Goal: Task Accomplishment & Management: Manage account settings

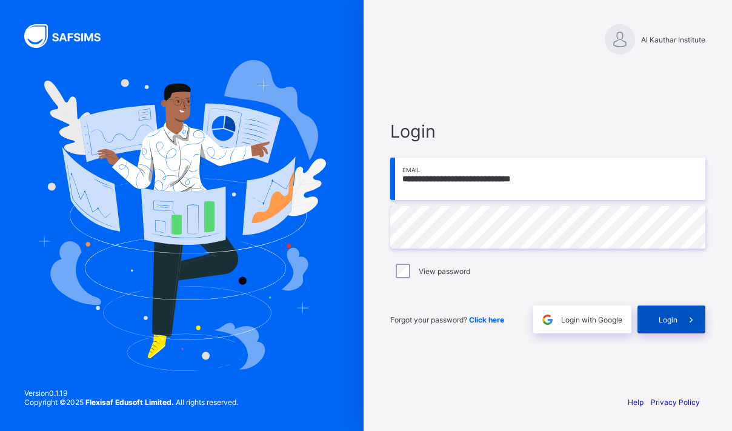
click at [658, 318] on span "Login" at bounding box center [667, 319] width 19 height 9
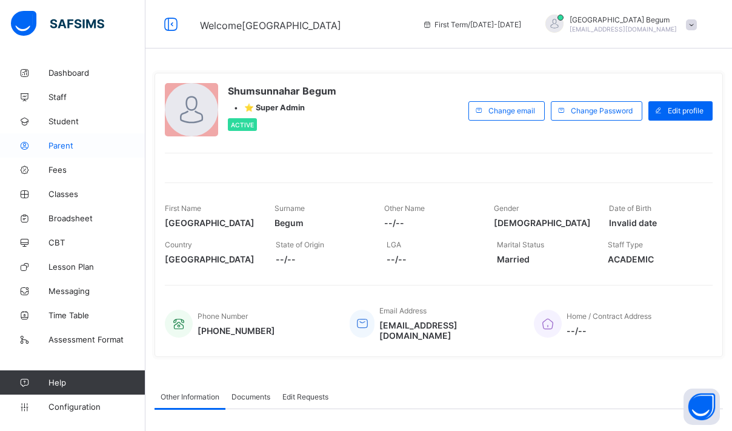
click at [72, 144] on span "Parent" at bounding box center [96, 146] width 97 height 10
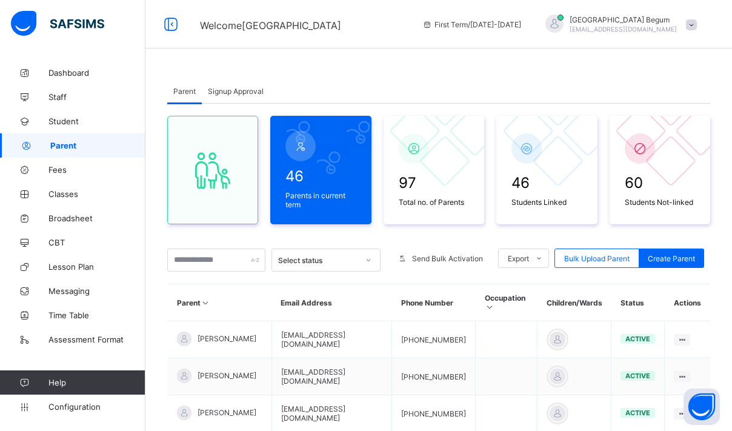
click at [243, 93] on span "Signup Approval" at bounding box center [236, 91] width 56 height 9
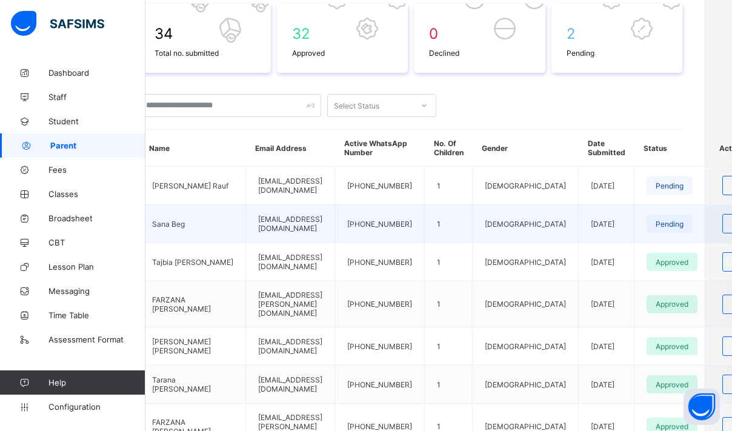
scroll to position [197, 26]
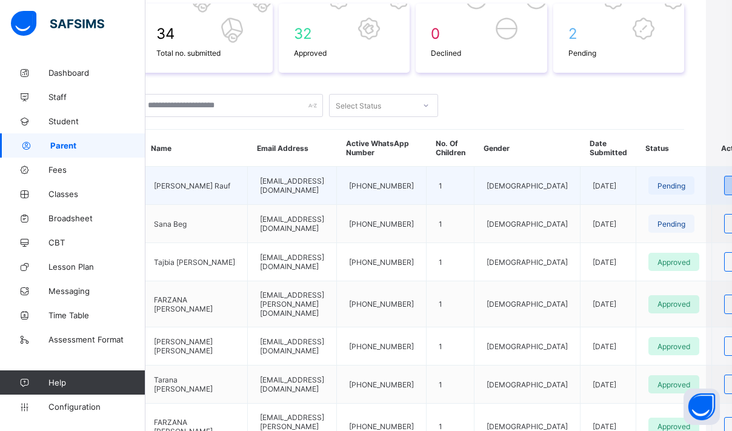
click at [724, 188] on div "Review" at bounding box center [746, 185] width 45 height 19
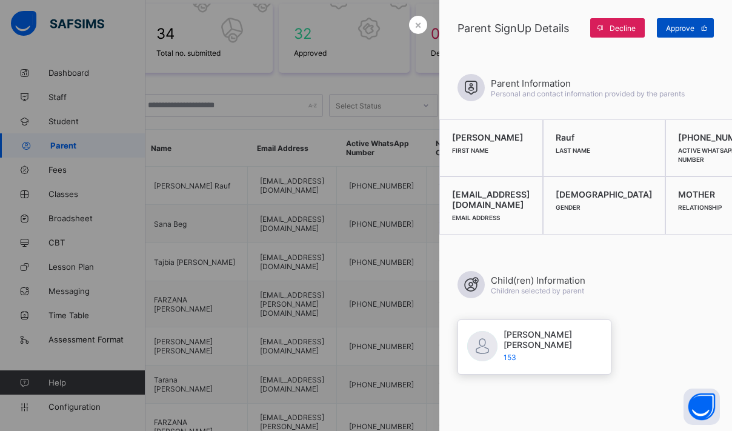
click at [687, 24] on span "Approve" at bounding box center [680, 28] width 28 height 9
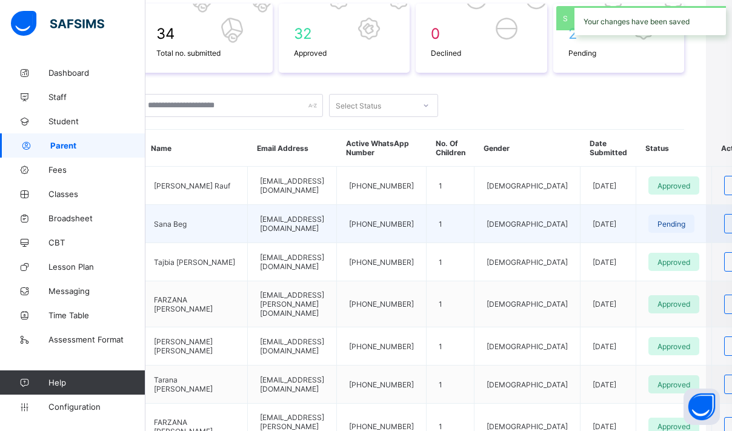
click at [712, 222] on td "Review" at bounding box center [747, 224] width 70 height 38
click at [731, 228] on span "Review" at bounding box center [745, 223] width 25 height 9
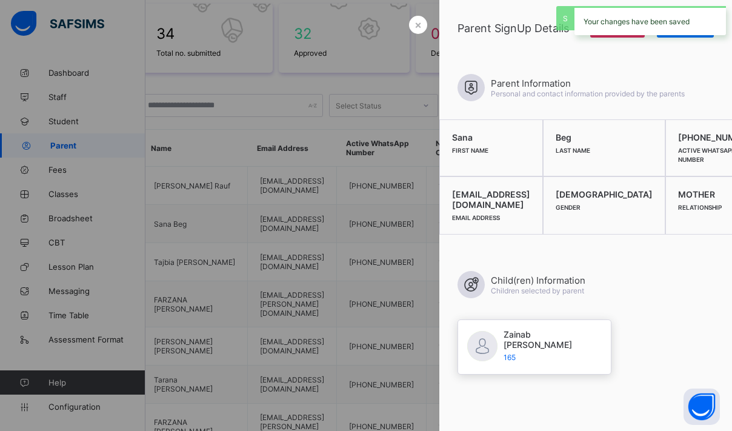
click at [706, 13] on div "Your changes have been saved" at bounding box center [649, 20] width 151 height 29
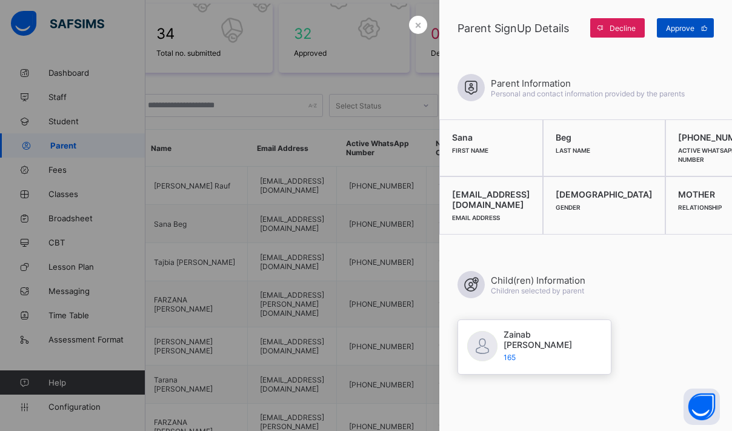
click at [690, 26] on span "Approve" at bounding box center [680, 28] width 28 height 9
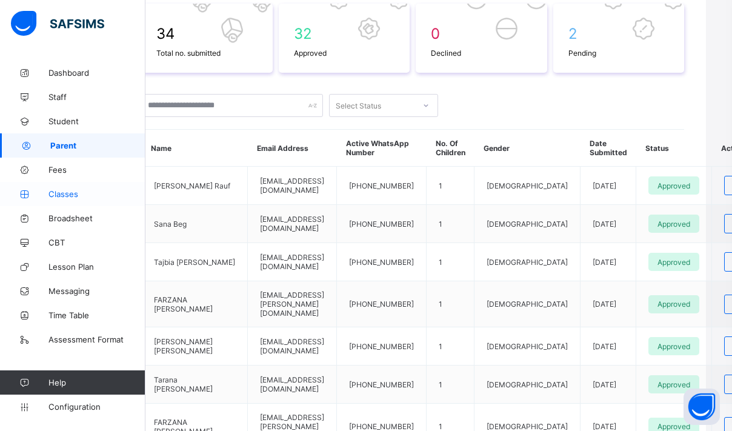
click at [86, 191] on span "Classes" at bounding box center [96, 194] width 97 height 10
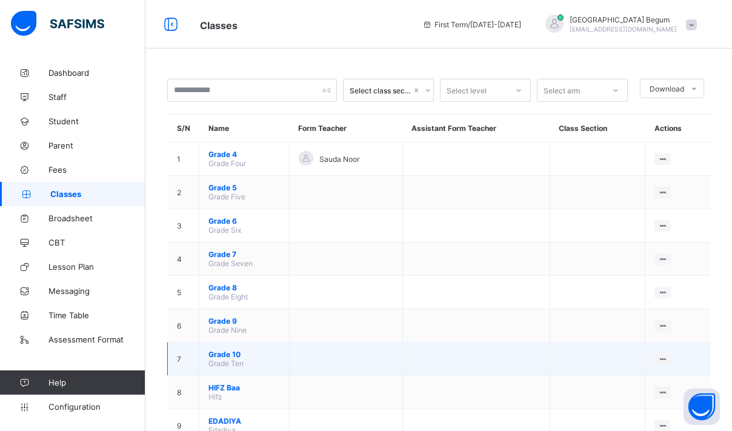
click at [239, 353] on span "Grade 10" at bounding box center [243, 353] width 71 height 9
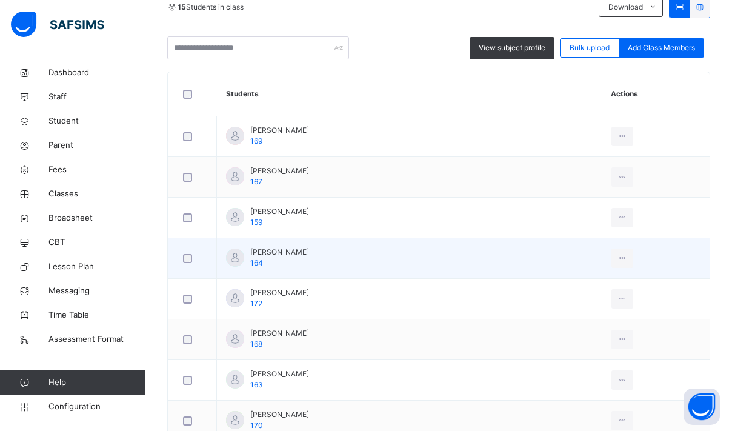
scroll to position [286, 0]
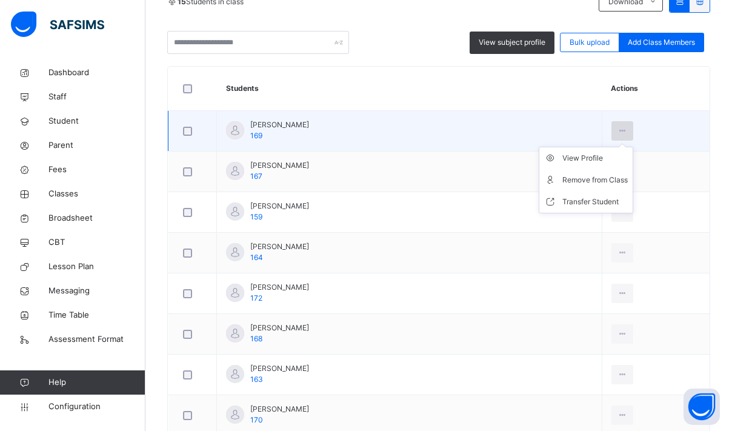
click at [617, 129] on icon at bounding box center [622, 130] width 10 height 11
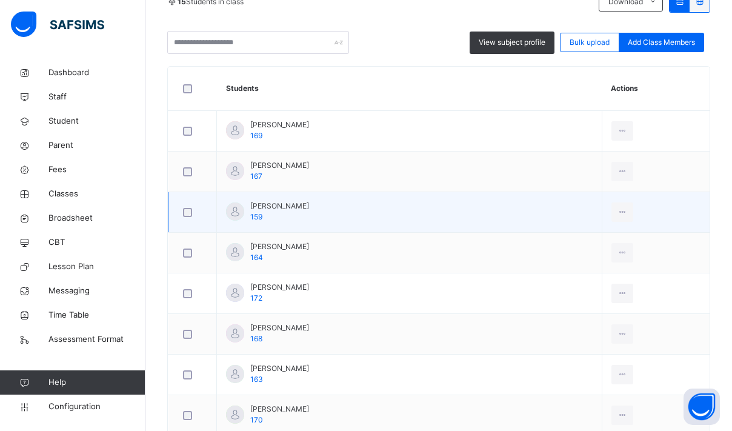
click at [270, 211] on div "[PERSON_NAME] 159" at bounding box center [279, 211] width 59 height 22
click at [270, 210] on span "[PERSON_NAME]" at bounding box center [279, 205] width 59 height 11
click at [242, 210] on div at bounding box center [235, 211] width 18 height 18
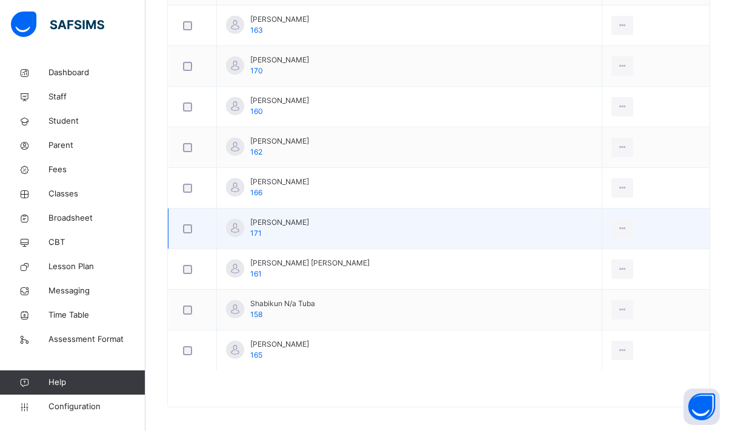
scroll to position [641, 0]
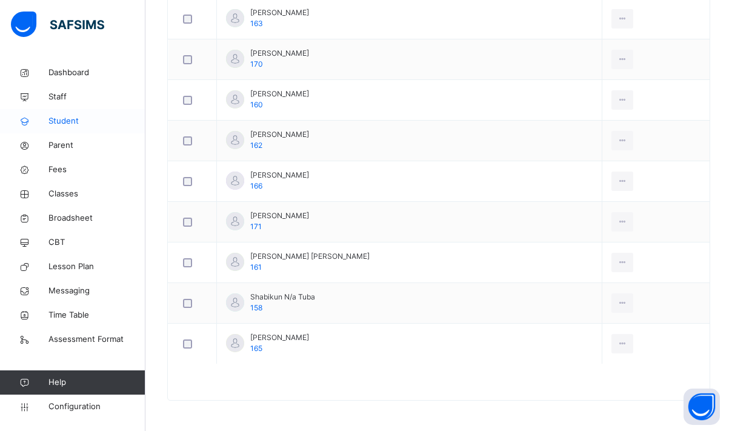
click at [84, 113] on link "Student" at bounding box center [72, 121] width 145 height 24
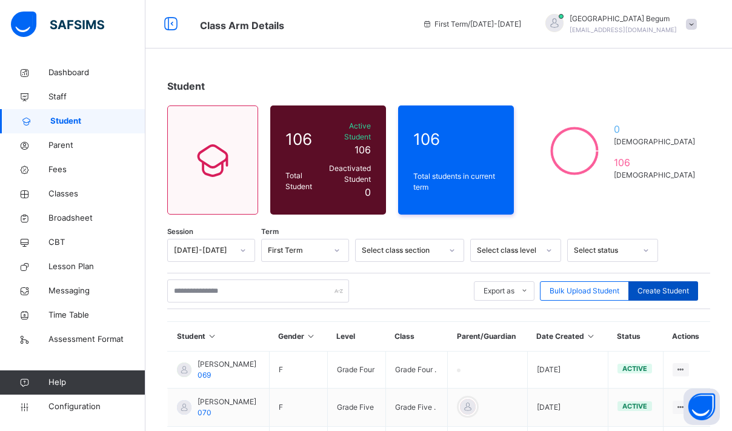
click at [657, 281] on div "Create Student" at bounding box center [663, 290] width 70 height 19
select select "**"
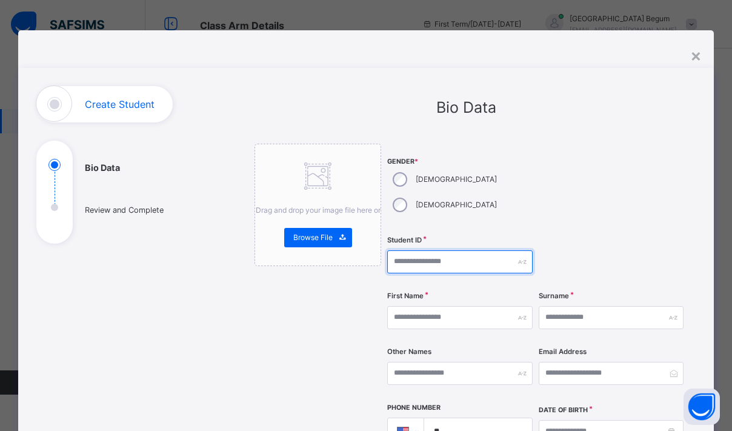
click at [454, 250] on input "text" at bounding box center [459, 261] width 145 height 23
type input "***"
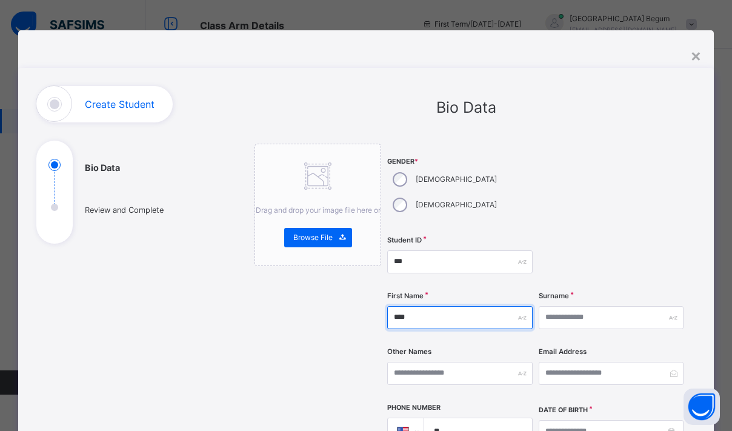
type input "****"
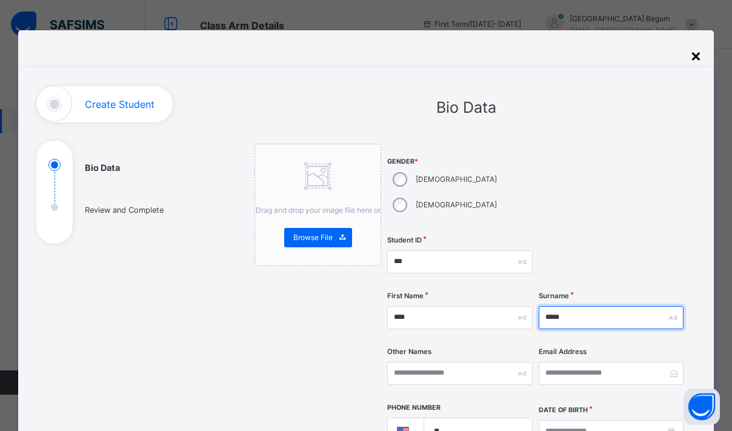
type input "*****"
click at [690, 52] on div "×" at bounding box center [696, 54] width 12 height 25
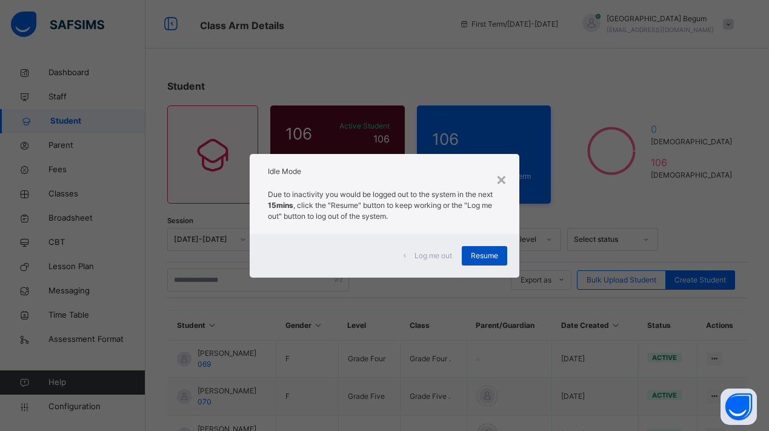
click at [482, 253] on span "Resume" at bounding box center [484, 255] width 27 height 11
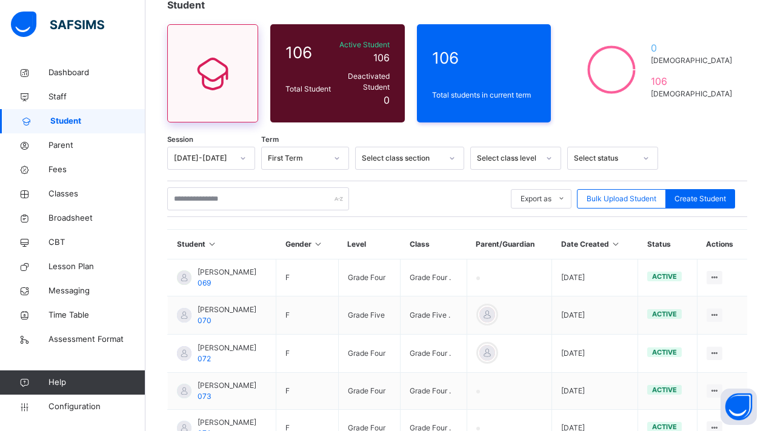
scroll to position [98, 0]
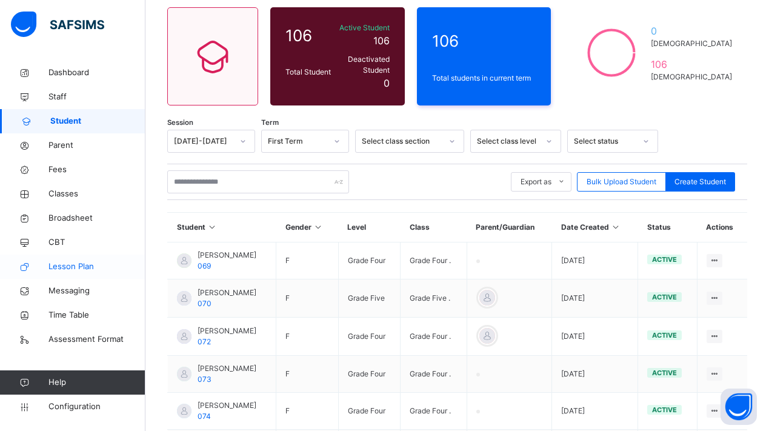
click at [72, 262] on span "Lesson Plan" at bounding box center [96, 266] width 97 height 12
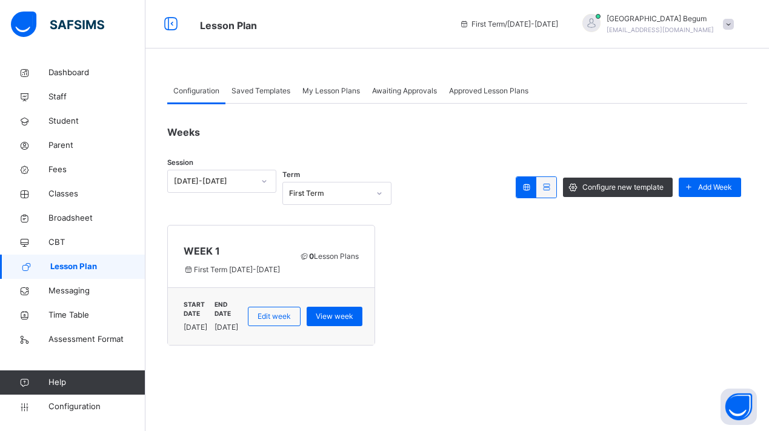
click at [255, 230] on div "WEEK 1 First Term [DATE]-[DATE] 0 Lesson Plans" at bounding box center [271, 256] width 207 height 62
click at [291, 311] on span "Edit week" at bounding box center [273, 316] width 33 height 11
type input "******"
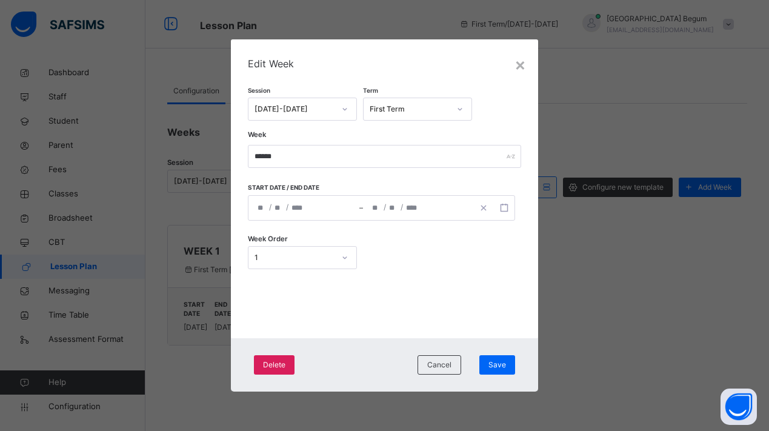
type input "**********"
type input "*"
type input "****"
type input "**********"
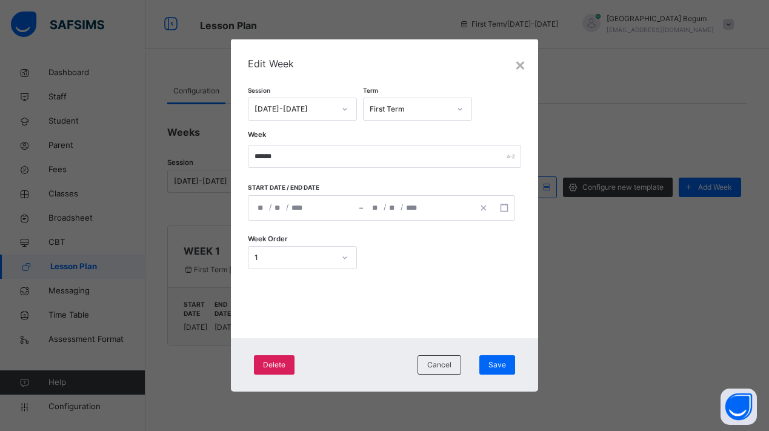
type input "*"
type input "**"
type input "****"
click at [518, 65] on div "×" at bounding box center [520, 63] width 12 height 25
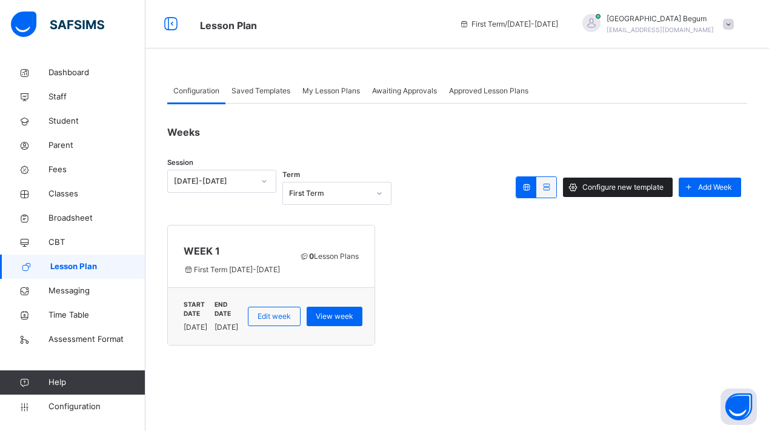
click at [577, 187] on span at bounding box center [572, 186] width 19 height 19
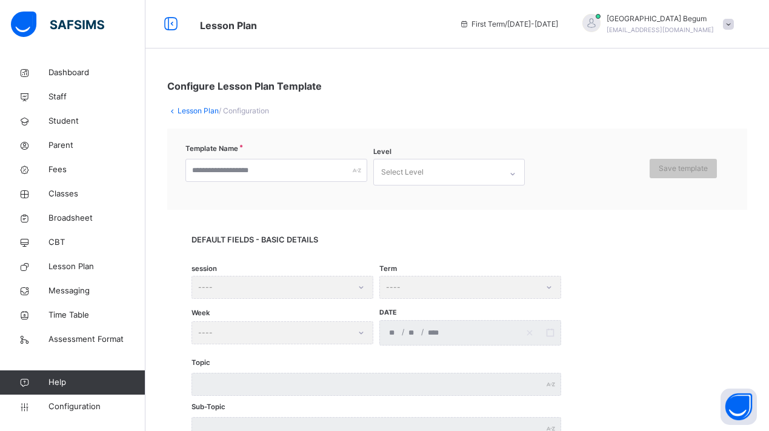
click at [186, 111] on link "Lesson Plan" at bounding box center [197, 110] width 41 height 9
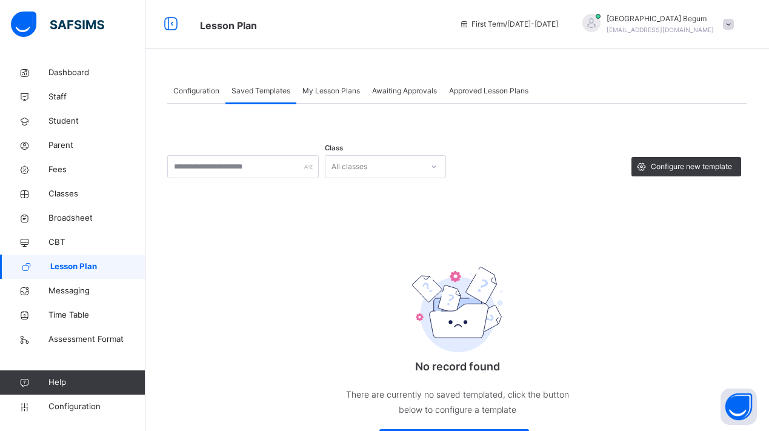
click at [112, 262] on span "Lesson Plan" at bounding box center [97, 266] width 95 height 12
click at [207, 93] on span "Configuration" at bounding box center [196, 90] width 46 height 11
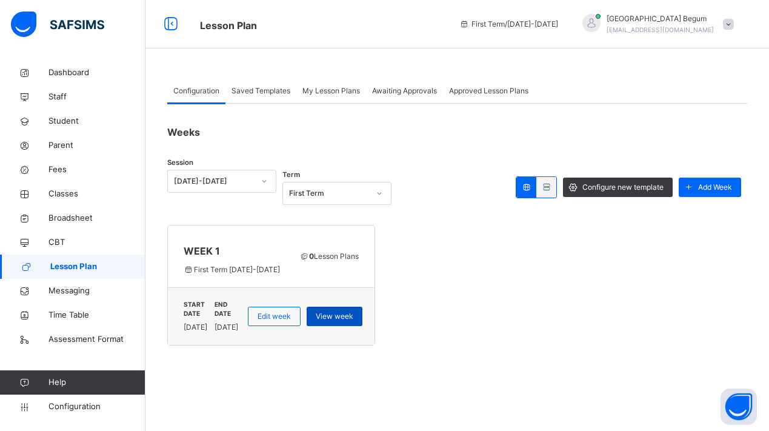
click at [362, 306] on div "View week" at bounding box center [334, 315] width 56 height 19
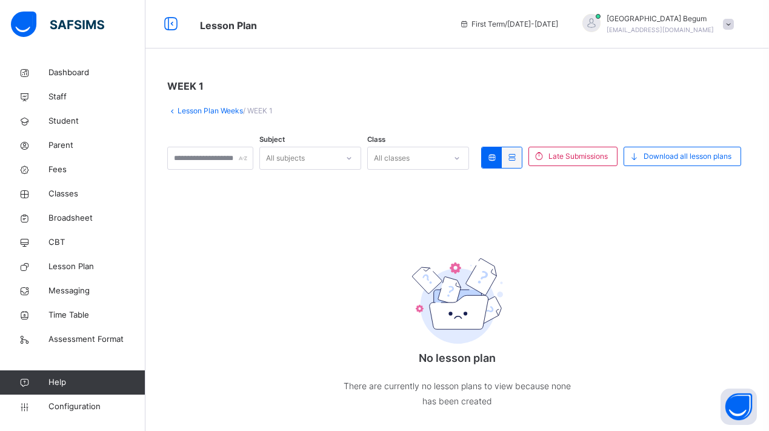
click at [191, 113] on link "Lesson Plan Weeks" at bounding box center [209, 110] width 65 height 9
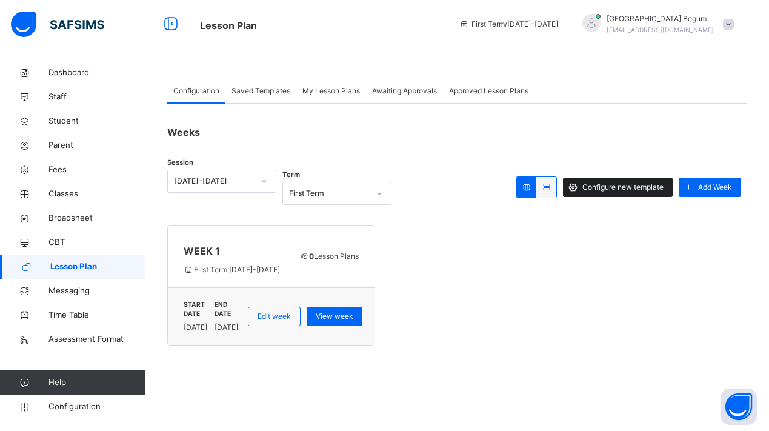
click at [592, 187] on span "Configure new template" at bounding box center [622, 187] width 81 height 11
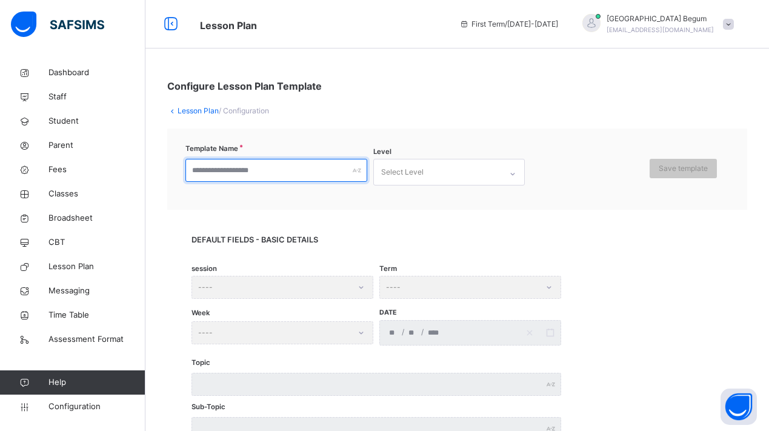
click at [332, 174] on input "text" at bounding box center [276, 170] width 182 height 23
type input "**********"
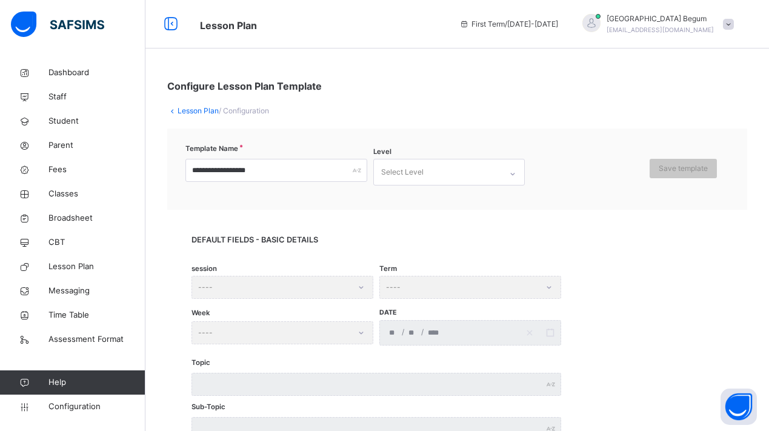
click at [476, 167] on div "Select Level" at bounding box center [437, 171] width 127 height 25
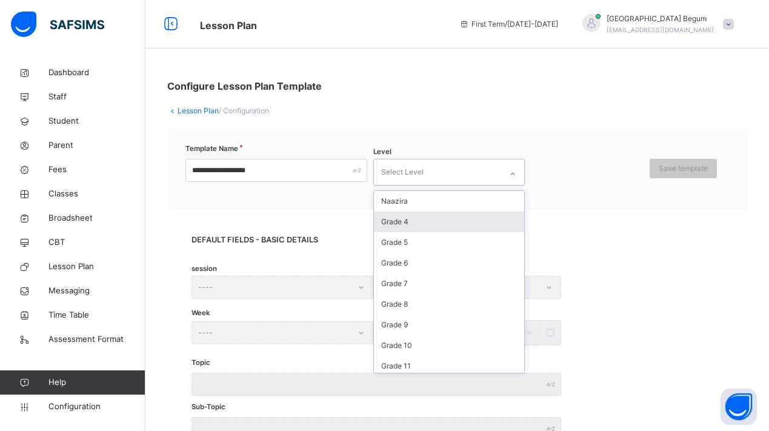
click at [435, 217] on div "Grade 4" at bounding box center [449, 221] width 150 height 21
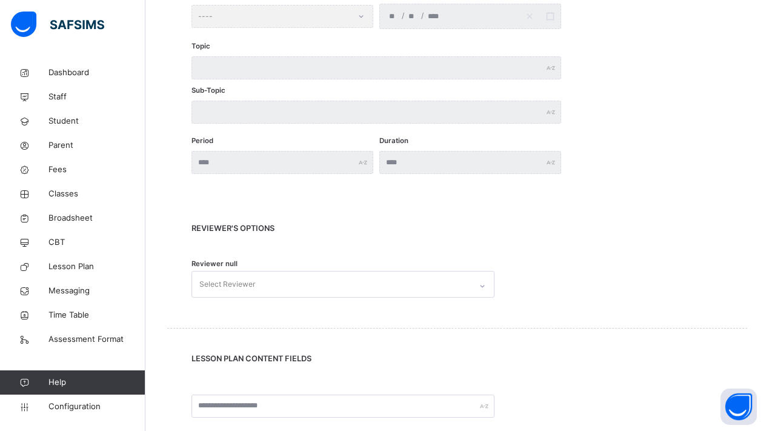
scroll to position [463, 0]
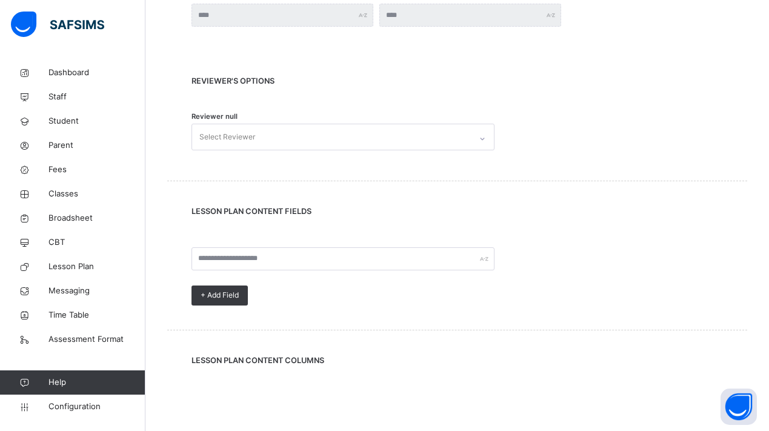
click at [357, 128] on div "Select Reviewer" at bounding box center [331, 136] width 279 height 25
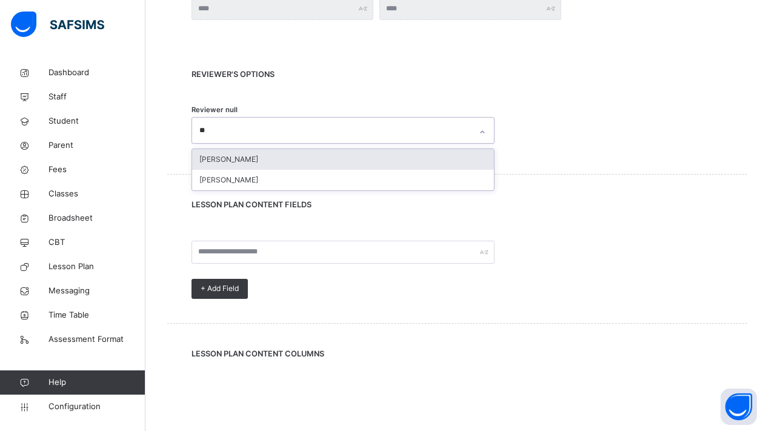
scroll to position [471, 0]
type input "*"
type input "***"
click at [244, 150] on div "Shumsunnahar Begum" at bounding box center [343, 158] width 302 height 21
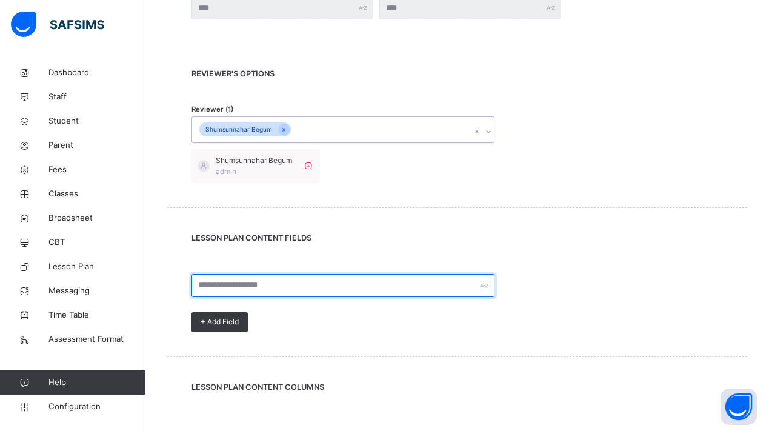
click at [300, 285] on input "text" at bounding box center [342, 285] width 303 height 23
type input "*********"
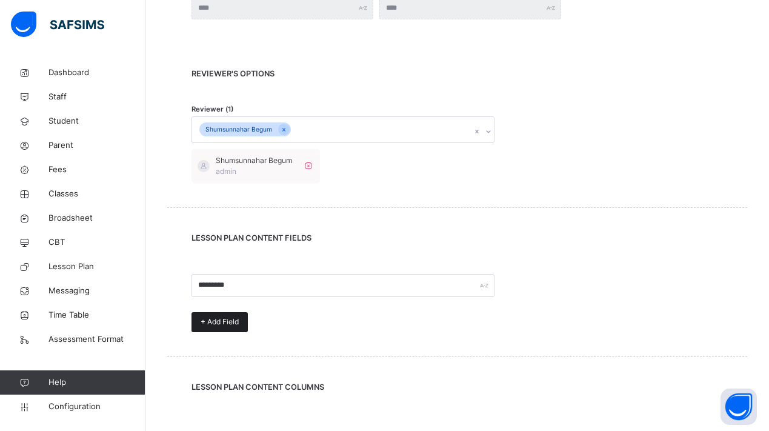
click at [245, 318] on div "+ Add Field" at bounding box center [219, 322] width 56 height 20
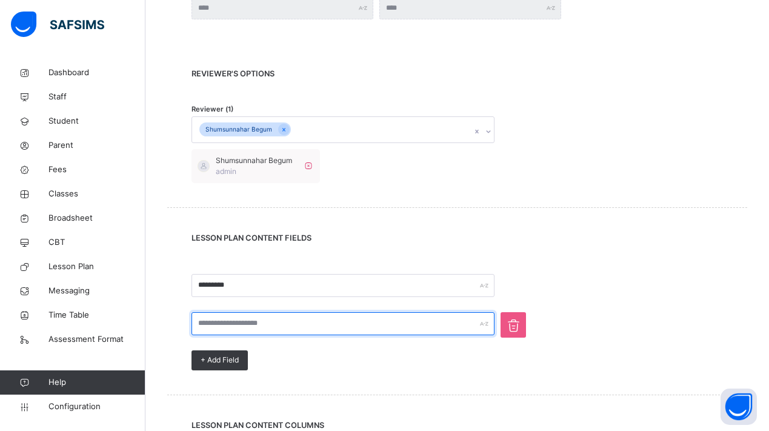
click at [294, 325] on input "text" at bounding box center [342, 323] width 303 height 23
type input "**********"
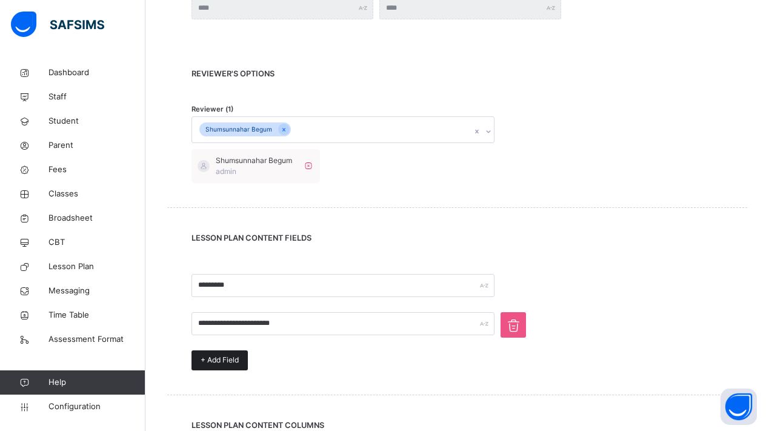
click at [219, 358] on span "+ Add Field" at bounding box center [219, 359] width 38 height 11
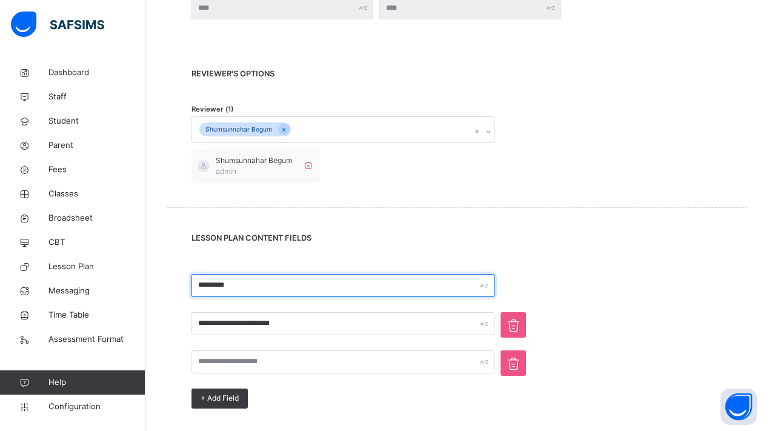
click at [291, 277] on input "*********" at bounding box center [342, 285] width 303 height 23
type input "**********"
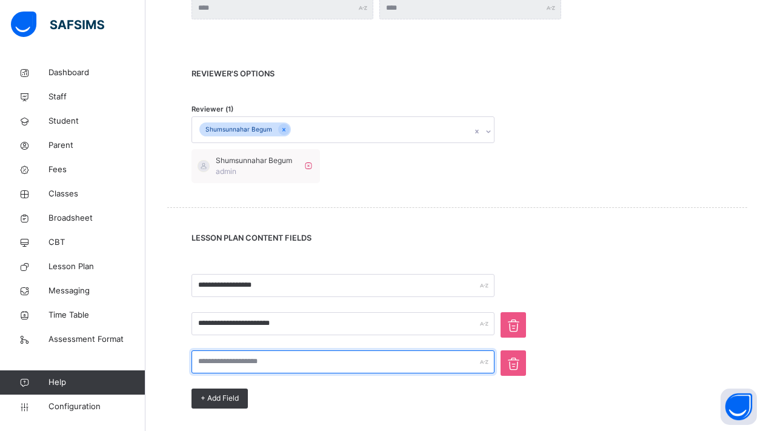
click at [251, 352] on input "text" at bounding box center [342, 361] width 303 height 23
type input "**********"
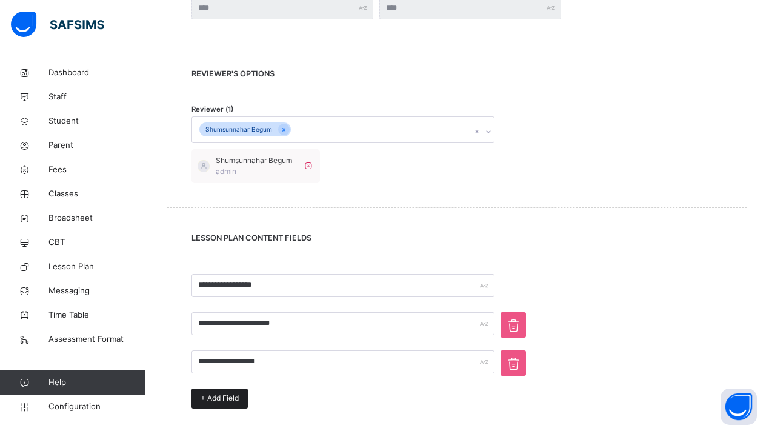
click at [227, 395] on span "+ Add Field" at bounding box center [219, 397] width 38 height 11
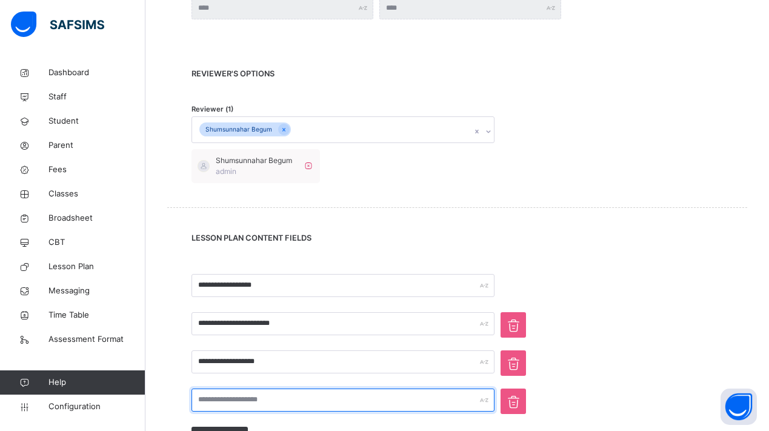
click at [260, 399] on input "text" at bounding box center [342, 399] width 303 height 23
type input "*"
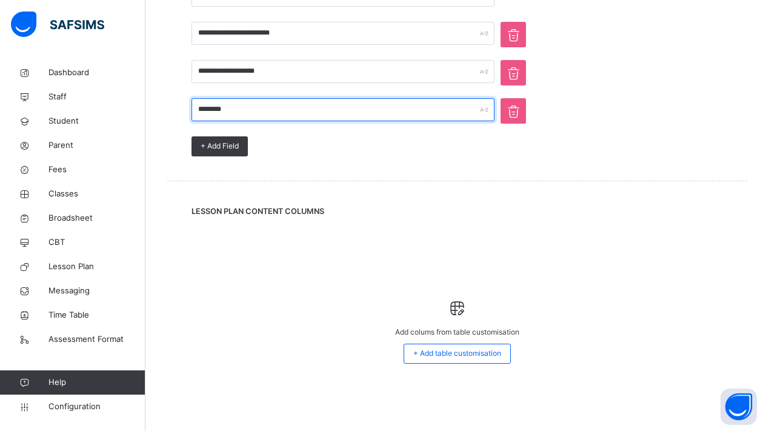
type input "********"
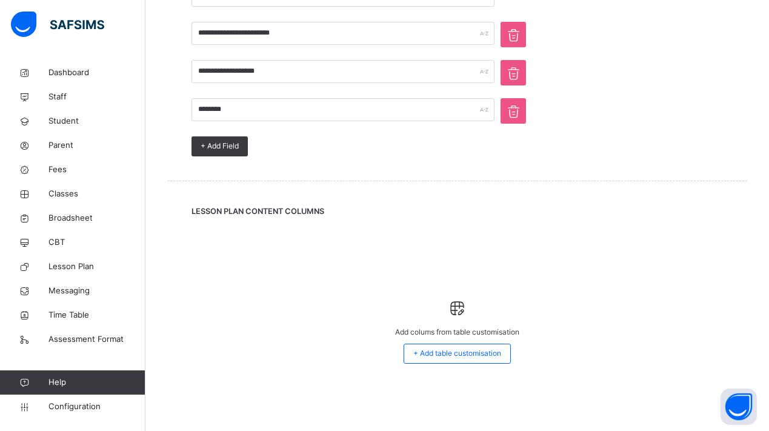
click at [656, 233] on span at bounding box center [456, 232] width 531 height 30
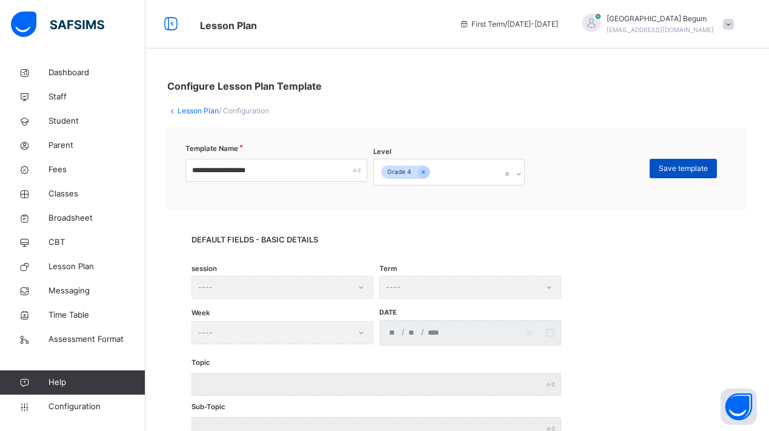
scroll to position [0, 0]
click at [675, 171] on span "Save template" at bounding box center [682, 168] width 49 height 11
click at [181, 109] on link "Lesson Plan" at bounding box center [197, 110] width 41 height 9
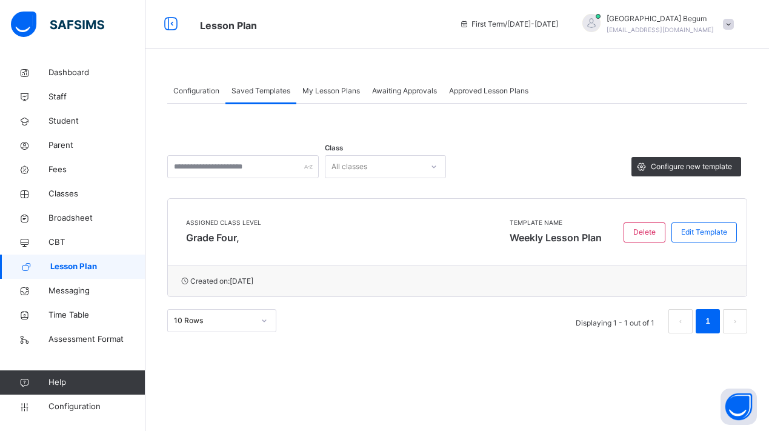
click at [396, 81] on div "Awaiting Approvals" at bounding box center [404, 91] width 77 height 24
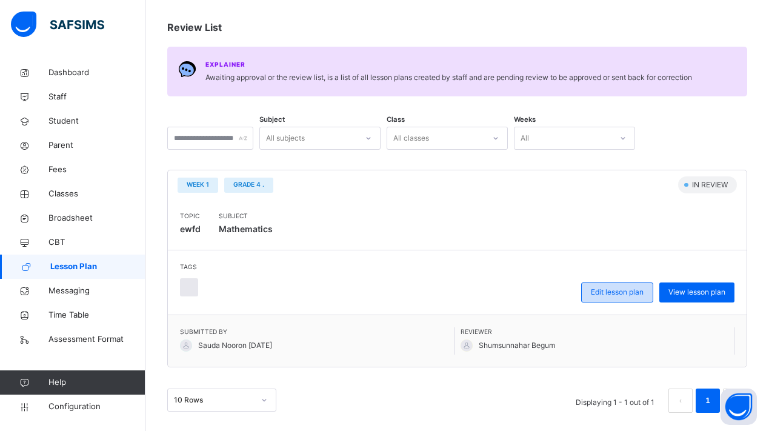
scroll to position [104, 0]
click at [588, 299] on div "Edit lesson plan" at bounding box center [617, 293] width 72 height 20
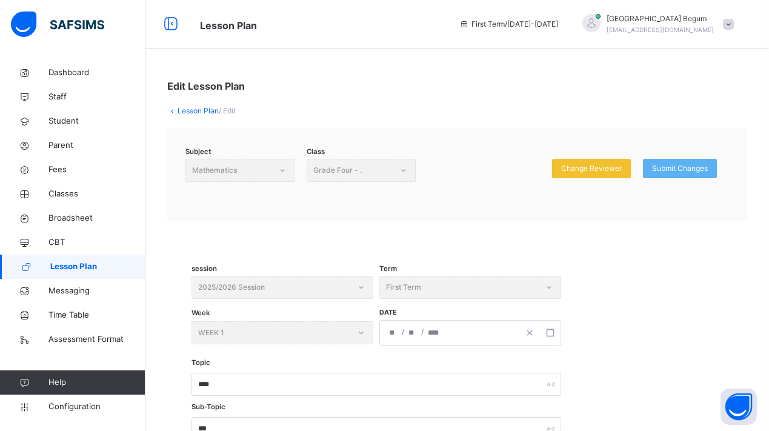
click at [177, 113] on link "Lesson Plan" at bounding box center [197, 110] width 41 height 9
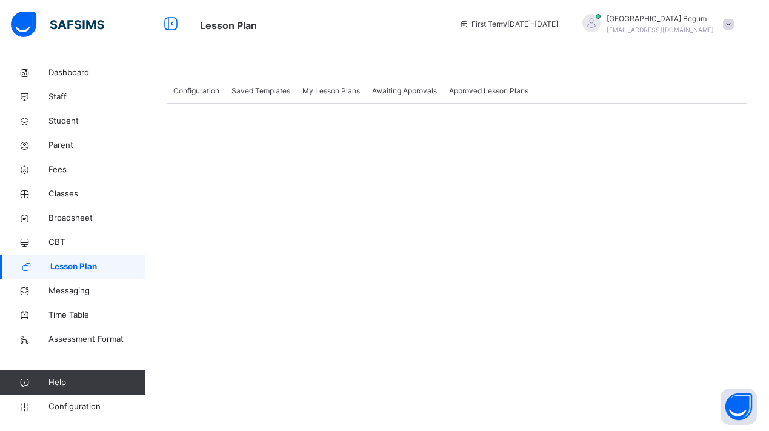
click at [106, 265] on span "Lesson Plan" at bounding box center [97, 266] width 95 height 12
click at [391, 93] on span "Awaiting Approvals" at bounding box center [404, 90] width 65 height 11
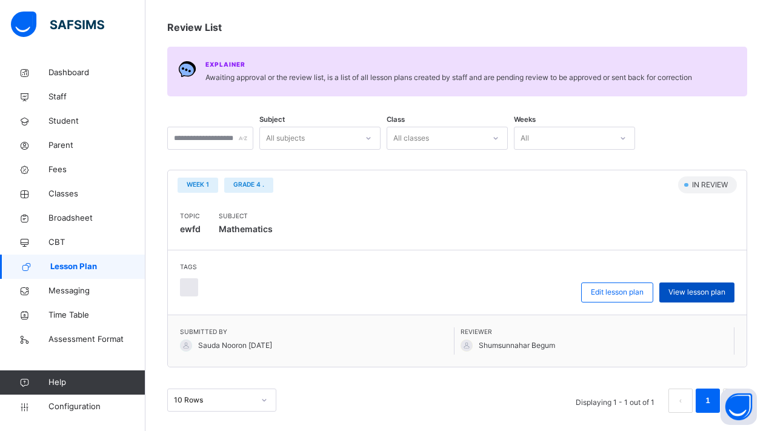
scroll to position [104, 0]
click at [687, 293] on span "View lesson plan" at bounding box center [696, 292] width 57 height 11
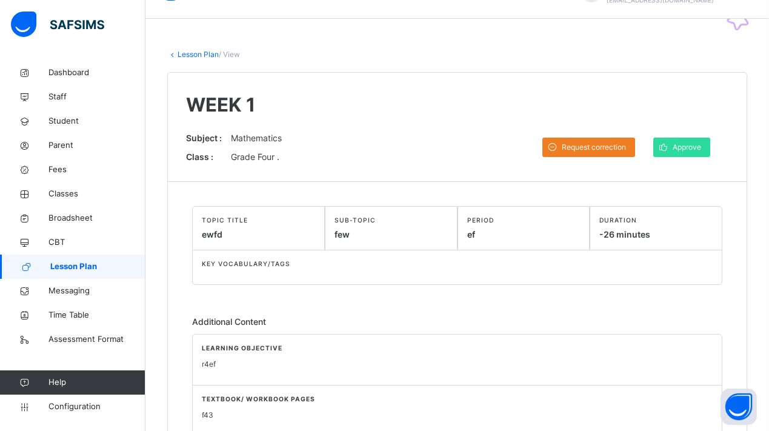
scroll to position [29, 0]
click at [692, 153] on span "Approve" at bounding box center [686, 147] width 28 height 11
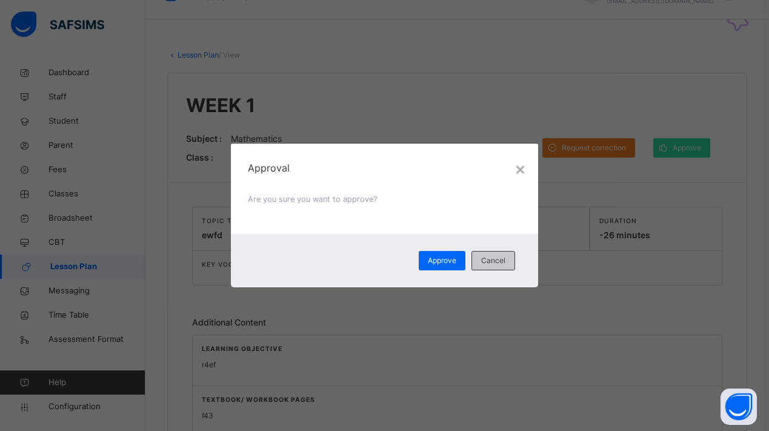
click at [481, 259] on span "Cancel" at bounding box center [493, 260] width 24 height 11
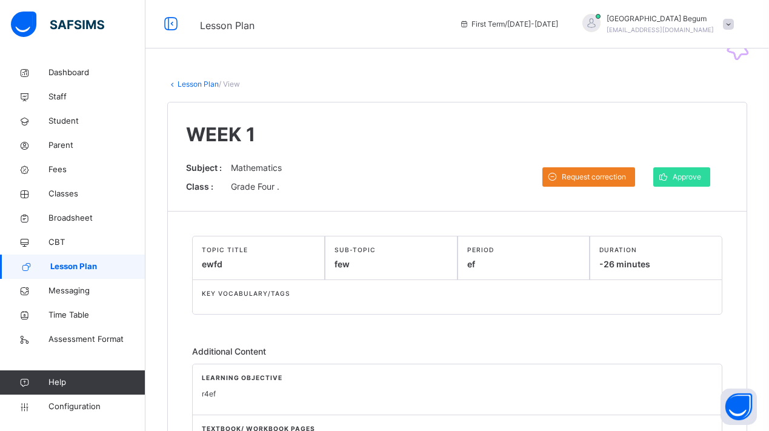
scroll to position [0, 0]
click at [678, 182] on span "Approve" at bounding box center [686, 176] width 28 height 11
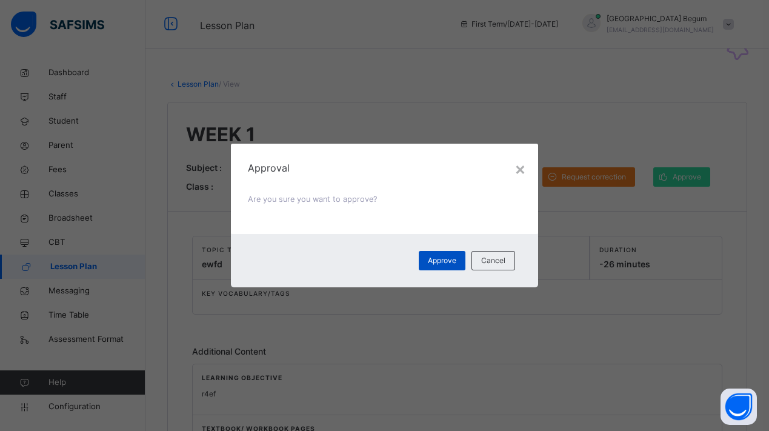
click at [447, 253] on div "Approve" at bounding box center [441, 260] width 47 height 19
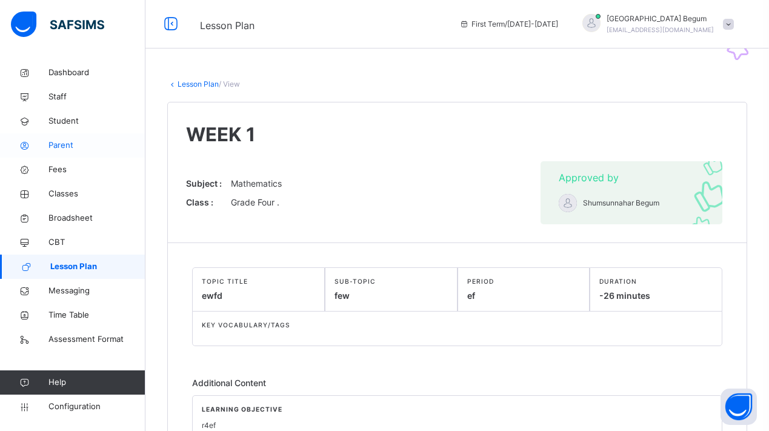
click at [62, 152] on link "Parent" at bounding box center [72, 145] width 145 height 24
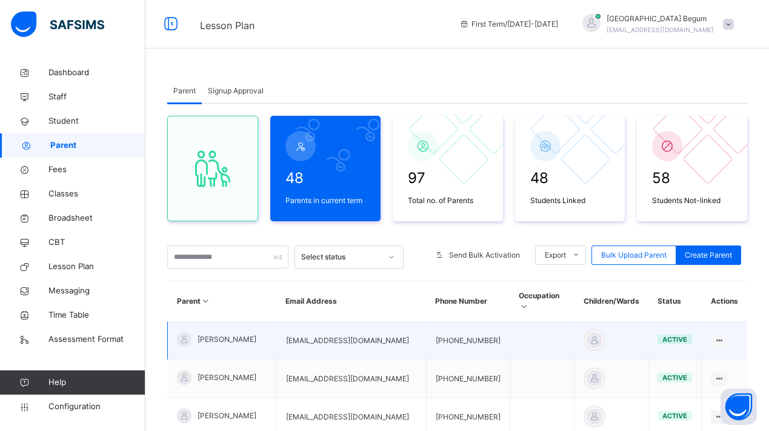
click at [235, 339] on td "[PERSON_NAME]" at bounding box center [222, 341] width 109 height 38
click at [236, 334] on span "[PERSON_NAME]" at bounding box center [226, 339] width 59 height 11
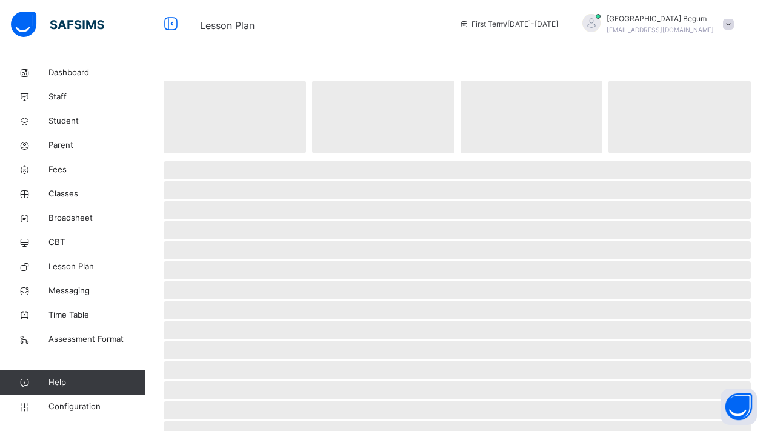
click at [236, 328] on span "‌" at bounding box center [457, 330] width 587 height 18
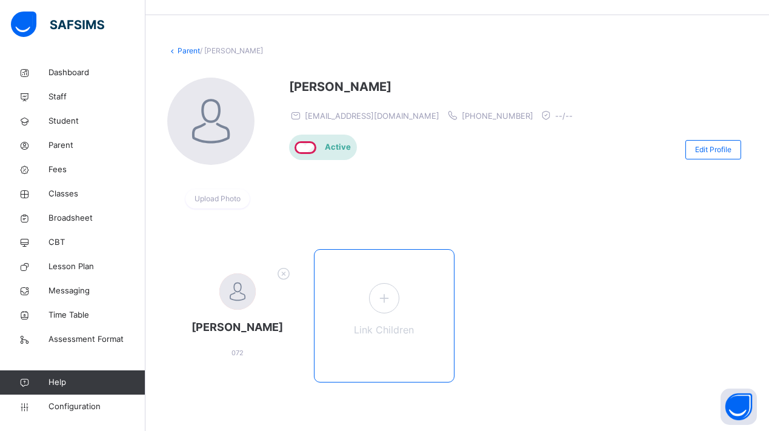
scroll to position [33, 0]
click at [178, 51] on link "Parent" at bounding box center [188, 50] width 22 height 9
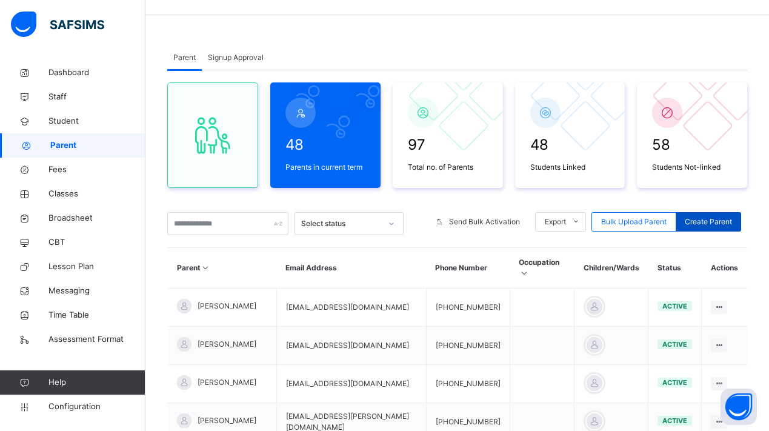
click at [708, 228] on div "Create Parent" at bounding box center [707, 221] width 65 height 19
select select "**"
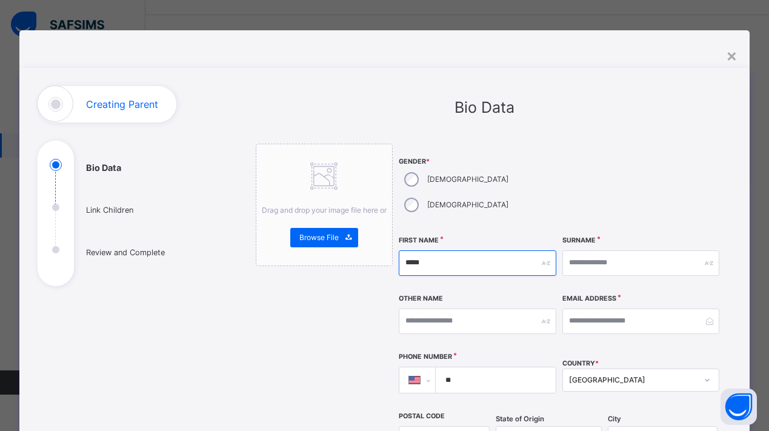
type input "*****"
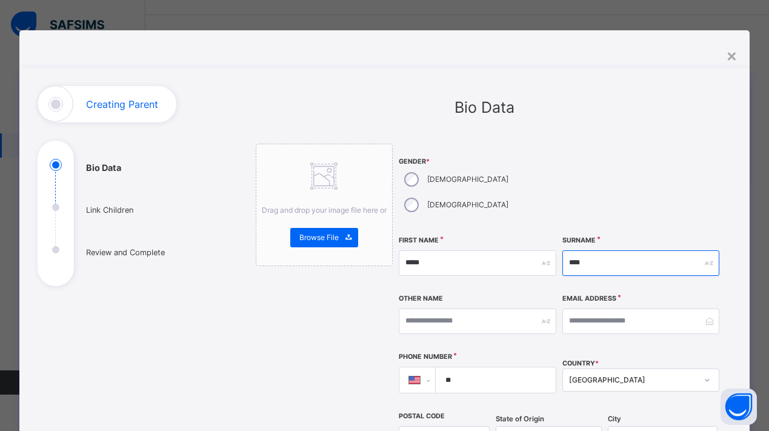
type input "****"
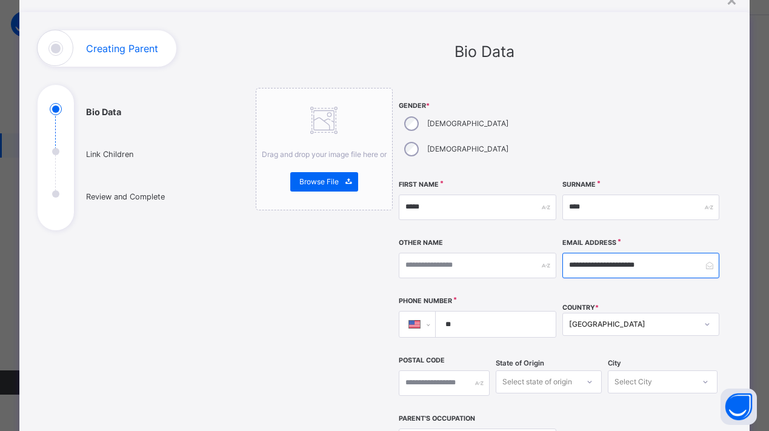
scroll to position [133, 0]
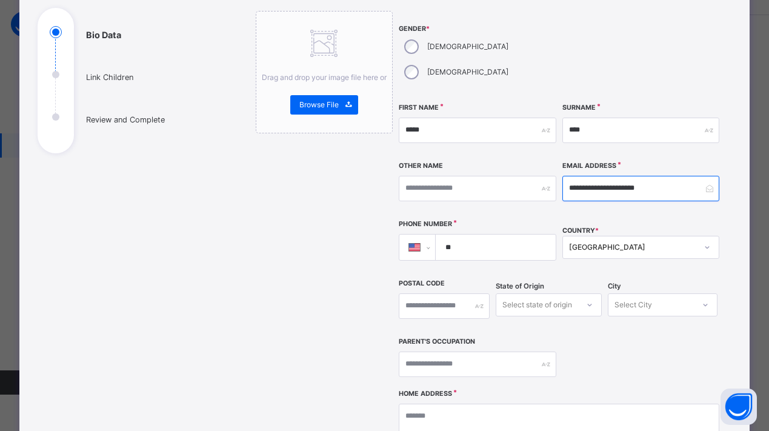
type input "**********"
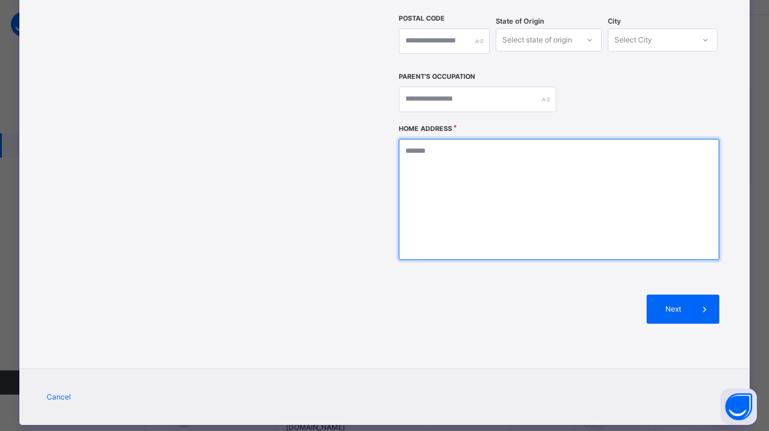
click at [552, 210] on textarea at bounding box center [559, 199] width 320 height 121
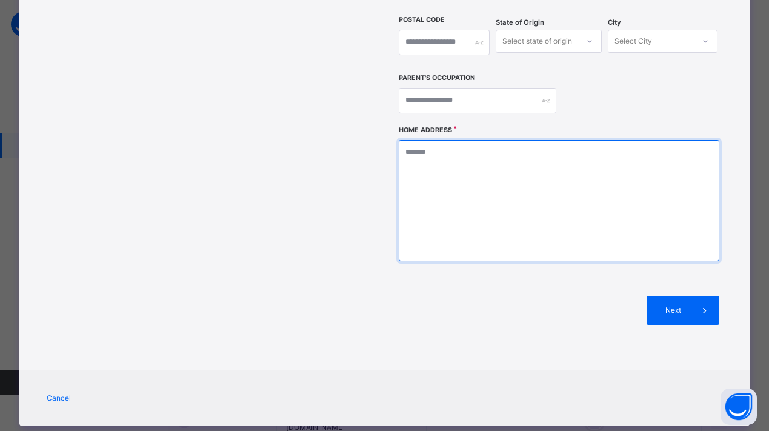
scroll to position [395, 0]
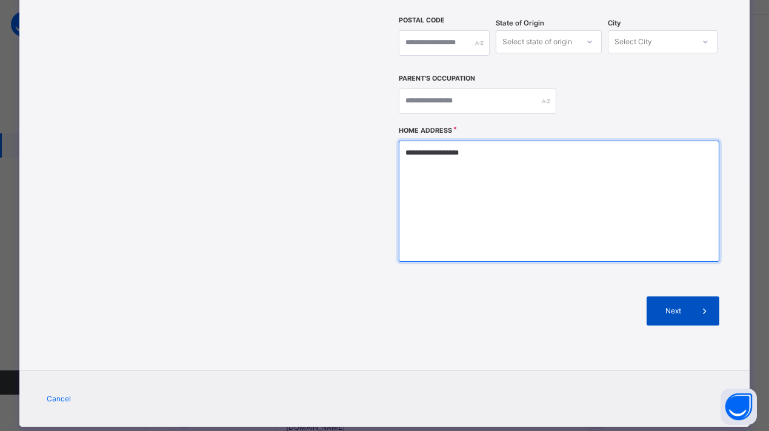
type textarea "**********"
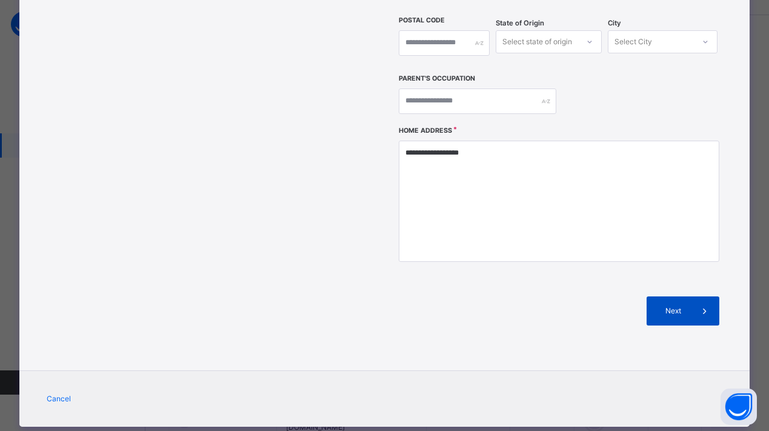
click at [661, 305] on span "Next" at bounding box center [672, 310] width 35 height 11
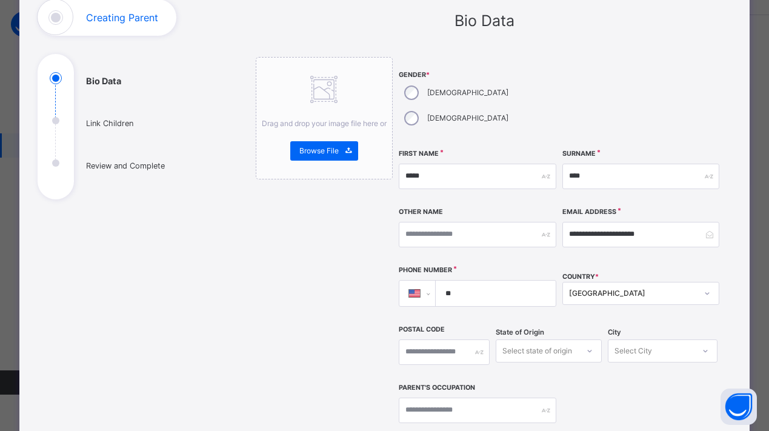
scroll to position [86, 0]
click at [460, 106] on div "[DEMOGRAPHIC_DATA]" at bounding box center [455, 118] width 113 height 25
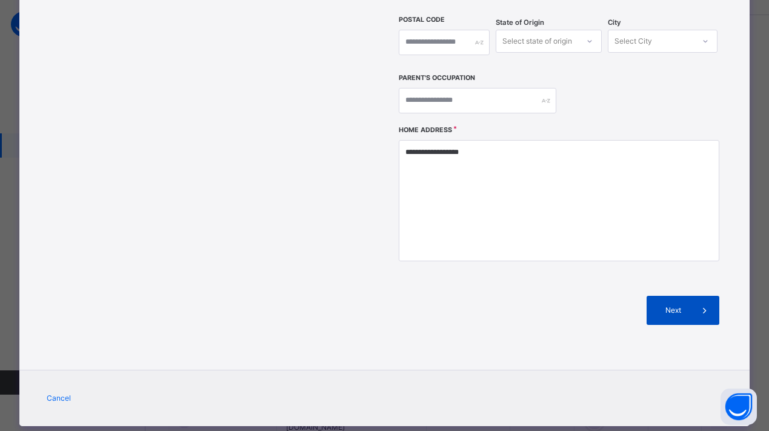
click at [678, 296] on div "Next" at bounding box center [682, 310] width 73 height 29
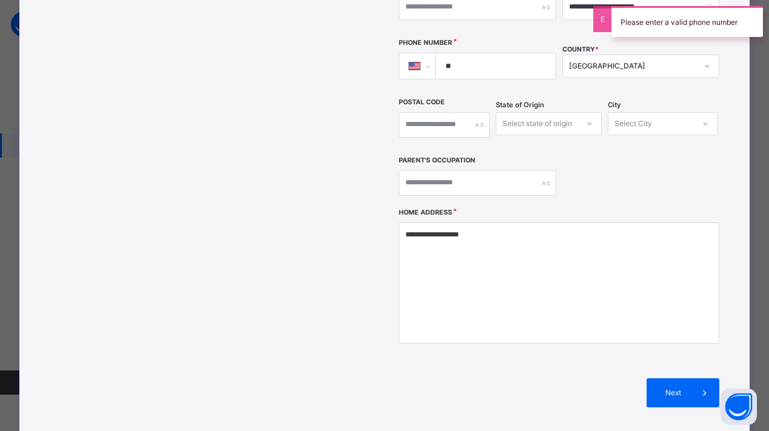
scroll to position [222, 0]
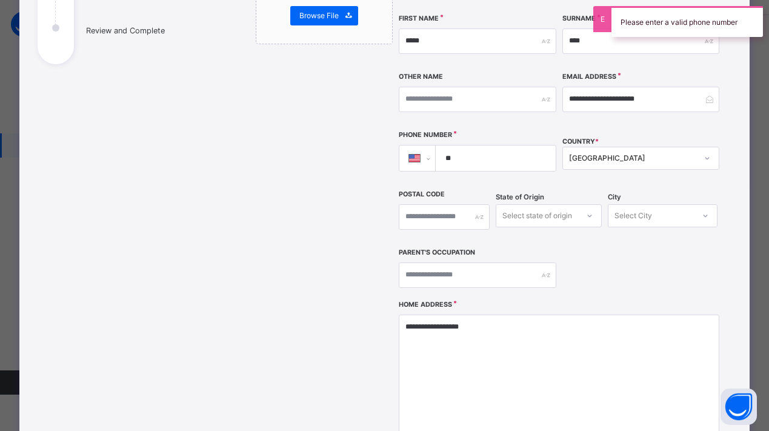
click at [498, 145] on input "**" at bounding box center [493, 157] width 110 height 25
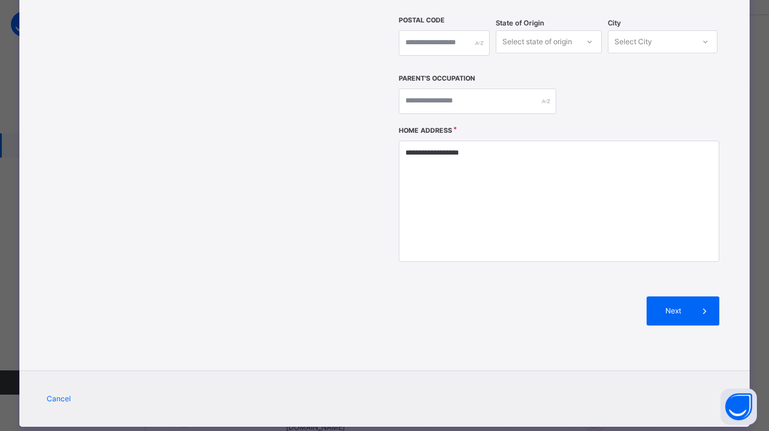
type input "**********"
click at [643, 278] on div "Next" at bounding box center [559, 310] width 320 height 65
click at [660, 305] on span "Next" at bounding box center [672, 310] width 35 height 11
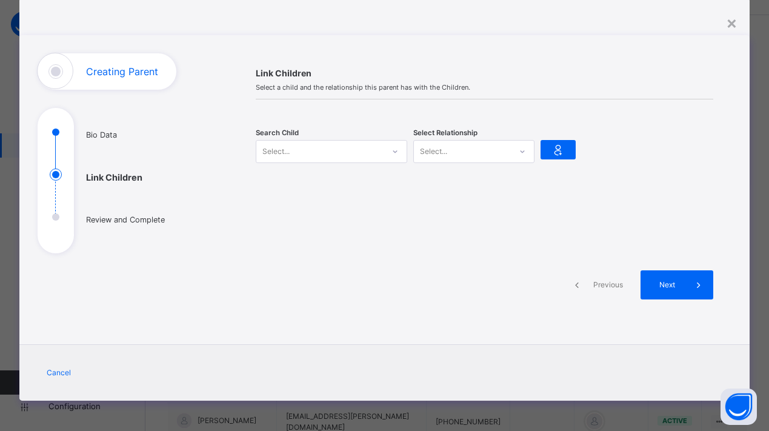
scroll to position [32, 0]
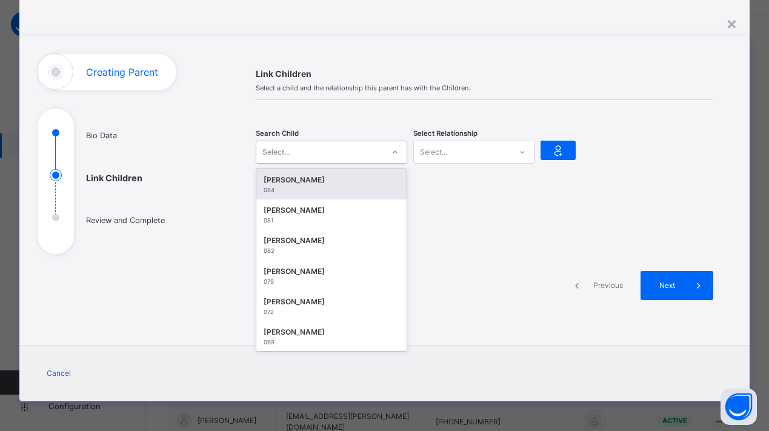
click at [372, 145] on div "Select..." at bounding box center [319, 151] width 127 height 19
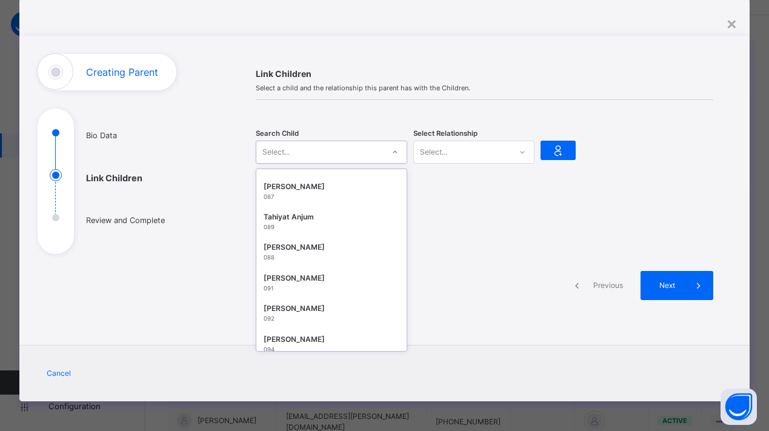
scroll to position [407, 0]
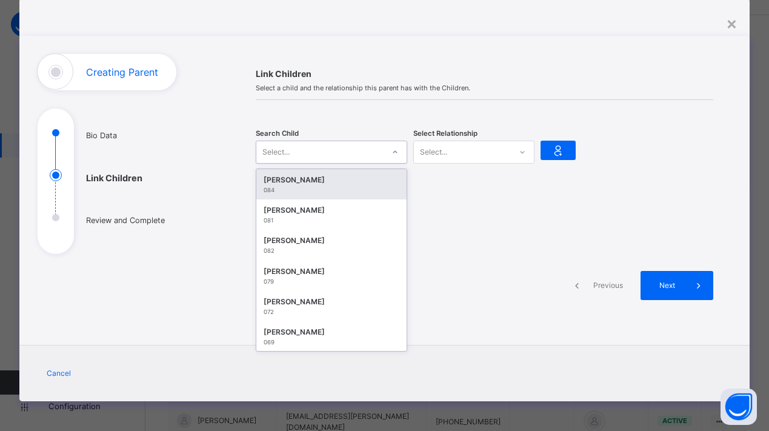
click at [328, 157] on div "Select..." at bounding box center [319, 151] width 127 height 19
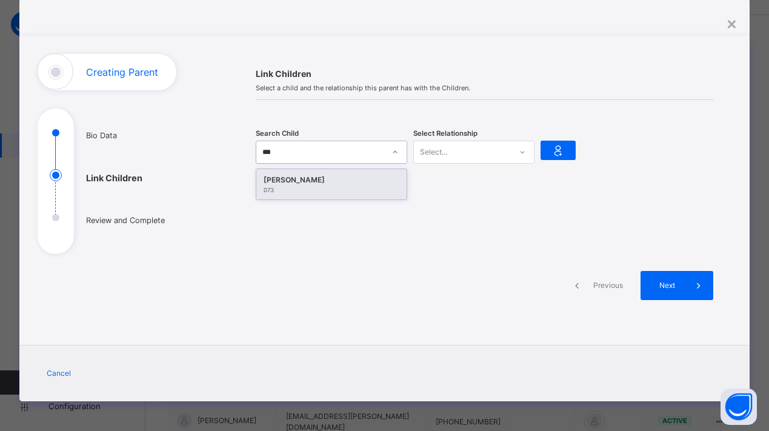
type input "****"
click at [314, 181] on div "[PERSON_NAME]" at bounding box center [331, 180] width 136 height 12
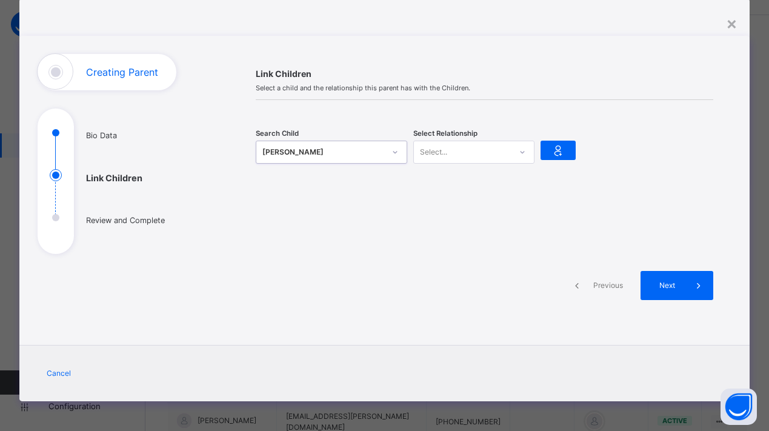
click at [488, 157] on div "Select..." at bounding box center [462, 151] width 97 height 19
click at [488, 199] on div "Mother" at bounding box center [474, 200] width 120 height 21
click at [676, 290] on div "Next" at bounding box center [676, 285] width 73 height 29
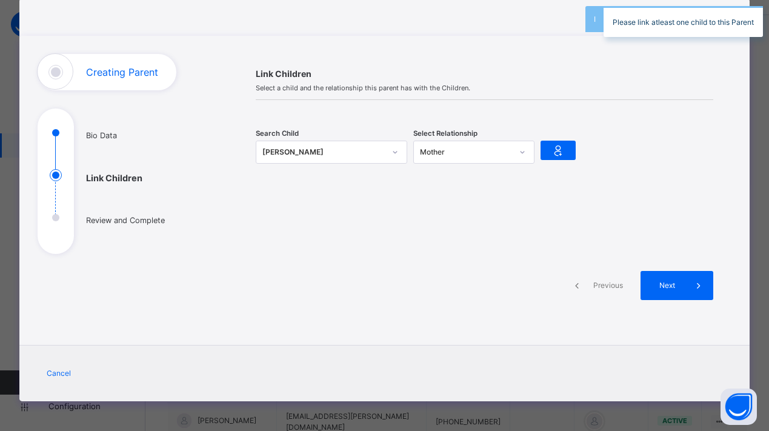
click at [546, 167] on div at bounding box center [557, 152] width 35 height 38
click at [549, 154] on icon at bounding box center [557, 150] width 17 height 18
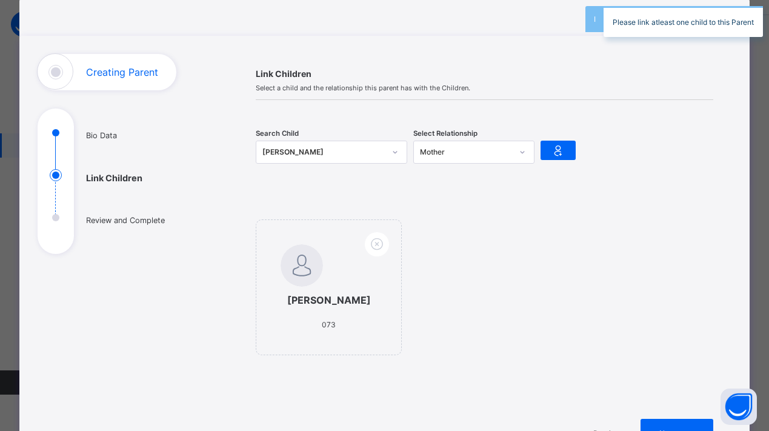
scroll to position [164, 0]
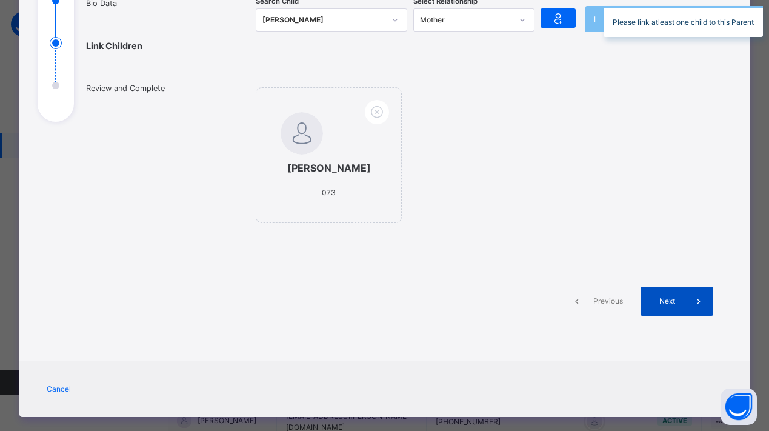
click at [649, 305] on span "Next" at bounding box center [666, 301] width 35 height 11
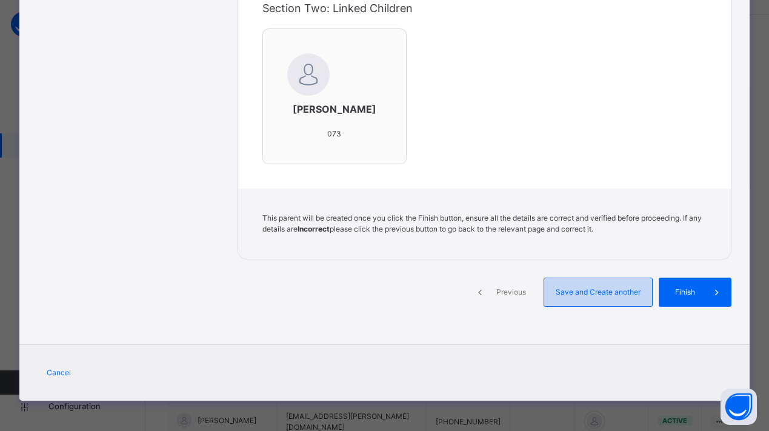
scroll to position [418, 0]
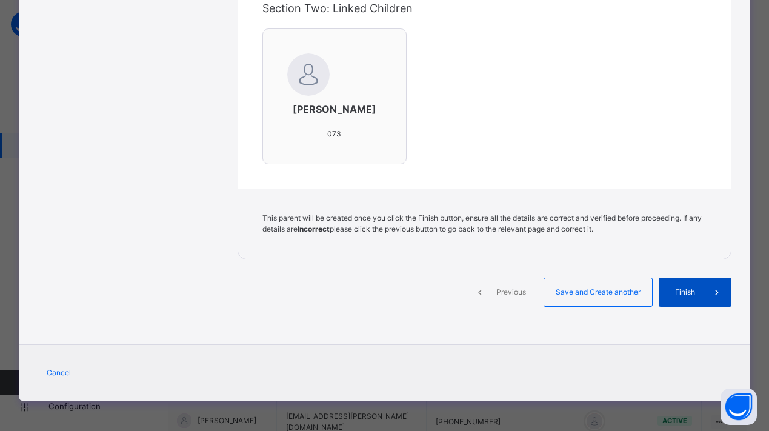
click at [674, 295] on span "Finish" at bounding box center [684, 291] width 35 height 11
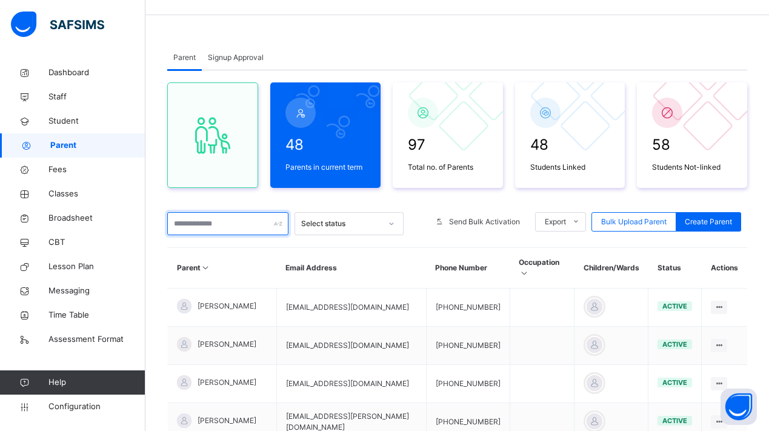
click at [218, 231] on input "text" at bounding box center [227, 223] width 121 height 23
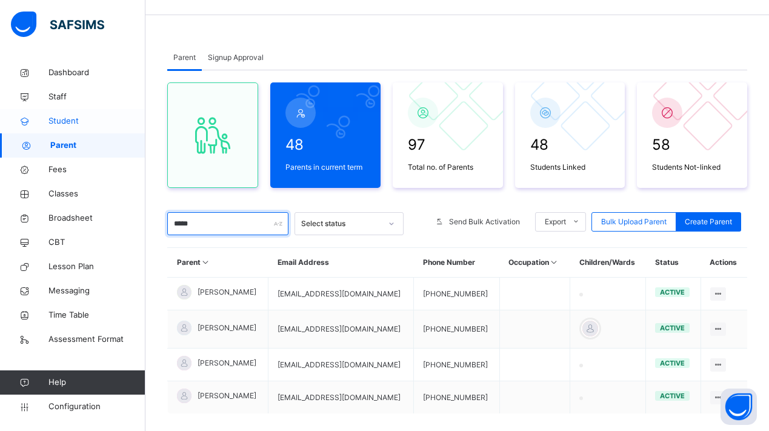
type input "*****"
click at [108, 122] on span "Student" at bounding box center [96, 121] width 97 height 12
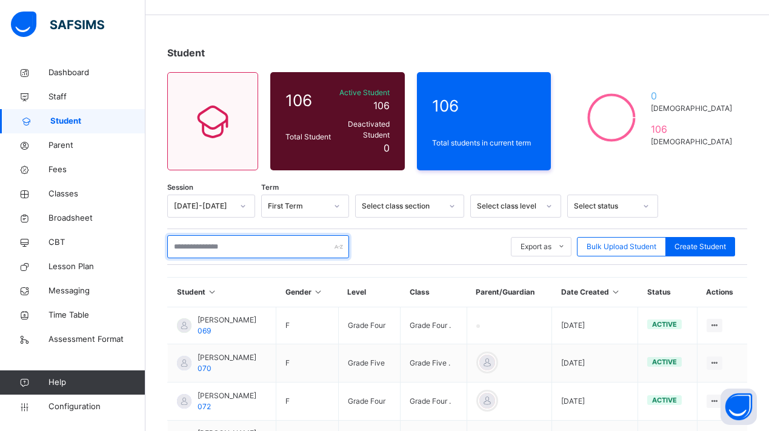
click at [230, 248] on input "text" at bounding box center [258, 246] width 182 height 23
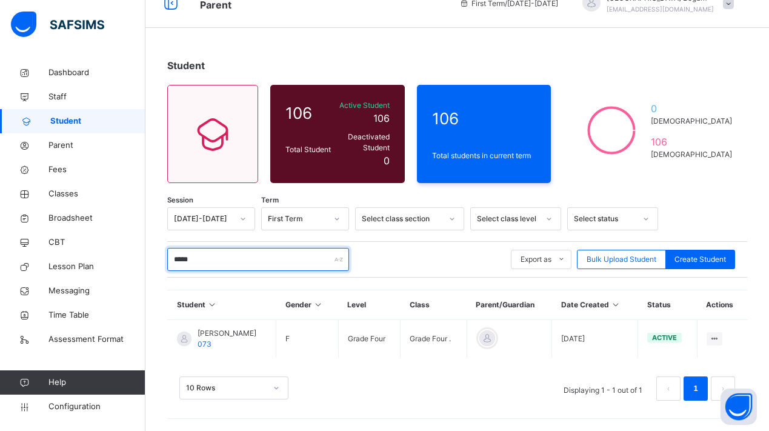
scroll to position [21, 0]
type input "*****"
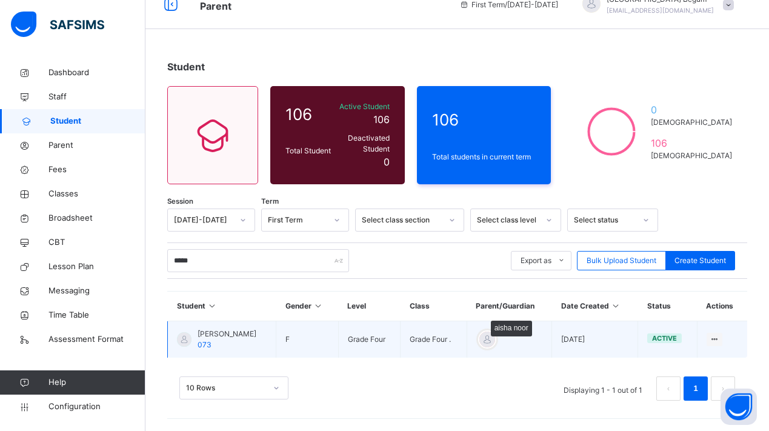
scroll to position [19, 0]
drag, startPoint x: 229, startPoint y: 247, endPoint x: 469, endPoint y: 340, distance: 257.7
click at [478, 340] on div at bounding box center [487, 339] width 18 height 18
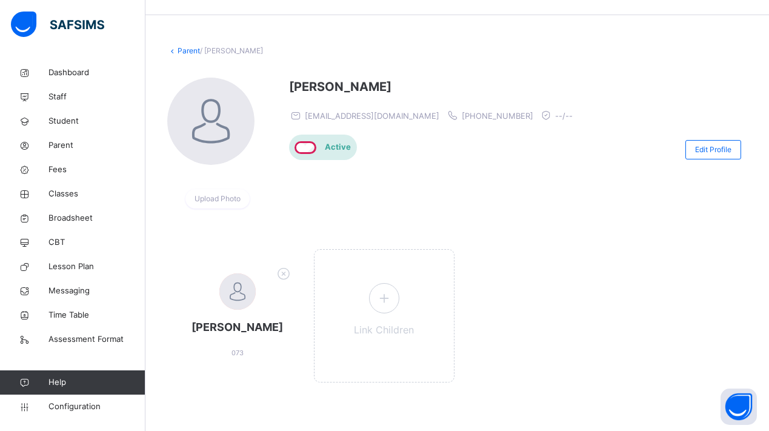
scroll to position [33, 0]
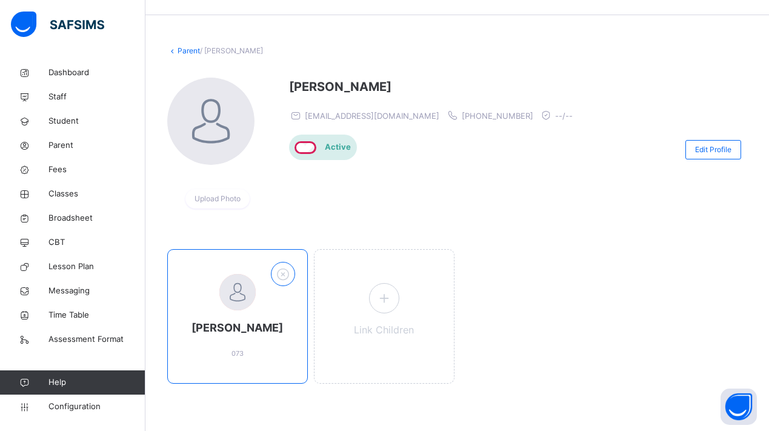
click at [282, 274] on icon at bounding box center [282, 274] width 19 height 20
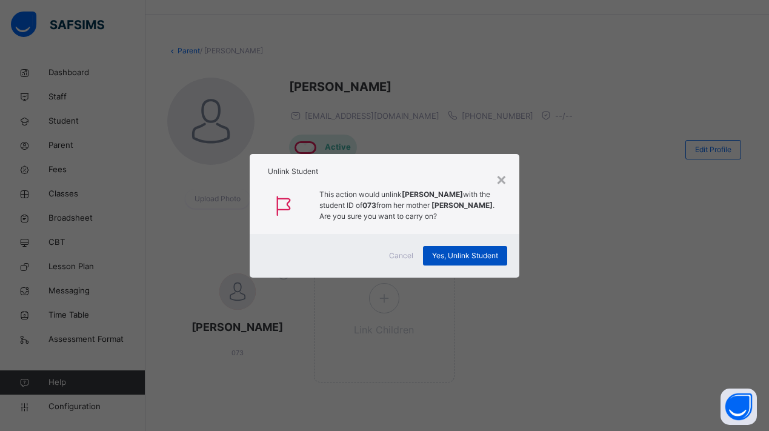
click at [469, 257] on span "Yes, Unlink Student" at bounding box center [465, 255] width 66 height 11
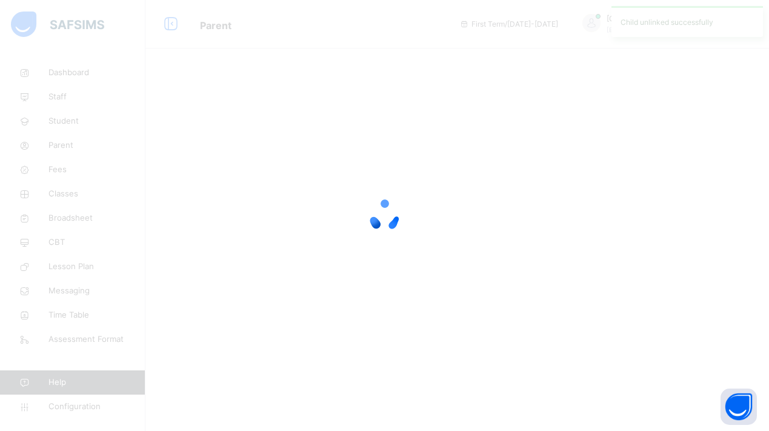
scroll to position [0, 0]
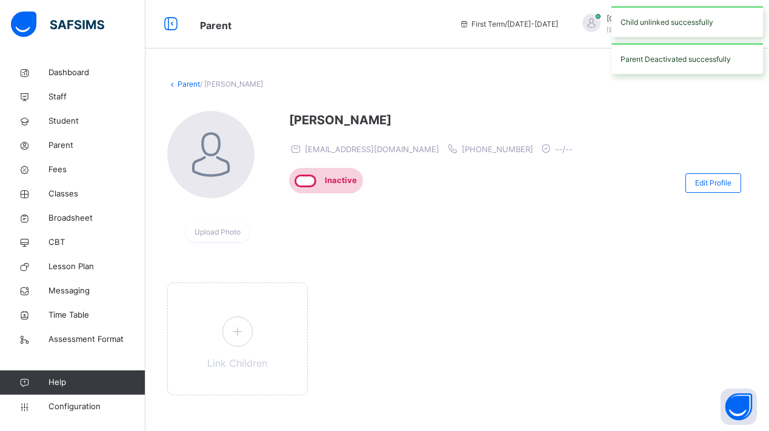
click at [177, 83] on link "Parent" at bounding box center [188, 83] width 22 height 9
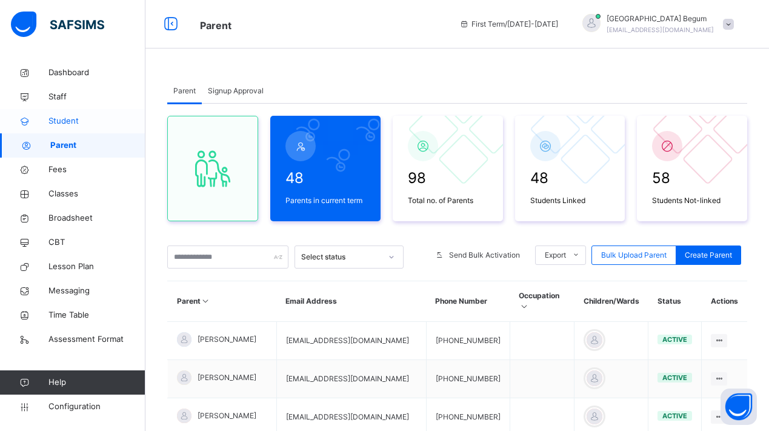
click at [89, 119] on span "Student" at bounding box center [96, 121] width 97 height 12
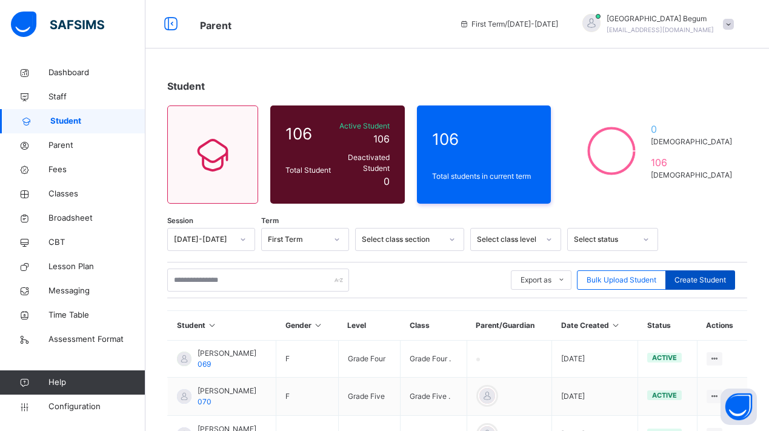
click at [707, 280] on span "Create Student" at bounding box center [699, 279] width 51 height 11
select select "**"
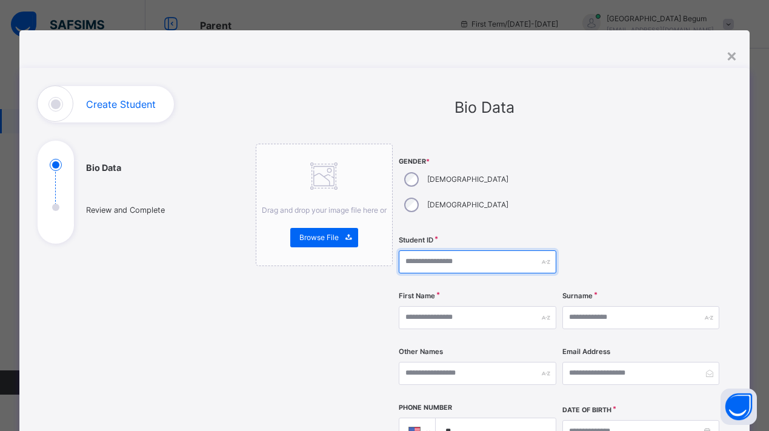
click at [427, 250] on input "text" at bounding box center [477, 261] width 157 height 23
type input "****"
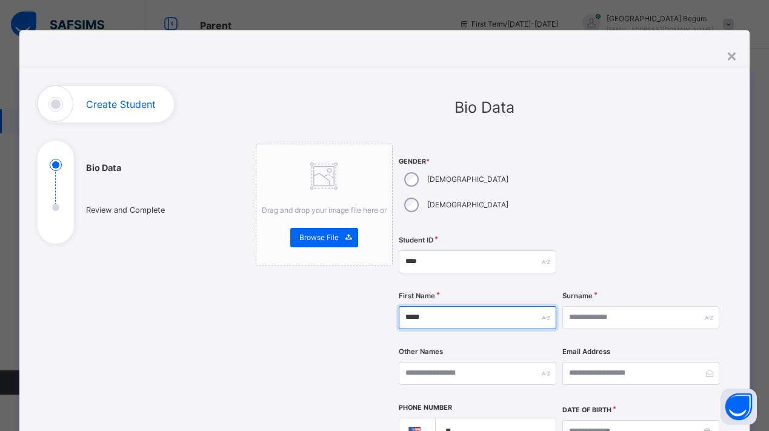
type input "*****"
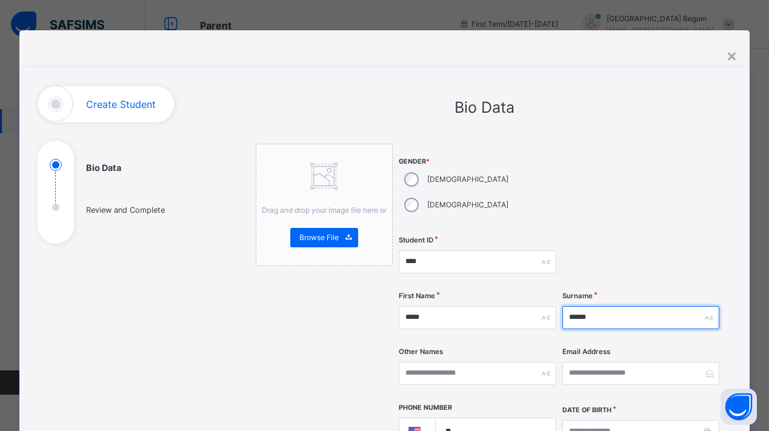
scroll to position [173, 0]
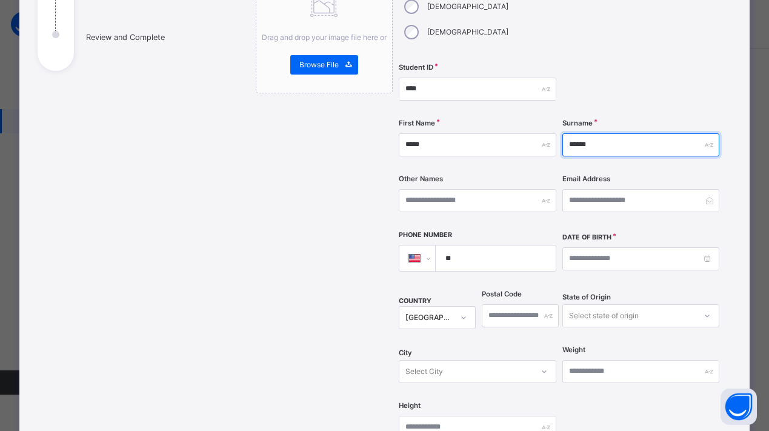
type input "******"
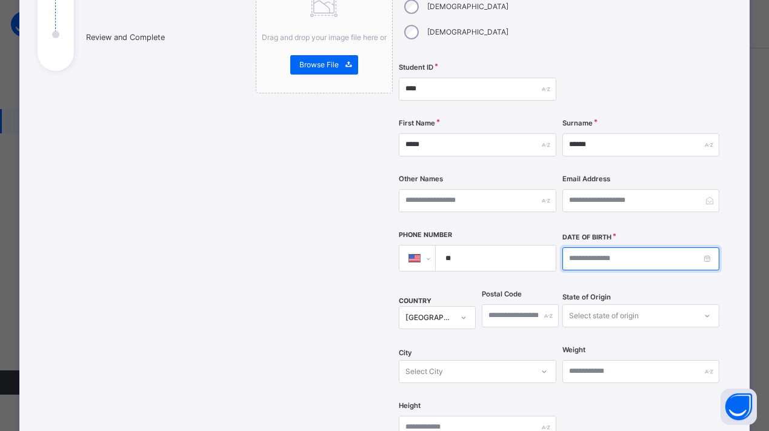
click at [588, 247] on input at bounding box center [640, 258] width 157 height 23
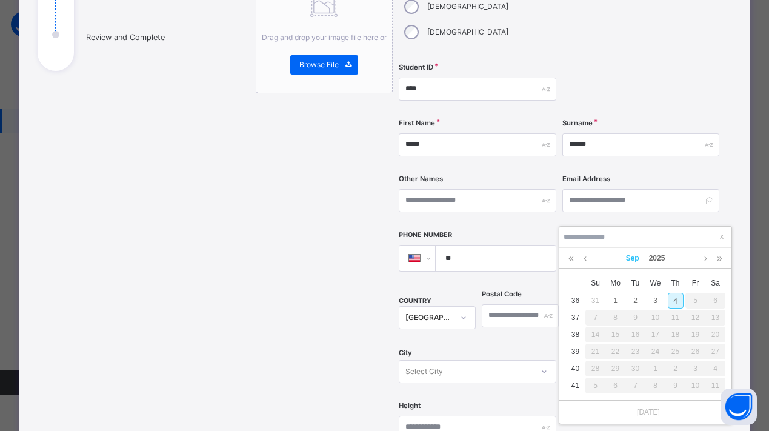
click at [626, 253] on link "Sep" at bounding box center [632, 258] width 23 height 21
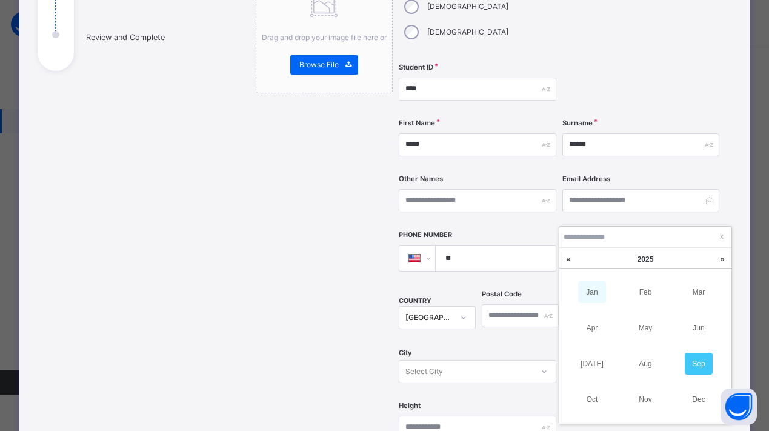
click at [586, 296] on link "Jan" at bounding box center [592, 292] width 28 height 22
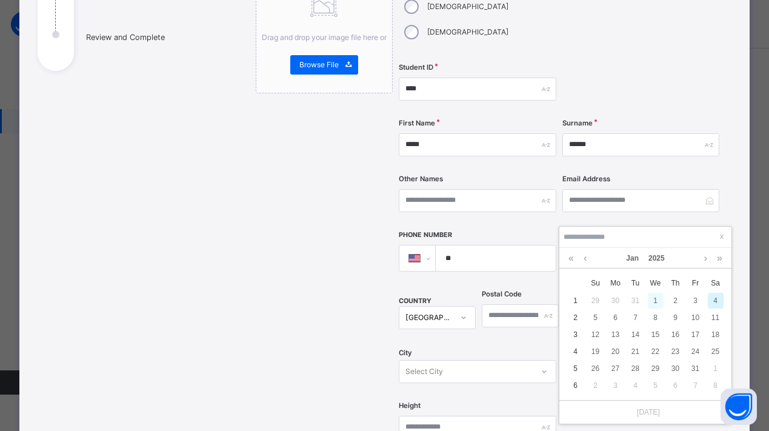
click at [651, 301] on div "1" at bounding box center [655, 301] width 16 height 16
type input "**********"
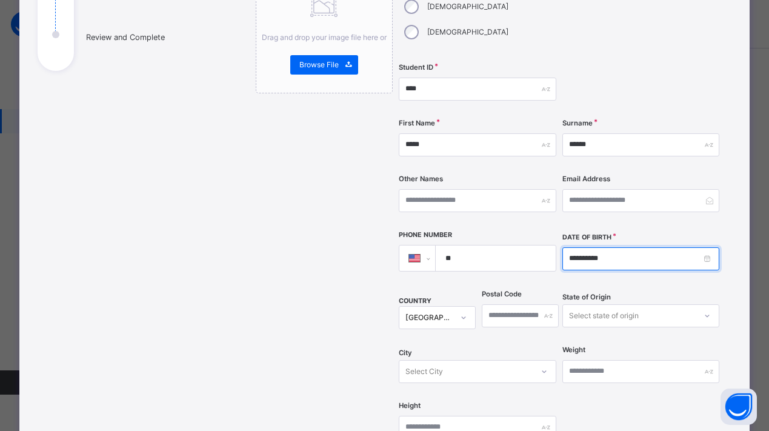
click at [637, 247] on input "**********" at bounding box center [640, 258] width 157 height 23
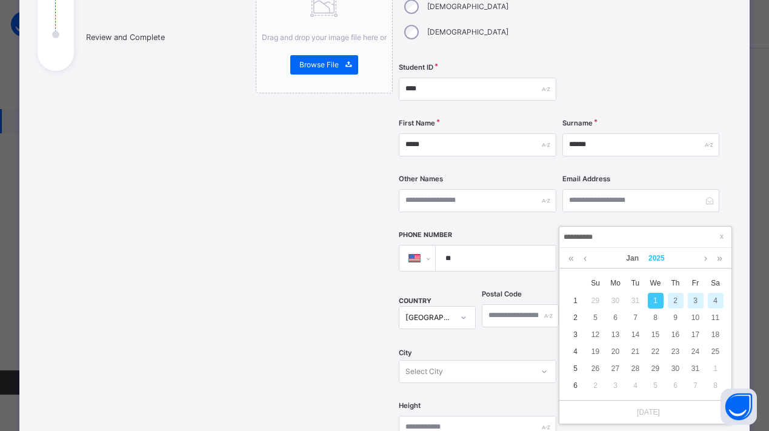
click at [665, 256] on link "2025" at bounding box center [656, 258] width 26 height 21
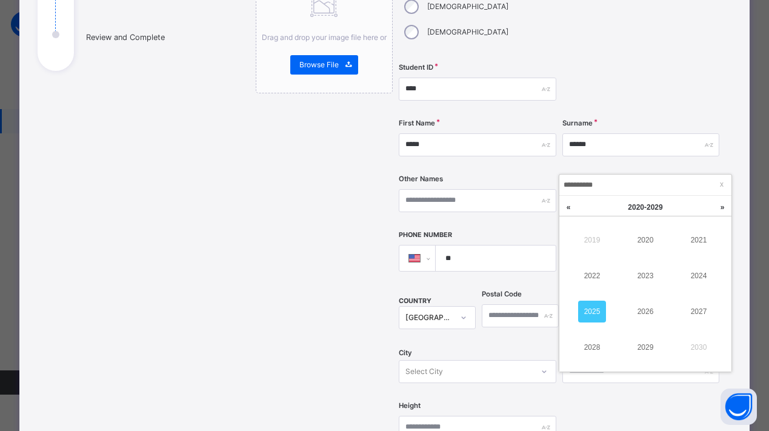
scroll to position [53, 0]
click at [642, 337] on link "2029" at bounding box center [645, 346] width 28 height 22
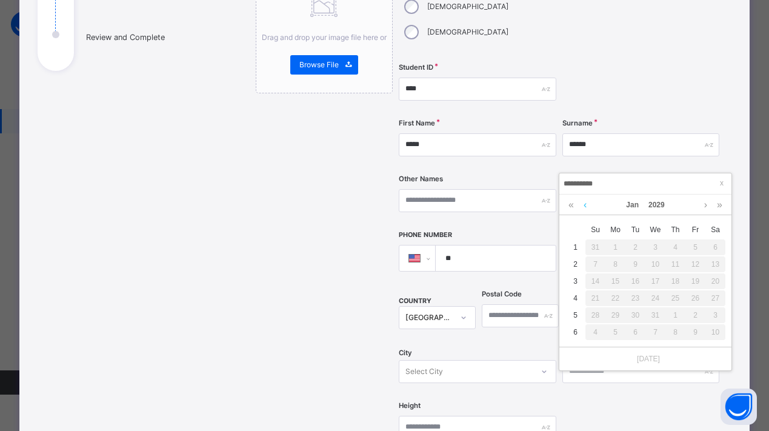
click at [586, 202] on link at bounding box center [584, 204] width 9 height 21
click at [635, 174] on div "**********" at bounding box center [645, 183] width 172 height 21
click at [645, 176] on div "Email Address" at bounding box center [640, 201] width 157 height 50
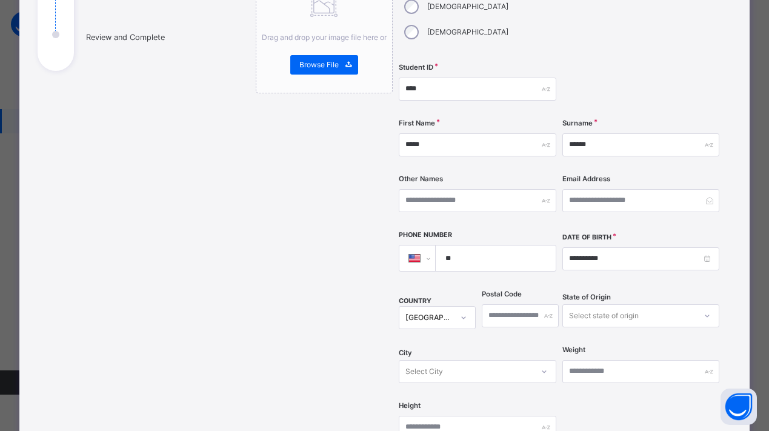
scroll to position [286, 0]
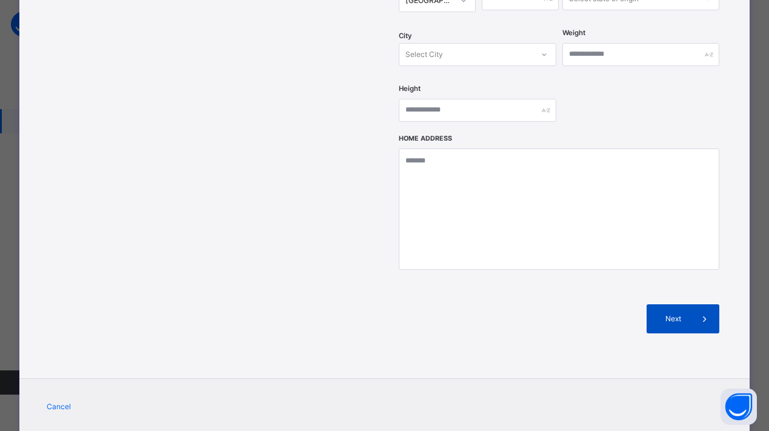
click at [673, 313] on span "Next" at bounding box center [672, 318] width 35 height 11
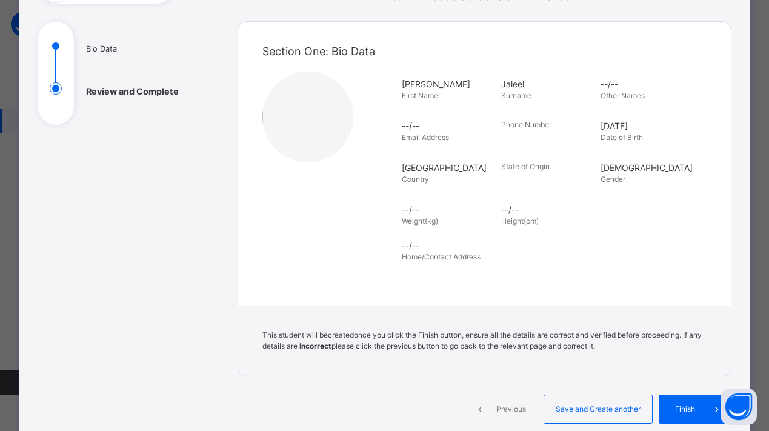
scroll to position [161, 0]
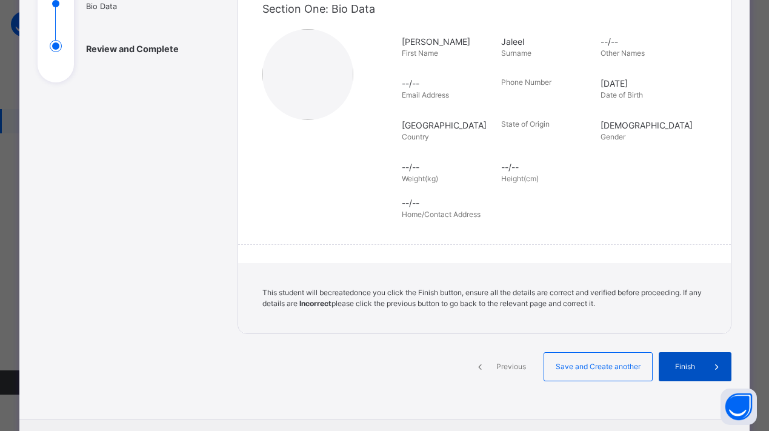
click at [676, 372] on span "Finish" at bounding box center [684, 366] width 35 height 11
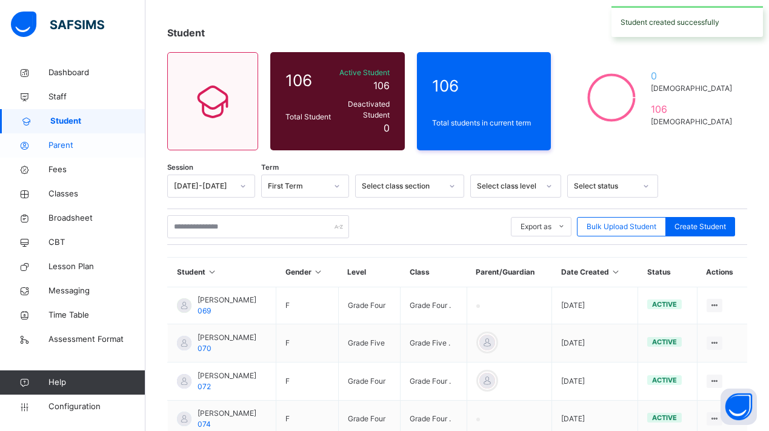
click at [74, 145] on span "Parent" at bounding box center [96, 145] width 97 height 12
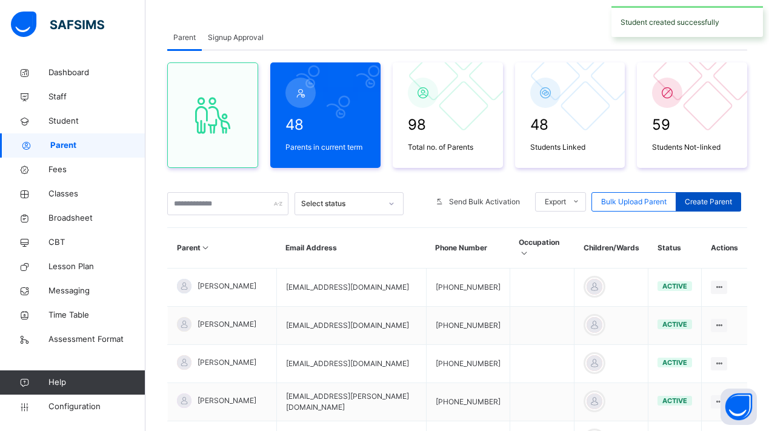
click at [712, 208] on div "Create Parent" at bounding box center [707, 201] width 65 height 19
select select "**"
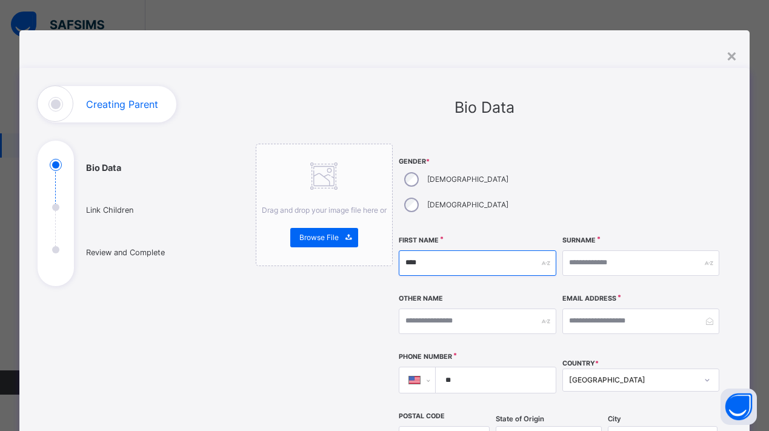
type input "****"
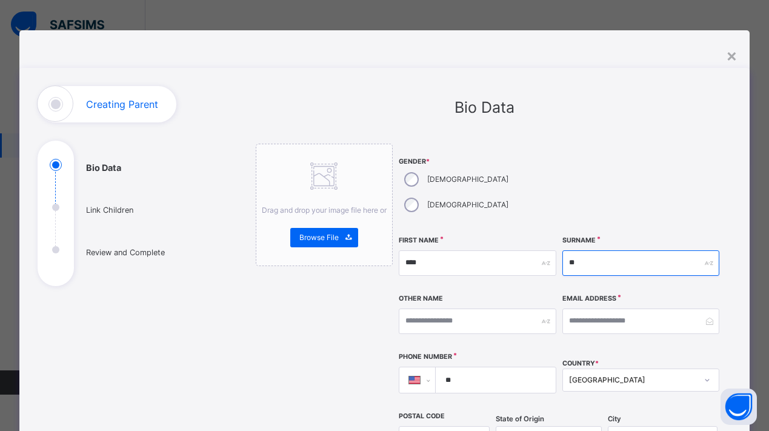
type input "*"
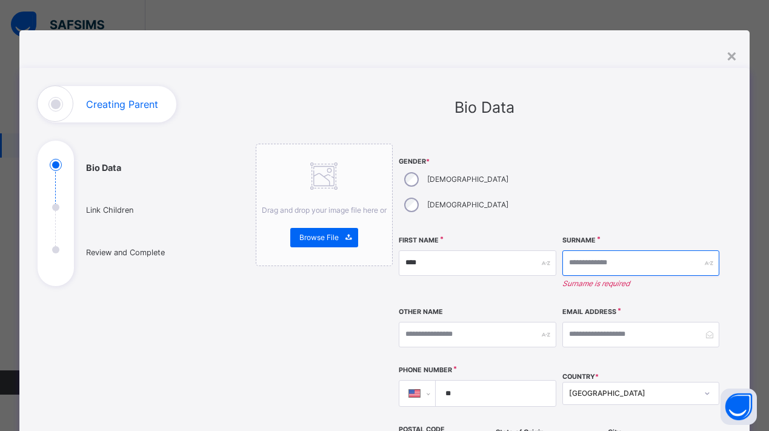
type input "*"
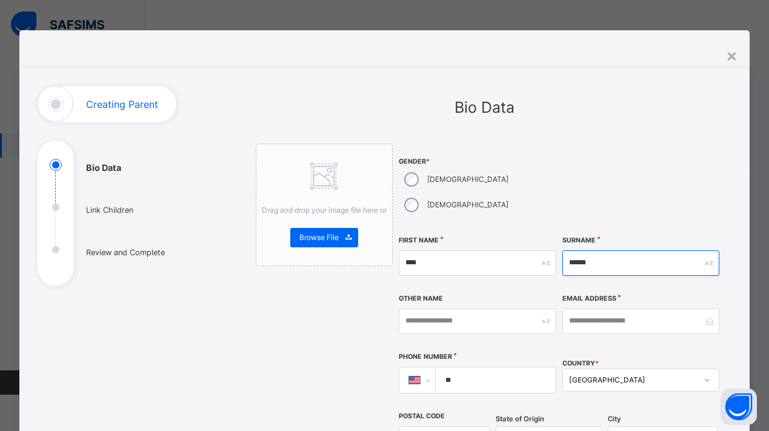
type input "******"
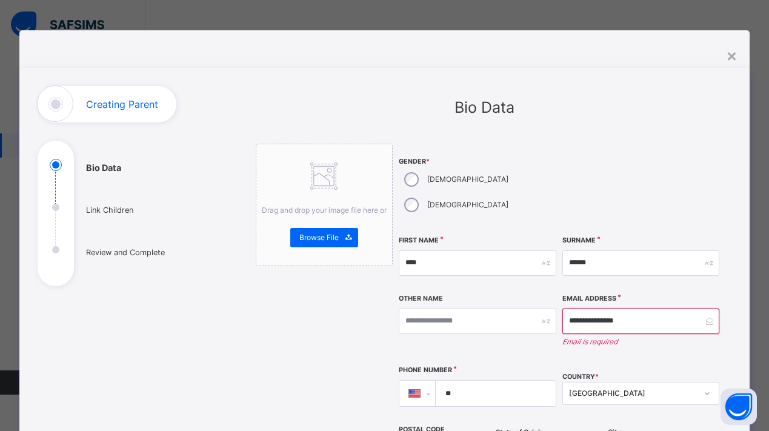
click at [661, 295] on div "**********" at bounding box center [640, 327] width 157 height 65
click at [683, 256] on div "Surname ******" at bounding box center [640, 263] width 157 height 52
click at [672, 321] on div "**********" at bounding box center [640, 327] width 157 height 65
click at [642, 308] on input "**********" at bounding box center [640, 320] width 157 height 25
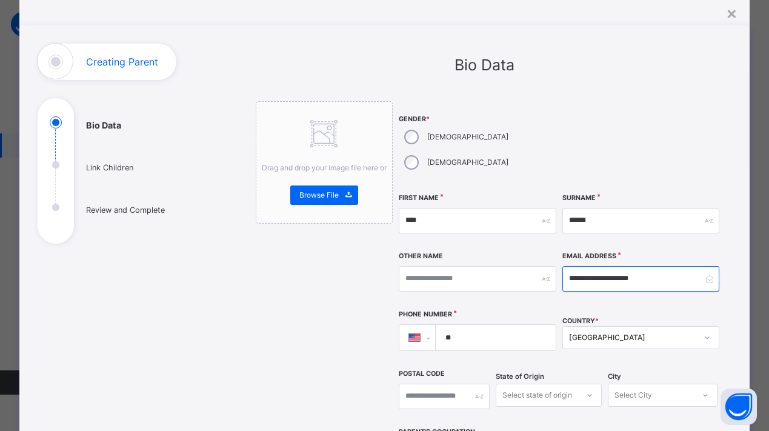
scroll to position [80, 0]
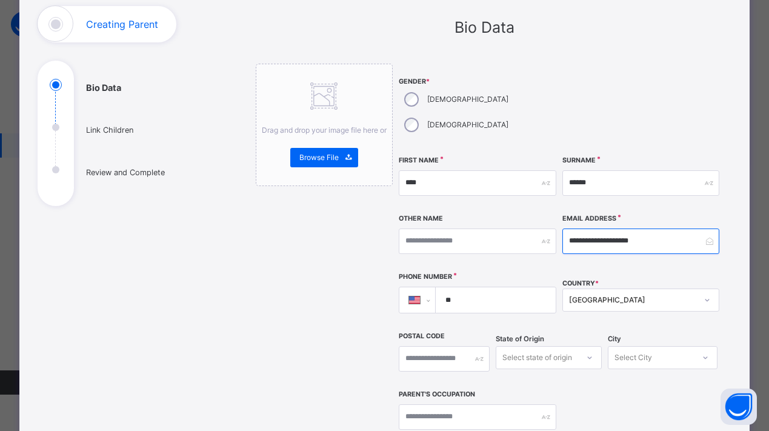
type input "**********"
click at [467, 287] on input "**" at bounding box center [493, 299] width 110 height 25
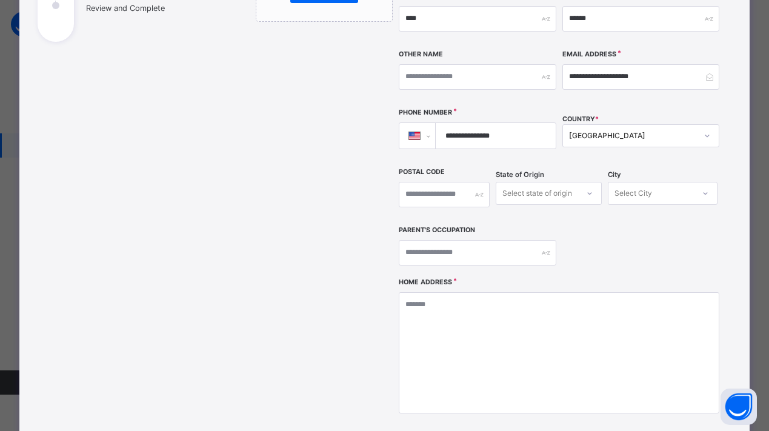
scroll to position [276, 0]
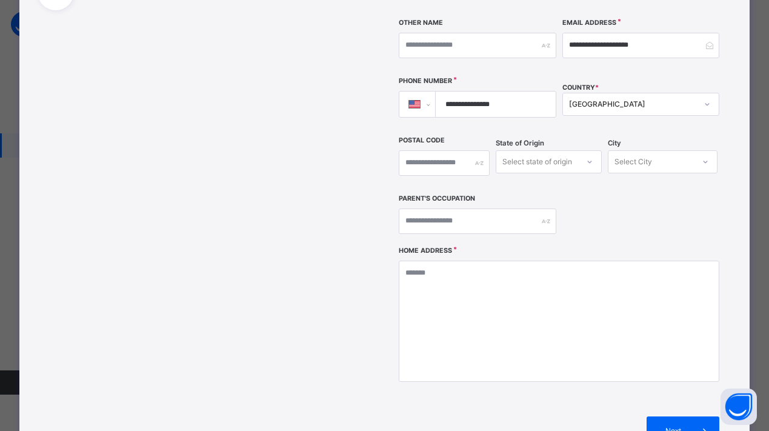
type input "**********"
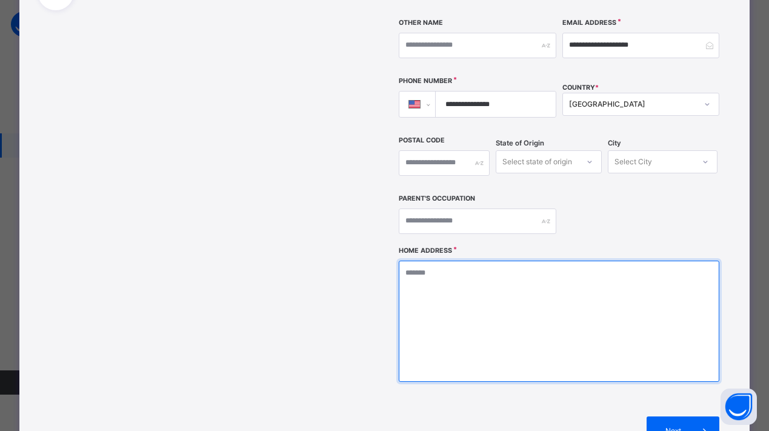
click at [583, 299] on textarea at bounding box center [559, 320] width 320 height 121
type textarea "**********"
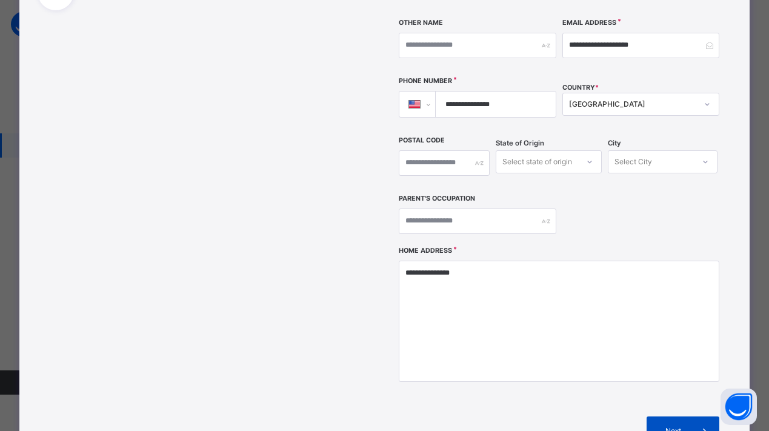
click at [686, 425] on span "Next" at bounding box center [672, 430] width 35 height 11
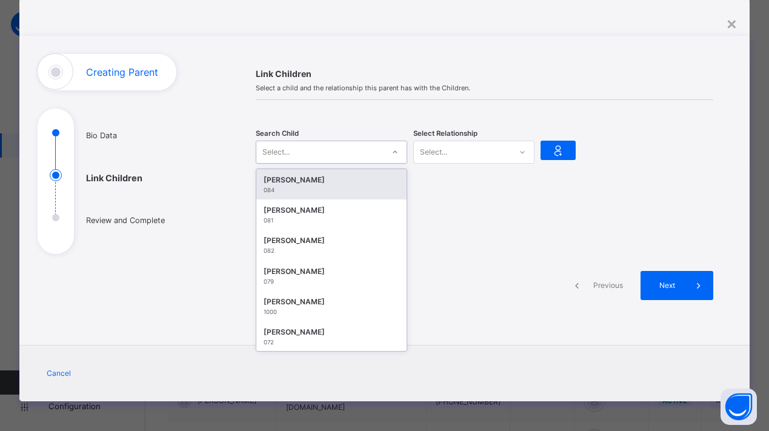
click at [363, 145] on div "Select..." at bounding box center [319, 151] width 127 height 19
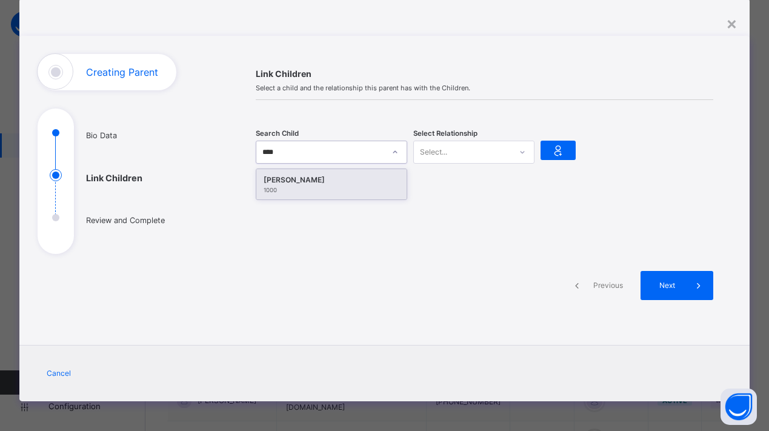
type input "****"
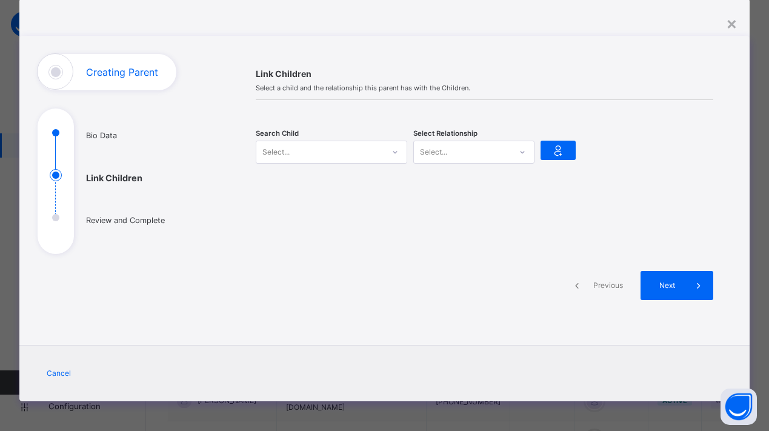
click at [316, 167] on div "Search Child Select..." at bounding box center [331, 152] width 151 height 38
click at [450, 159] on div "Select..." at bounding box center [462, 151] width 97 height 19
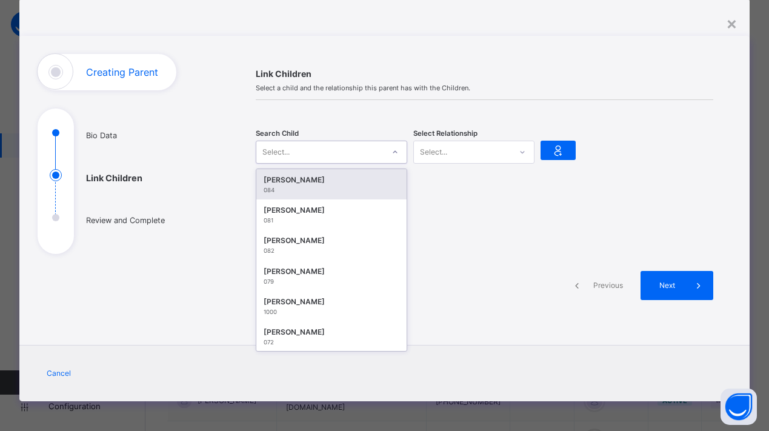
click at [355, 154] on div "Select..." at bounding box center [319, 151] width 127 height 19
type input "***"
click at [280, 179] on div "[PERSON_NAME]" at bounding box center [331, 180] width 136 height 12
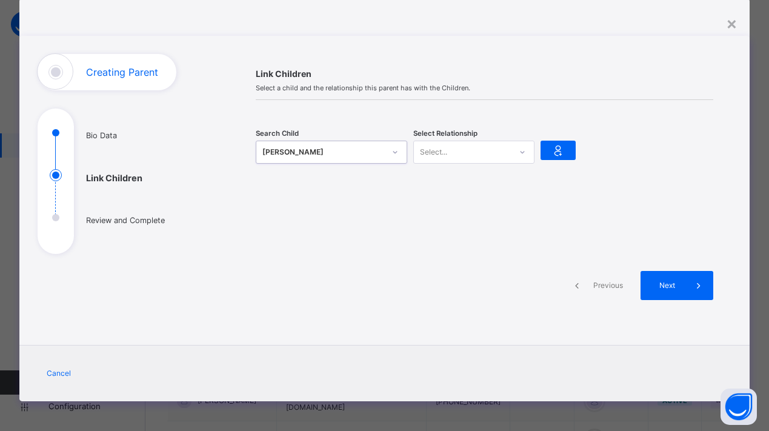
click at [471, 139] on div "Select Relationship Select..." at bounding box center [473, 152] width 121 height 38
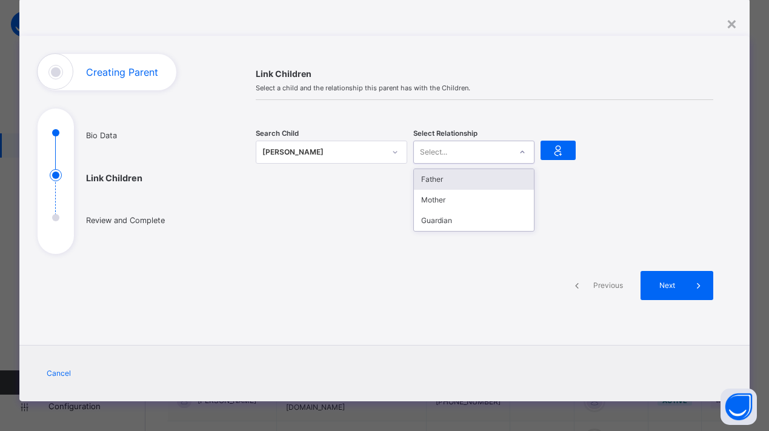
click at [468, 148] on div "Select..." at bounding box center [462, 151] width 97 height 19
click at [466, 183] on div "Father" at bounding box center [474, 179] width 120 height 21
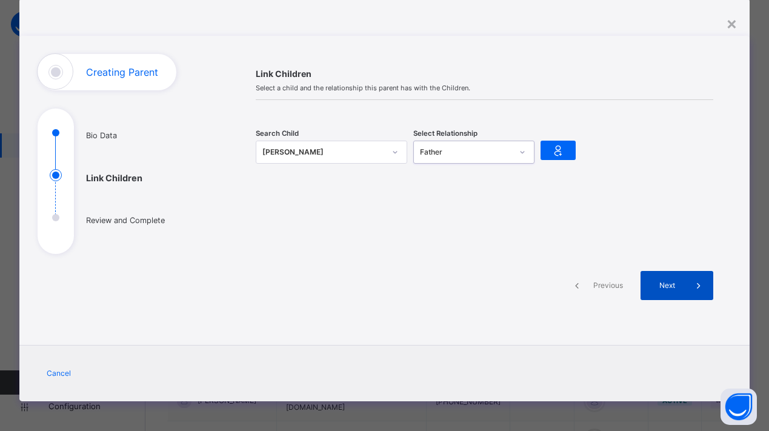
click at [651, 287] on span "Next" at bounding box center [666, 285] width 35 height 11
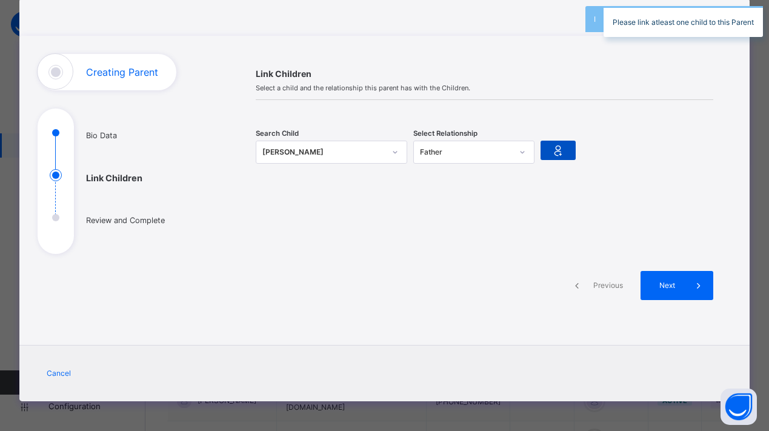
click at [549, 142] on icon at bounding box center [557, 150] width 17 height 18
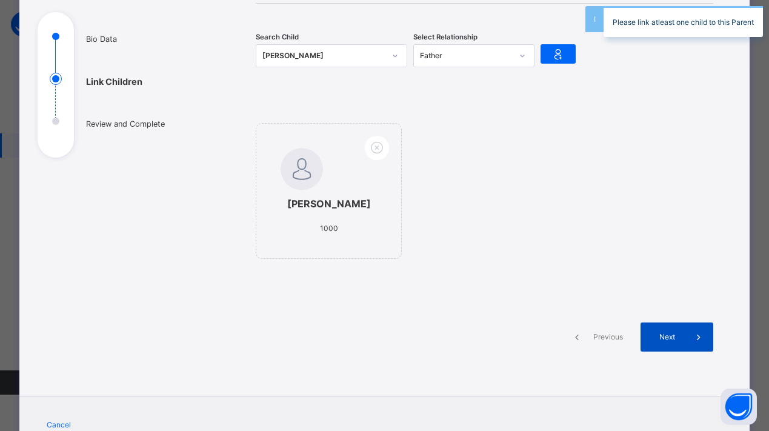
scroll to position [162, 0]
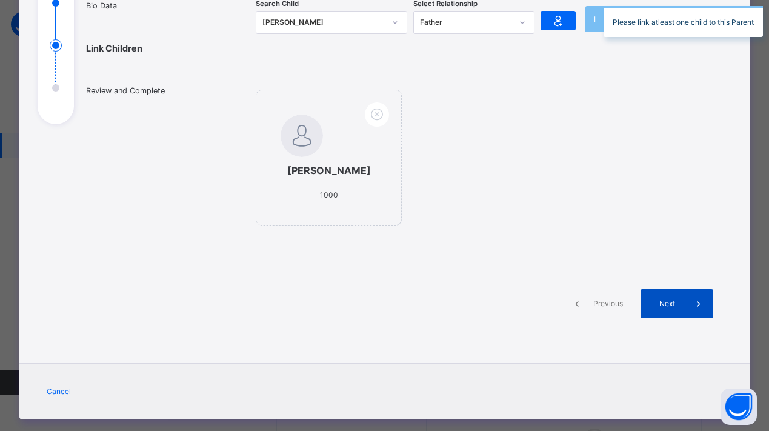
click at [655, 303] on span "Next" at bounding box center [666, 303] width 35 height 11
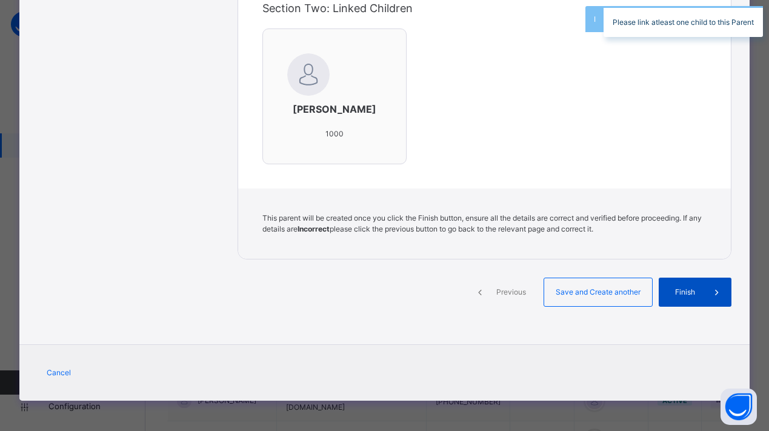
click at [680, 294] on span "Finish" at bounding box center [684, 291] width 35 height 11
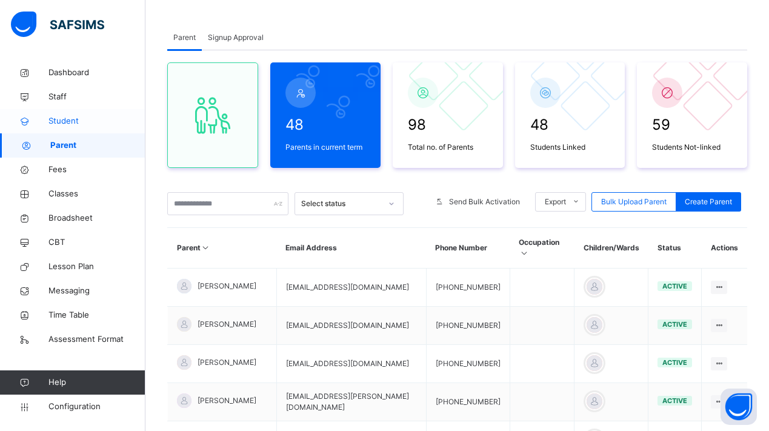
click at [72, 132] on link "Student" at bounding box center [72, 121] width 145 height 24
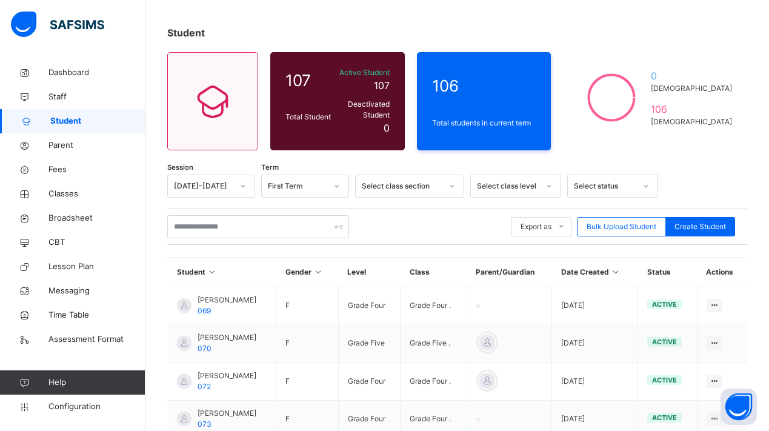
click at [220, 239] on div "Export as Pdf Report Excel Report Excel Report (LMS) Bulk Upload Student Create…" at bounding box center [457, 226] width 580 height 36
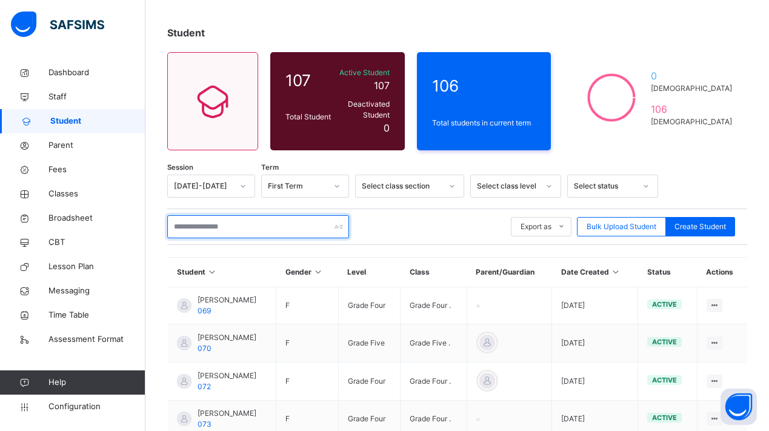
click at [231, 230] on input "text" at bounding box center [258, 226] width 182 height 23
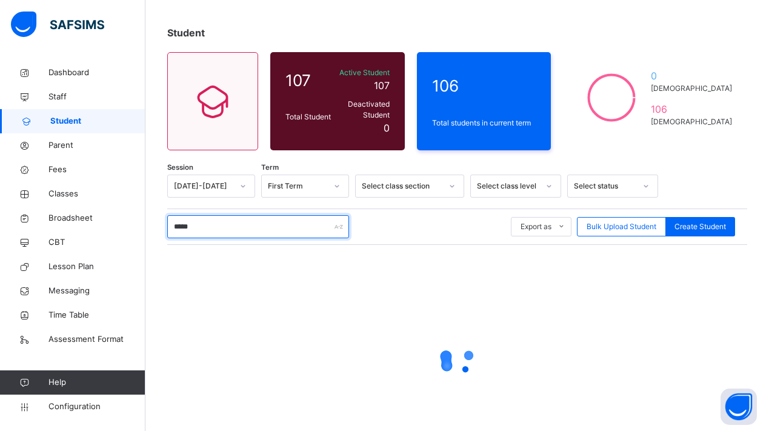
scroll to position [21, 0]
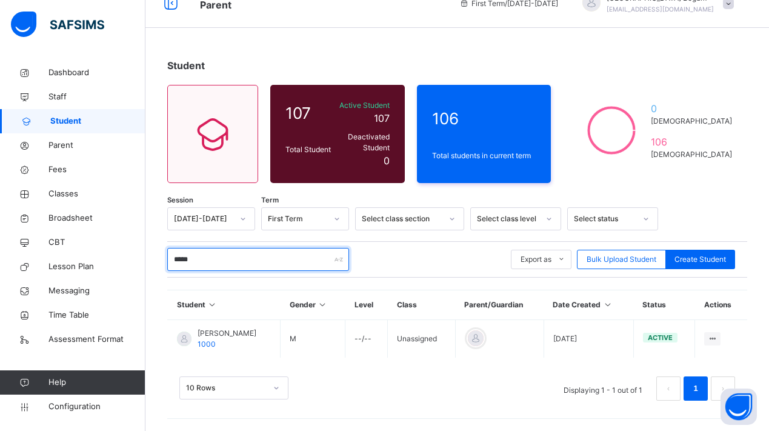
type input "*****"
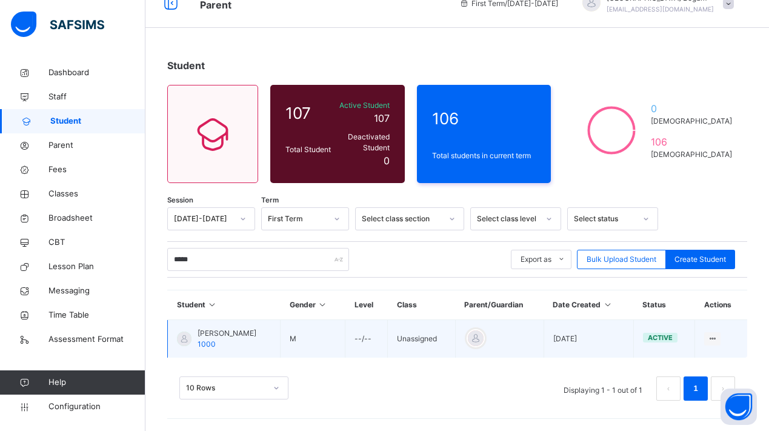
drag, startPoint x: 233, startPoint y: 230, endPoint x: 229, endPoint y: 330, distance: 100.0
click at [229, 330] on span "[PERSON_NAME]" at bounding box center [226, 333] width 59 height 11
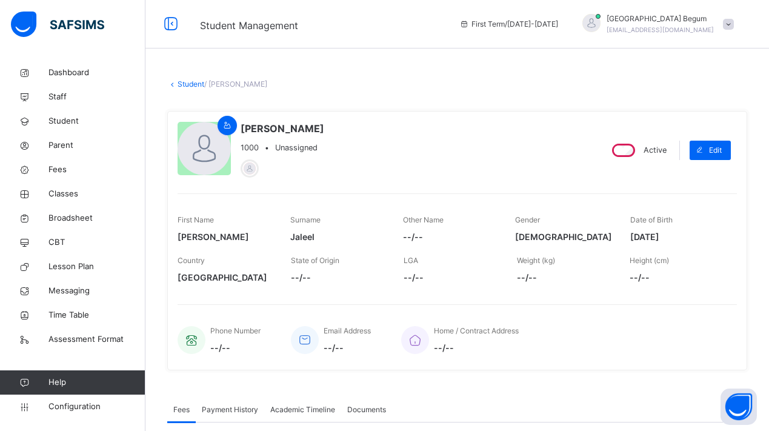
select select "****"
select select "*"
click at [727, 153] on div "Edit" at bounding box center [709, 150] width 41 height 19
select select "**"
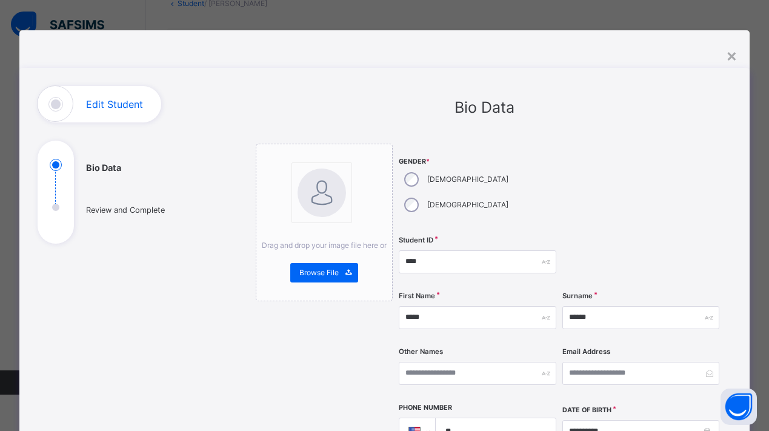
scroll to position [375, 0]
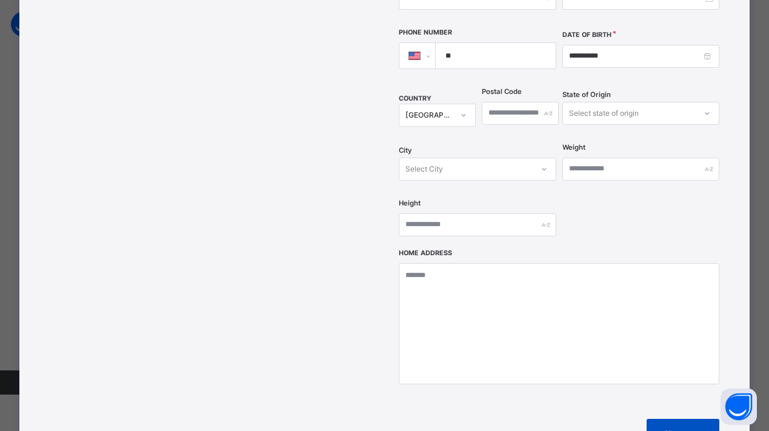
click at [681, 428] on span "Next" at bounding box center [672, 433] width 35 height 11
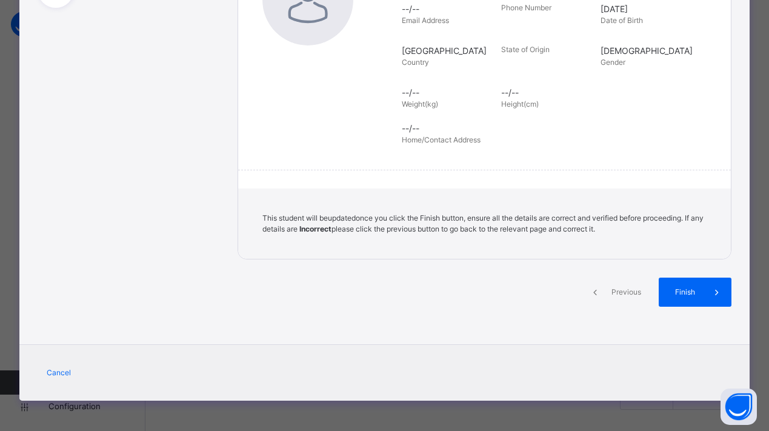
scroll to position [248, 0]
click at [669, 299] on div "Finish" at bounding box center [694, 291] width 73 height 29
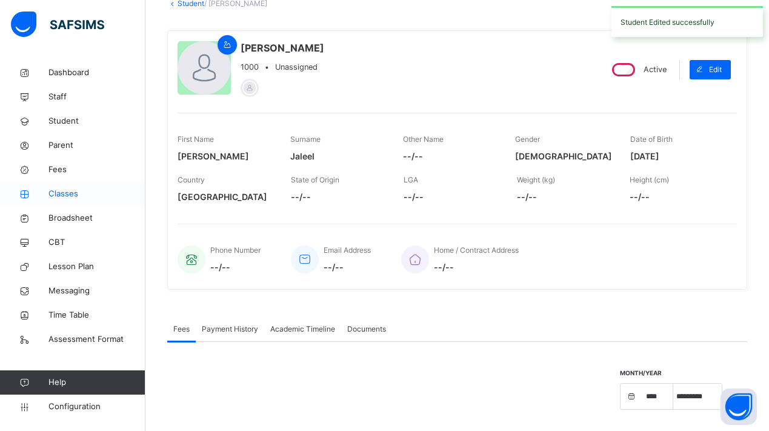
click at [70, 194] on span "Classes" at bounding box center [96, 194] width 97 height 12
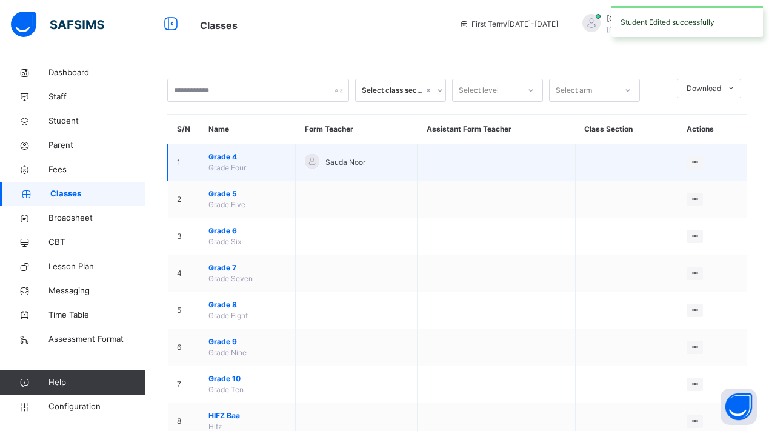
click at [236, 155] on span "Grade 4" at bounding box center [247, 156] width 78 height 11
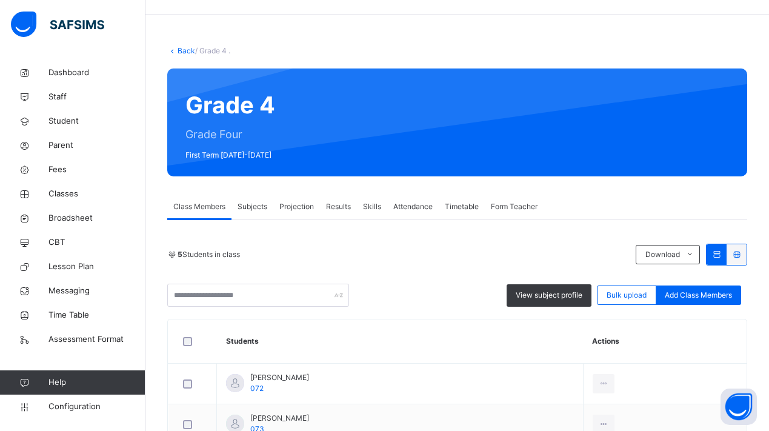
scroll to position [36, 0]
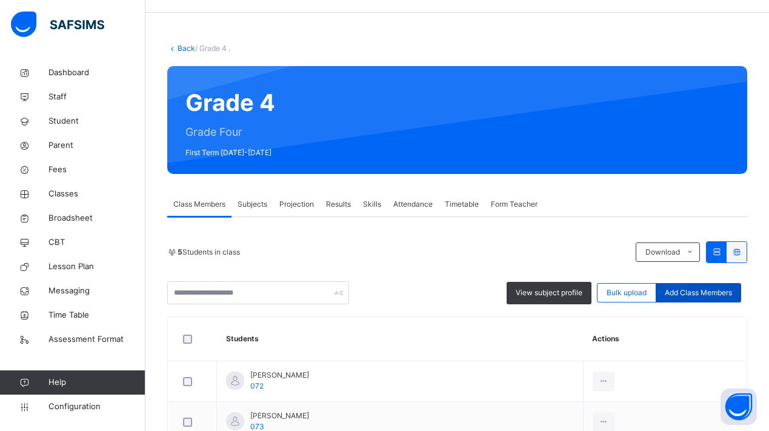
click at [681, 286] on div "Add Class Members" at bounding box center [697, 292] width 85 height 19
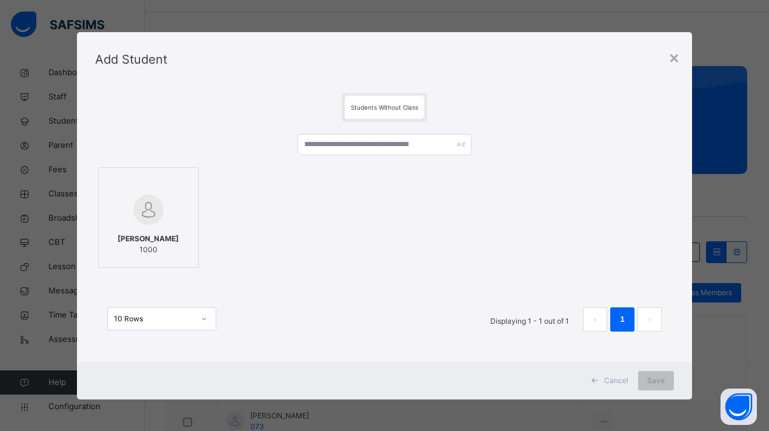
click at [139, 236] on span "[PERSON_NAME]" at bounding box center [147, 238] width 61 height 11
click at [660, 388] on div "Save" at bounding box center [656, 380] width 36 height 19
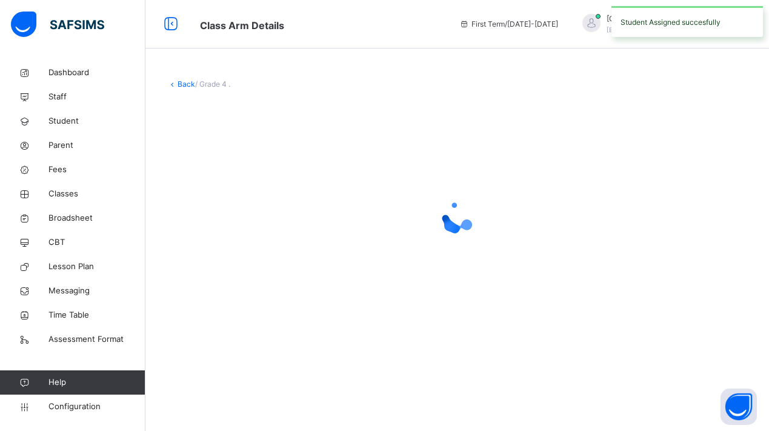
scroll to position [0, 0]
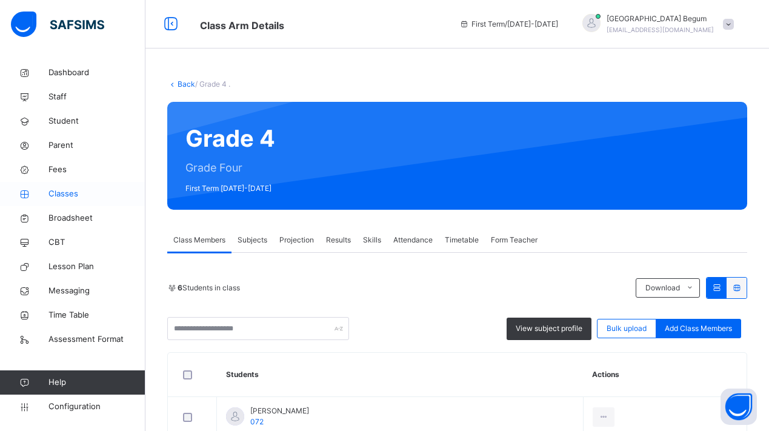
click at [65, 193] on span "Classes" at bounding box center [96, 194] width 97 height 12
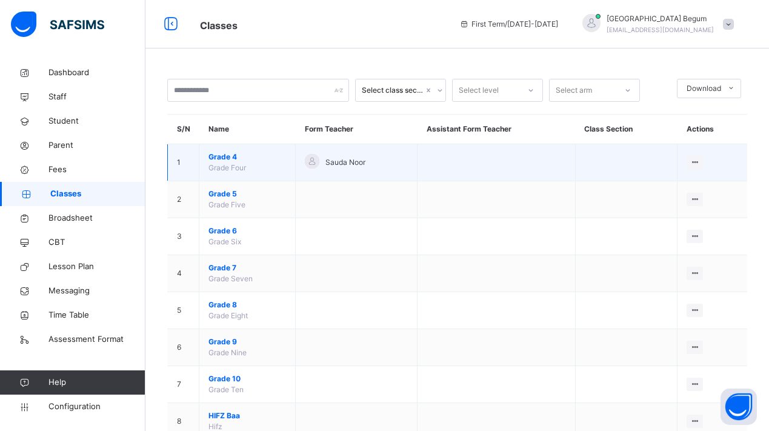
click at [234, 159] on span "Grade 4" at bounding box center [247, 156] width 78 height 11
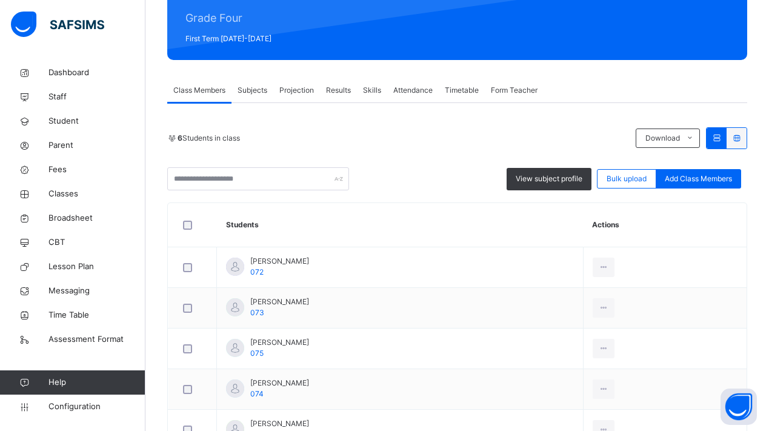
scroll to position [276, 0]
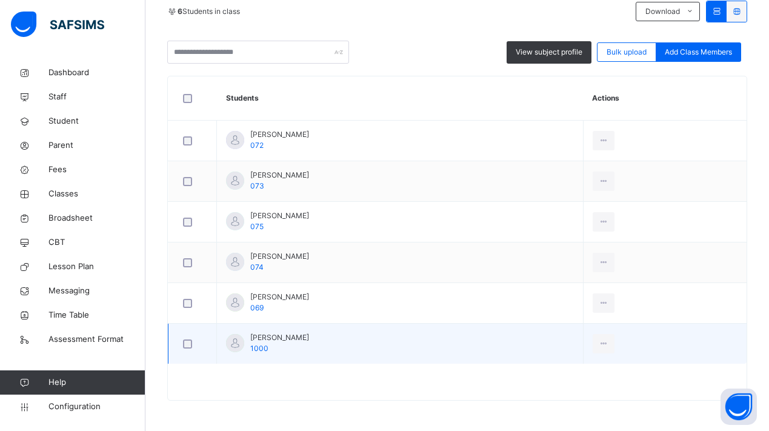
click at [271, 337] on span "[PERSON_NAME]" at bounding box center [279, 337] width 59 height 11
click at [563, 370] on div "View Profile" at bounding box center [575, 371] width 65 height 12
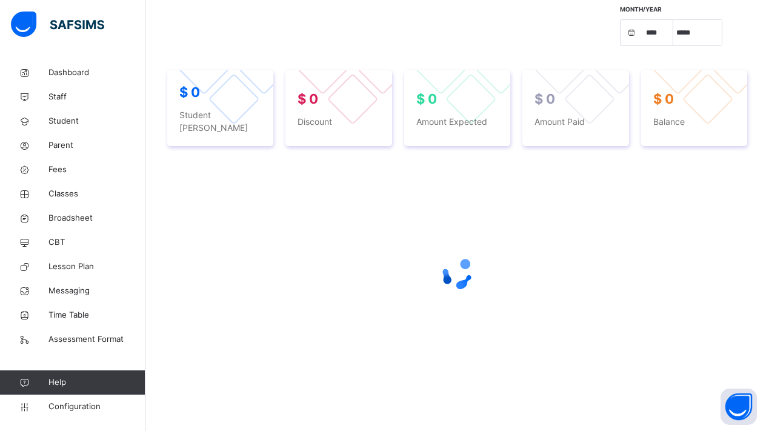
scroll to position [260, 0]
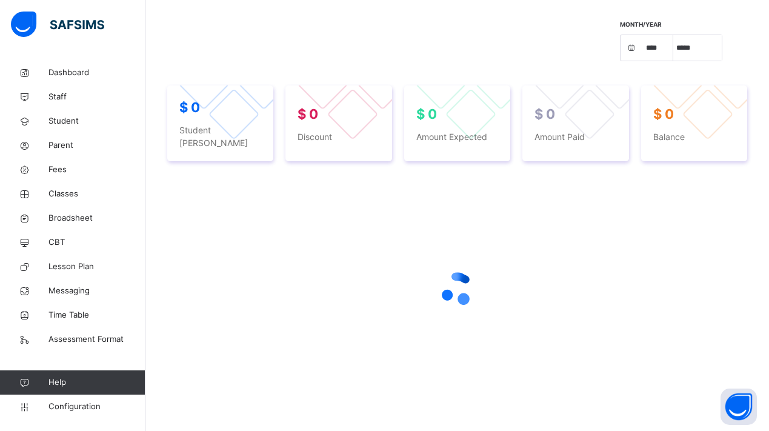
select select "****"
select select "*"
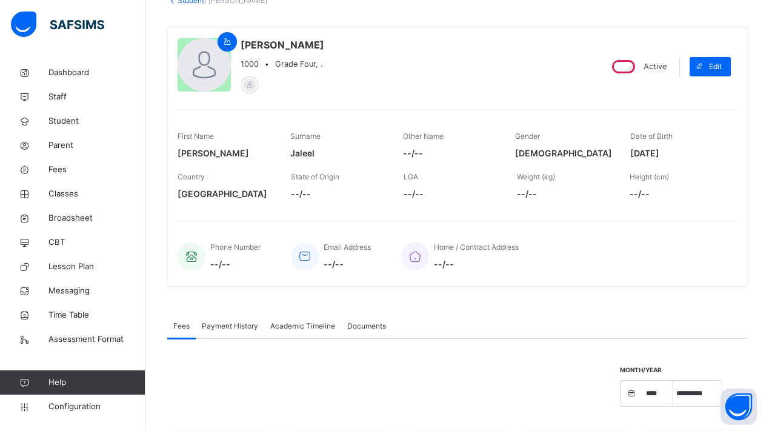
scroll to position [70, 0]
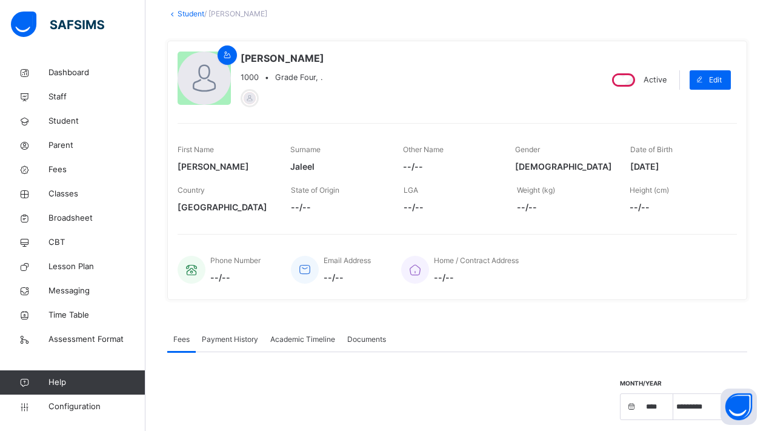
click at [305, 345] on span "Academic Timeline" at bounding box center [302, 339] width 65 height 11
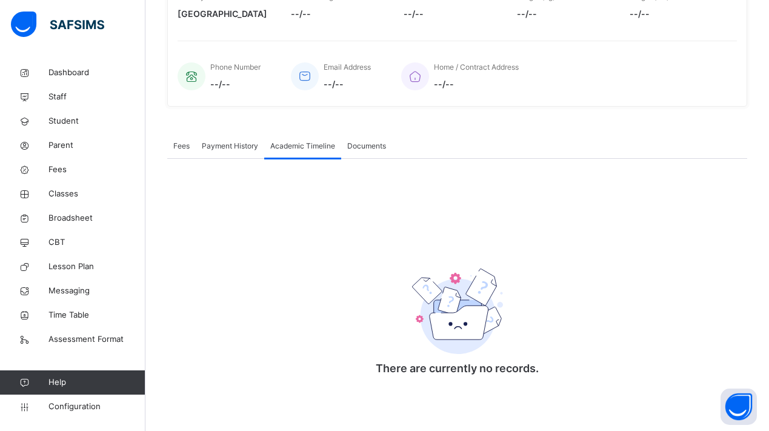
scroll to position [276, 0]
click at [361, 150] on span "Documents" at bounding box center [366, 146] width 39 height 11
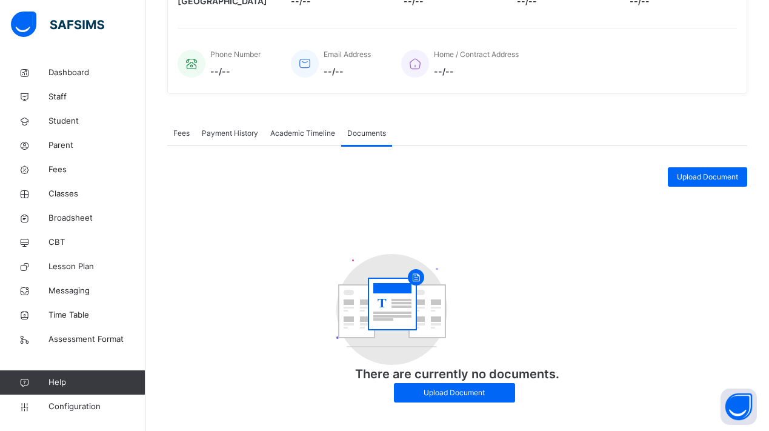
click at [321, 139] on span "Academic Timeline" at bounding box center [302, 133] width 65 height 11
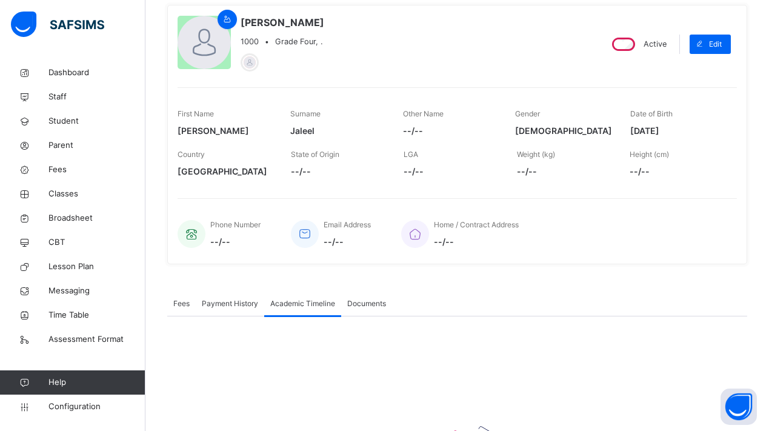
scroll to position [108, 0]
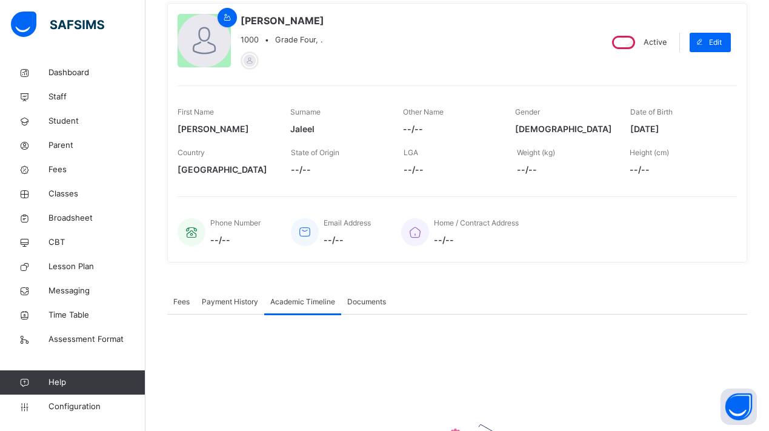
click at [187, 314] on div "Fees" at bounding box center [181, 301] width 28 height 24
click at [220, 314] on div "Payment History" at bounding box center [230, 301] width 68 height 24
click at [179, 307] on span "Fees" at bounding box center [181, 301] width 16 height 11
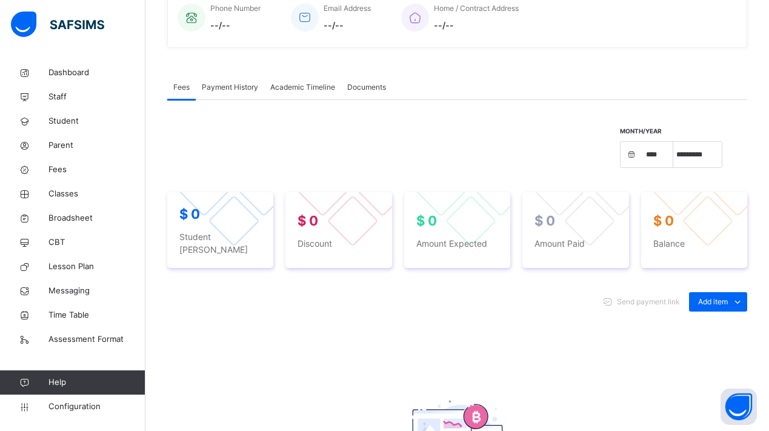
click at [293, 93] on span "Academic Timeline" at bounding box center [302, 87] width 65 height 11
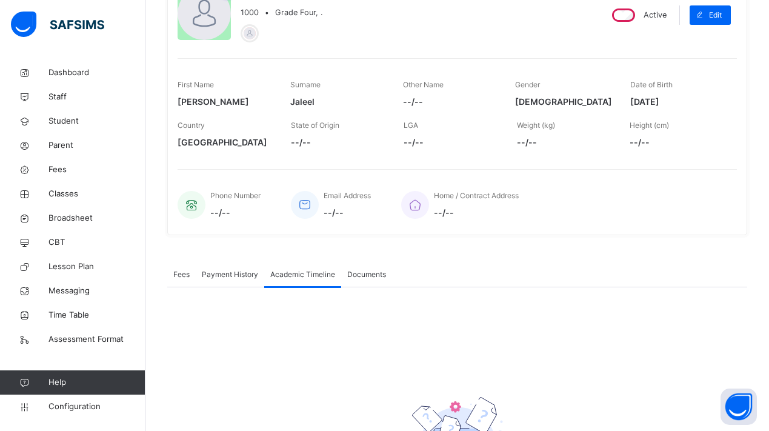
scroll to position [70, 0]
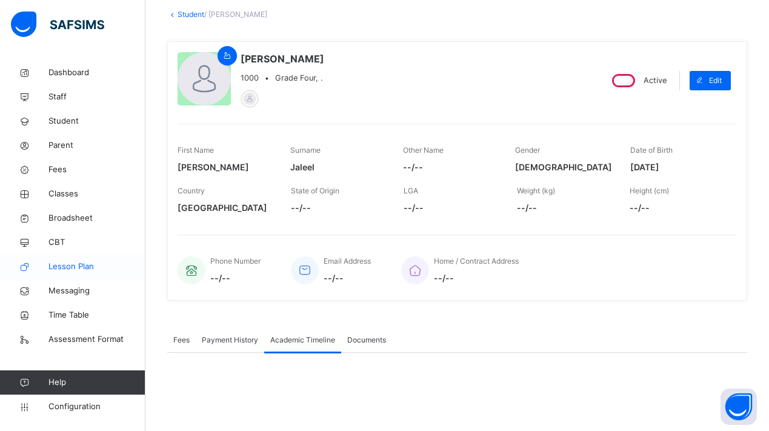
click at [72, 259] on link "Lesson Plan" at bounding box center [72, 266] width 145 height 24
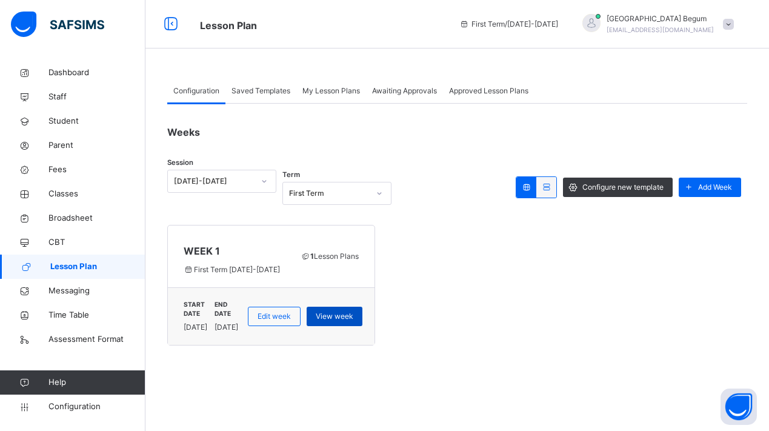
click at [353, 311] on span "View week" at bounding box center [335, 316] width 38 height 11
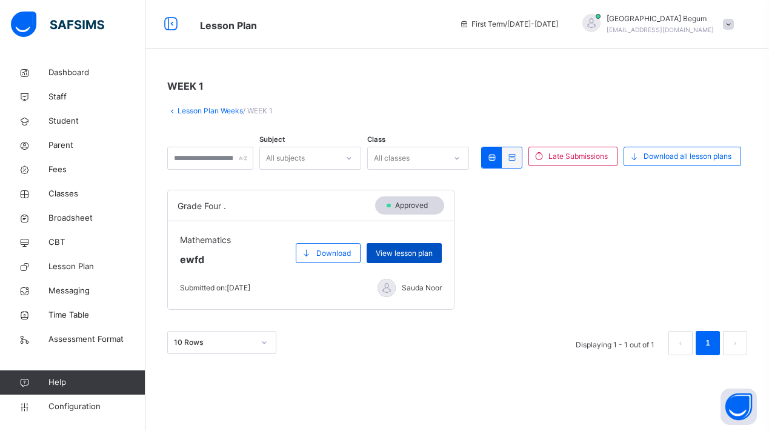
click at [416, 254] on span "View lesson plan" at bounding box center [403, 253] width 57 height 11
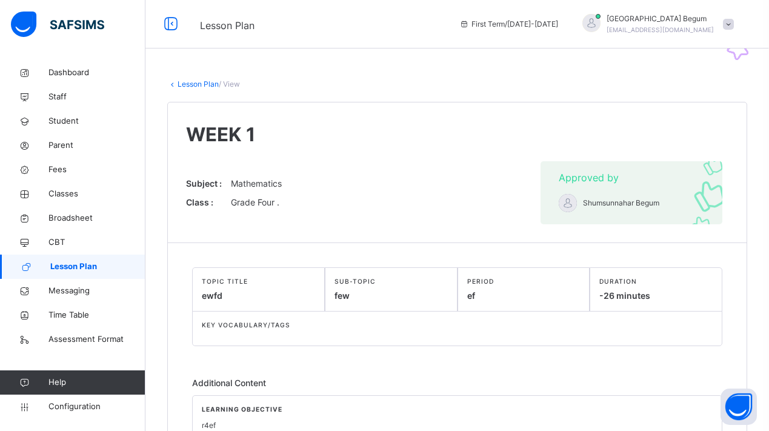
click at [196, 82] on link "Lesson Plan" at bounding box center [197, 83] width 41 height 9
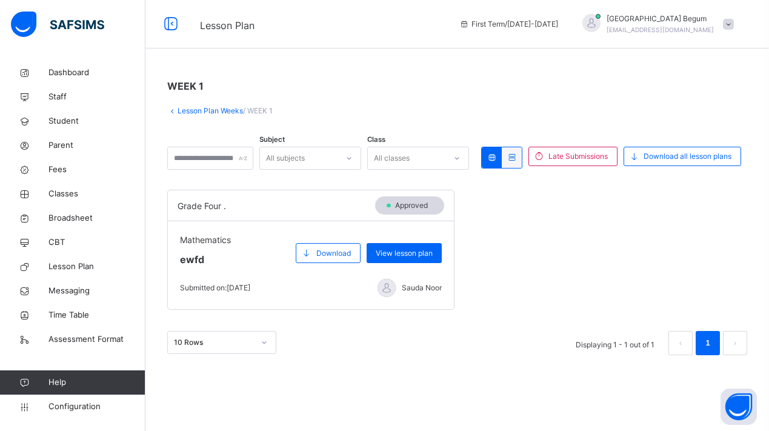
click at [179, 113] on link "Lesson Plan Weeks" at bounding box center [209, 110] width 65 height 9
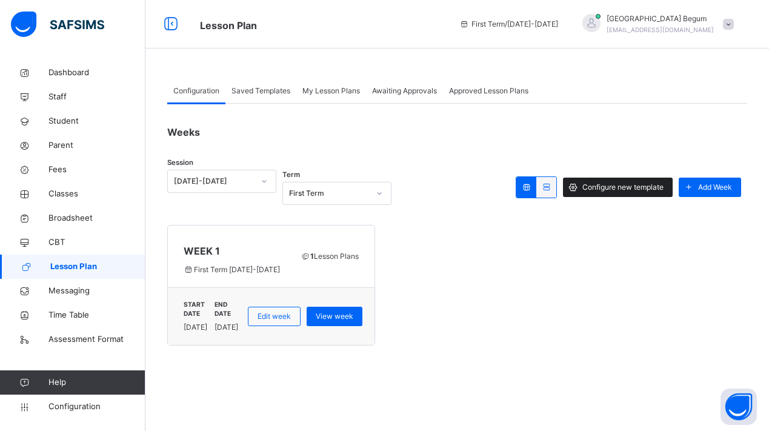
click at [597, 181] on div "Configure new template" at bounding box center [618, 186] width 110 height 19
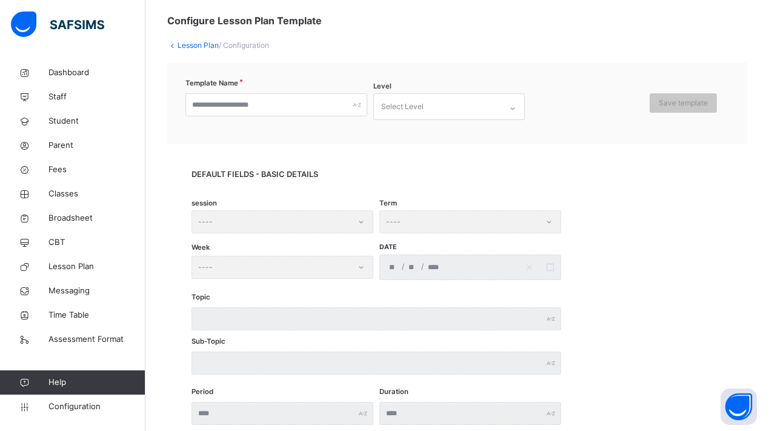
scroll to position [2, 0]
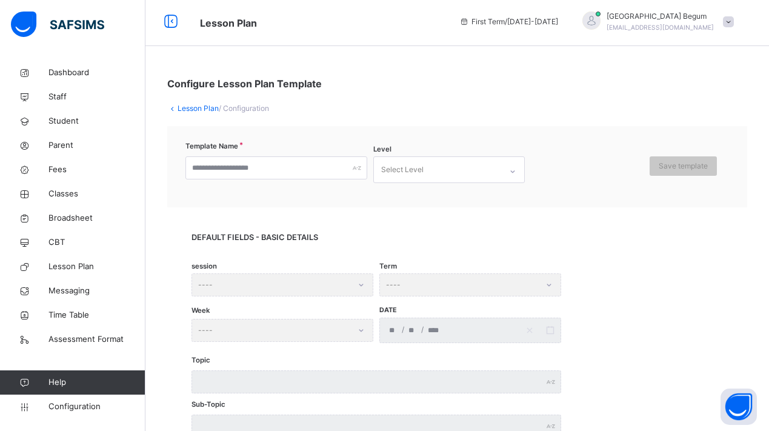
click at [294, 154] on div "Template Name Level Select Level Save template" at bounding box center [457, 166] width 580 height 81
click at [294, 163] on input "text" at bounding box center [276, 167] width 182 height 23
type input "**********"
click at [438, 196] on div "**********" at bounding box center [457, 166] width 580 height 81
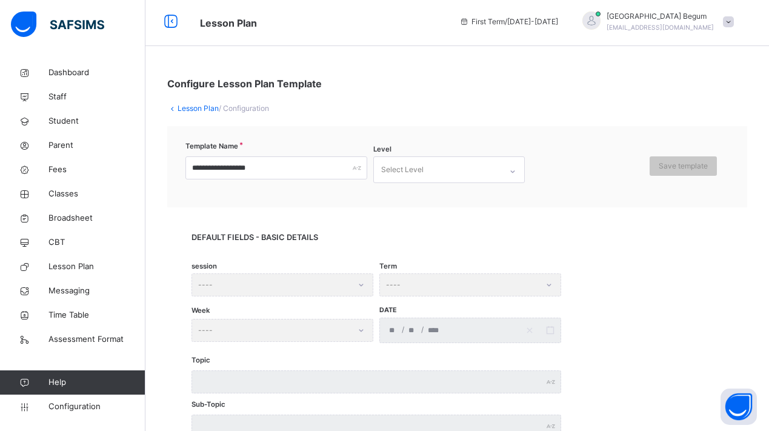
click at [438, 179] on div "Select Level" at bounding box center [437, 169] width 127 height 25
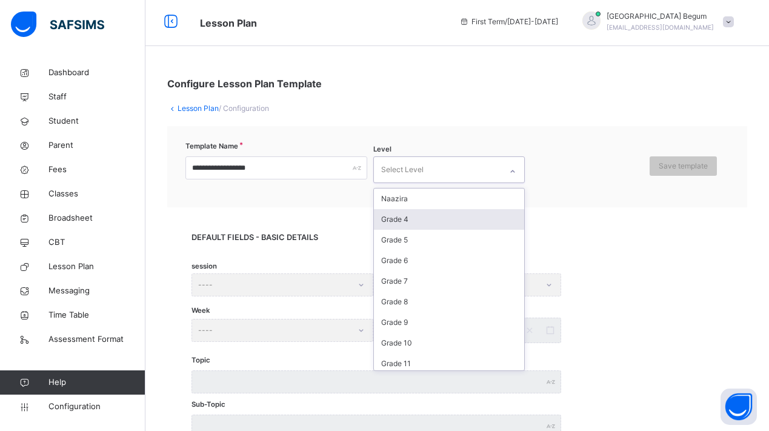
click at [426, 214] on div "Grade 4" at bounding box center [449, 219] width 150 height 21
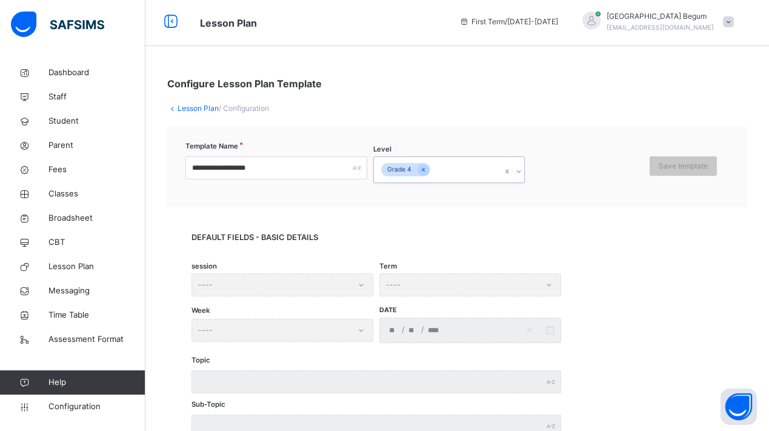
click at [477, 168] on div "Grade 4" at bounding box center [437, 169] width 127 height 25
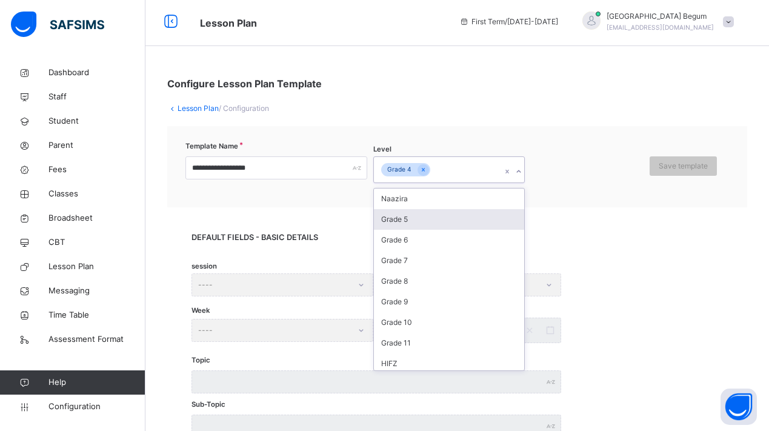
click at [453, 223] on div "Grade 5" at bounding box center [449, 219] width 150 height 21
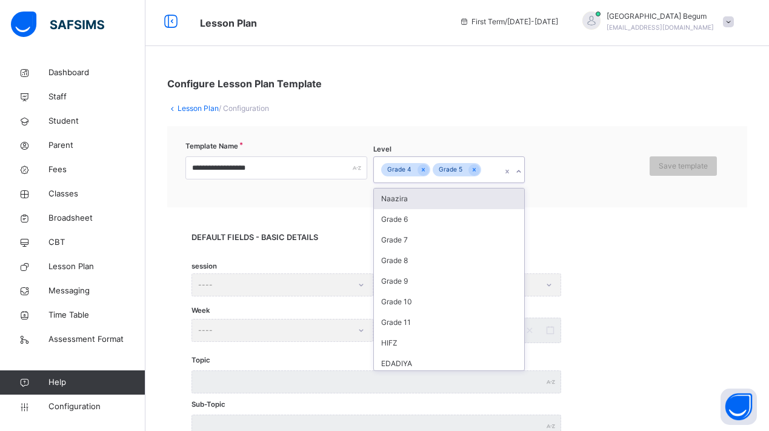
click at [489, 169] on div "Grade 4 Grade 5" at bounding box center [437, 169] width 127 height 25
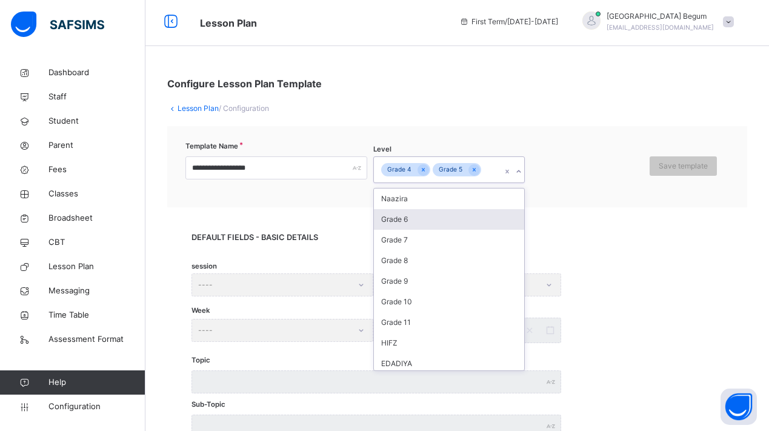
click at [458, 223] on div "Grade 6" at bounding box center [449, 219] width 150 height 21
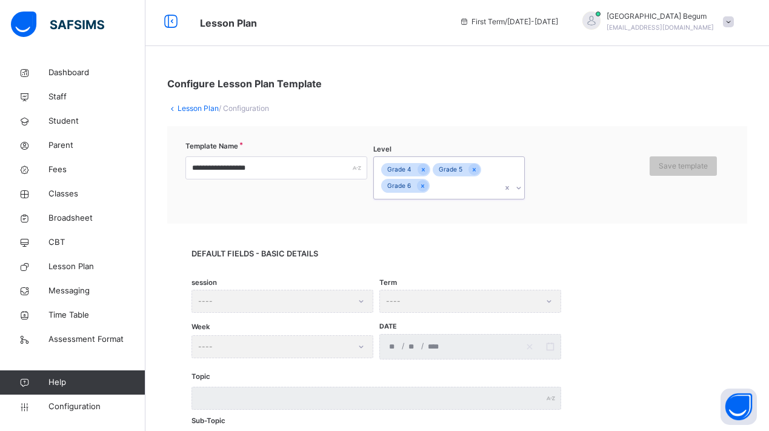
click at [468, 196] on div "Grade 4 Grade 5 Grade 6" at bounding box center [437, 178] width 127 height 42
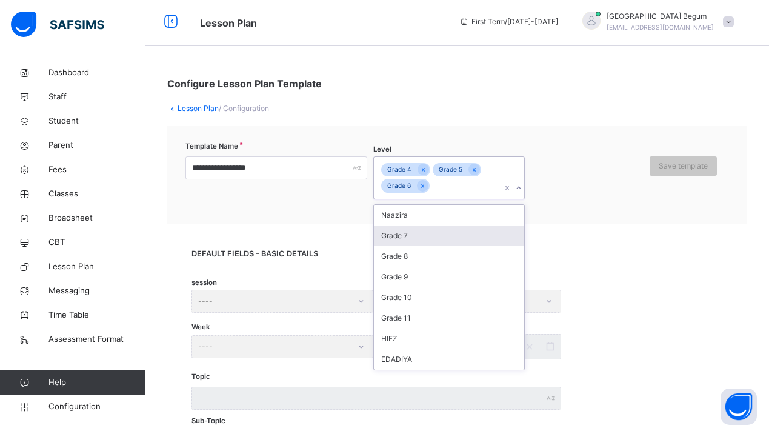
click at [449, 239] on div "Grade 7" at bounding box center [449, 235] width 150 height 21
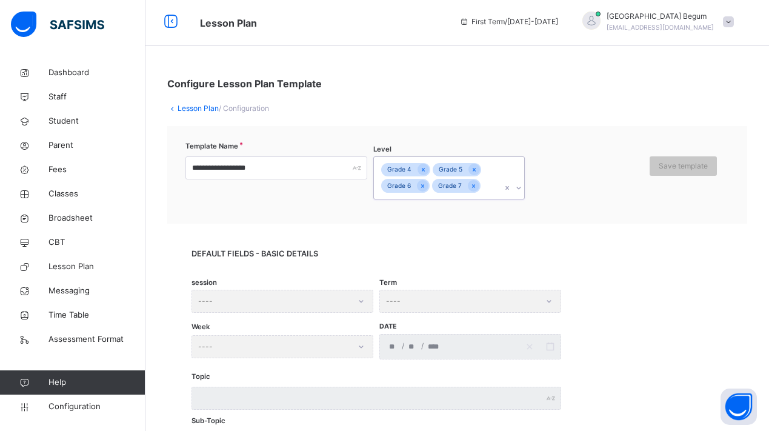
click at [489, 188] on div "Grade 4 Grade 5 Grade 6 Grade 7" at bounding box center [437, 178] width 127 height 42
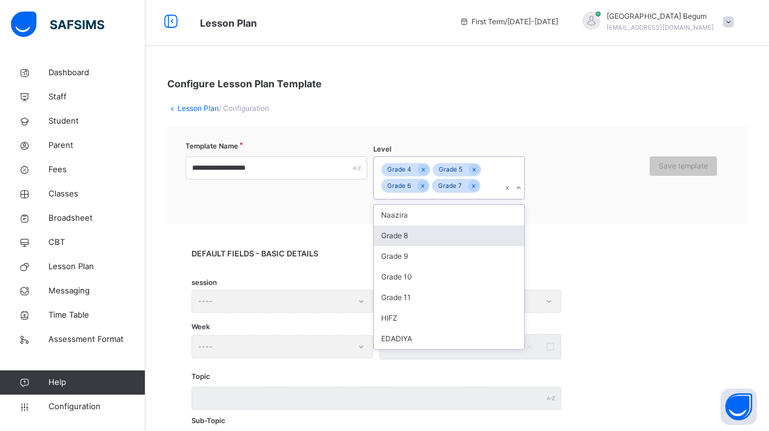
click at [458, 236] on div "Grade 8" at bounding box center [449, 235] width 150 height 21
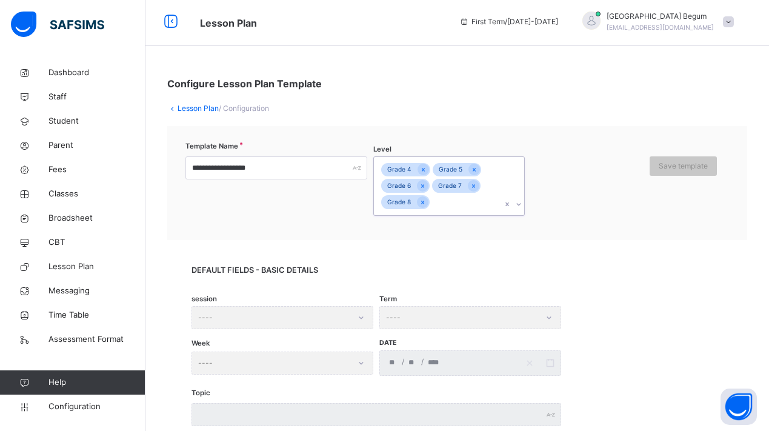
click at [473, 208] on div "Grade 4 Grade 5 Grade 6 Grade 7 Grade 8" at bounding box center [437, 186] width 127 height 58
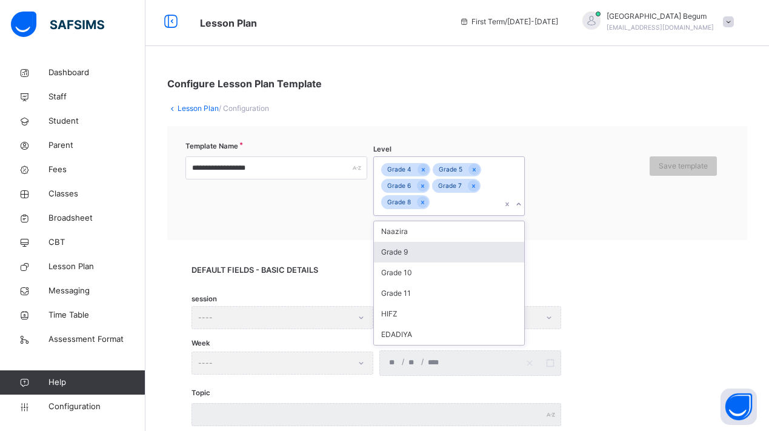
click at [460, 254] on div "Grade 9" at bounding box center [449, 252] width 150 height 21
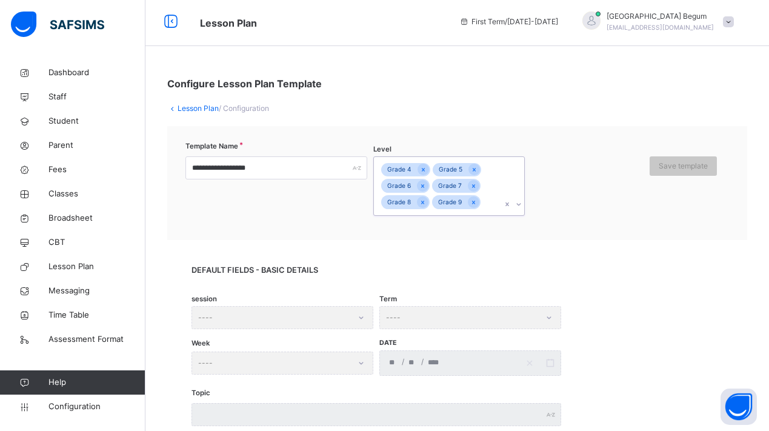
click at [488, 207] on div "Grade 4 Grade 5 Grade 6 Grade 7 Grade 8 Grade 9" at bounding box center [437, 186] width 127 height 58
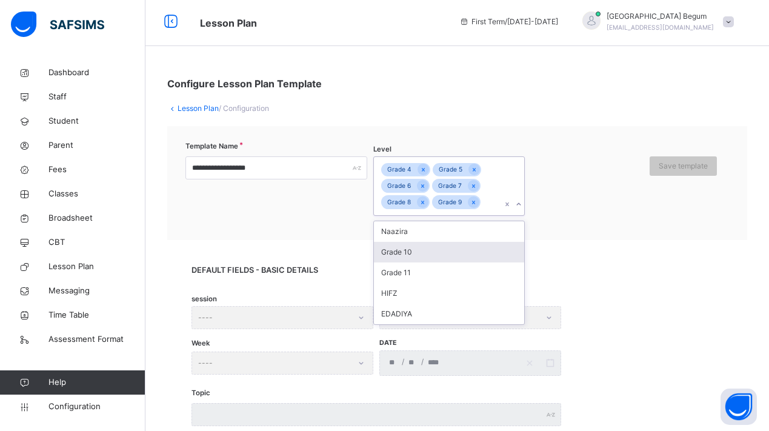
click at [465, 250] on div "Grade 10" at bounding box center [449, 252] width 150 height 21
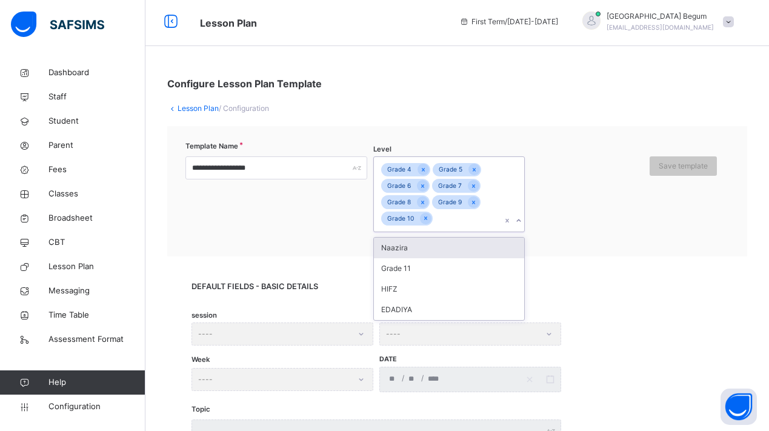
click at [480, 223] on div "Grade 4 Grade 5 Grade 6 Grade 7 Grade 8 Grade 9 Grade 10" at bounding box center [437, 194] width 127 height 74
click at [464, 268] on div "Grade 11" at bounding box center [449, 268] width 150 height 21
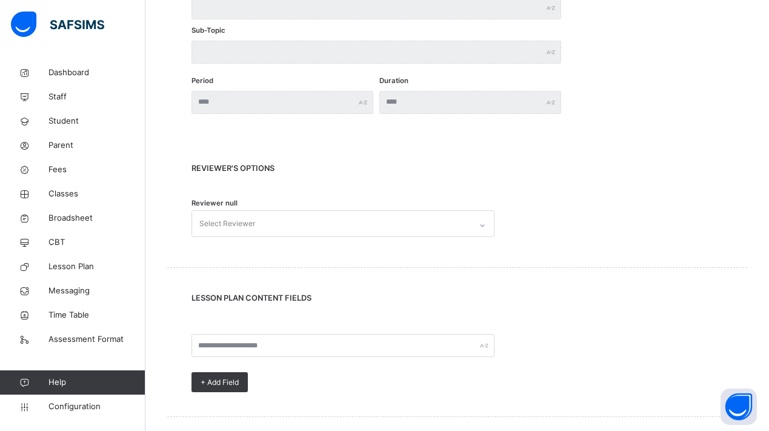
scroll to position [429, 0]
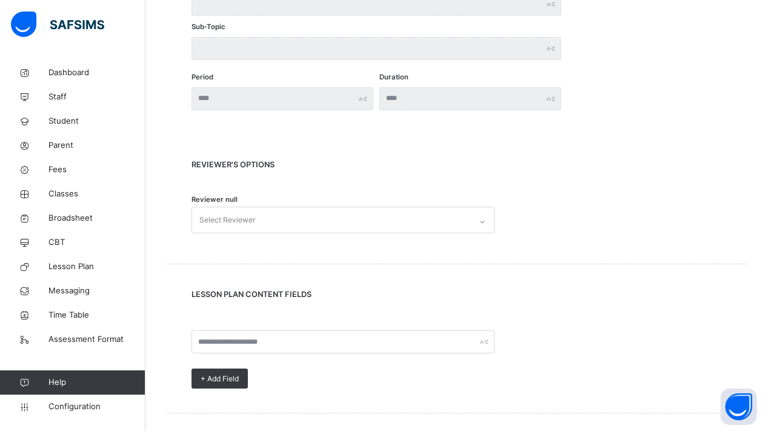
click at [451, 213] on div "Select Reviewer" at bounding box center [331, 219] width 279 height 25
type input "****"
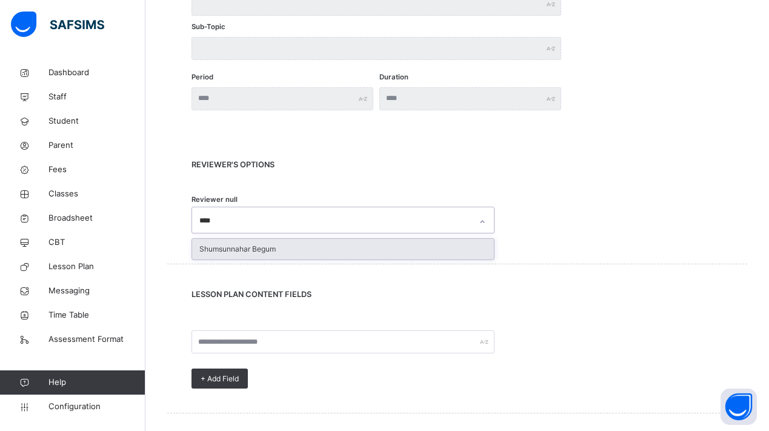
click at [346, 248] on div "Shumsunnahar Begum" at bounding box center [343, 249] width 302 height 21
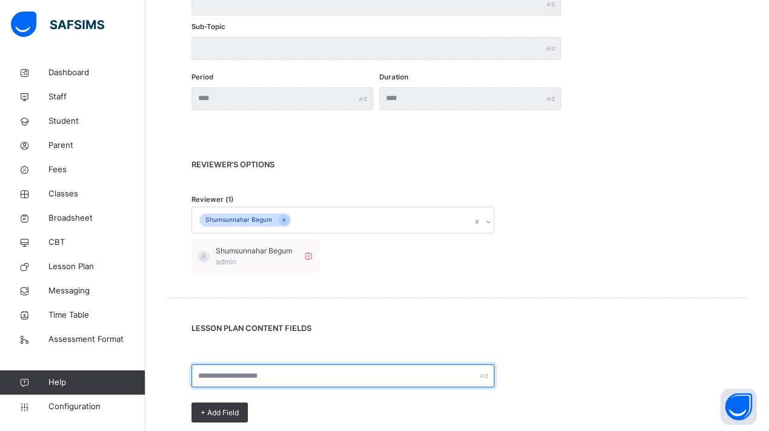
click at [299, 370] on input "text" at bounding box center [342, 375] width 303 height 23
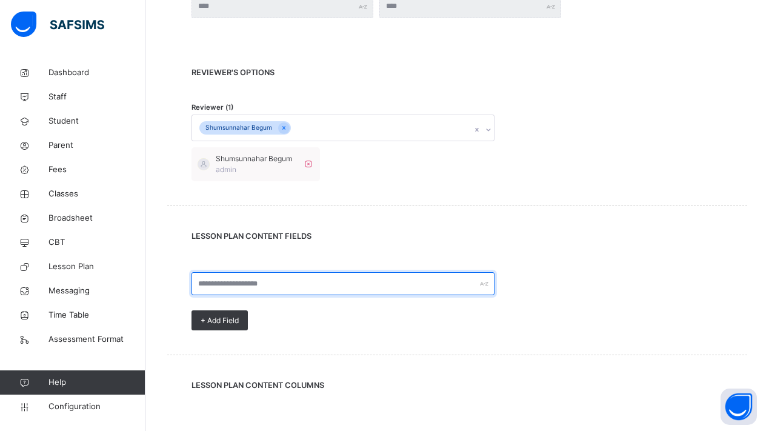
scroll to position [528, 0]
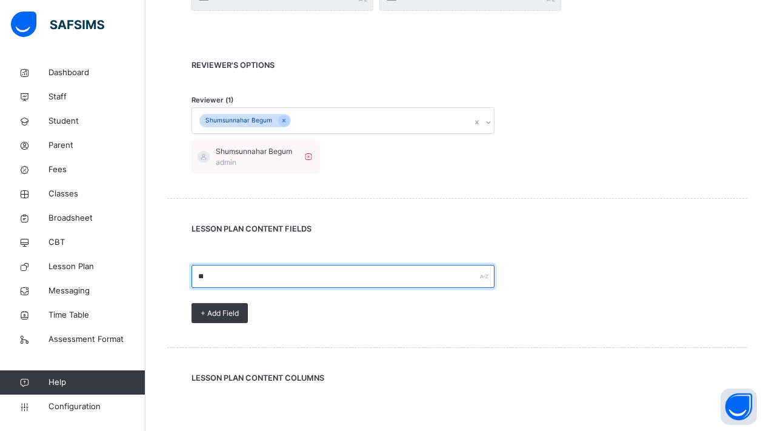
type input "*"
type input "**********"
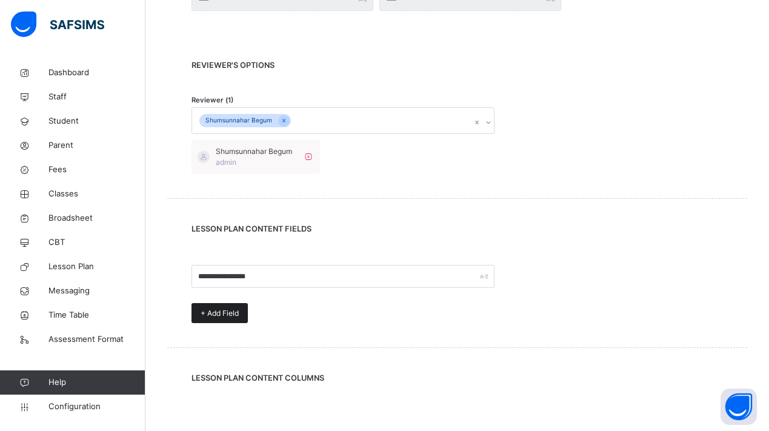
click at [240, 316] on div "+ Add Field" at bounding box center [219, 313] width 56 height 20
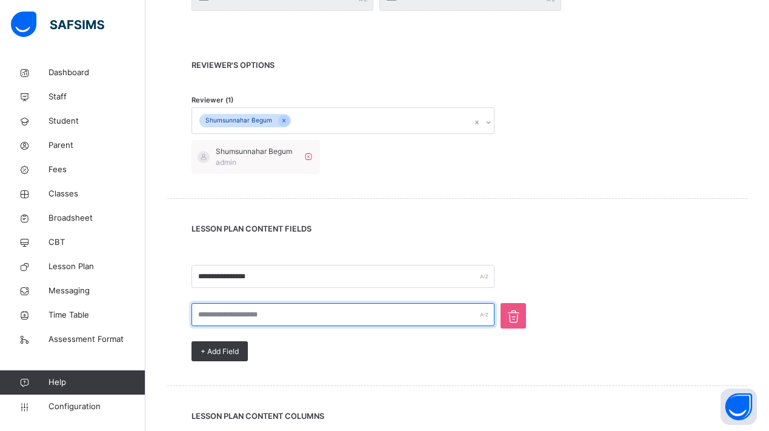
click at [248, 313] on input "text" at bounding box center [342, 314] width 303 height 23
type input "*"
type input "**********"
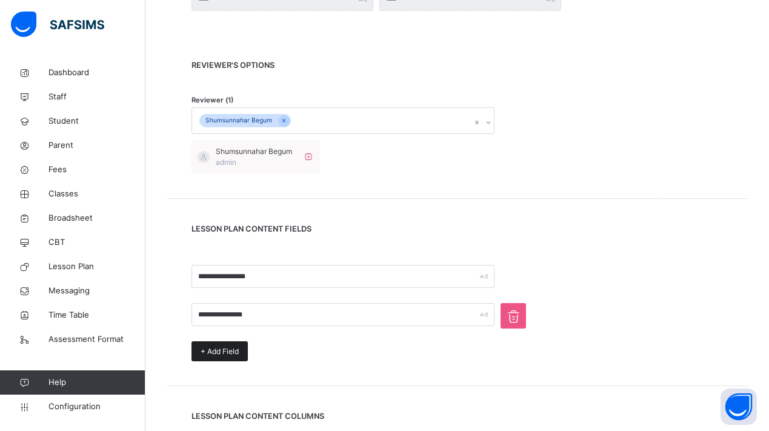
click at [208, 352] on span "+ Add Field" at bounding box center [219, 351] width 38 height 11
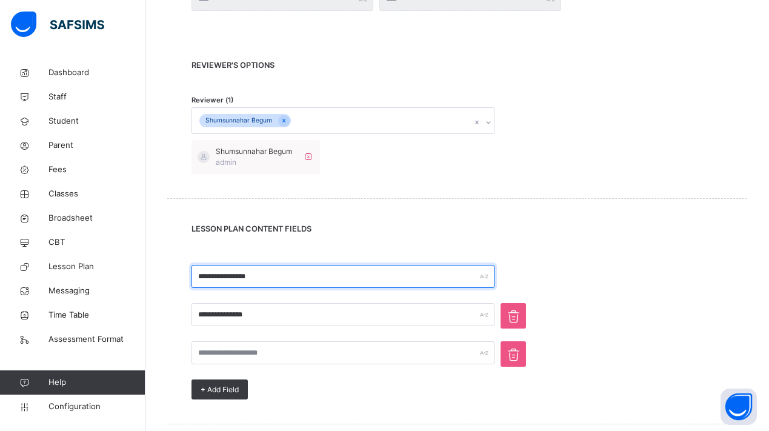
click at [228, 279] on input "**********" at bounding box center [342, 276] width 303 height 23
type input "**********"
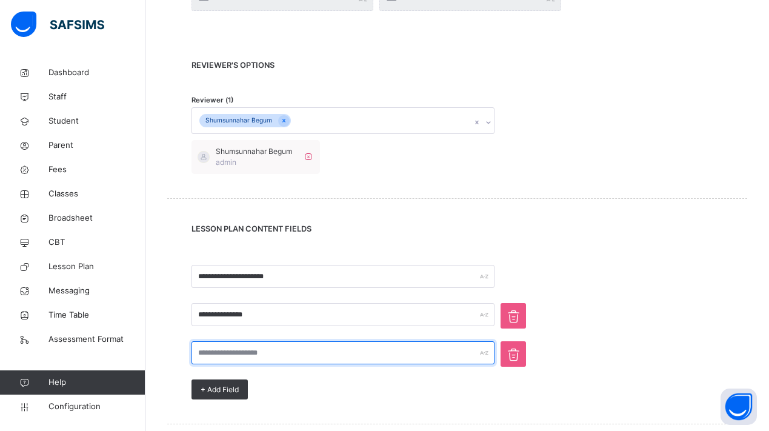
click at [230, 360] on input "text" at bounding box center [342, 352] width 303 height 23
type input "**********"
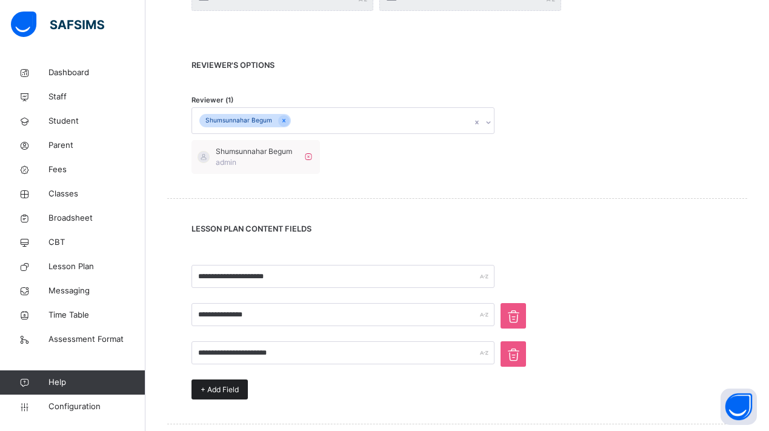
click at [208, 394] on div "+ Add Field" at bounding box center [219, 389] width 56 height 20
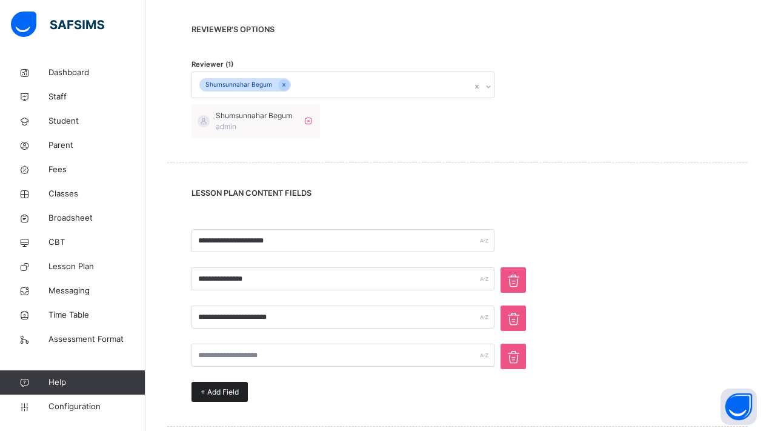
scroll to position [619, 0]
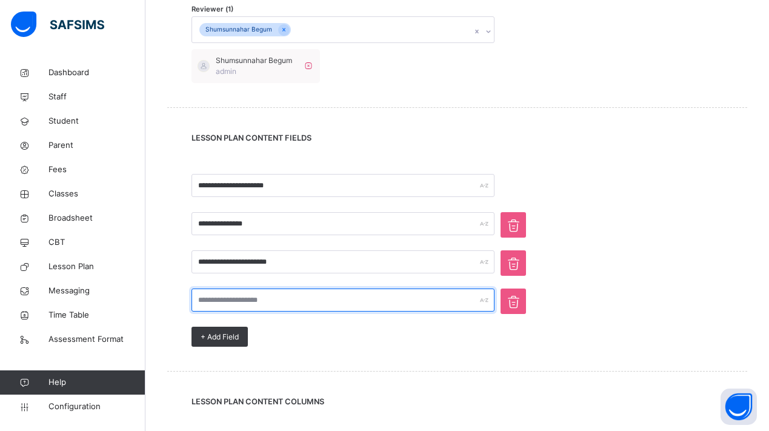
click at [238, 299] on input "text" at bounding box center [342, 299] width 303 height 23
type input "*"
type input "**********"
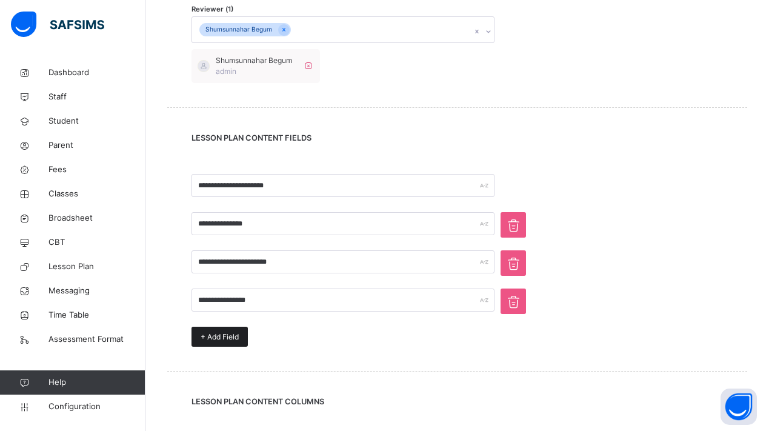
click at [222, 340] on span "+ Add Field" at bounding box center [219, 336] width 38 height 11
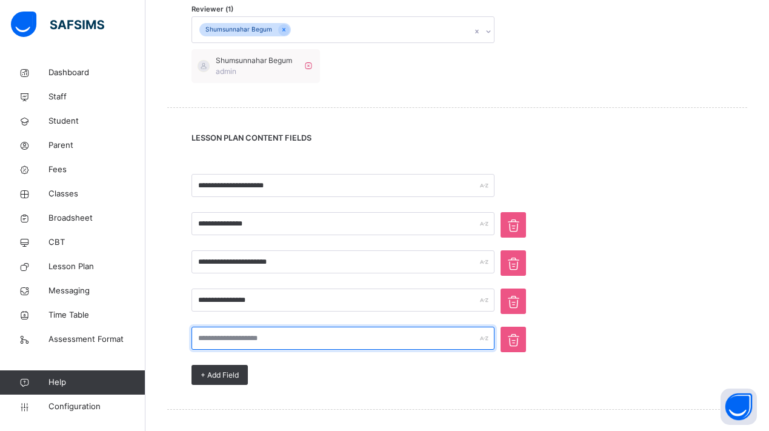
click at [241, 342] on input "text" at bounding box center [342, 337] width 303 height 23
type input "**********"
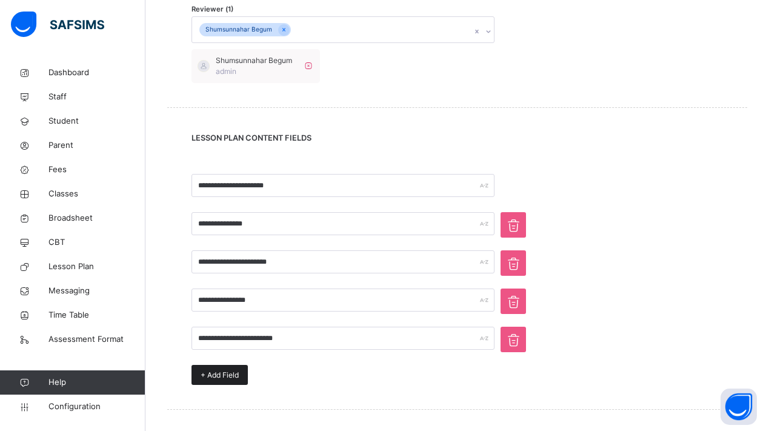
drag, startPoint x: 229, startPoint y: 347, endPoint x: 208, endPoint y: 374, distance: 34.1
click at [208, 374] on span "+ Add Field" at bounding box center [219, 374] width 38 height 11
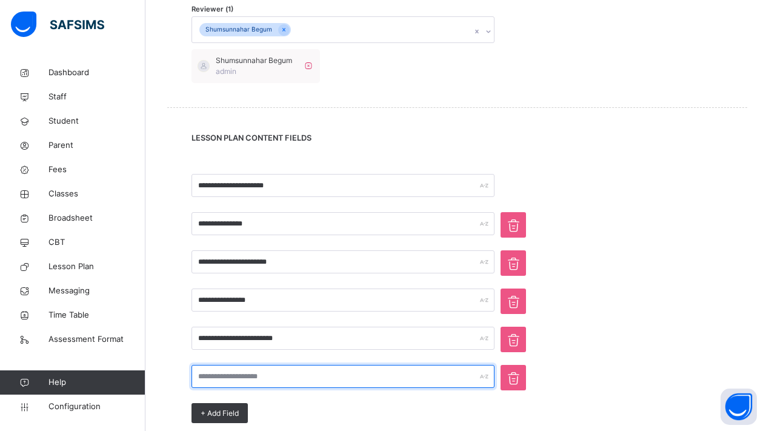
click at [222, 373] on input "text" at bounding box center [342, 376] width 303 height 23
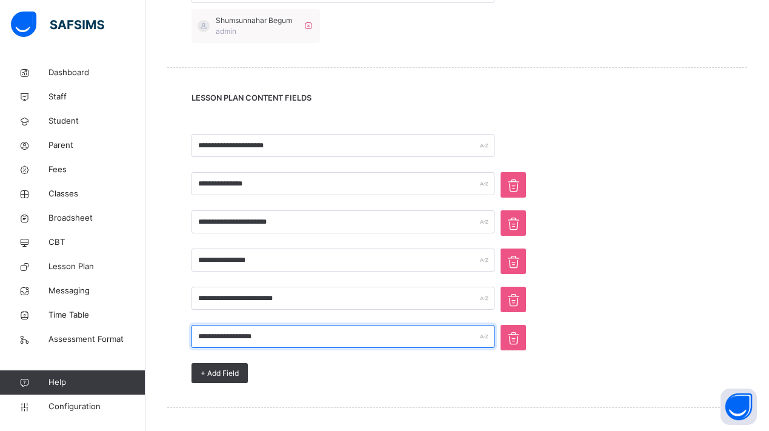
scroll to position [727, 0]
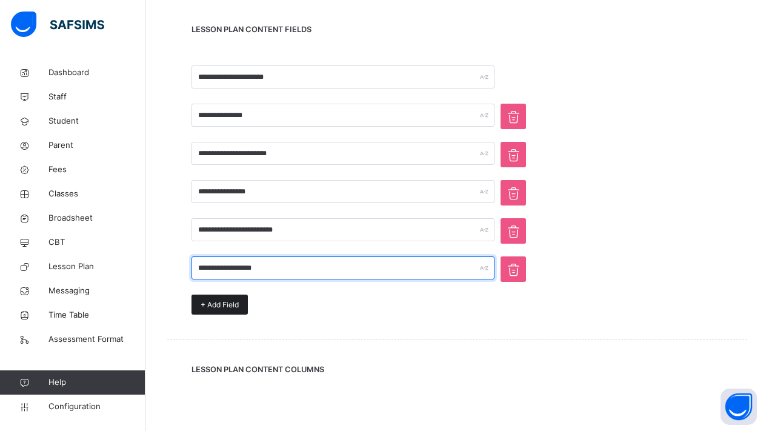
type input "**********"
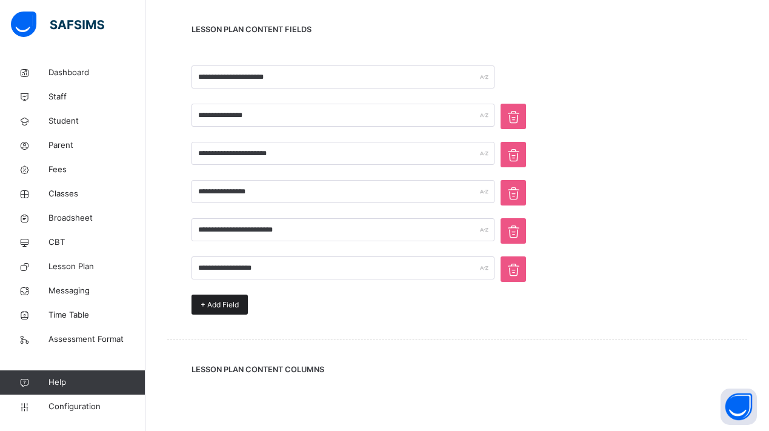
click at [209, 300] on span "+ Add Field" at bounding box center [219, 304] width 38 height 11
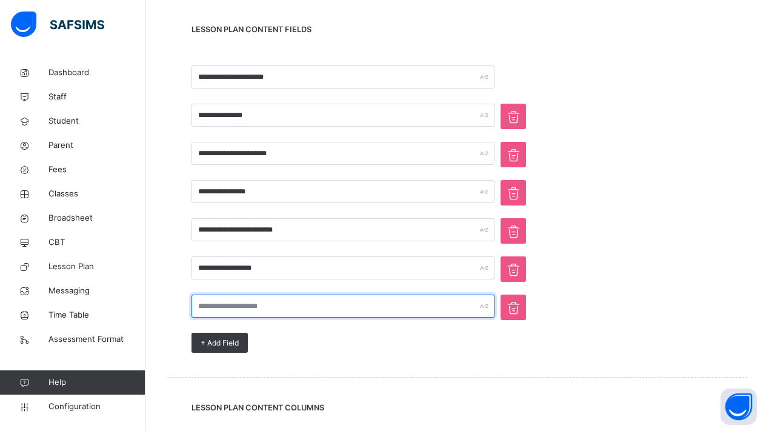
click at [217, 308] on input "text" at bounding box center [342, 305] width 303 height 23
type input "**********"
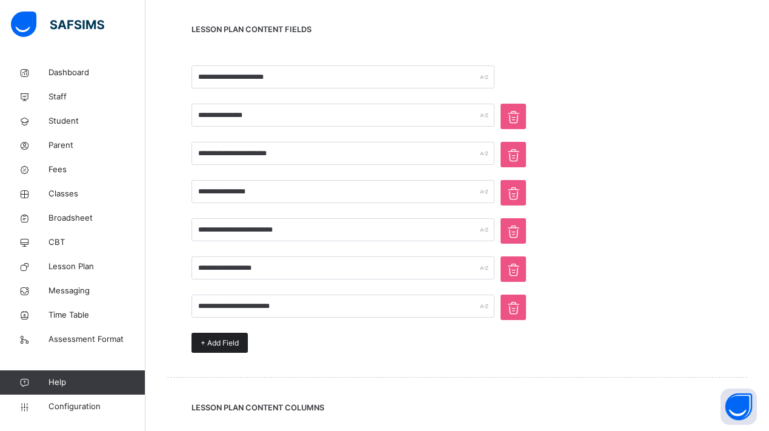
drag, startPoint x: 206, startPoint y: 317, endPoint x: 197, endPoint y: 343, distance: 27.4
click at [197, 343] on div "+ Add Field" at bounding box center [219, 342] width 56 height 20
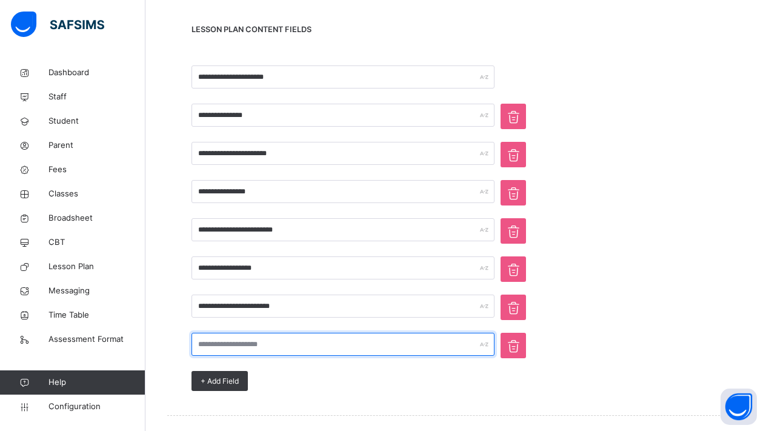
click at [227, 344] on input "text" at bounding box center [342, 343] width 303 height 23
type input "**********"
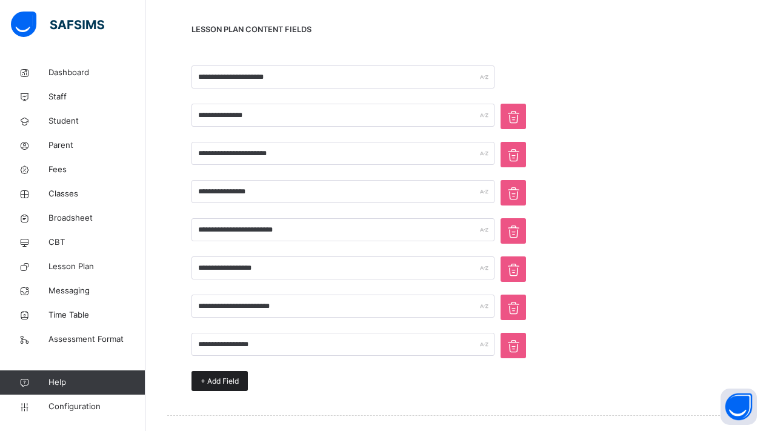
click at [208, 382] on span "+ Add Field" at bounding box center [219, 380] width 38 height 11
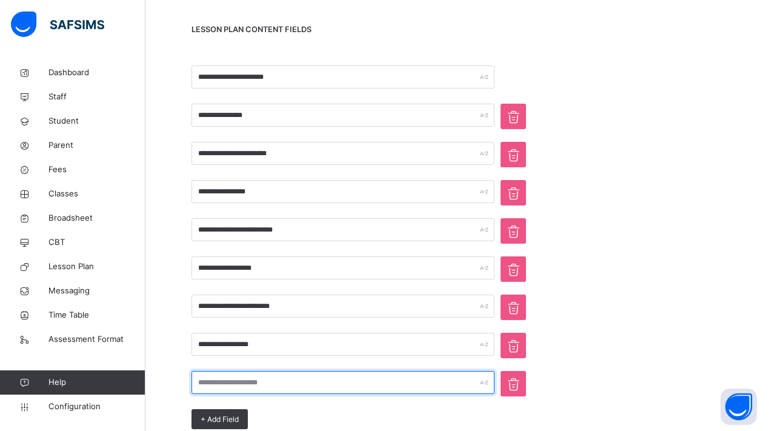
click at [234, 388] on input "text" at bounding box center [342, 382] width 303 height 23
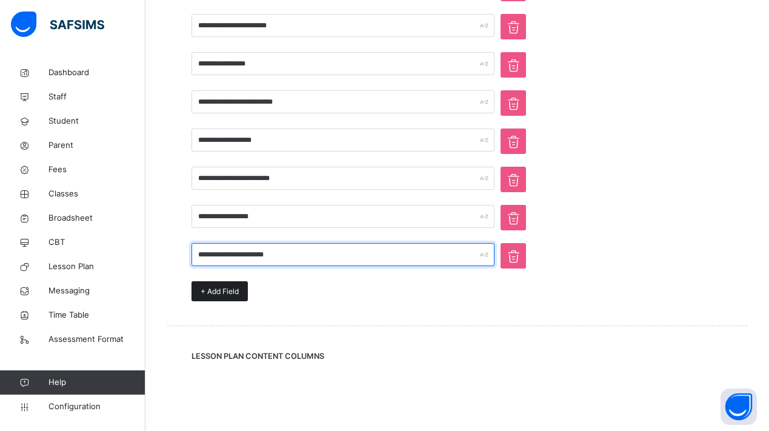
type input "**********"
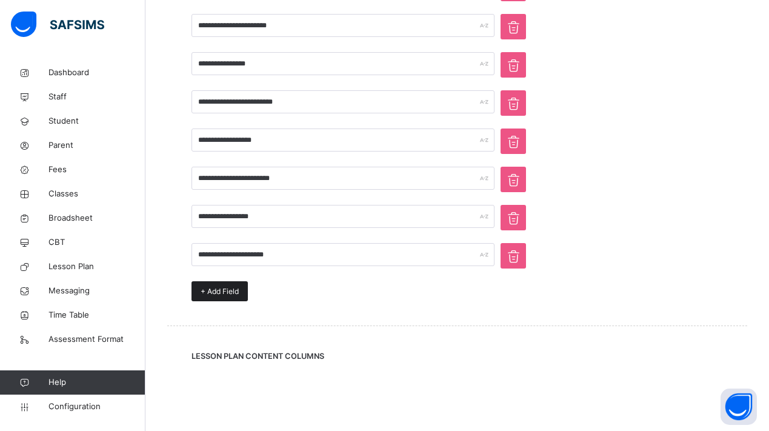
click at [208, 296] on span "+ Add Field" at bounding box center [219, 291] width 38 height 11
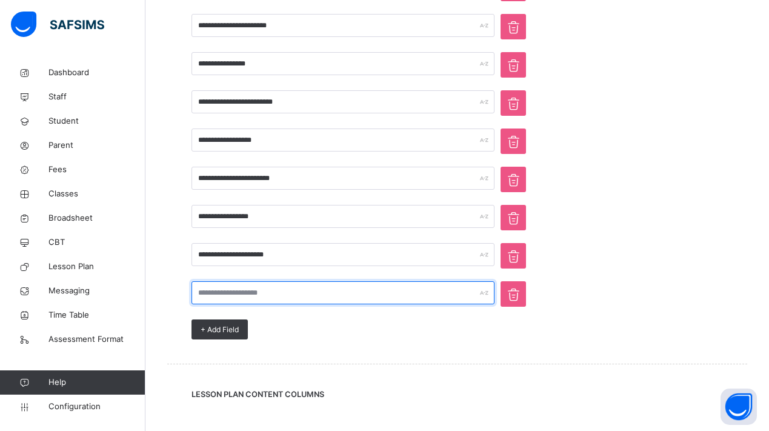
click at [236, 299] on input "text" at bounding box center [342, 292] width 303 height 23
type input "**********"
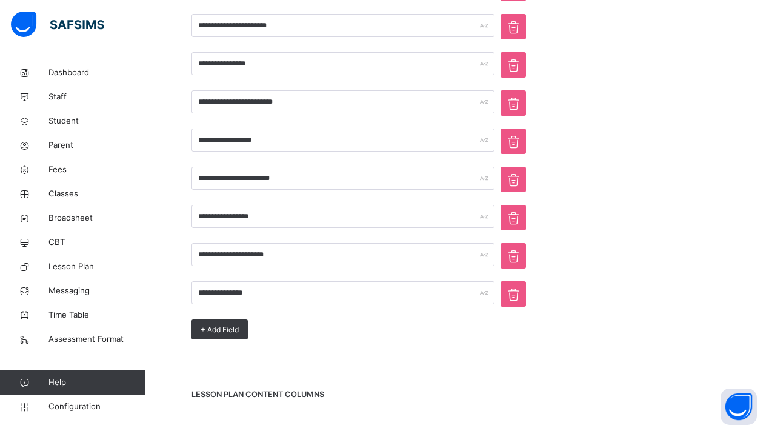
click at [335, 338] on div "**********" at bounding box center [456, 139] width 531 height 402
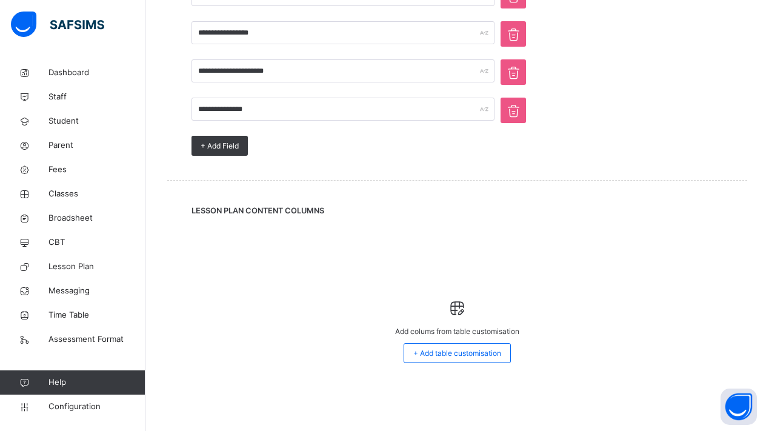
scroll to position [1038, 0]
click at [417, 360] on div "+ Add table customisation" at bounding box center [456, 353] width 107 height 20
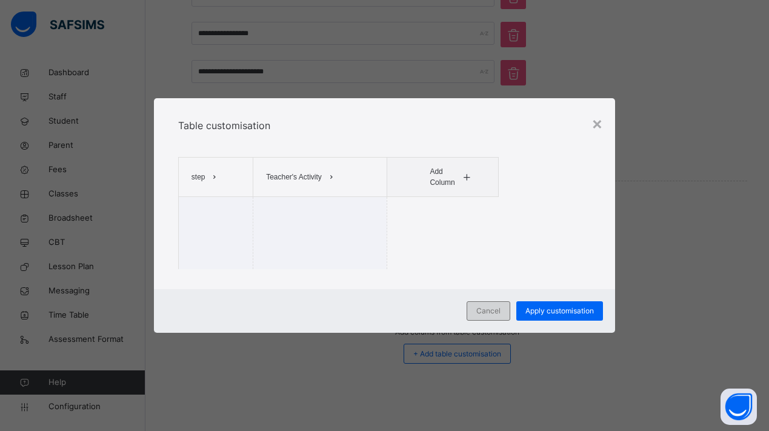
click at [485, 306] on span "Cancel" at bounding box center [488, 310] width 24 height 11
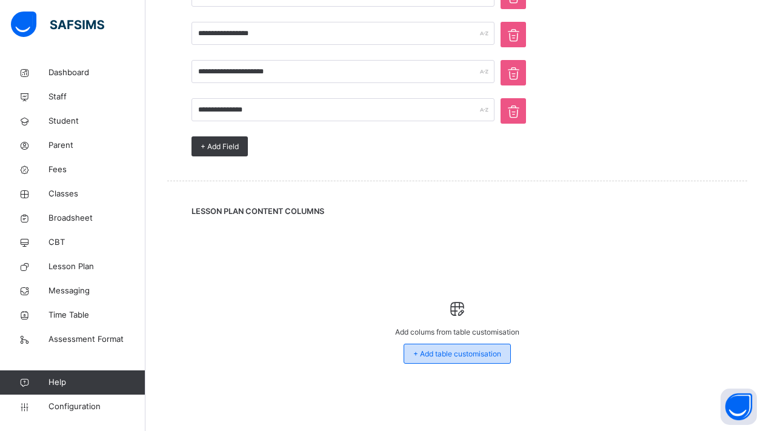
click at [446, 353] on span "+ Add table customisation" at bounding box center [457, 353] width 88 height 11
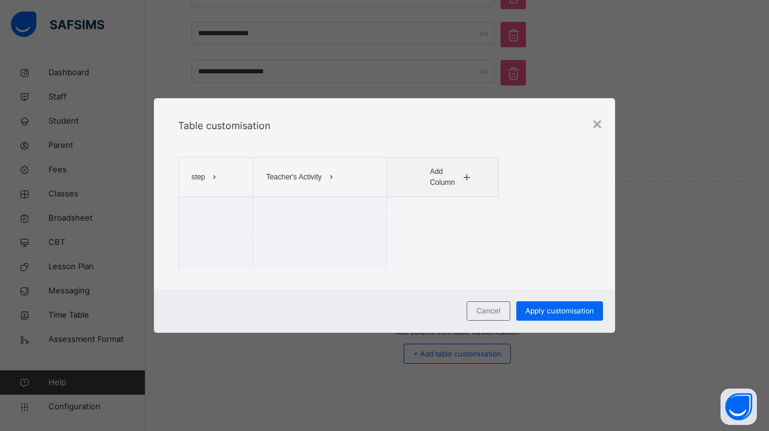
click at [325, 180] on span at bounding box center [331, 176] width 19 height 19
click at [474, 296] on div "Cancel Apply customisation" at bounding box center [384, 311] width 461 height 44
click at [480, 307] on span "Cancel" at bounding box center [488, 310] width 24 height 11
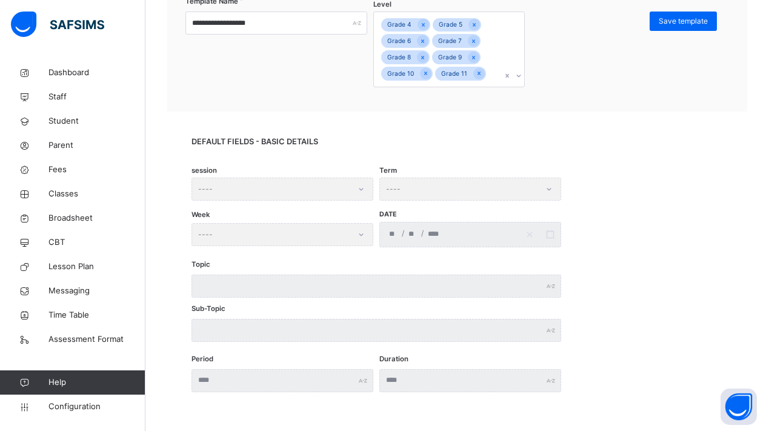
scroll to position [46, 0]
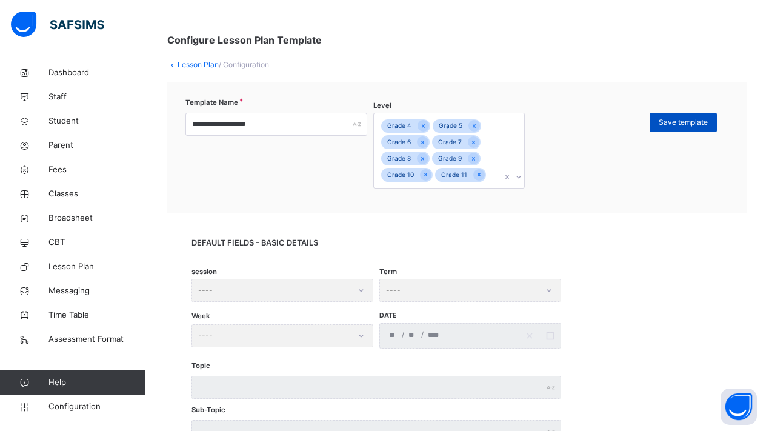
click at [670, 125] on span "Save template" at bounding box center [682, 122] width 49 height 11
click at [420, 127] on icon at bounding box center [423, 126] width 7 height 8
click at [674, 123] on span "Save template" at bounding box center [682, 122] width 49 height 11
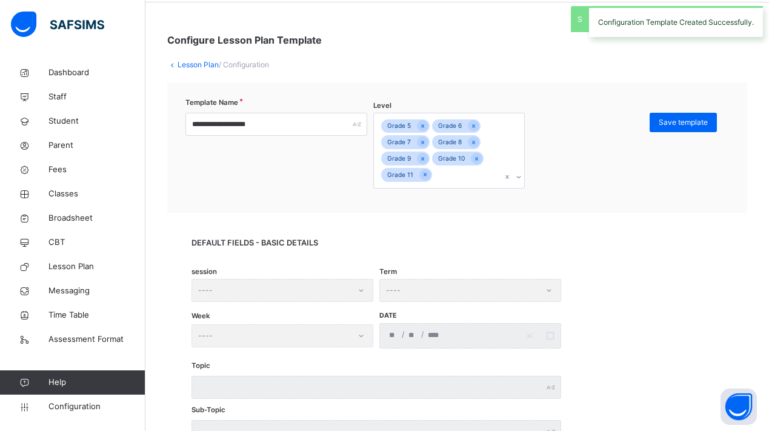
click at [182, 67] on link "Lesson Plan" at bounding box center [197, 64] width 41 height 9
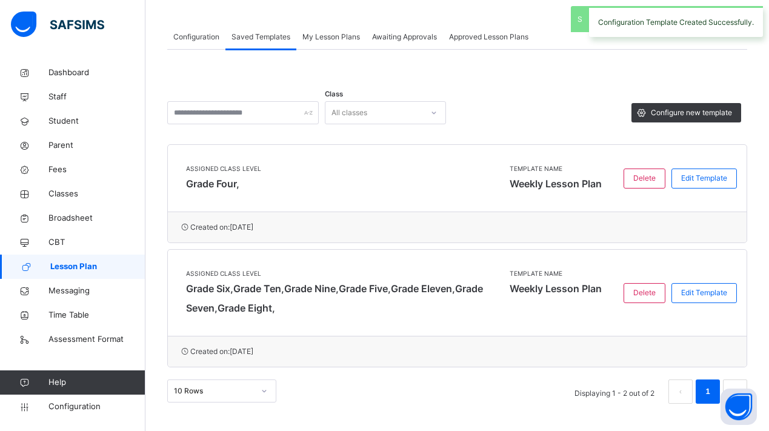
scroll to position [54, 0]
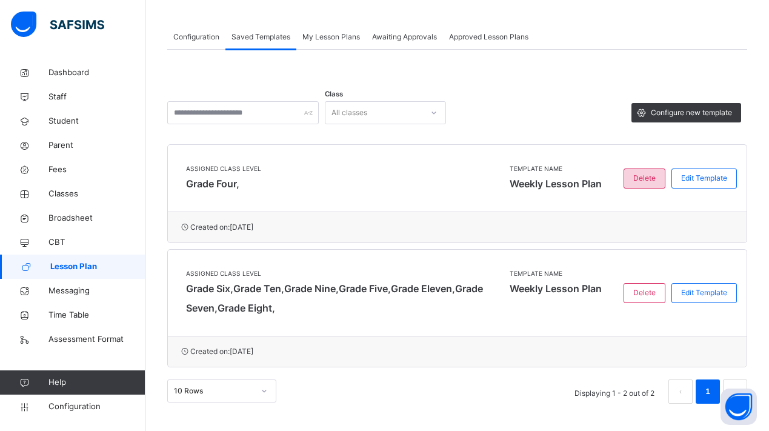
click at [640, 182] on span "Delete" at bounding box center [644, 178] width 22 height 11
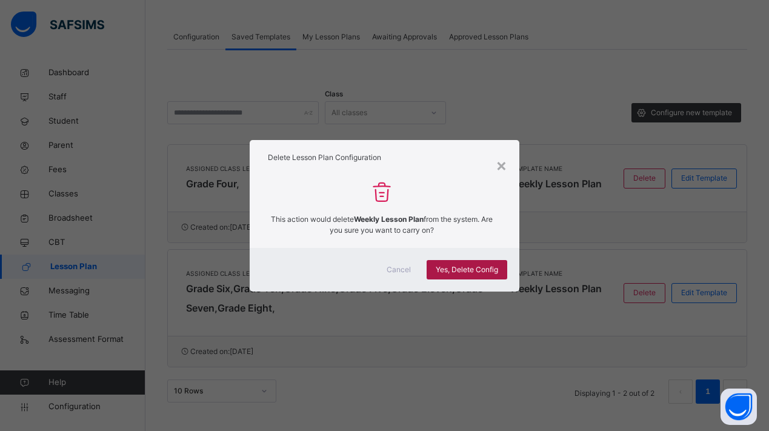
click at [459, 271] on span "Yes, Delete Config" at bounding box center [466, 269] width 62 height 11
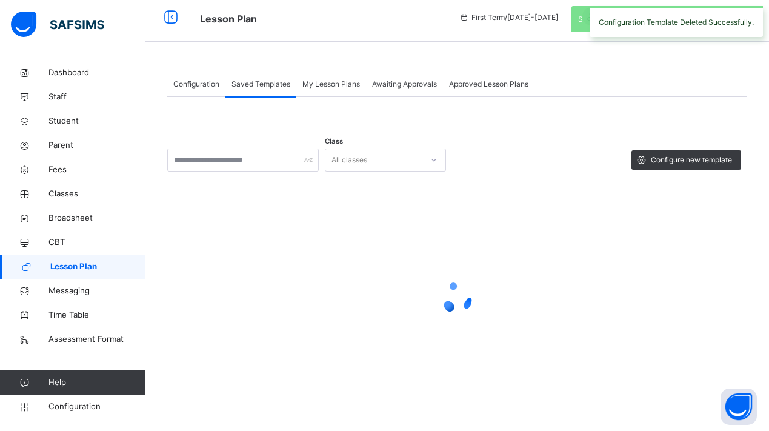
scroll to position [0, 0]
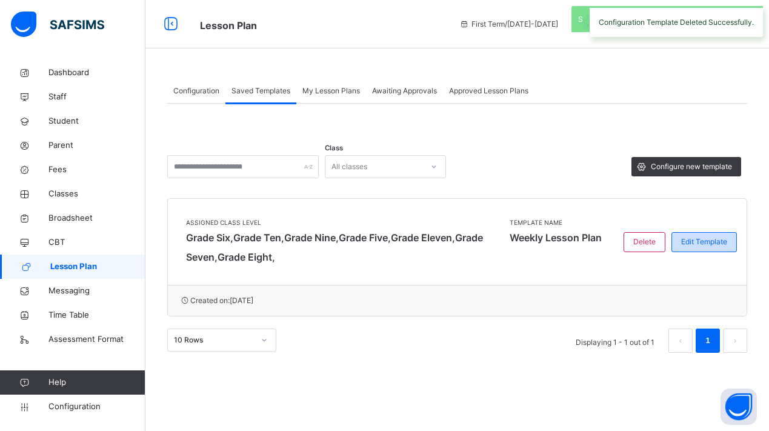
click at [690, 248] on div "Edit Template" at bounding box center [703, 242] width 65 height 20
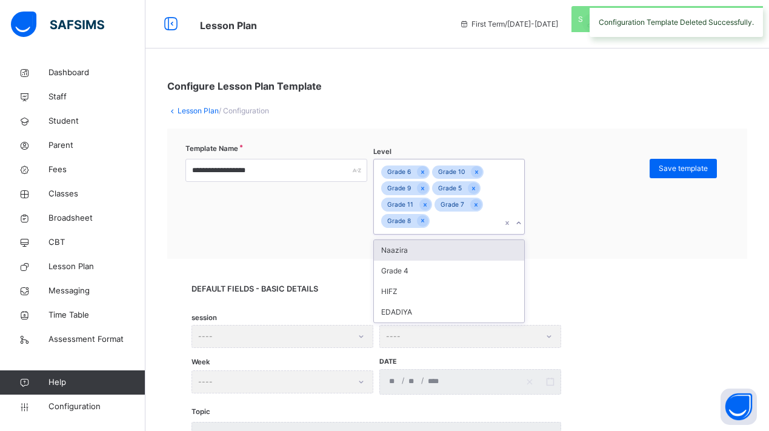
click at [451, 217] on div "Grade 6 Grade 10 Grade 9 Grade 5 Grade 11 Grade 7 Grade 8" at bounding box center [437, 196] width 127 height 74
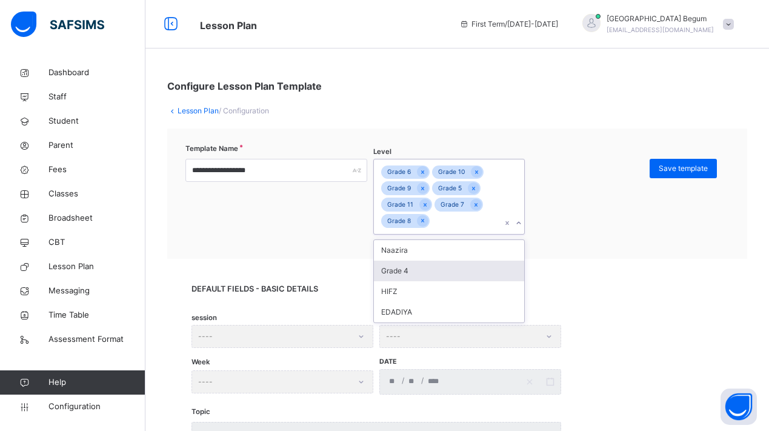
click at [423, 267] on div "Grade 4" at bounding box center [449, 270] width 150 height 21
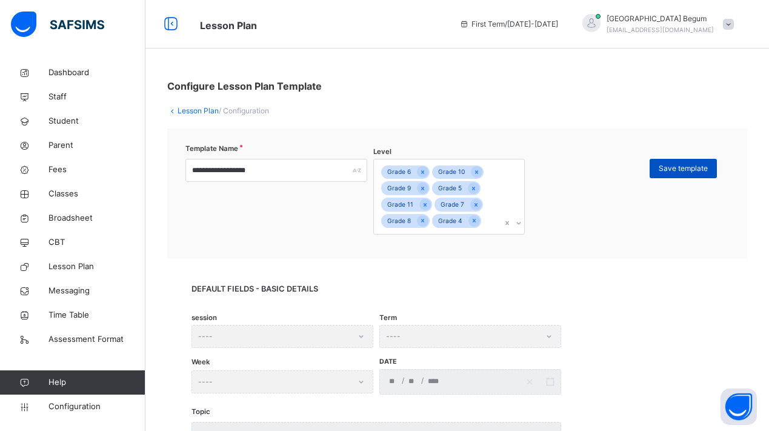
click at [675, 176] on div "Save template" at bounding box center [682, 168] width 67 height 19
click at [187, 111] on link "Lesson Plan" at bounding box center [197, 110] width 41 height 9
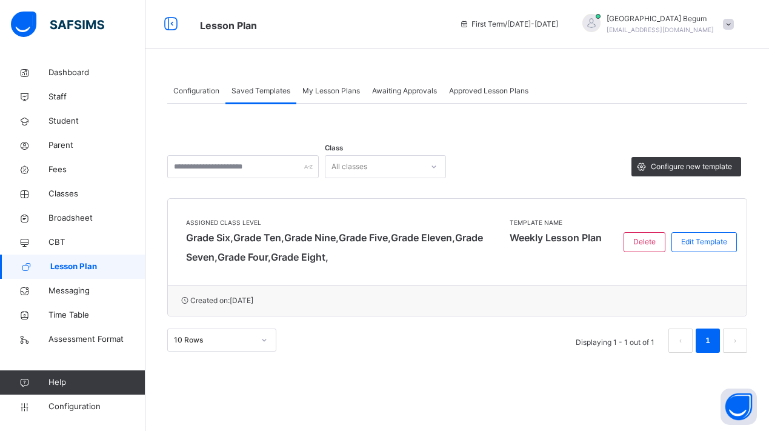
click at [201, 94] on span "Configuration" at bounding box center [196, 90] width 46 height 11
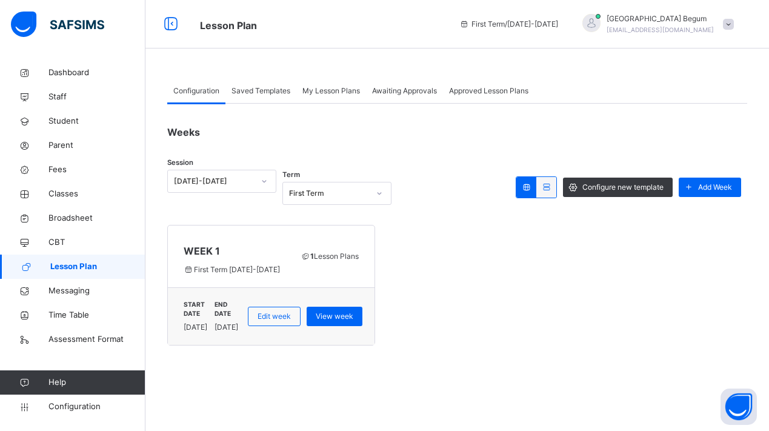
click at [282, 97] on div "Saved Templates" at bounding box center [260, 91] width 71 height 24
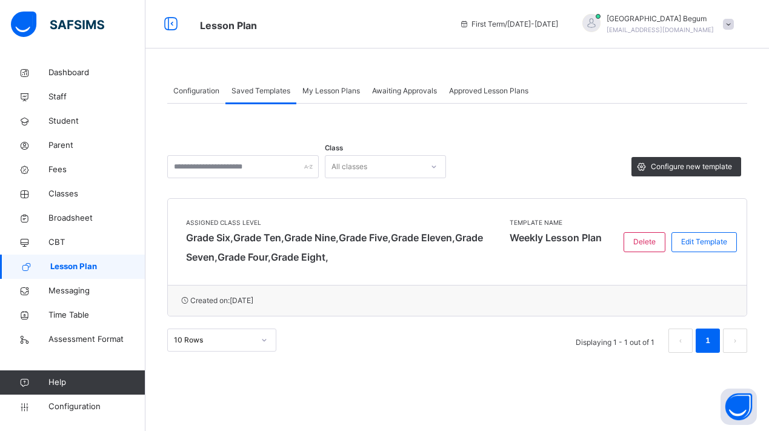
click at [206, 86] on span "Configuration" at bounding box center [196, 90] width 46 height 11
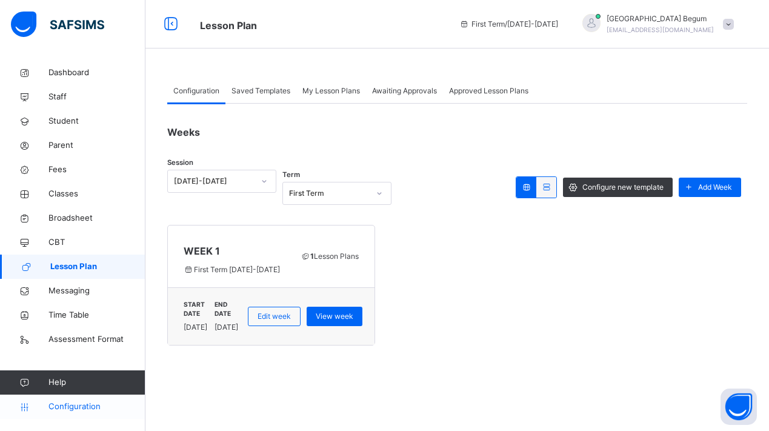
click at [81, 406] on span "Configuration" at bounding box center [96, 406] width 96 height 12
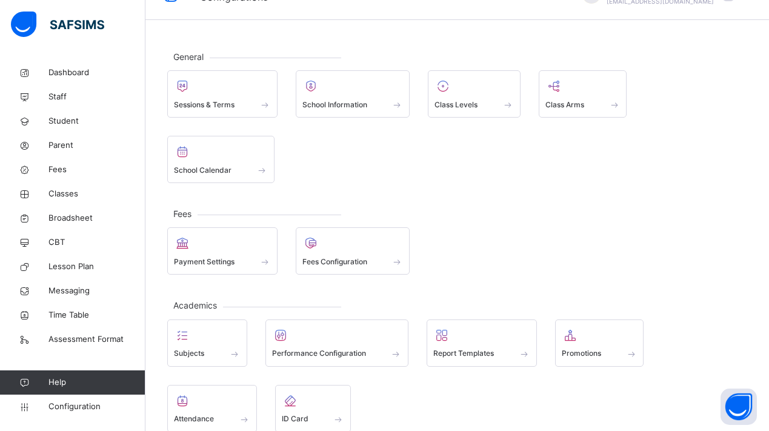
scroll to position [39, 0]
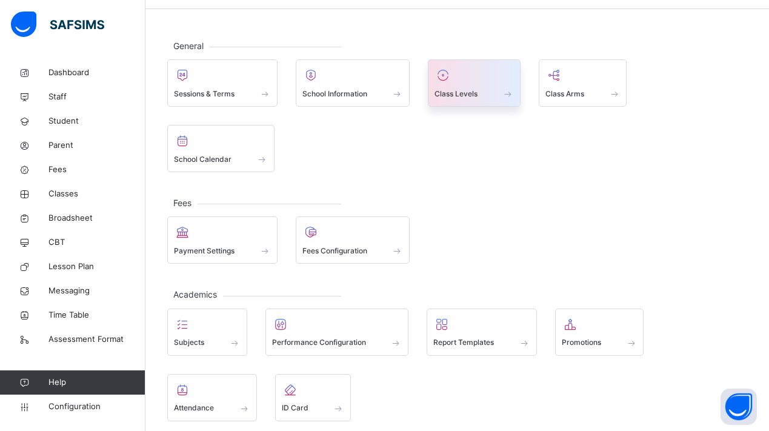
click at [509, 94] on span at bounding box center [507, 93] width 12 height 10
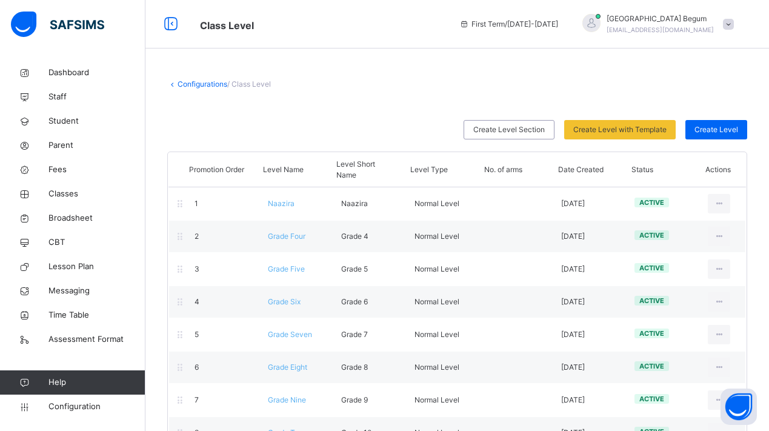
scroll to position [14, 0]
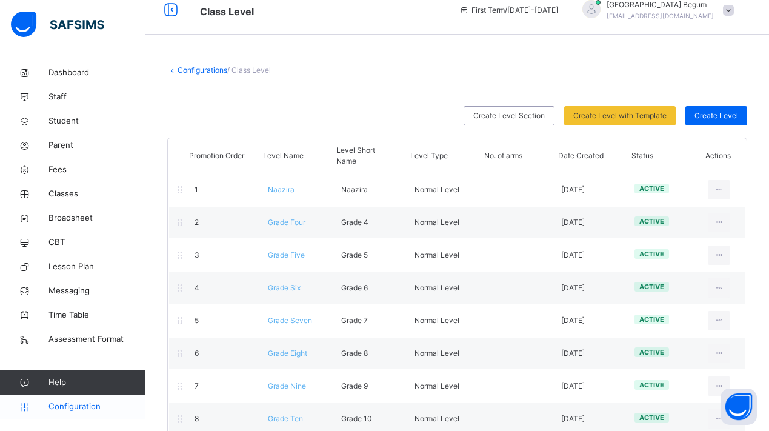
click at [67, 405] on span "Configuration" at bounding box center [96, 406] width 96 height 12
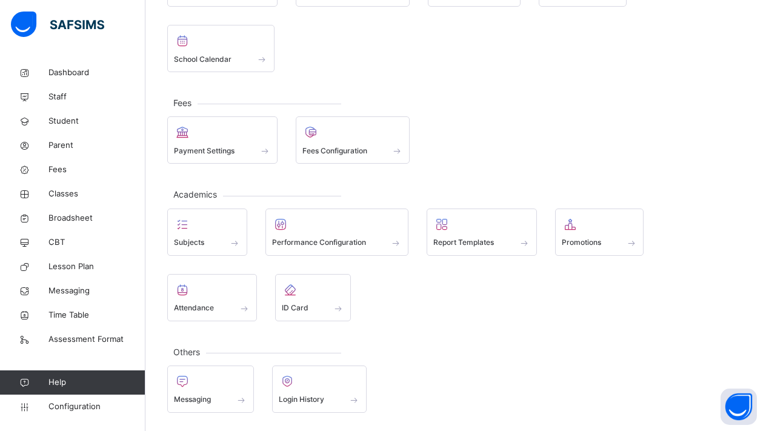
scroll to position [139, 0]
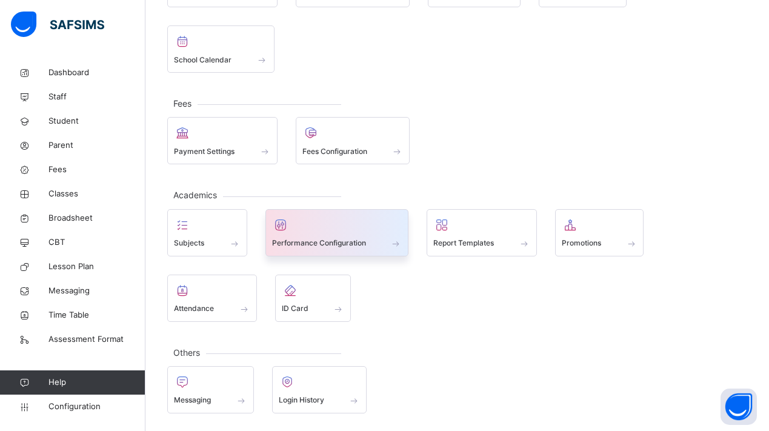
click at [404, 246] on div "Performance Configuration" at bounding box center [337, 232] width 144 height 47
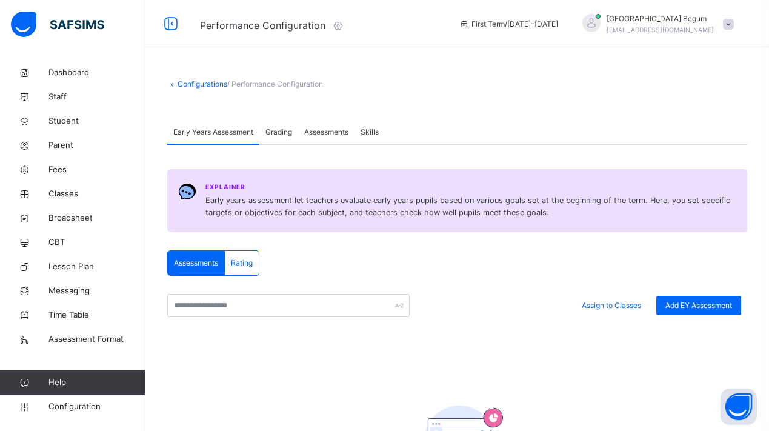
click at [214, 82] on link "Configurations" at bounding box center [202, 83] width 50 height 9
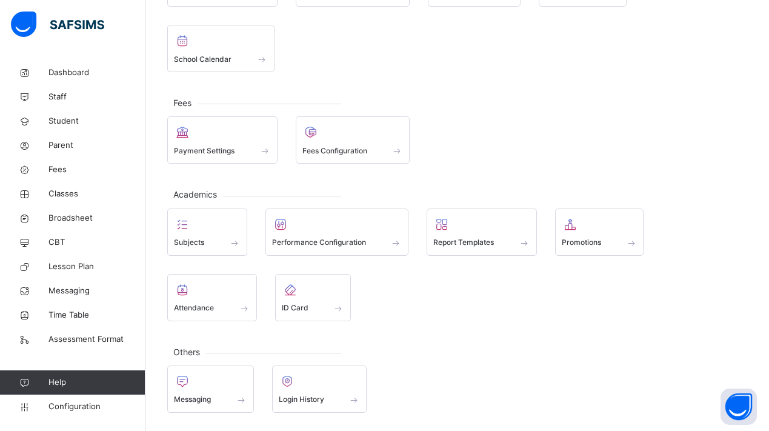
scroll to position [139, 0]
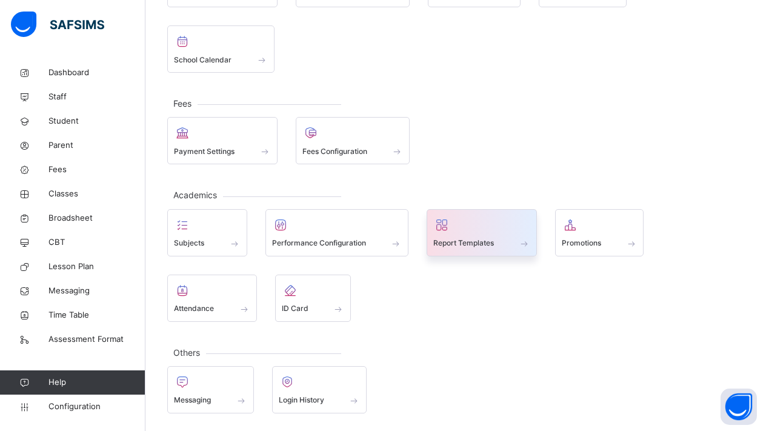
click at [509, 247] on div "Report Templates" at bounding box center [481, 243] width 97 height 13
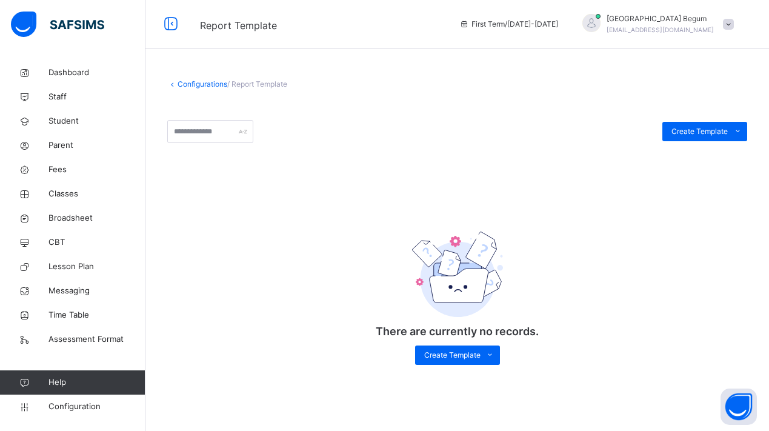
click at [211, 90] on div "Configurations / Report Template Create Template Custom builder Upload aspose t…" at bounding box center [456, 233] width 623 height 345
click at [211, 87] on link "Configurations" at bounding box center [202, 83] width 50 height 9
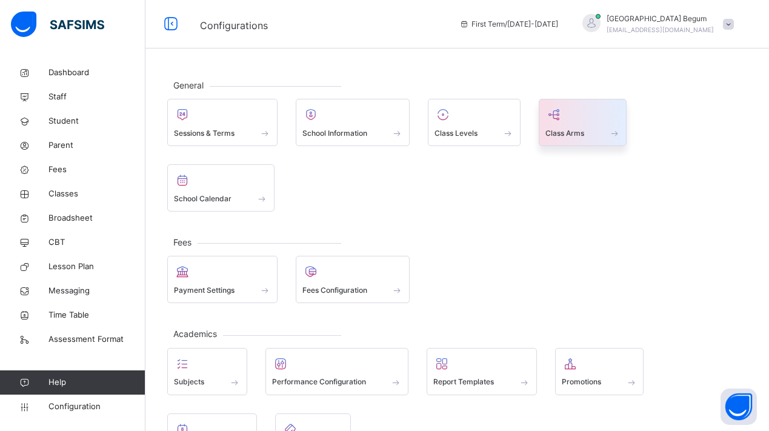
click at [572, 133] on span "Class Arms" at bounding box center [564, 133] width 39 height 11
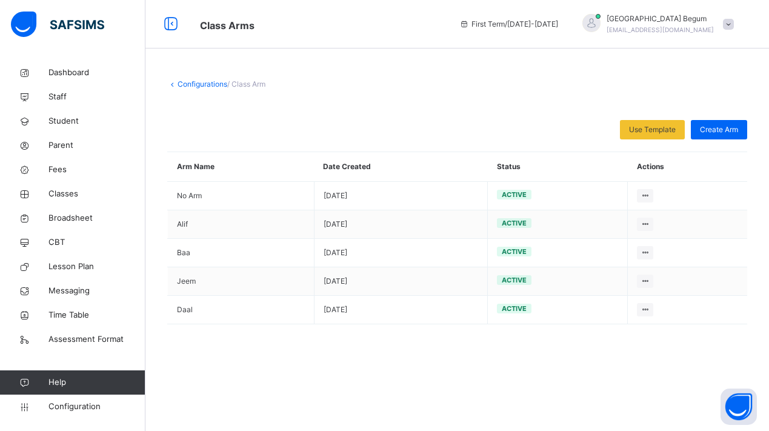
click at [196, 80] on link "Configurations" at bounding box center [202, 83] width 50 height 9
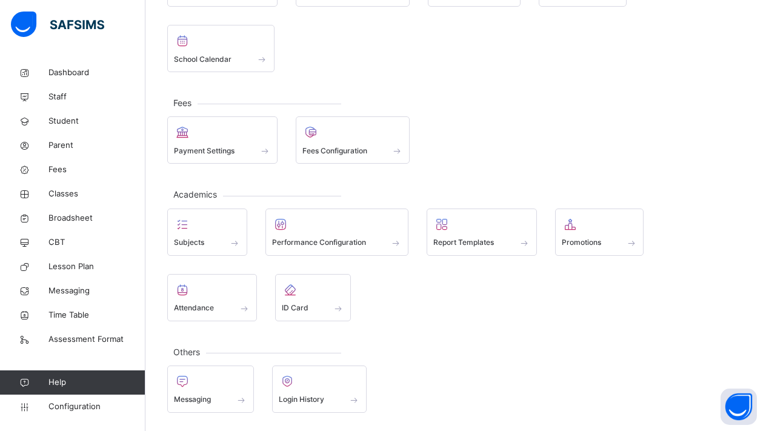
scroll to position [139, 0]
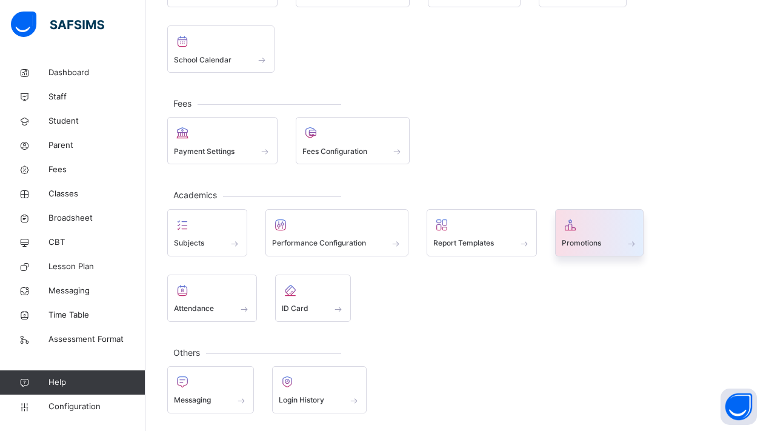
click at [595, 230] on div at bounding box center [599, 225] width 76 height 18
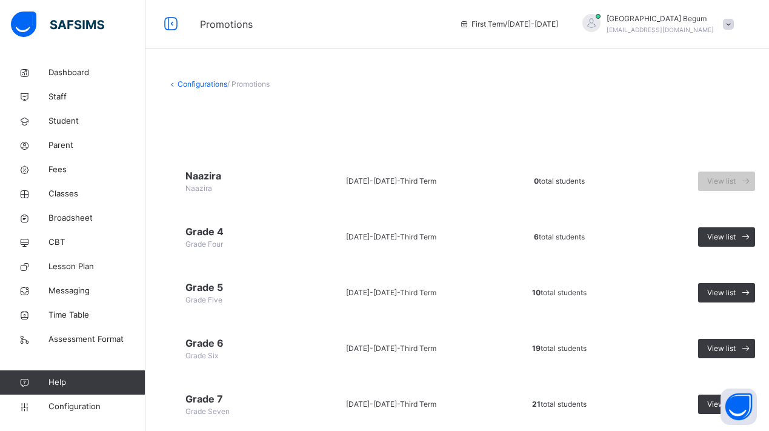
click at [205, 84] on link "Configurations" at bounding box center [202, 83] width 50 height 9
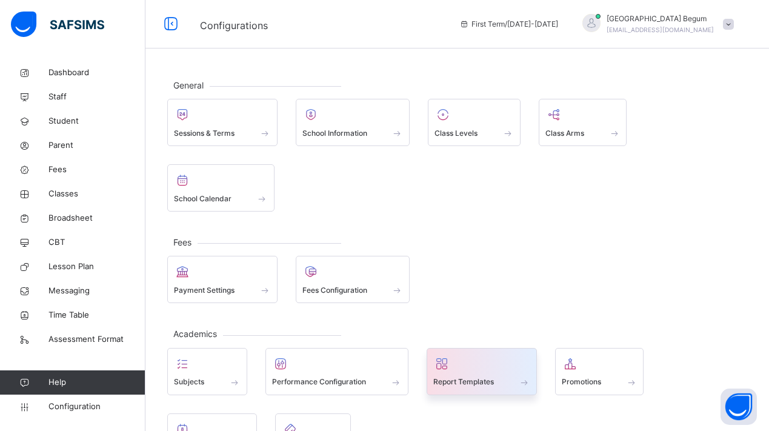
click at [486, 349] on div "Report Templates" at bounding box center [481, 371] width 110 height 47
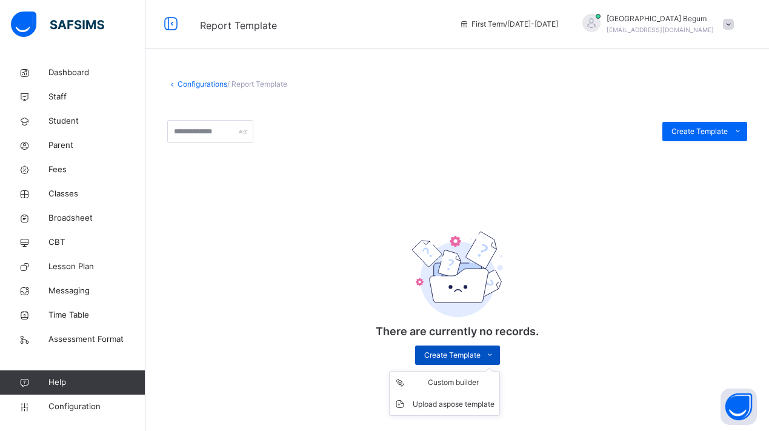
click at [457, 354] on span "Create Template" at bounding box center [452, 354] width 56 height 11
click at [457, 348] on div "Create Template" at bounding box center [457, 354] width 85 height 19
click at [437, 386] on div "Custom builder" at bounding box center [453, 382] width 82 height 12
click at [183, 92] on div "Configurations / Report Template Create Template Custom builder Upload aspose t…" at bounding box center [456, 233] width 623 height 345
click at [182, 85] on link "Configurations" at bounding box center [202, 83] width 50 height 9
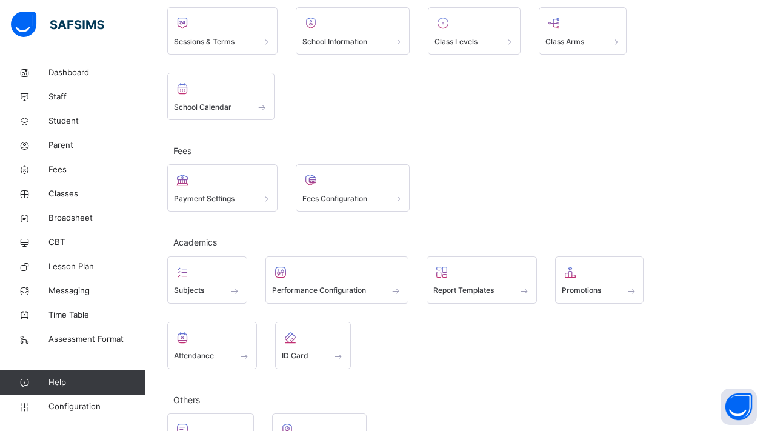
scroll to position [102, 0]
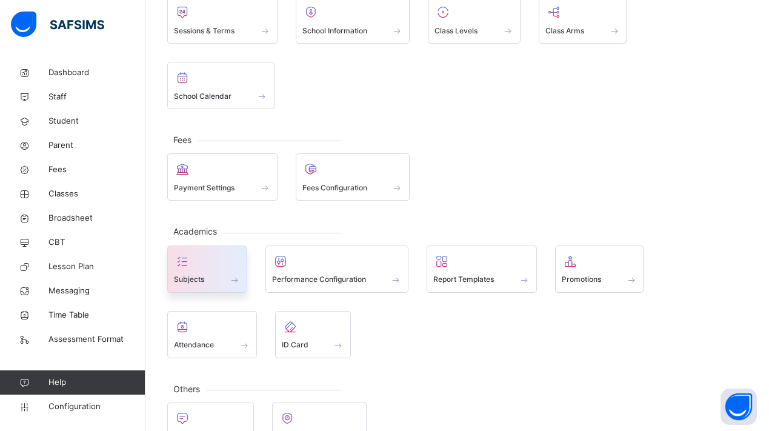
click at [227, 263] on div at bounding box center [207, 261] width 67 height 18
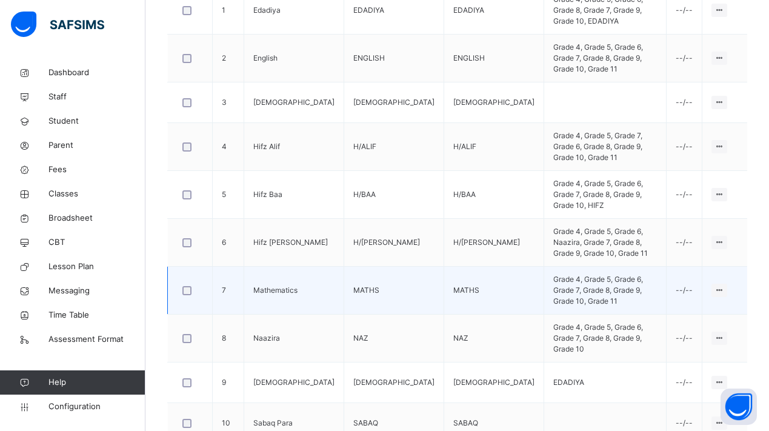
scroll to position [400, 0]
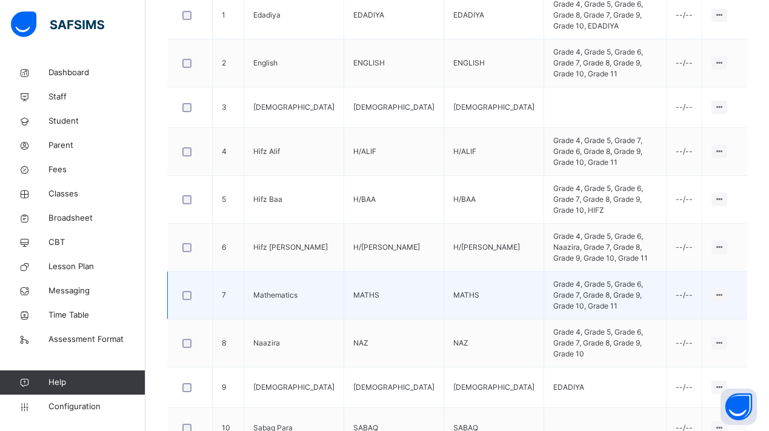
click at [297, 271] on td "Mathematics" at bounding box center [294, 295] width 100 height 48
click at [699, 313] on div "Edit Subject" at bounding box center [695, 319] width 51 height 12
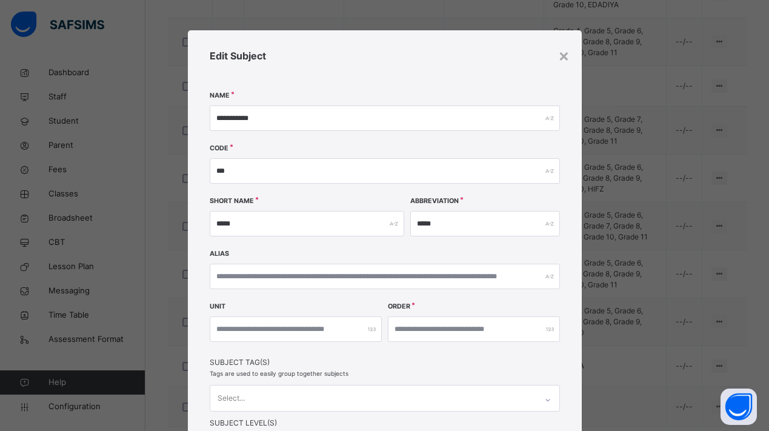
scroll to position [0, 0]
click at [558, 56] on div "×" at bounding box center [564, 54] width 12 height 25
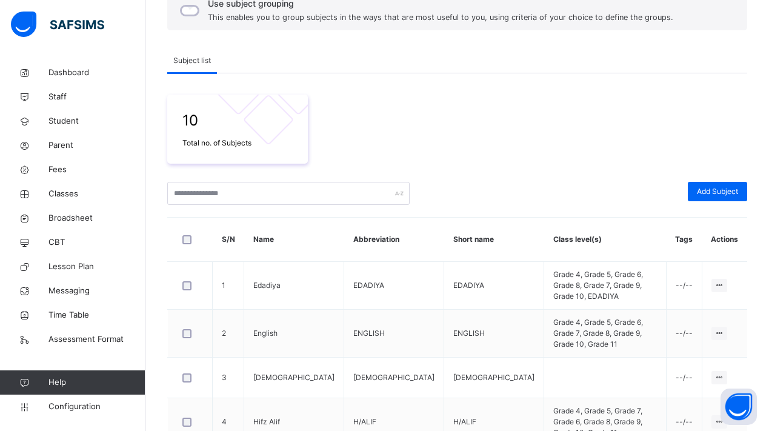
scroll to position [162, 0]
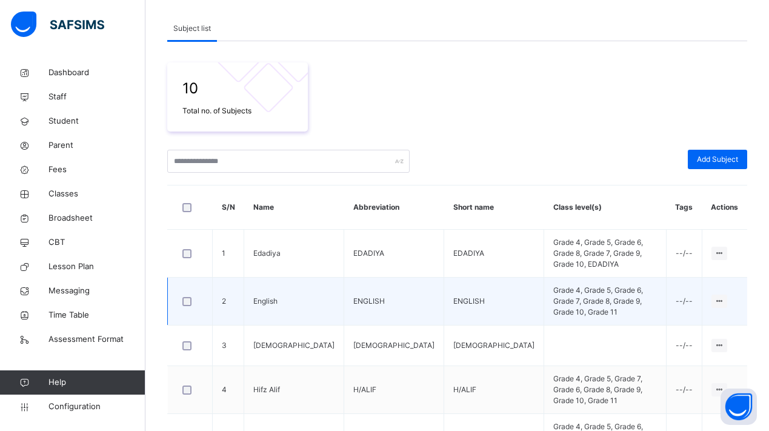
click at [344, 288] on td "ENGLISH" at bounding box center [394, 301] width 100 height 48
click at [716, 296] on icon at bounding box center [719, 300] width 10 height 9
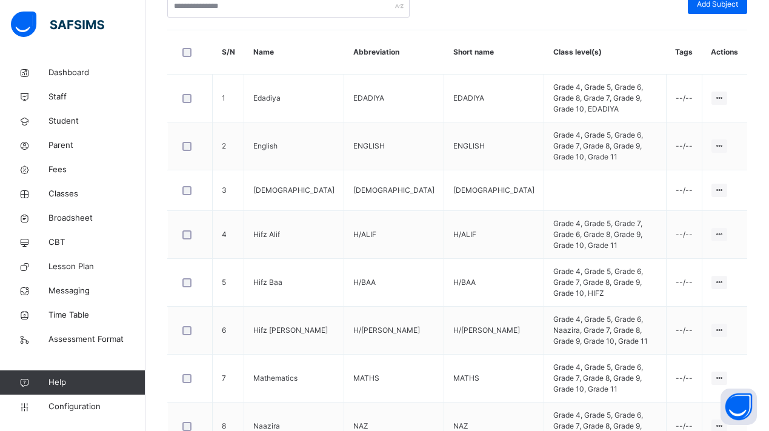
scroll to position [353, 0]
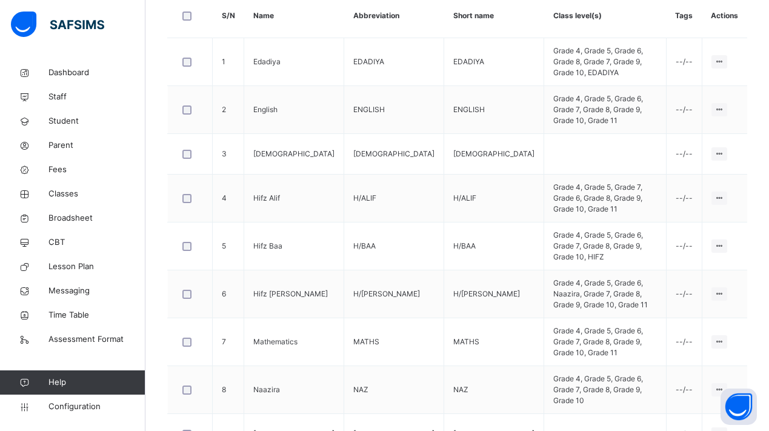
click at [104, 384] on span "Help" at bounding box center [96, 382] width 96 height 12
click at [731, 406] on button "Open asap" at bounding box center [738, 406] width 36 height 36
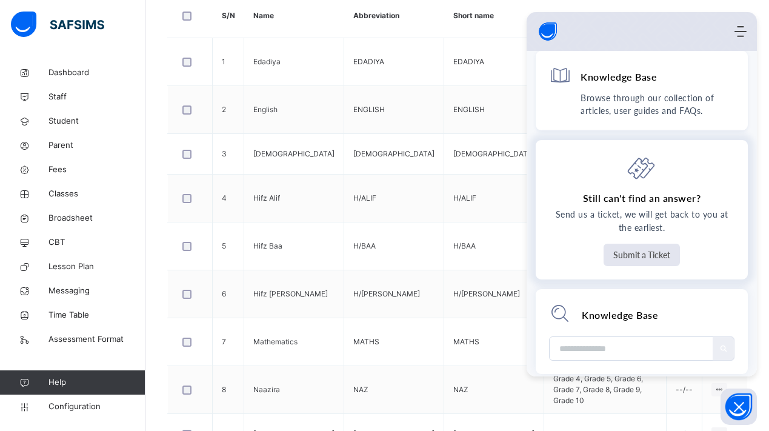
scroll to position [41, 0]
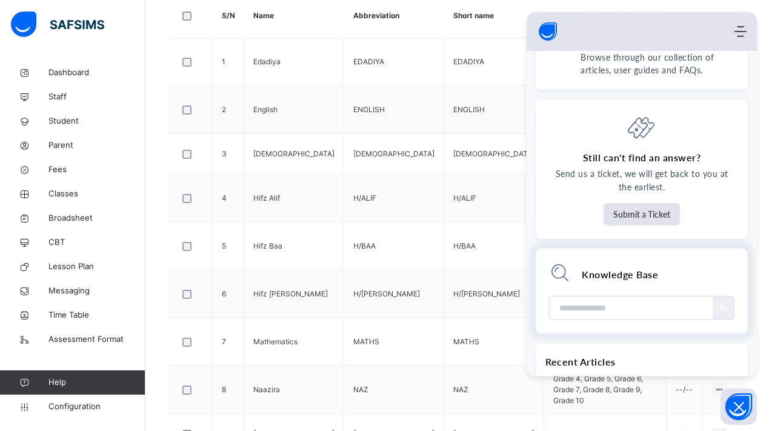
click at [637, 302] on input "Module search widget" at bounding box center [631, 307] width 145 height 23
type input "**********"
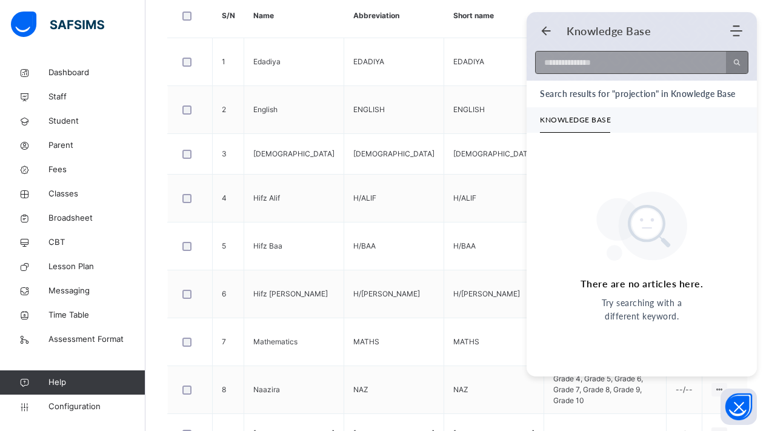
click at [635, 62] on input at bounding box center [626, 62] width 183 height 22
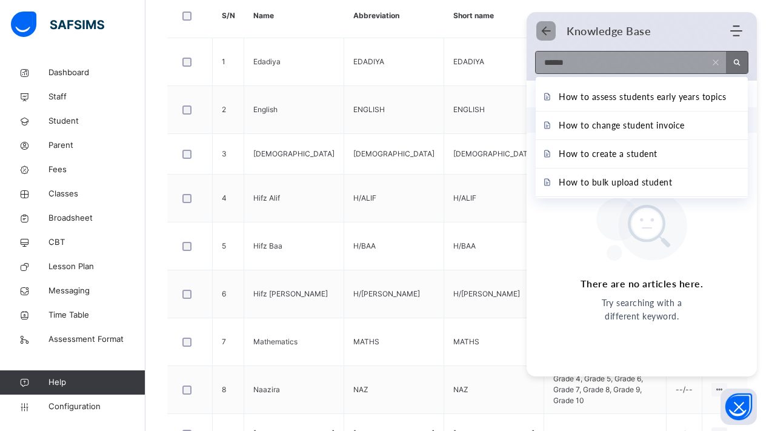
type input "******"
click at [547, 34] on icon "Back" at bounding box center [546, 31] width 12 height 12
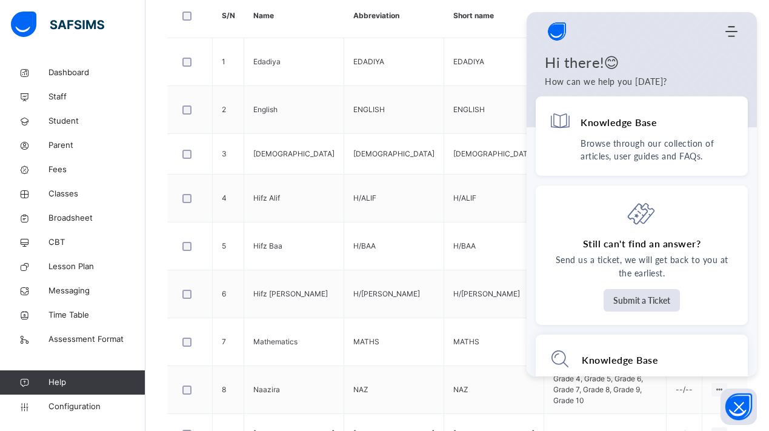
click at [544, 28] on th "Class level(s)" at bounding box center [605, 16] width 122 height 44
click at [731, 408] on icon "Open asap" at bounding box center [738, 406] width 15 height 15
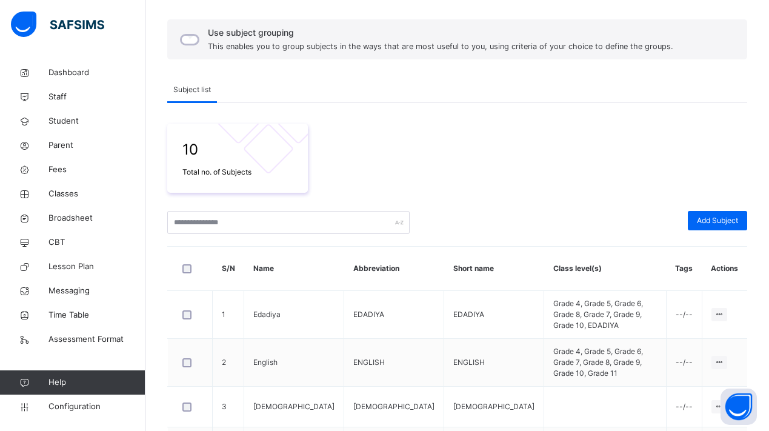
scroll to position [31, 0]
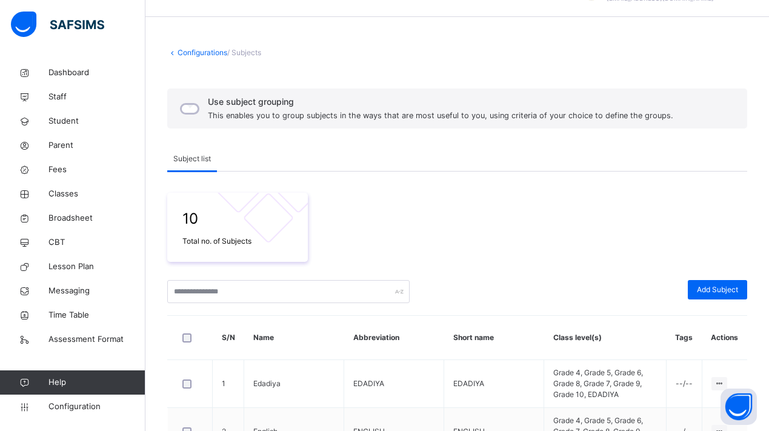
click at [211, 56] on link "Configurations" at bounding box center [202, 52] width 50 height 9
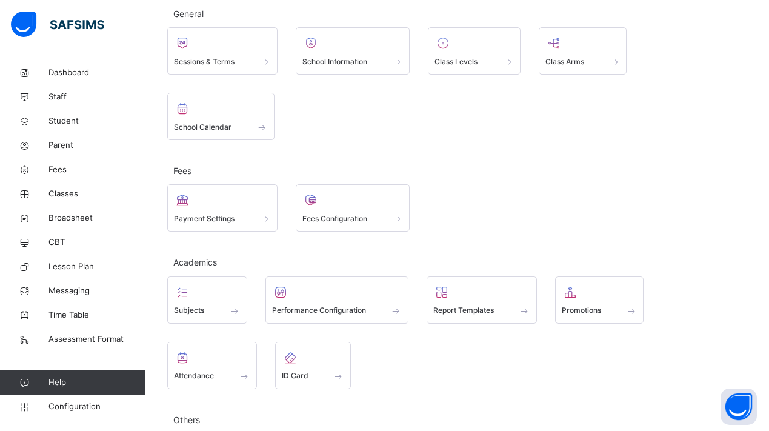
scroll to position [72, 0]
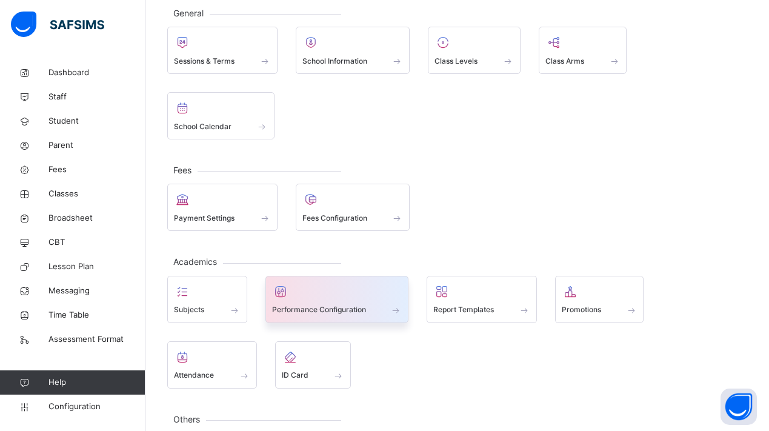
click at [342, 289] on div at bounding box center [337, 291] width 130 height 18
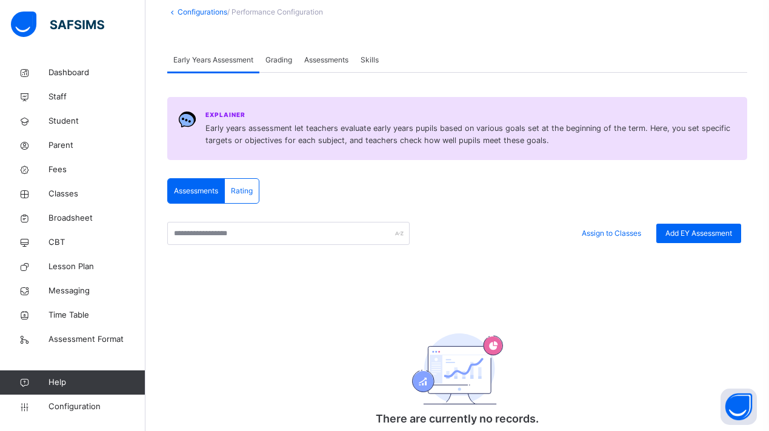
click at [283, 54] on div "Grading" at bounding box center [278, 60] width 39 height 24
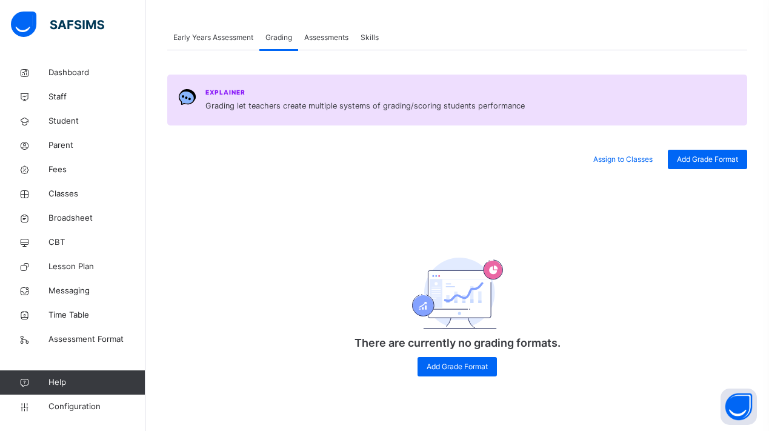
scroll to position [94, 0]
click at [447, 368] on span "Add Grade Format" at bounding box center [456, 366] width 61 height 11
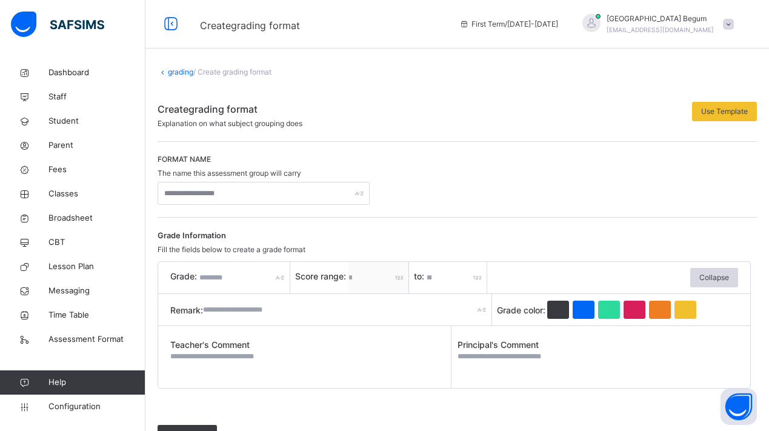
click at [175, 68] on link "grading" at bounding box center [180, 71] width 25 height 9
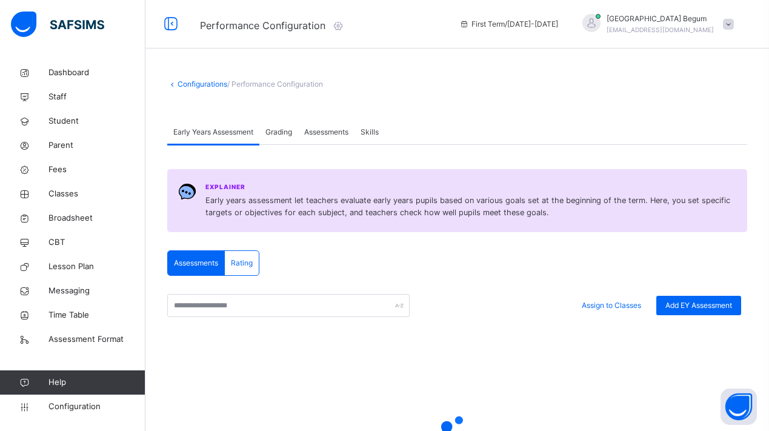
click at [323, 131] on span "Assessments" at bounding box center [326, 132] width 44 height 11
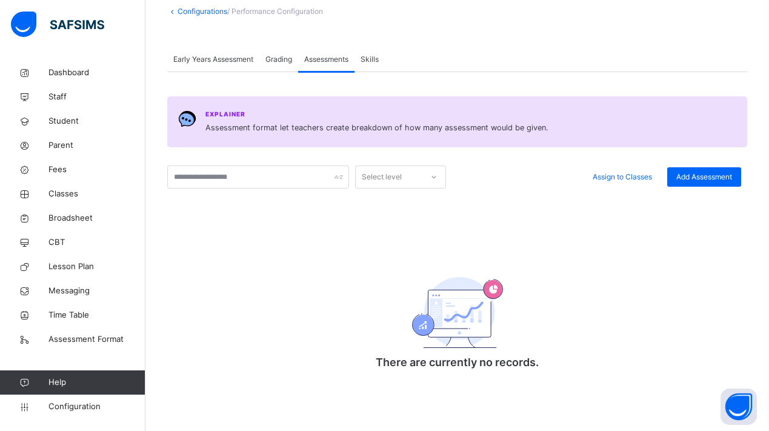
scroll to position [73, 0]
click at [379, 61] on span "Skills" at bounding box center [369, 59] width 18 height 11
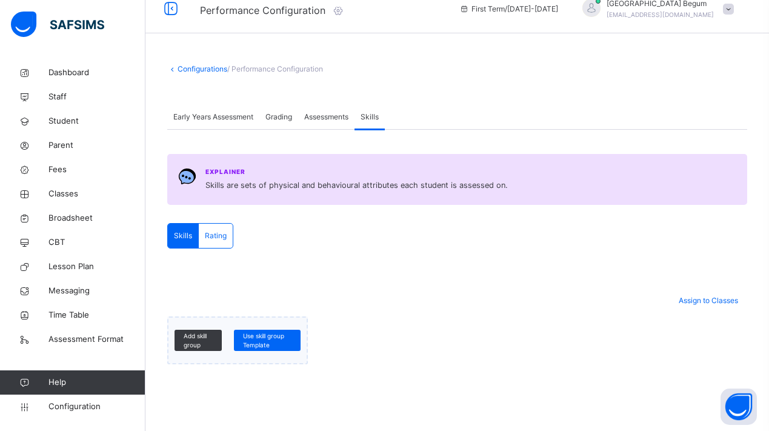
click at [340, 107] on div "Assessments" at bounding box center [326, 117] width 56 height 24
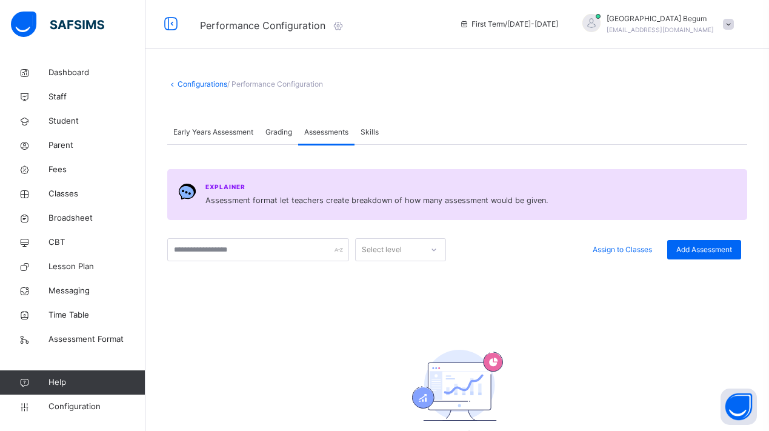
scroll to position [0, 0]
click at [269, 259] on input "text" at bounding box center [258, 249] width 182 height 23
click at [391, 259] on div "Select level" at bounding box center [400, 249] width 91 height 23
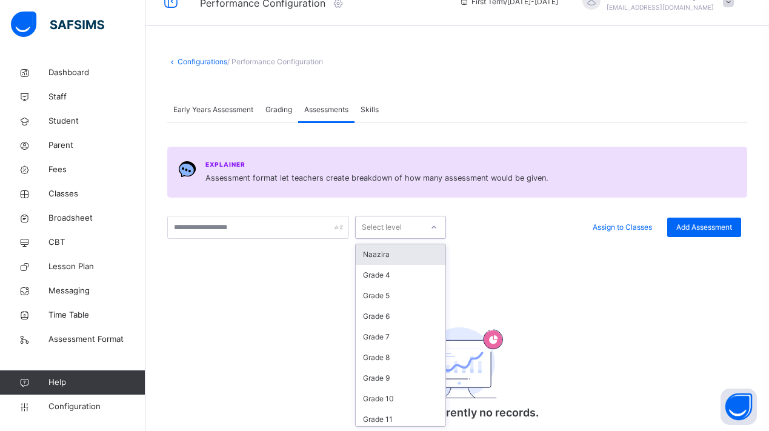
scroll to position [23, 0]
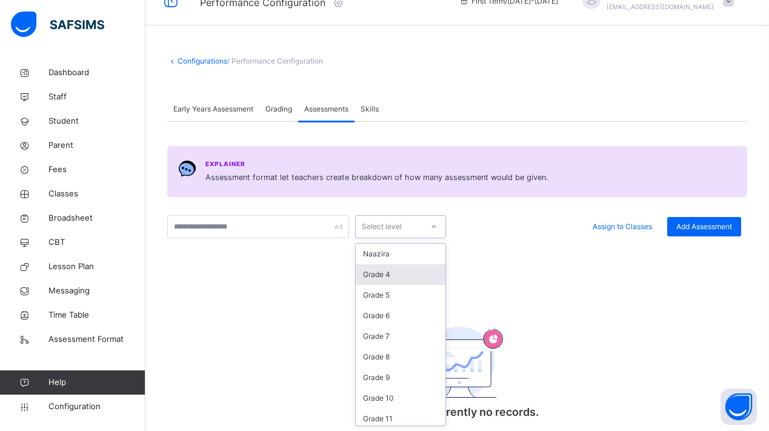
click at [392, 273] on div "Grade 4" at bounding box center [401, 274] width 90 height 21
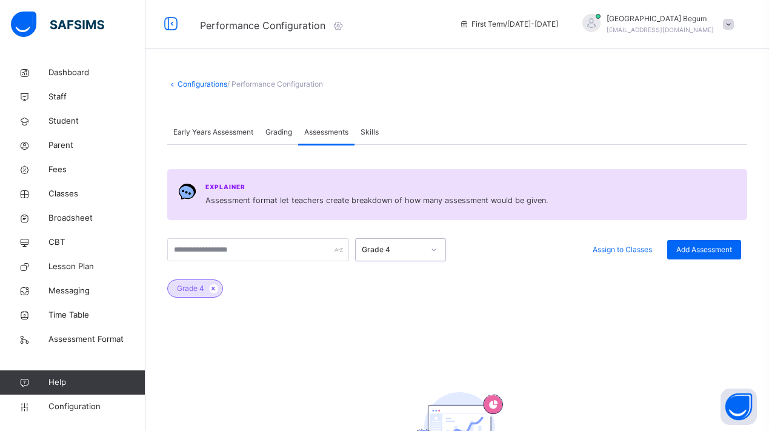
scroll to position [0, 0]
click at [213, 82] on link "Configurations" at bounding box center [202, 83] width 50 height 9
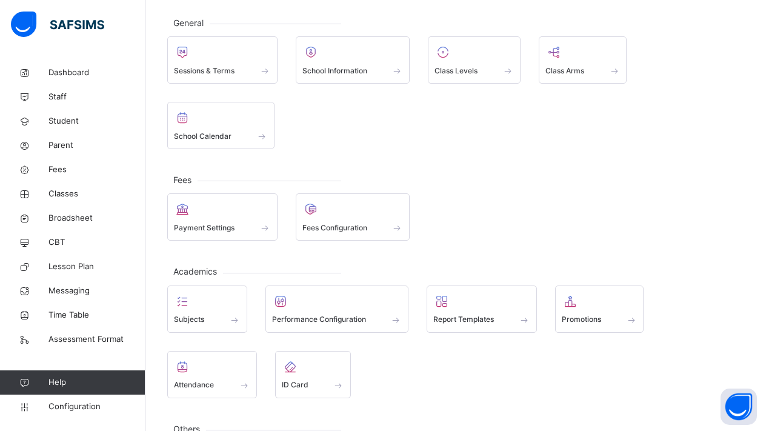
scroll to position [65, 0]
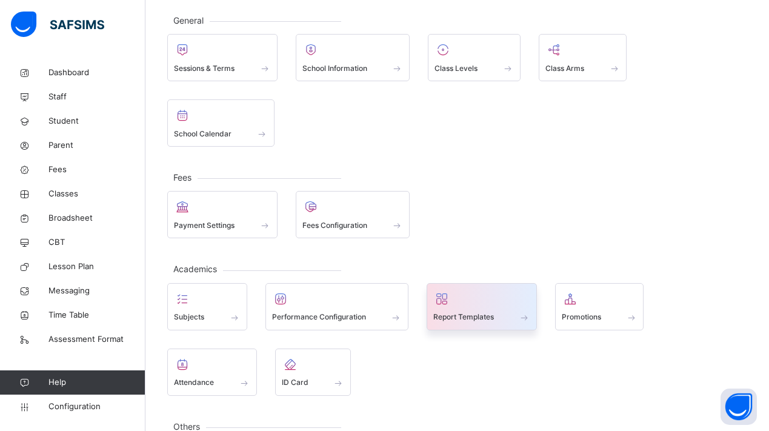
click at [511, 314] on div "Report Templates" at bounding box center [481, 317] width 97 height 13
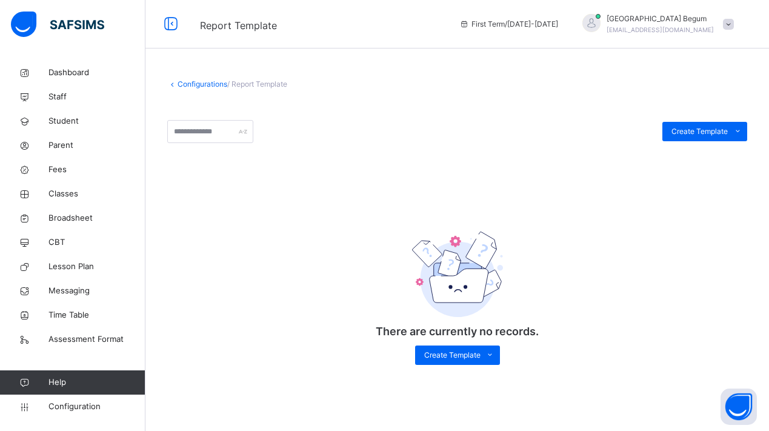
click at [192, 87] on link "Configurations" at bounding box center [202, 83] width 50 height 9
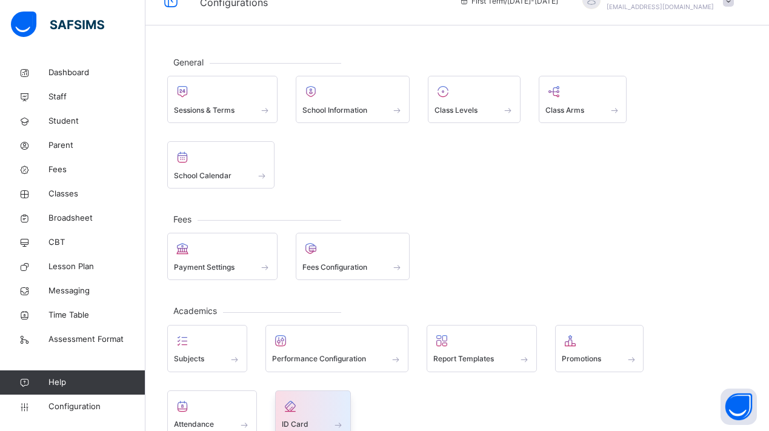
scroll to position [22, 0]
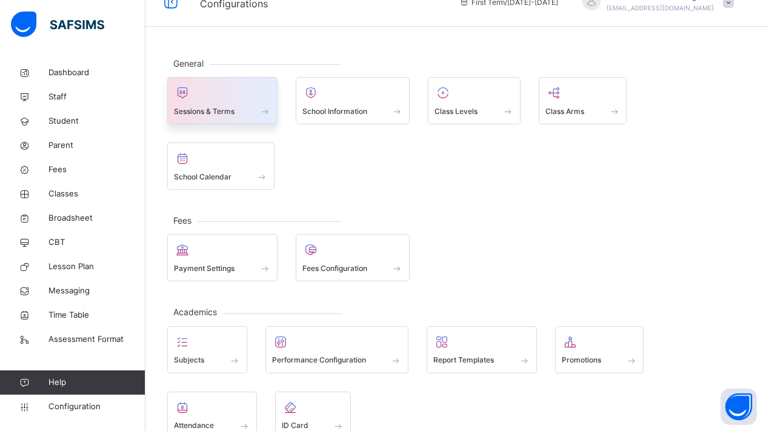
click at [241, 111] on div "Sessions & Terms" at bounding box center [222, 111] width 97 height 13
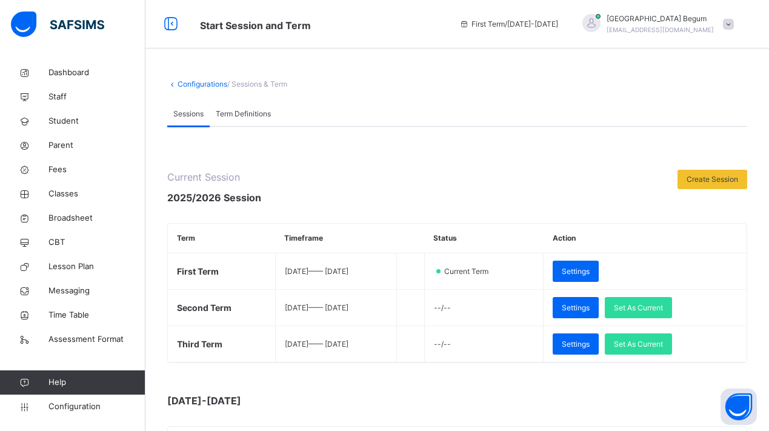
click at [189, 82] on link "Configurations" at bounding box center [202, 83] width 50 height 9
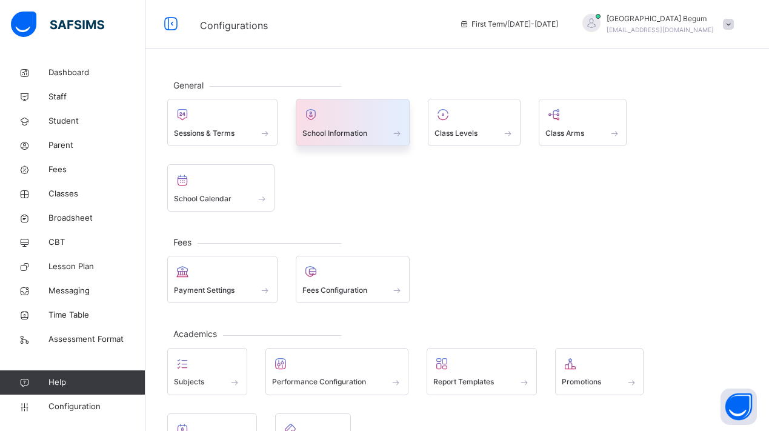
click at [348, 134] on span "School Information" at bounding box center [334, 133] width 65 height 11
select select "**"
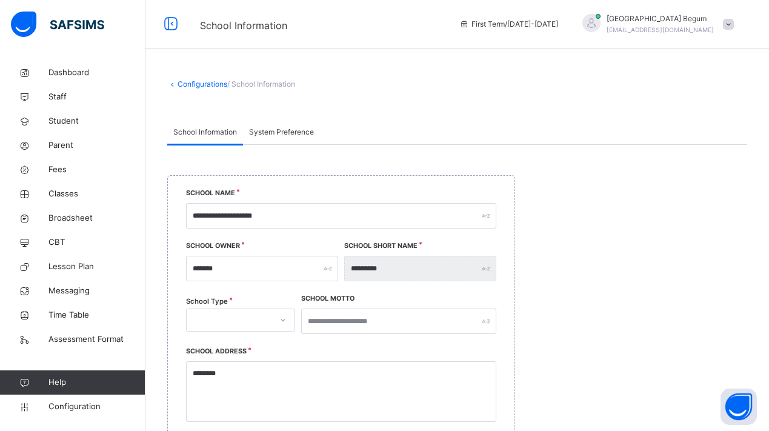
click at [197, 85] on link "Configurations" at bounding box center [202, 83] width 50 height 9
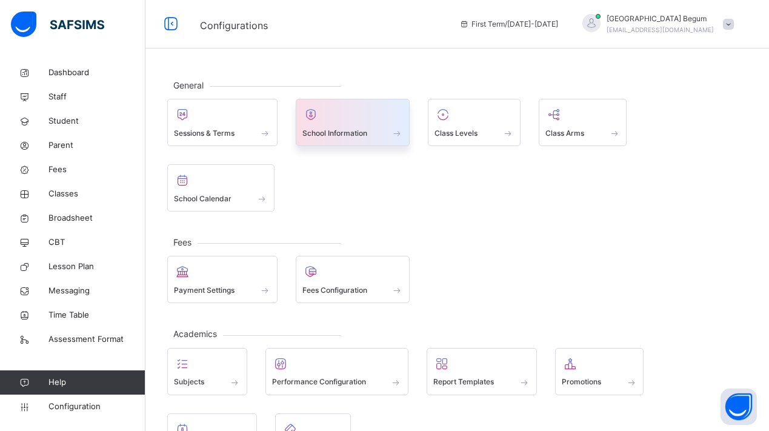
click at [367, 128] on span "School Information" at bounding box center [334, 133] width 65 height 11
select select "**"
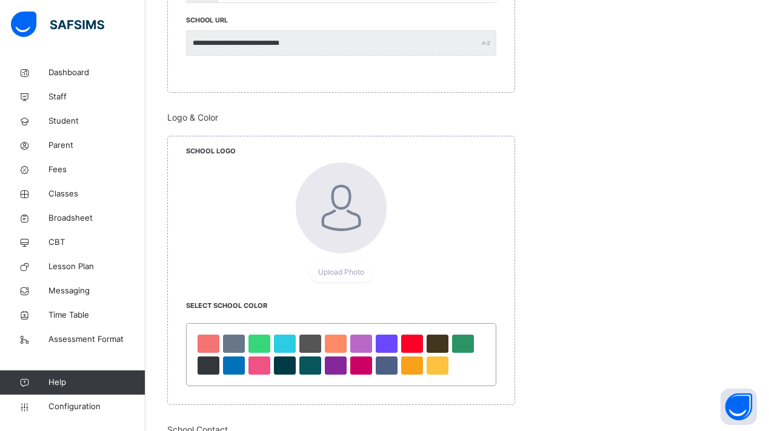
scroll to position [668, 0]
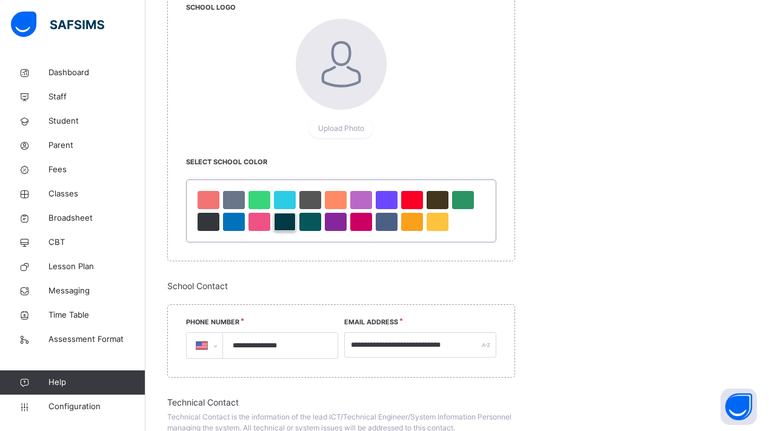
click at [286, 226] on div at bounding box center [285, 222] width 22 height 18
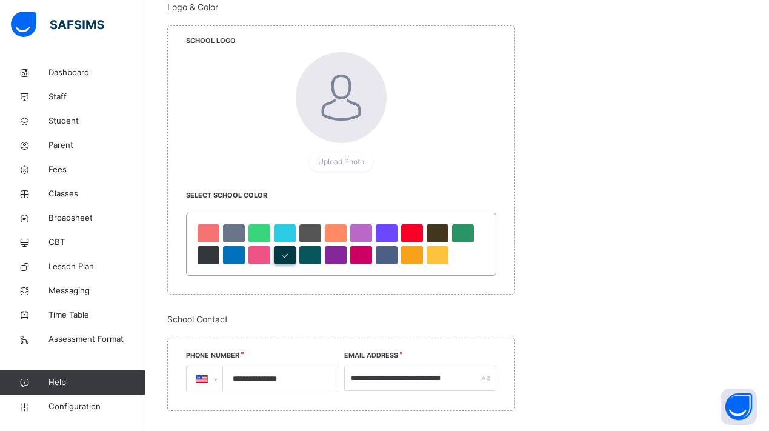
scroll to position [527, 0]
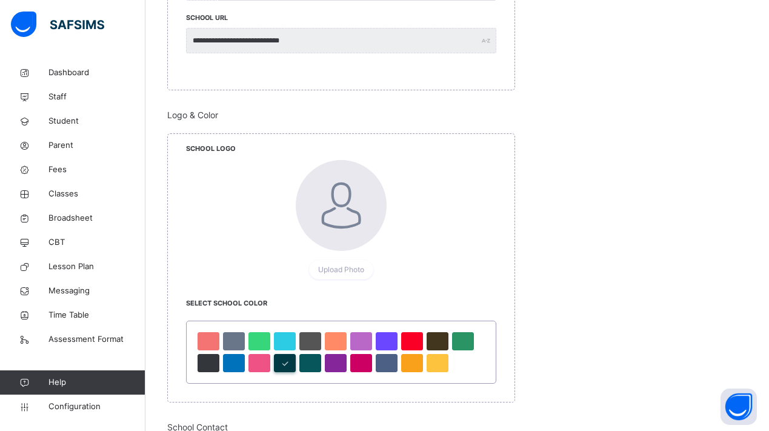
click at [367, 197] on div at bounding box center [341, 205] width 91 height 91
click at [338, 266] on span "Upload Photo" at bounding box center [341, 269] width 46 height 11
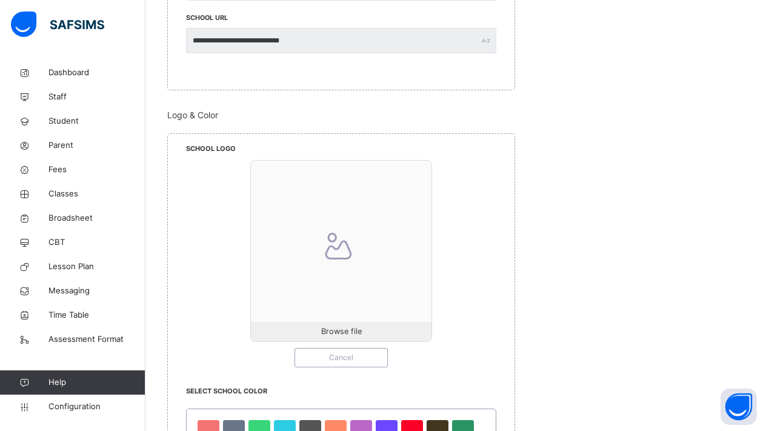
click at [288, 266] on div at bounding box center [341, 250] width 180 height 180
click at [306, 323] on div "Browse file" at bounding box center [341, 331] width 180 height 19
click at [372, 309] on div at bounding box center [341, 250] width 180 height 180
click at [356, 333] on span "Browse file" at bounding box center [341, 331] width 41 height 12
click at [345, 342] on div "Browse file Cancel" at bounding box center [341, 263] width 310 height 207
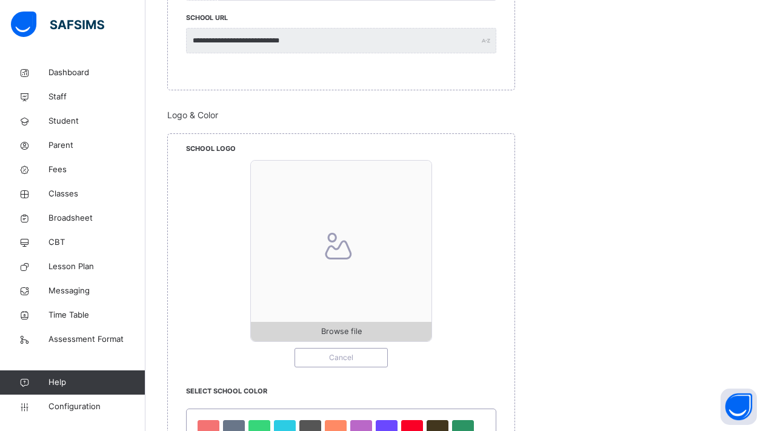
click at [347, 335] on span "Browse file" at bounding box center [341, 331] width 41 height 12
click at [391, 328] on span "Browse file" at bounding box center [341, 331] width 180 height 12
click at [363, 328] on span "Browse file" at bounding box center [341, 331] width 180 height 12
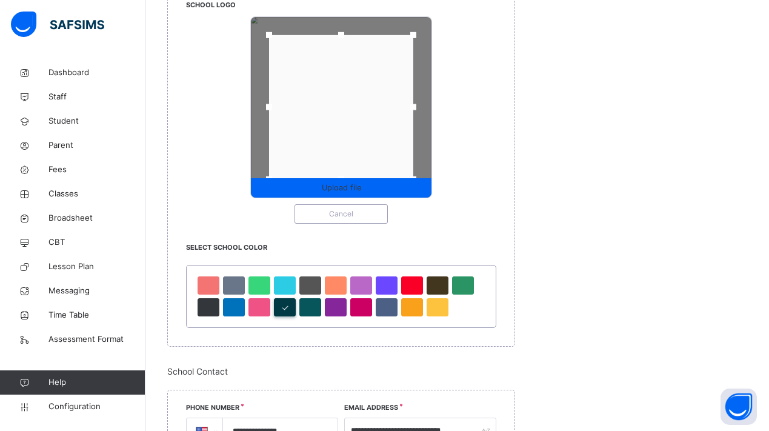
scroll to position [638, 0]
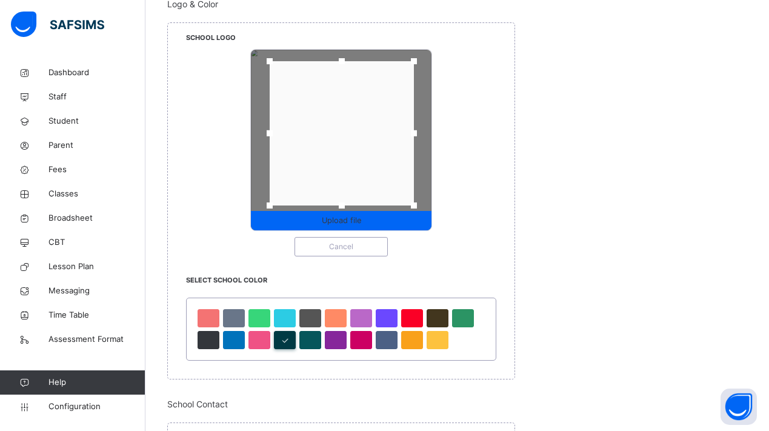
drag, startPoint x: 386, startPoint y: 142, endPoint x: 387, endPoint y: 136, distance: 6.1
click at [387, 136] on div at bounding box center [342, 133] width 144 height 144
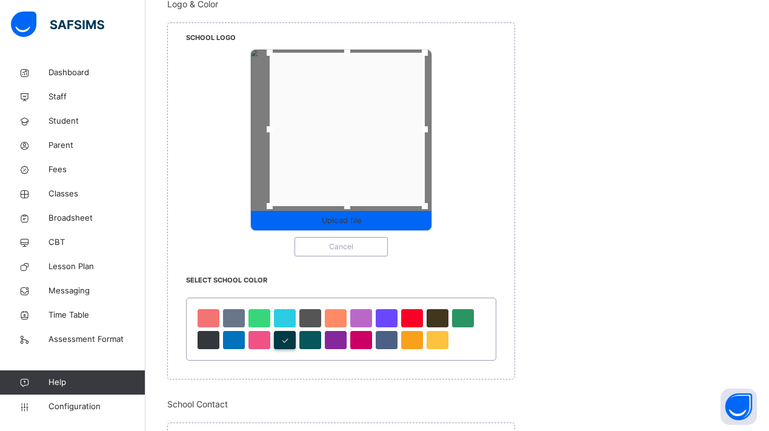
drag, startPoint x: 417, startPoint y: 62, endPoint x: 428, endPoint y: 53, distance: 14.2
click at [428, 53] on div at bounding box center [424, 53] width 18 height 18
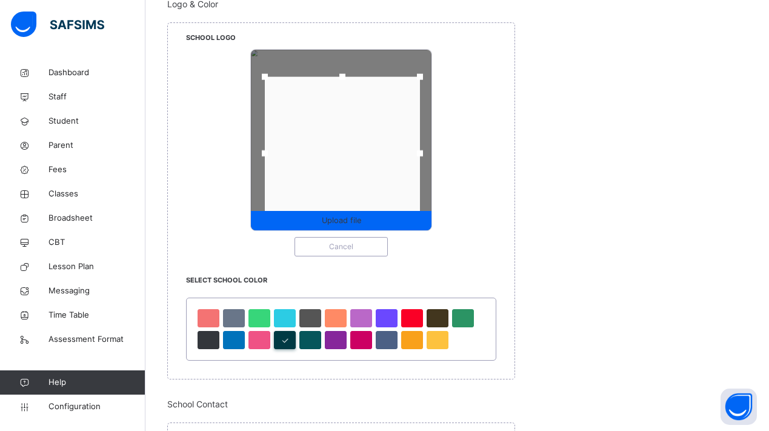
drag, startPoint x: 384, startPoint y: 105, endPoint x: 379, endPoint y: 152, distance: 47.5
click at [379, 152] on div at bounding box center [342, 153] width 155 height 153
drag, startPoint x: 341, startPoint y: 78, endPoint x: 339, endPoint y: 59, distance: 18.3
click at [339, 59] on div at bounding box center [342, 59] width 18 height 18
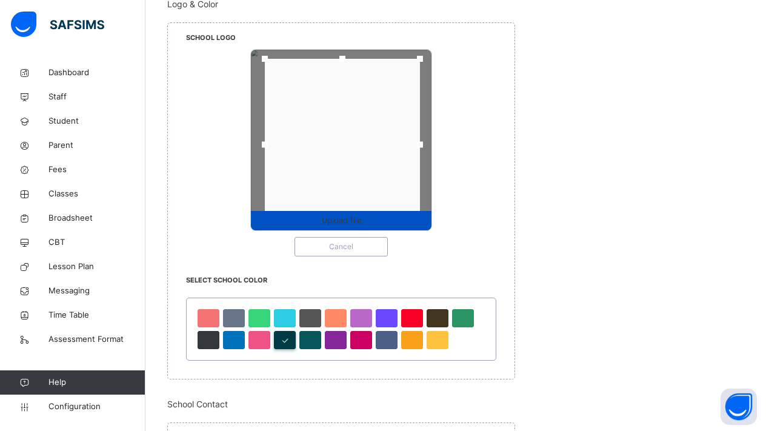
click at [395, 219] on span "Upload file" at bounding box center [341, 220] width 180 height 12
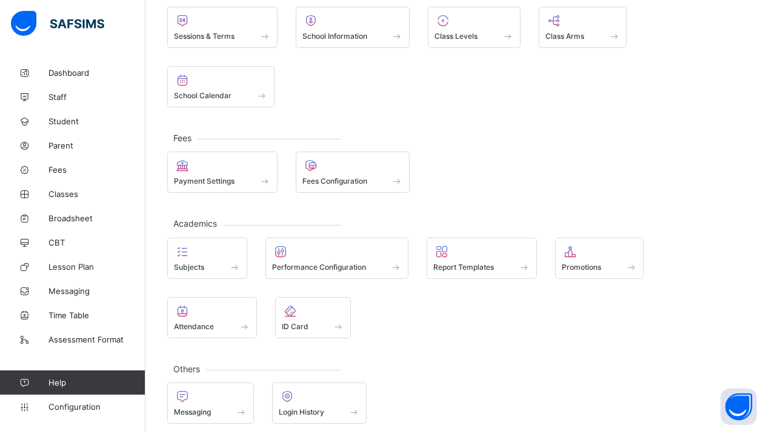
scroll to position [102, 0]
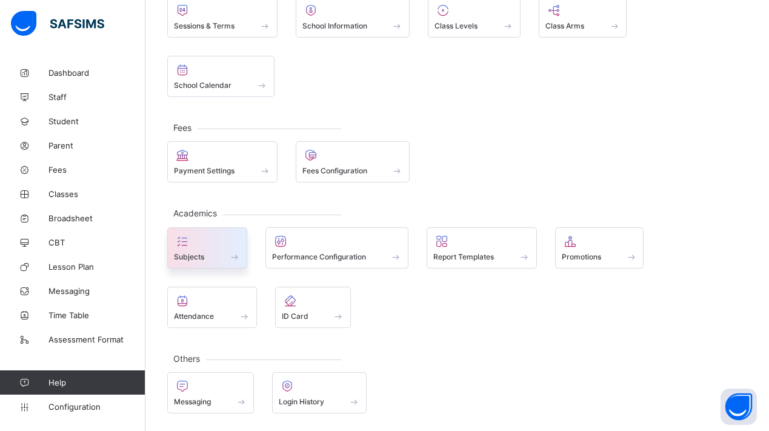
click at [240, 243] on div "Subjects" at bounding box center [207, 247] width 80 height 41
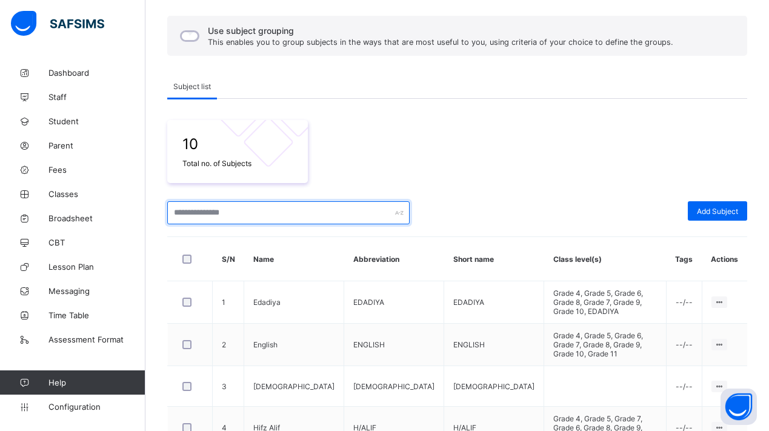
click at [313, 220] on input "text" at bounding box center [288, 212] width 242 height 23
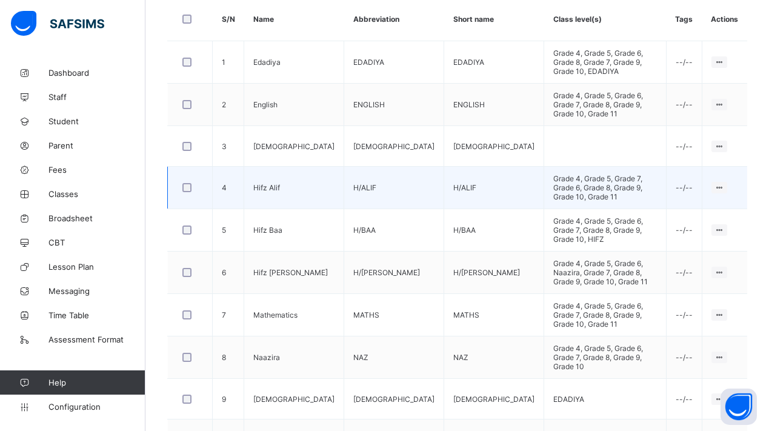
scroll to position [302, 0]
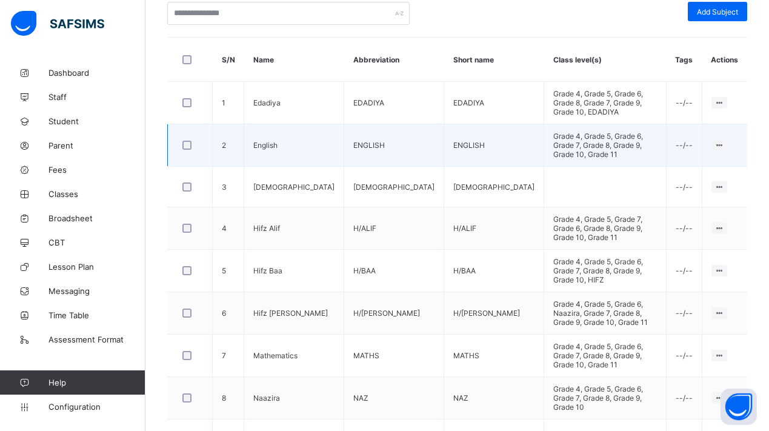
click at [272, 144] on td "English" at bounding box center [294, 145] width 100 height 42
click at [711, 157] on ul "Edit Subject Assign to Level Delete Subject" at bounding box center [686, 190] width 81 height 67
click at [703, 160] on ul "Edit Subject Assign to Level Delete Subject" at bounding box center [686, 190] width 81 height 67
click at [693, 167] on div "Edit Subject" at bounding box center [695, 168] width 51 height 12
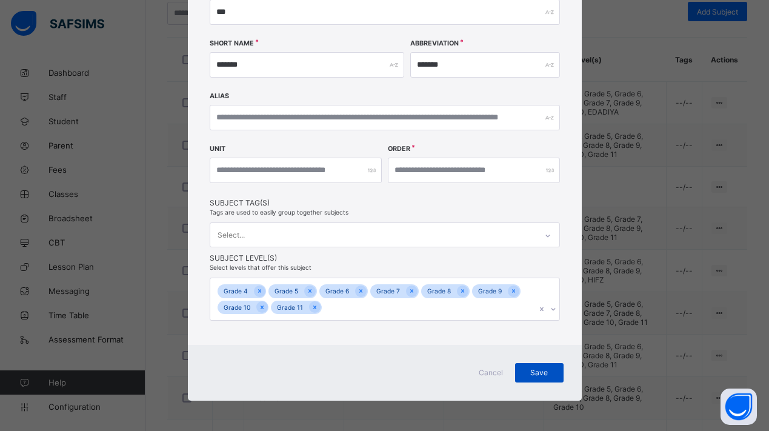
scroll to position [156, 0]
click at [536, 371] on span "Save" at bounding box center [539, 372] width 30 height 9
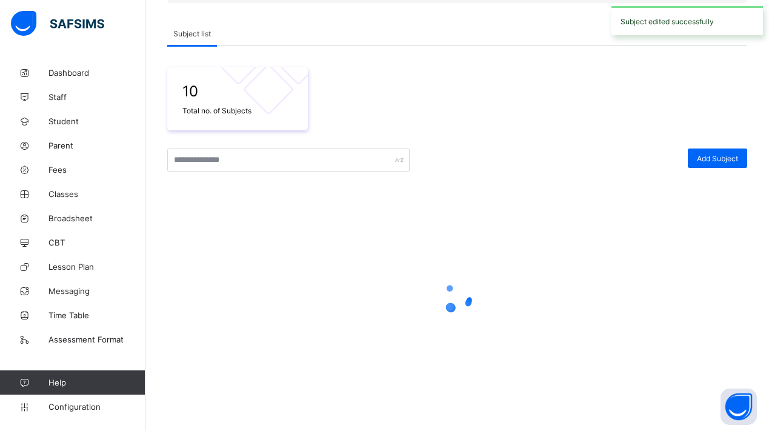
scroll to position [155, 0]
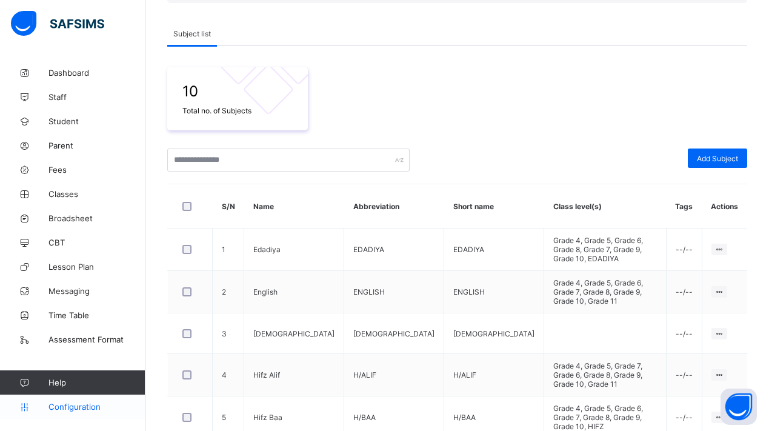
click at [90, 400] on link "Configuration" at bounding box center [72, 406] width 145 height 24
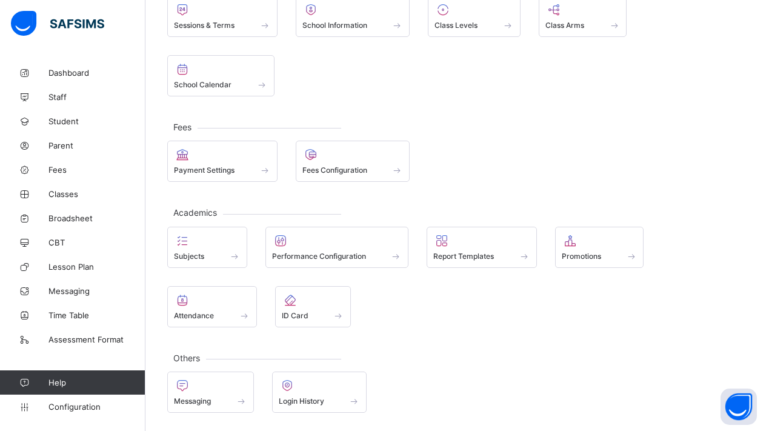
scroll to position [102, 0]
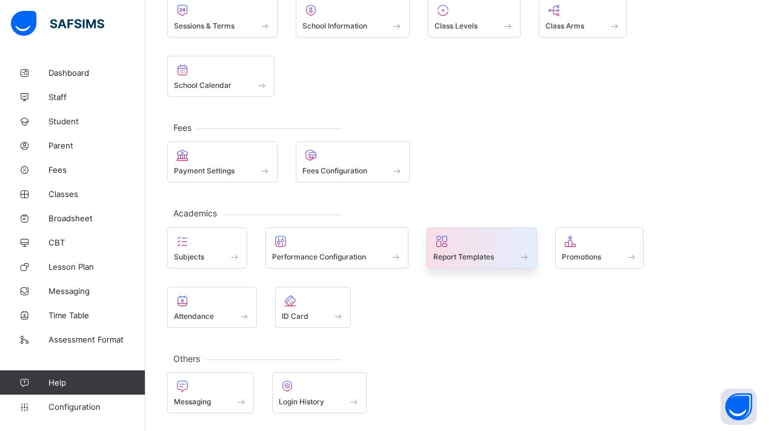
click at [525, 254] on span at bounding box center [524, 256] width 12 height 10
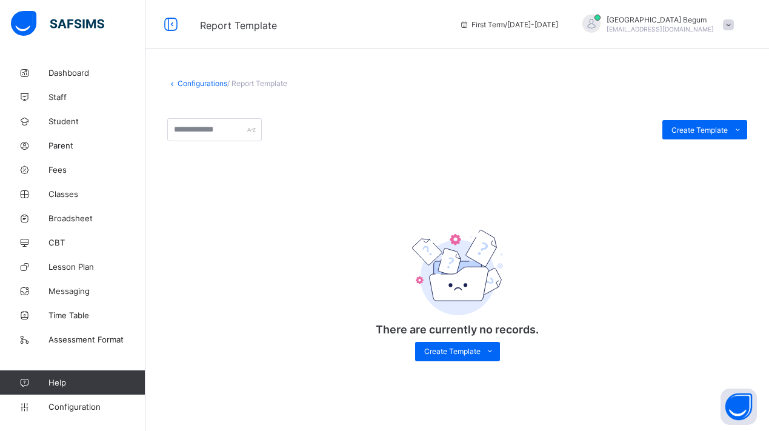
click at [202, 83] on link "Configurations" at bounding box center [202, 83] width 50 height 9
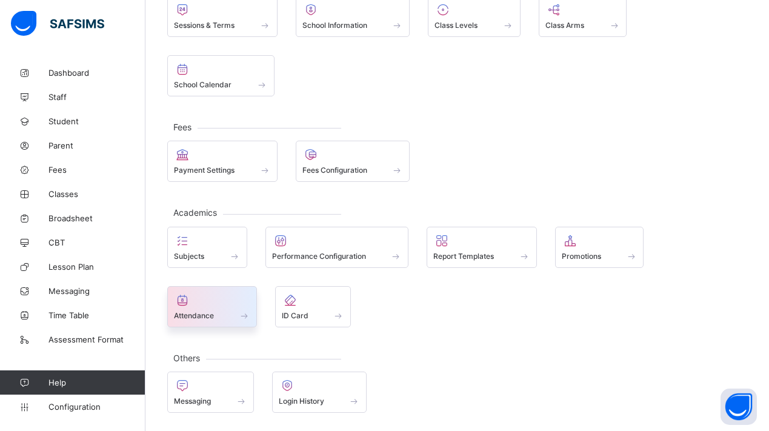
scroll to position [102, 0]
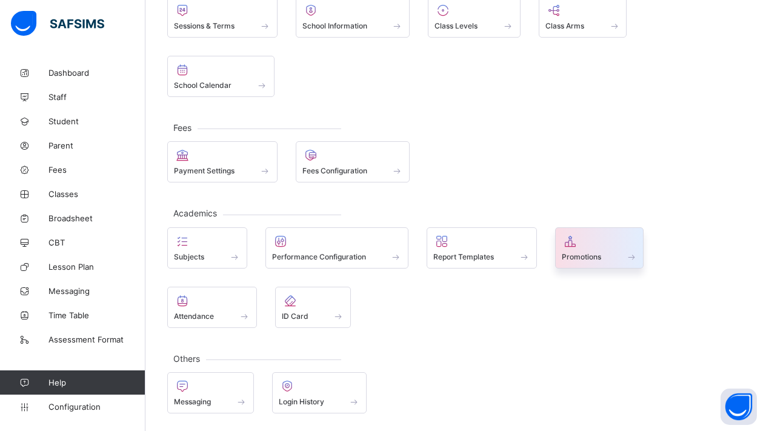
click at [603, 266] on div "Promotions" at bounding box center [599, 247] width 89 height 41
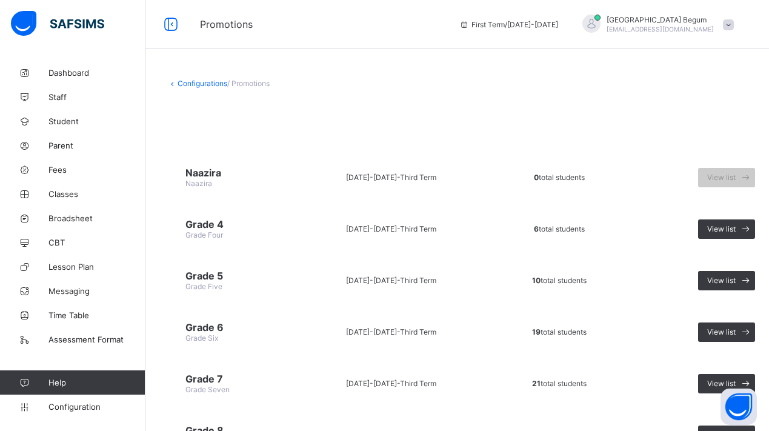
click at [219, 86] on link "Configurations" at bounding box center [202, 83] width 50 height 9
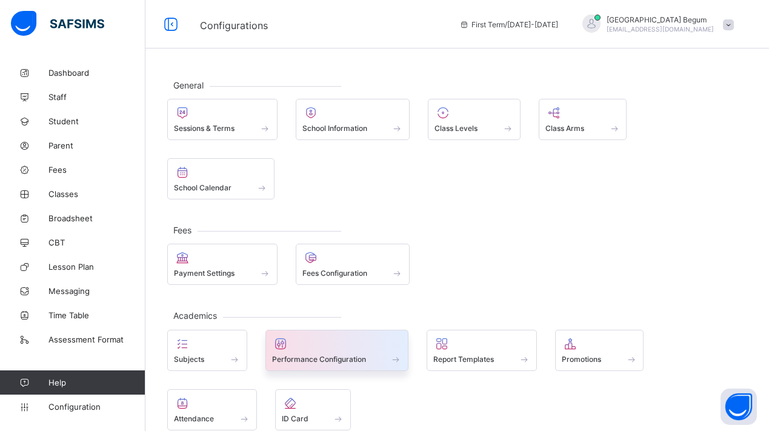
click at [375, 339] on div at bounding box center [337, 343] width 130 height 15
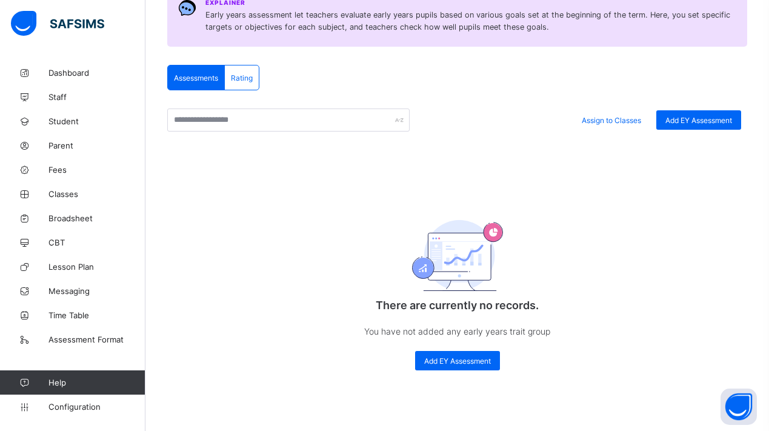
scroll to position [182, 0]
click at [244, 79] on span "Rating" at bounding box center [242, 77] width 22 height 9
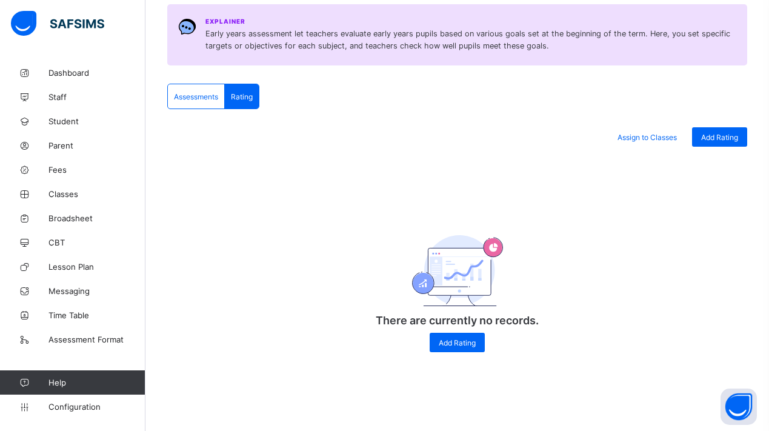
scroll to position [163, 0]
click at [214, 102] on div "Assessments" at bounding box center [196, 96] width 57 height 24
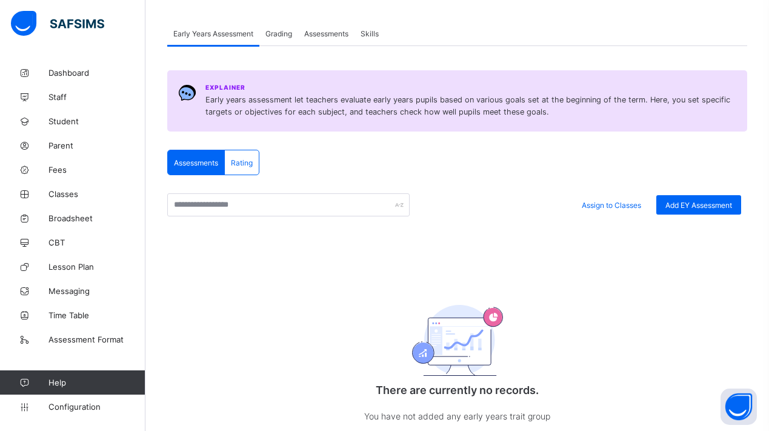
scroll to position [0, 0]
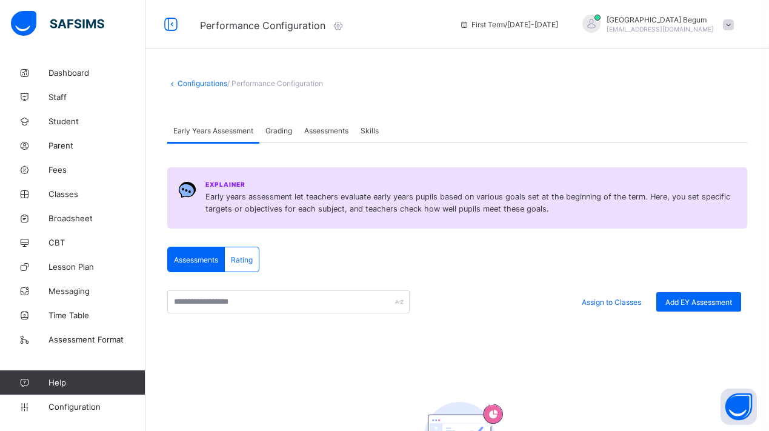
click at [279, 128] on span "Grading" at bounding box center [278, 130] width 27 height 9
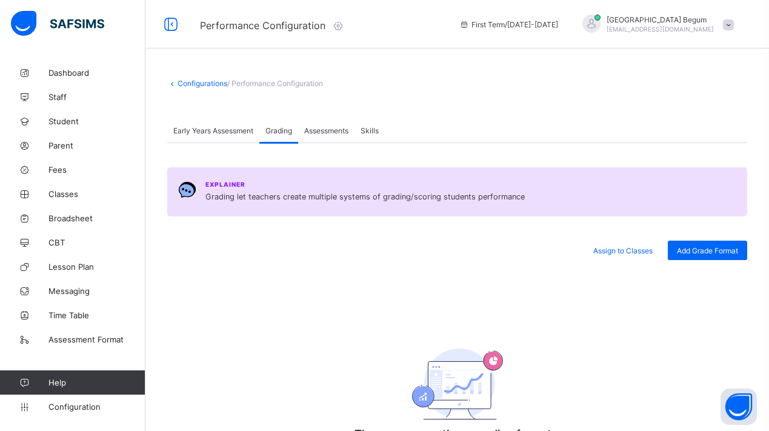
click at [319, 139] on div "Assessments" at bounding box center [326, 130] width 56 height 24
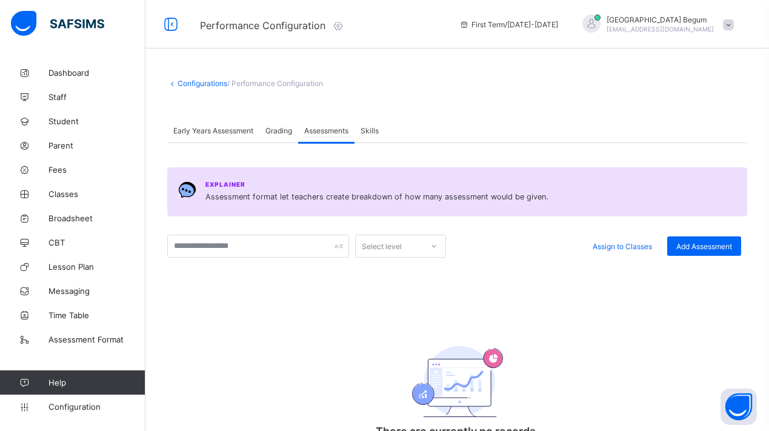
click at [385, 128] on div "Skills" at bounding box center [369, 130] width 30 height 24
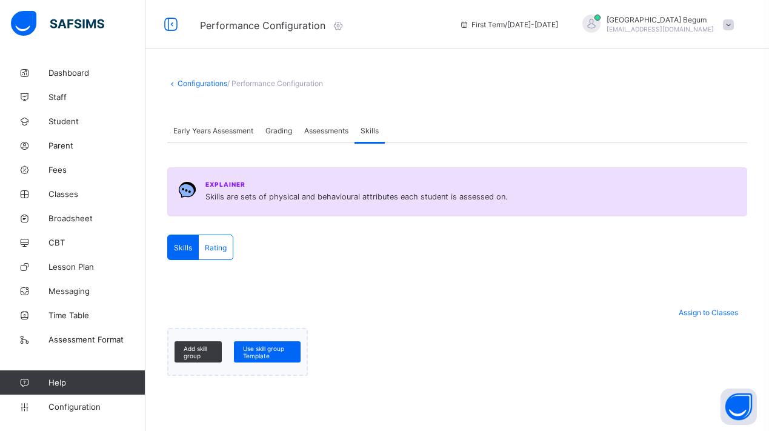
click at [185, 86] on link "Configurations" at bounding box center [202, 83] width 50 height 9
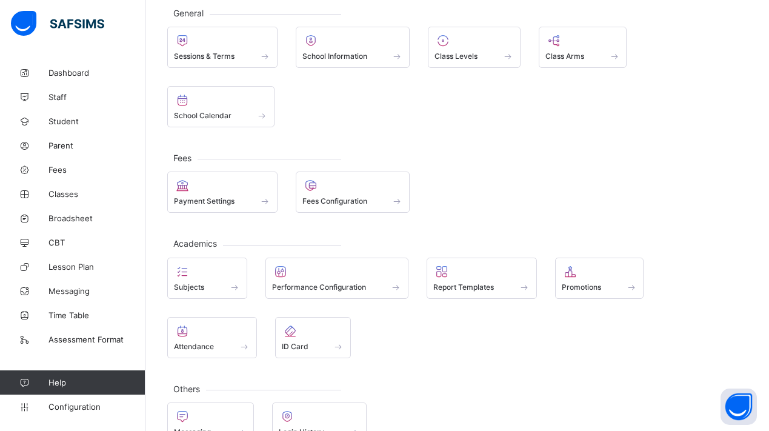
scroll to position [73, 0]
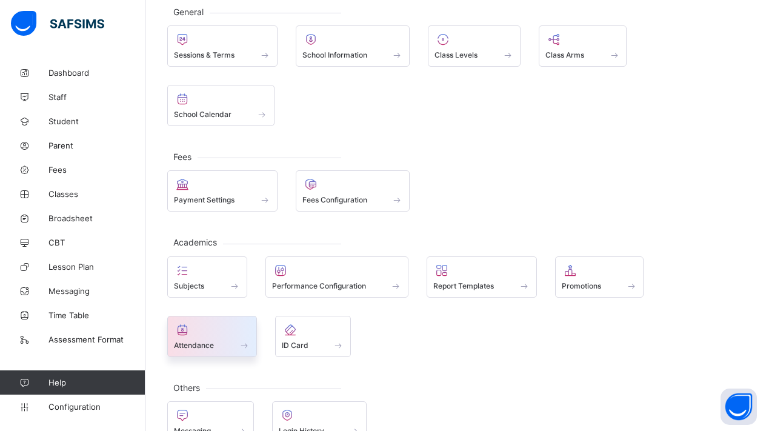
click at [225, 337] on span at bounding box center [212, 338] width 76 height 3
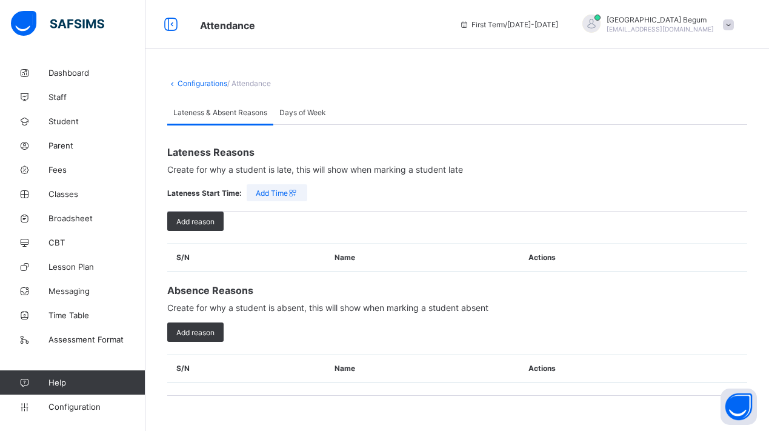
click at [291, 111] on span "Days of Week" at bounding box center [302, 112] width 47 height 9
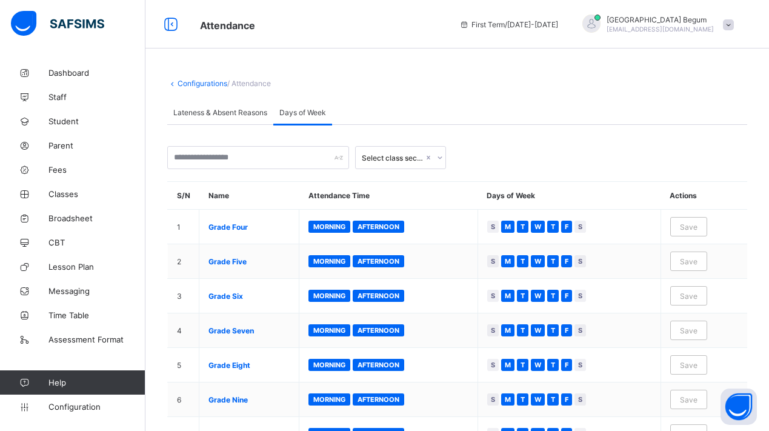
click at [200, 77] on div "Configurations / Attendance Lateness & Absent Reasons Days of Week Lateness & A…" at bounding box center [456, 306] width 623 height 490
click at [202, 88] on div "Configurations / Attendance Lateness & Absent Reasons Days of Week Lateness & A…" at bounding box center [456, 306] width 623 height 490
click at [196, 79] on link "Configurations" at bounding box center [202, 83] width 50 height 9
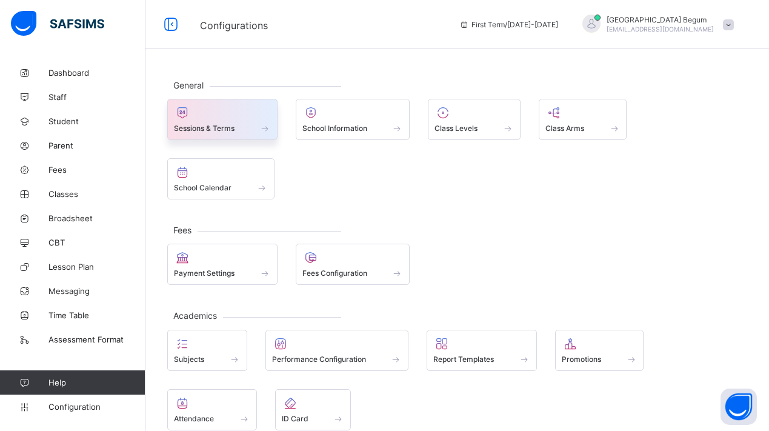
click at [226, 118] on div at bounding box center [222, 112] width 97 height 15
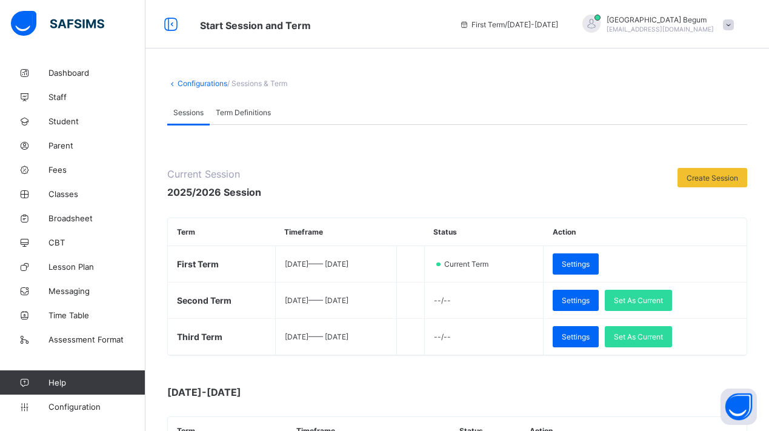
click at [205, 88] on div "**********" at bounding box center [456, 332] width 623 height 542
click at [204, 84] on link "Configurations" at bounding box center [202, 83] width 50 height 9
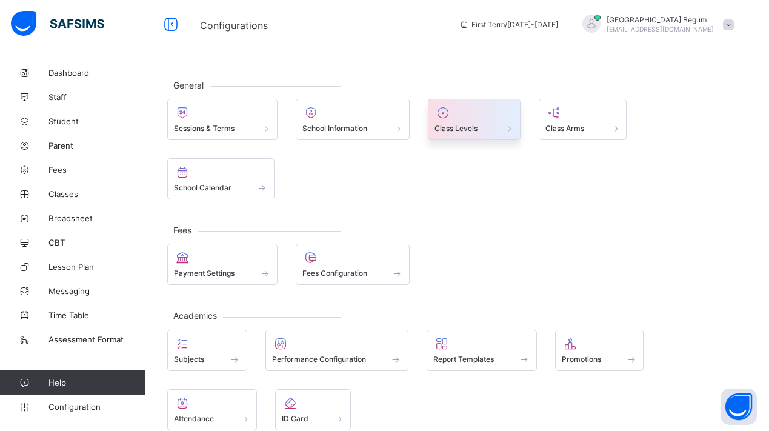
click at [436, 124] on span "Class Levels" at bounding box center [455, 128] width 43 height 9
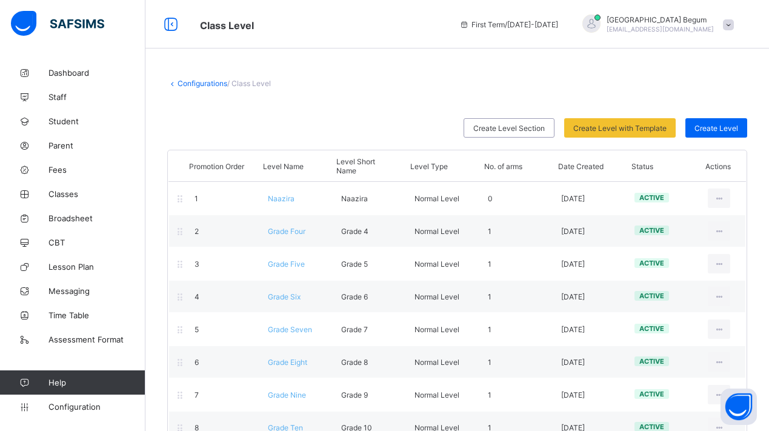
click at [206, 82] on link "Configurations" at bounding box center [202, 83] width 50 height 9
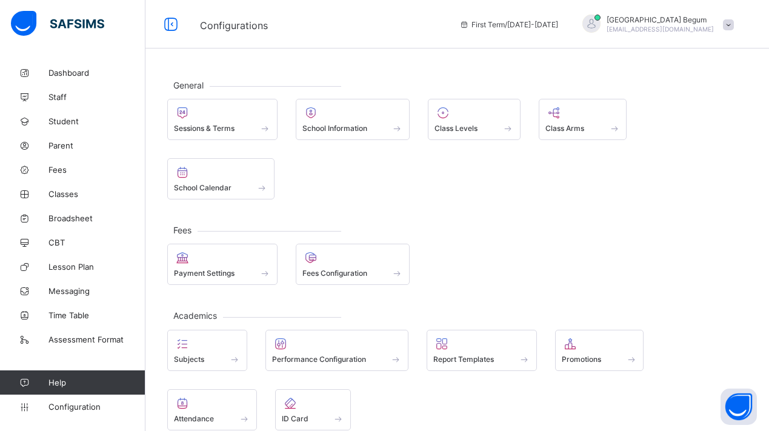
click at [250, 200] on div "General Sessions & Terms School Information Class Levels Class Arms School Cale…" at bounding box center [456, 297] width 623 height 473
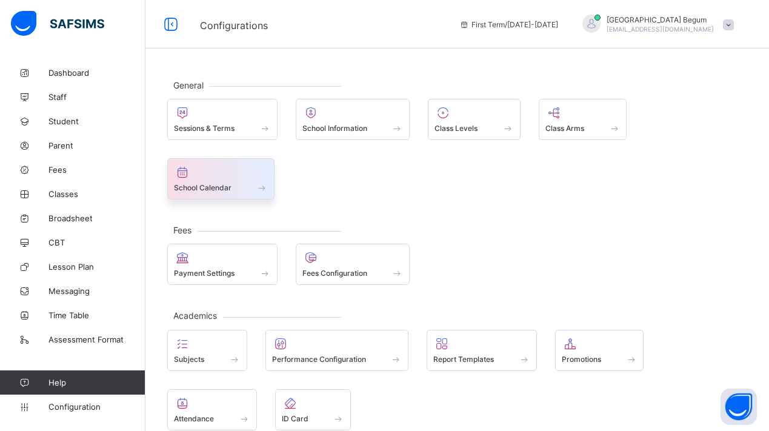
click at [247, 188] on div "School Calendar" at bounding box center [221, 187] width 94 height 10
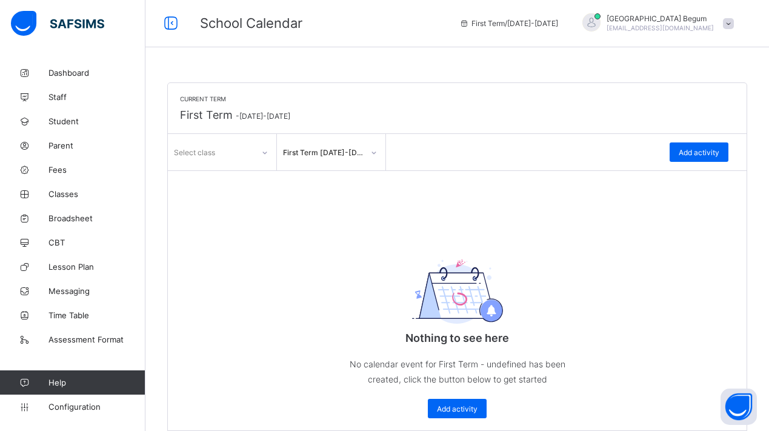
scroll to position [2, 0]
click at [171, 26] on icon at bounding box center [170, 24] width 21 height 18
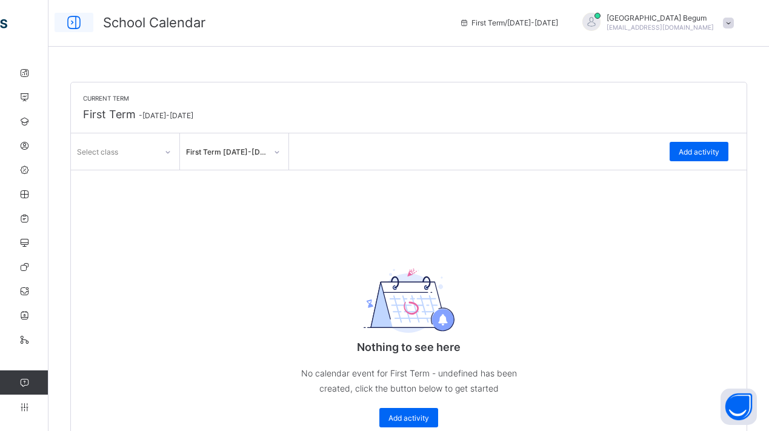
click at [77, 22] on icon at bounding box center [74, 23] width 21 height 18
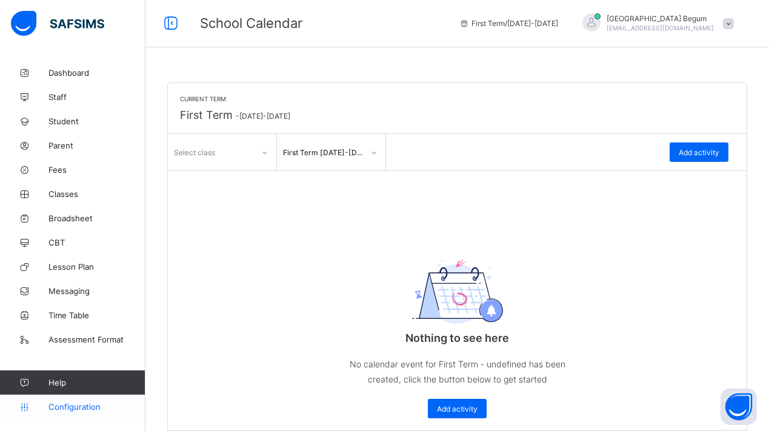
click at [67, 406] on span "Configuration" at bounding box center [96, 407] width 96 height 10
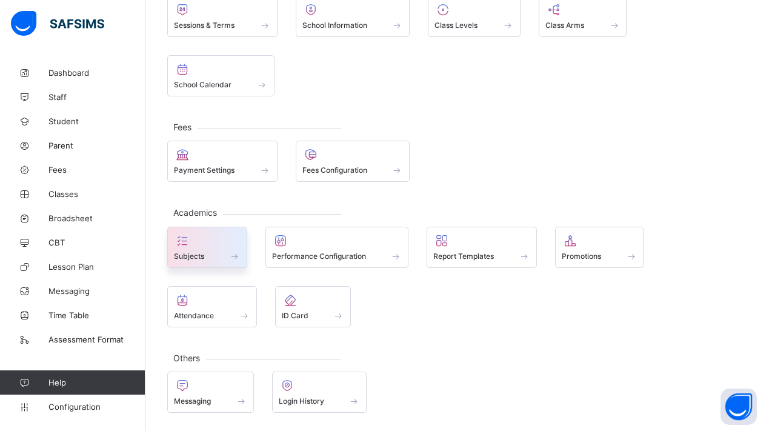
scroll to position [102, 0]
click at [234, 257] on span at bounding box center [234, 256] width 12 height 10
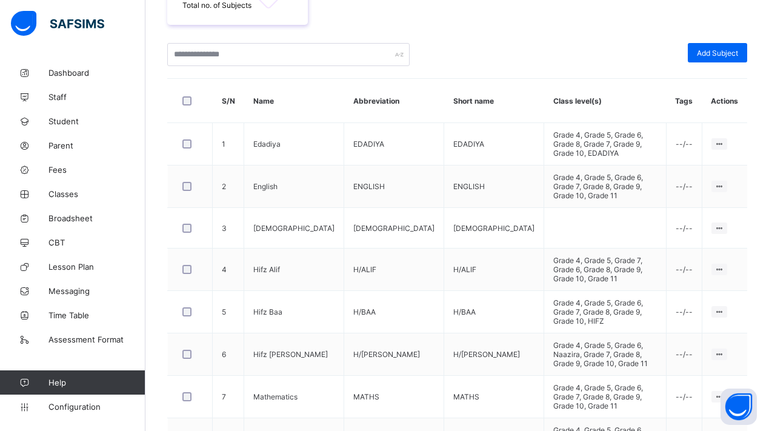
scroll to position [261, 0]
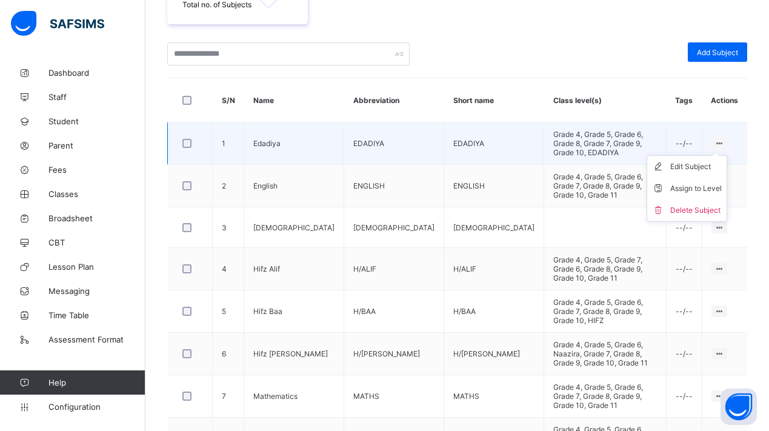
click at [719, 139] on icon at bounding box center [719, 143] width 10 height 9
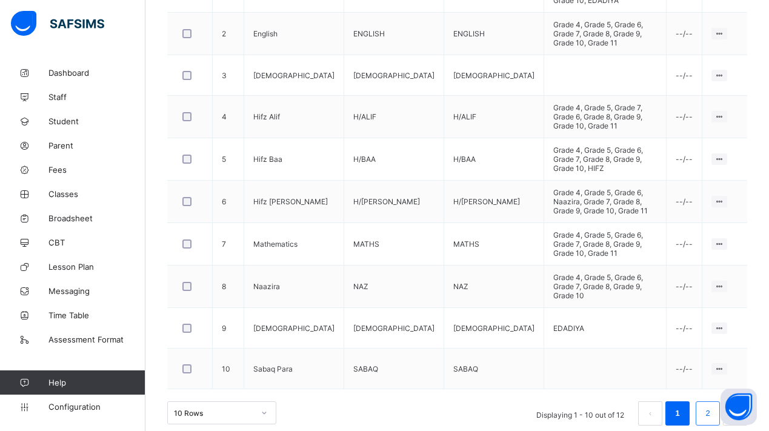
click at [708, 405] on link "2" at bounding box center [707, 413] width 12 height 16
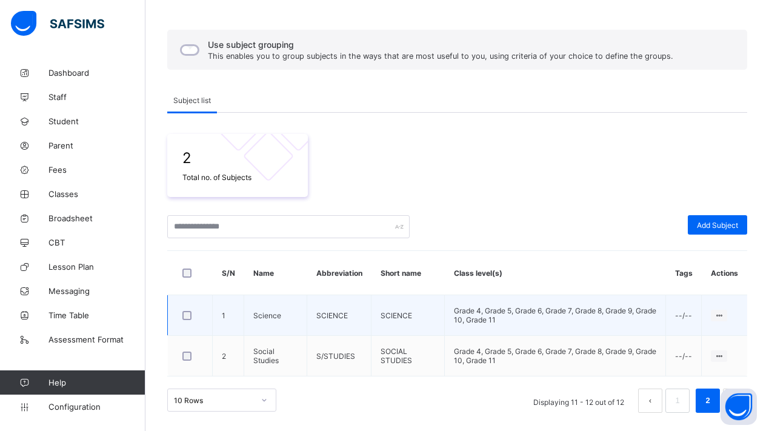
scroll to position [88, 0]
click at [268, 321] on td "Science" at bounding box center [275, 315] width 63 height 41
click at [268, 319] on td "Science" at bounding box center [275, 315] width 63 height 41
click at [268, 318] on td "Science" at bounding box center [275, 315] width 63 height 41
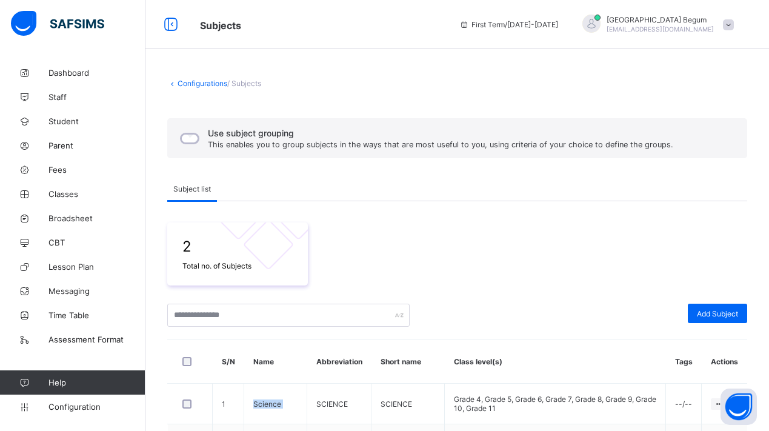
scroll to position [0, 0]
click at [205, 76] on div "Configurations / Subjects Use subject grouping This enables you to group subjec…" at bounding box center [456, 290] width 623 height 458
click at [205, 80] on link "Configurations" at bounding box center [202, 83] width 50 height 9
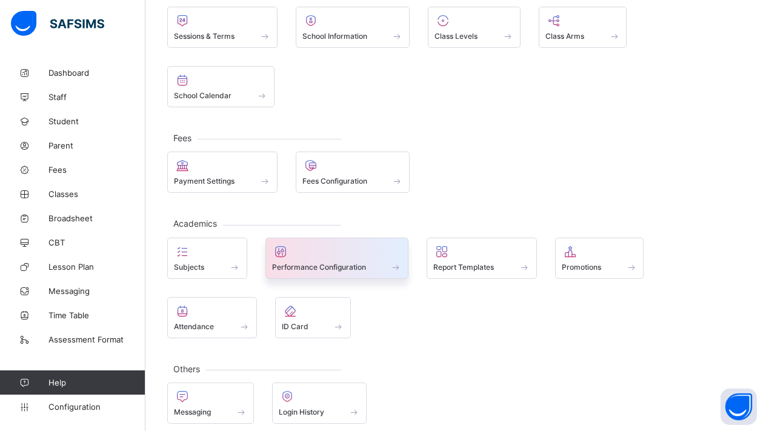
scroll to position [93, 0]
click at [319, 262] on span "Performance Configuration" at bounding box center [319, 266] width 94 height 9
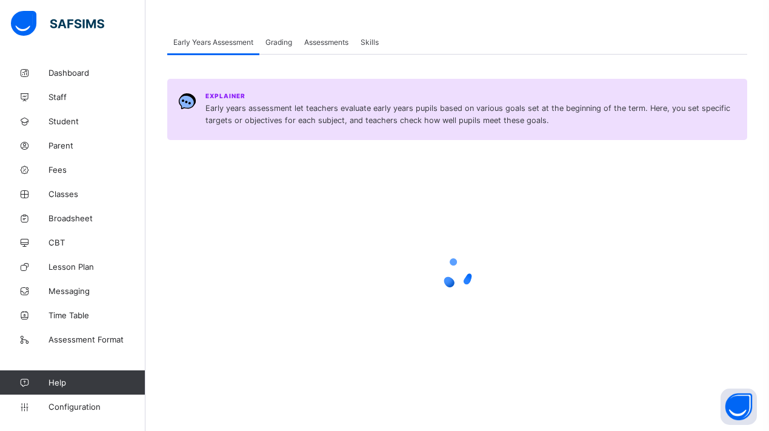
scroll to position [88, 0]
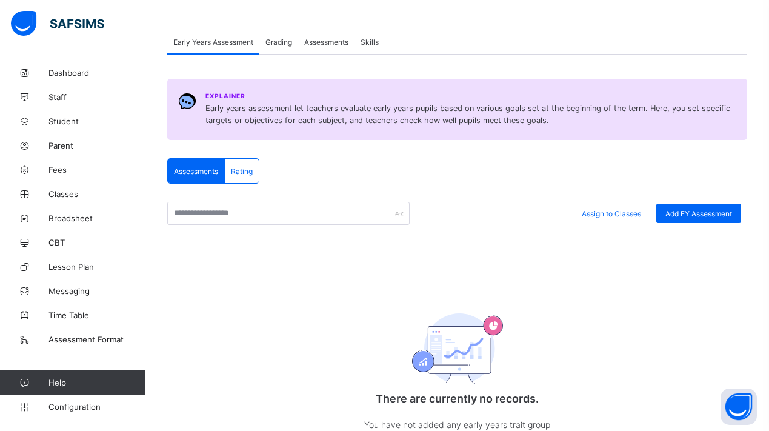
click at [319, 262] on div "Assign to Classes Add EY Assessment There are currently no records. You have no…" at bounding box center [457, 339] width 580 height 274
click at [248, 174] on span "Rating" at bounding box center [242, 171] width 22 height 9
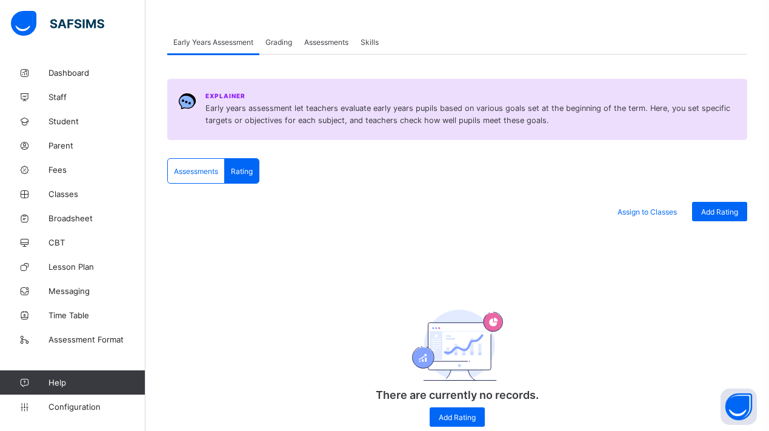
click at [187, 183] on div "Assessments Rating" at bounding box center [213, 170] width 92 height 25
click at [193, 174] on span "Assessments" at bounding box center [196, 171] width 44 height 9
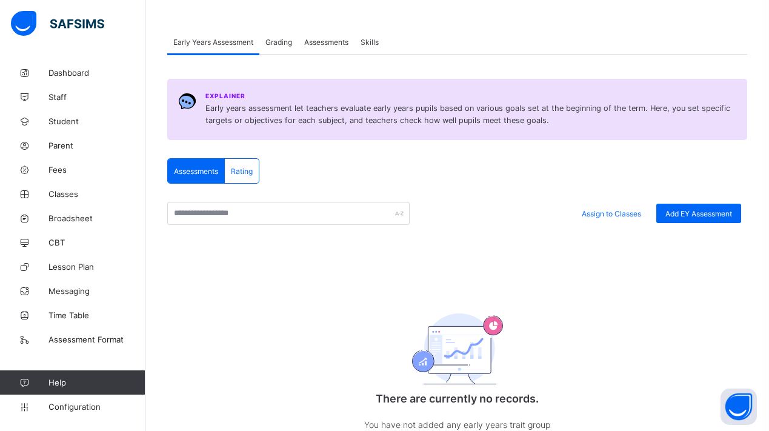
click at [263, 42] on div "Grading" at bounding box center [278, 42] width 39 height 24
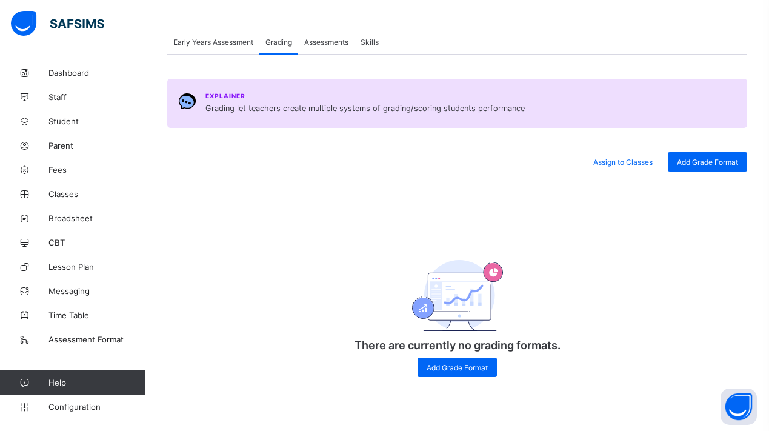
click at [328, 46] on span "Assessments" at bounding box center [326, 42] width 44 height 9
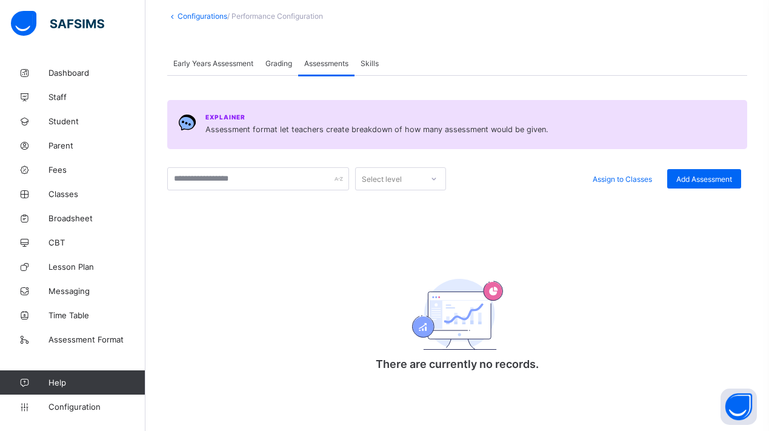
click at [376, 63] on span "Skills" at bounding box center [369, 63] width 18 height 9
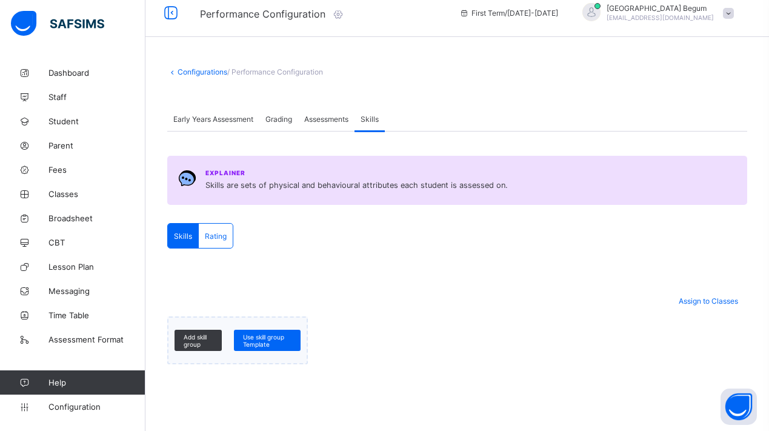
scroll to position [12, 0]
click at [184, 74] on link "Configurations" at bounding box center [202, 71] width 50 height 9
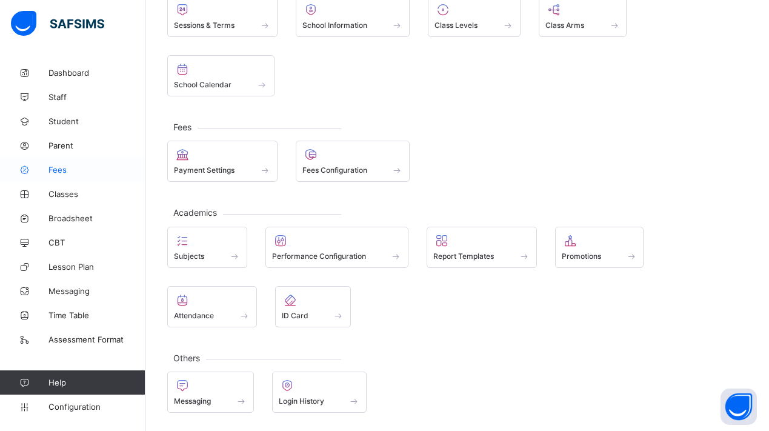
scroll to position [102, 0]
click at [64, 197] on span "Classes" at bounding box center [96, 194] width 97 height 10
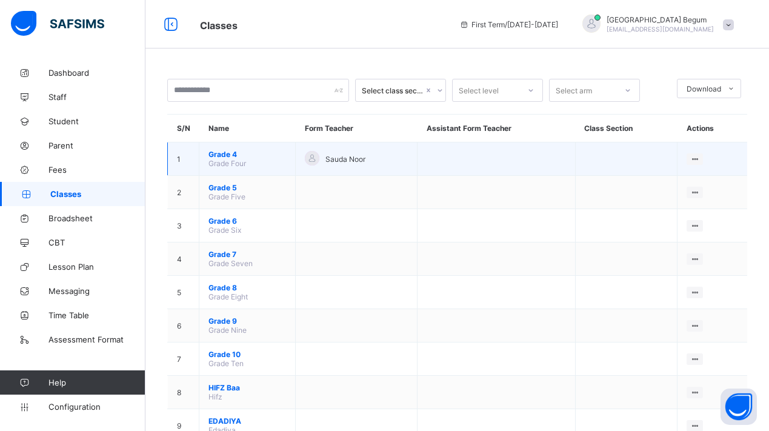
click at [233, 159] on span "Grade Four" at bounding box center [227, 163] width 38 height 9
click at [233, 151] on span "Grade 4" at bounding box center [247, 154] width 78 height 9
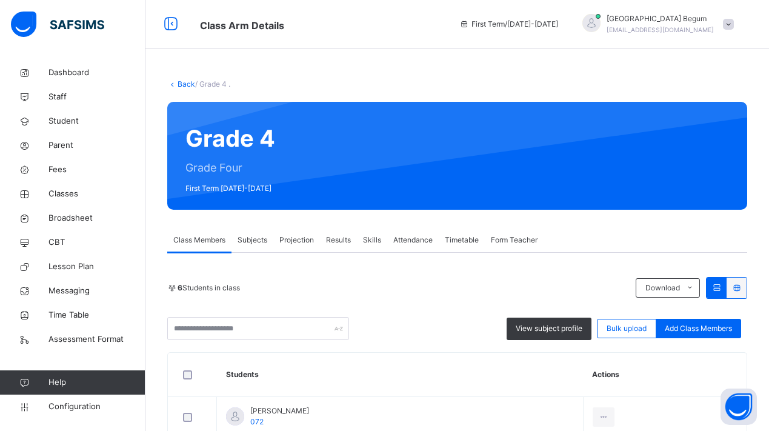
click at [313, 248] on div "Projection" at bounding box center [296, 240] width 47 height 24
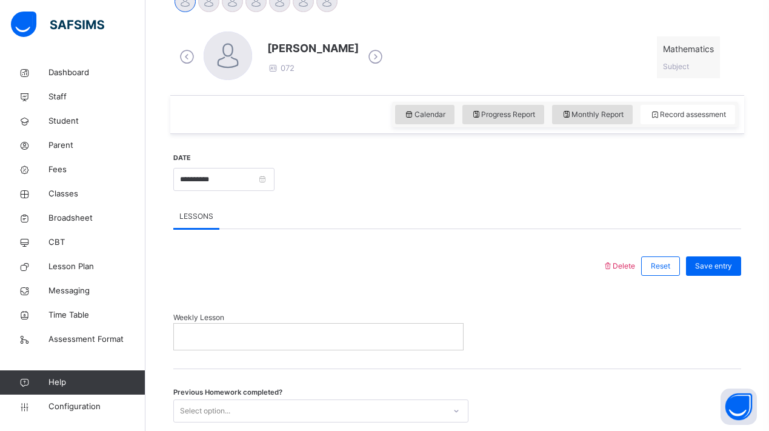
scroll to position [403, 0]
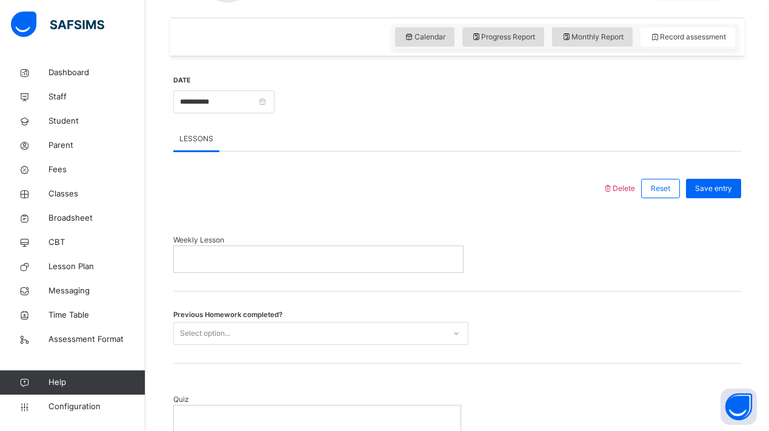
click at [354, 259] on p at bounding box center [318, 258] width 271 height 11
click at [59, 399] on link "Configuration" at bounding box center [72, 406] width 145 height 24
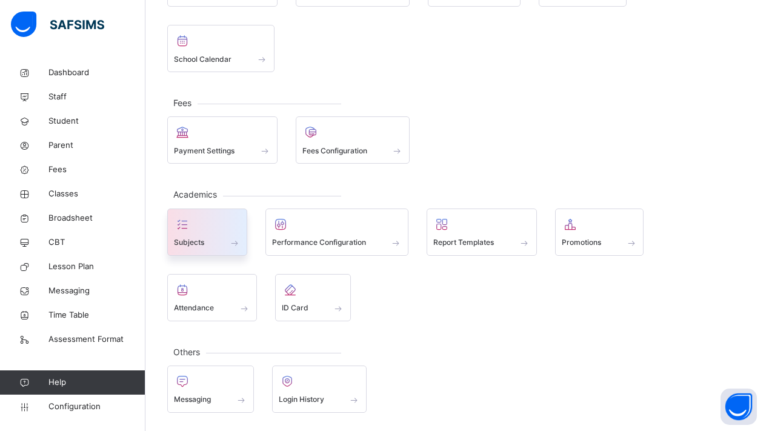
scroll to position [139, 0]
click at [212, 232] on div at bounding box center [207, 225] width 67 height 18
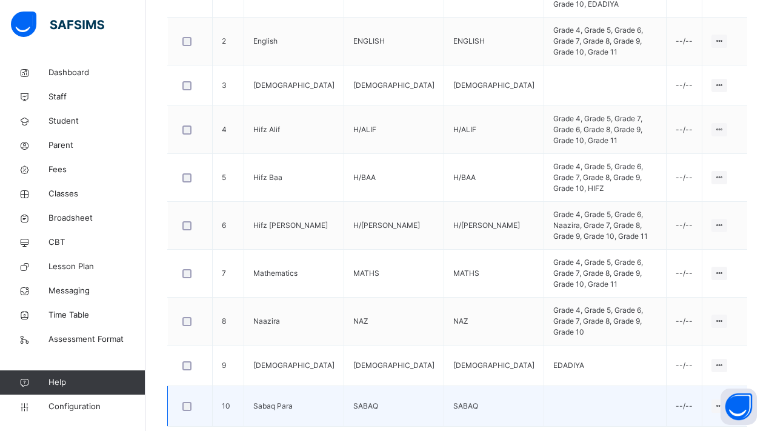
scroll to position [421, 0]
click at [279, 386] on td "Sabaq Para" at bounding box center [294, 406] width 100 height 41
click at [691, 425] on div "Edit Subject" at bounding box center [695, 431] width 51 height 12
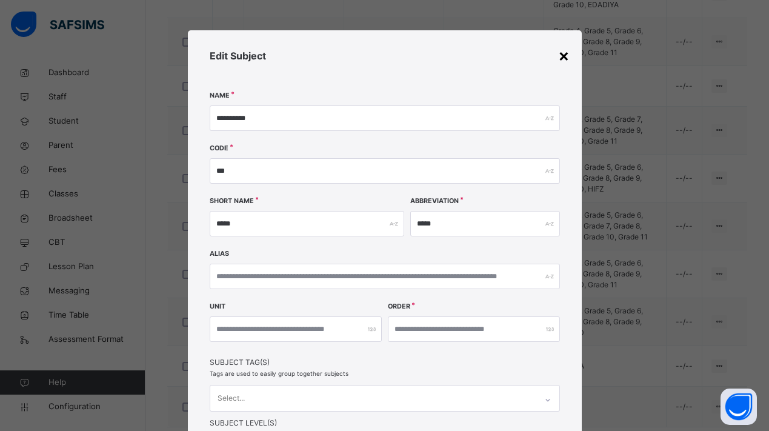
scroll to position [0, 0]
click at [558, 51] on div "×" at bounding box center [564, 54] width 12 height 25
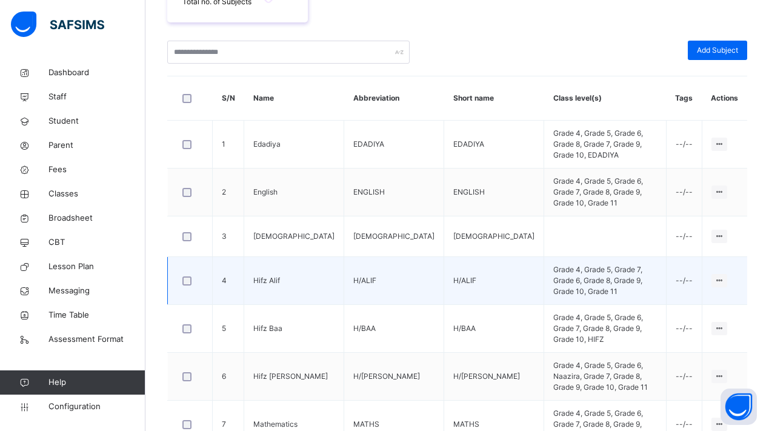
scroll to position [208, 0]
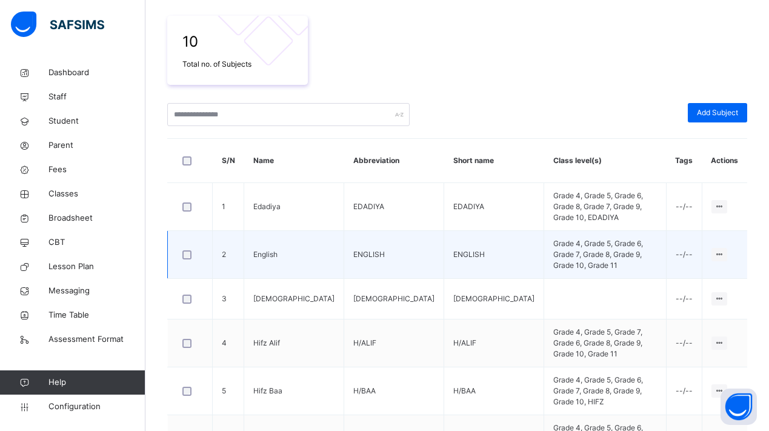
click at [262, 254] on td "English" at bounding box center [294, 255] width 100 height 48
click at [712, 248] on div at bounding box center [719, 254] width 16 height 13
click at [676, 276] on li "Edit Subject" at bounding box center [686, 279] width 79 height 22
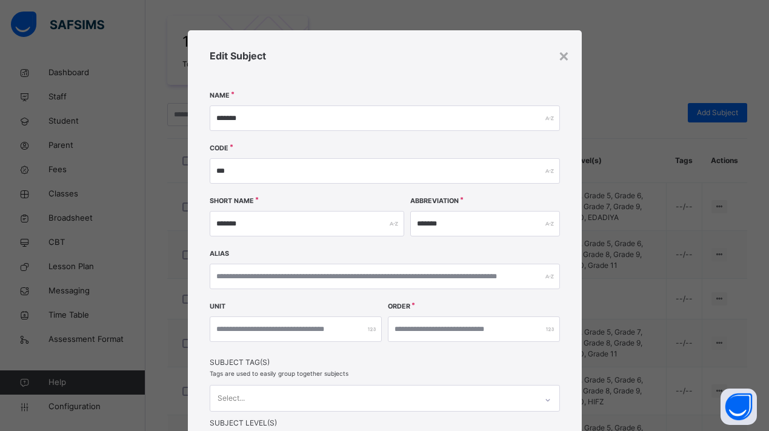
scroll to position [0, 0]
click at [343, 331] on input "number" at bounding box center [296, 328] width 172 height 25
click at [552, 58] on div "Edit Subject" at bounding box center [385, 70] width 350 height 45
click at [558, 56] on div "×" at bounding box center [564, 54] width 12 height 25
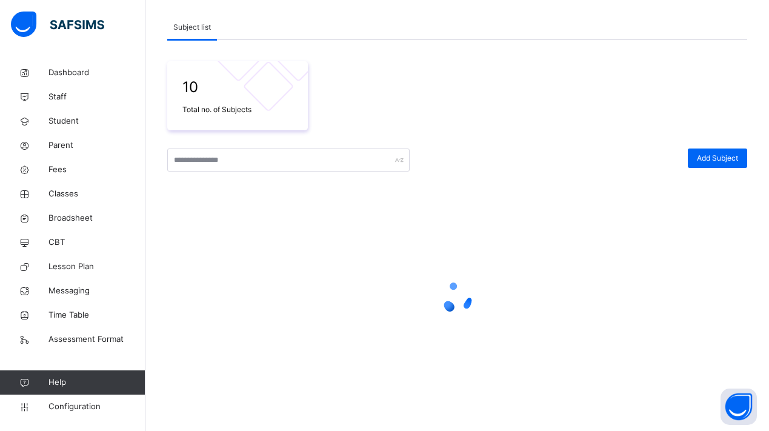
scroll to position [96, 0]
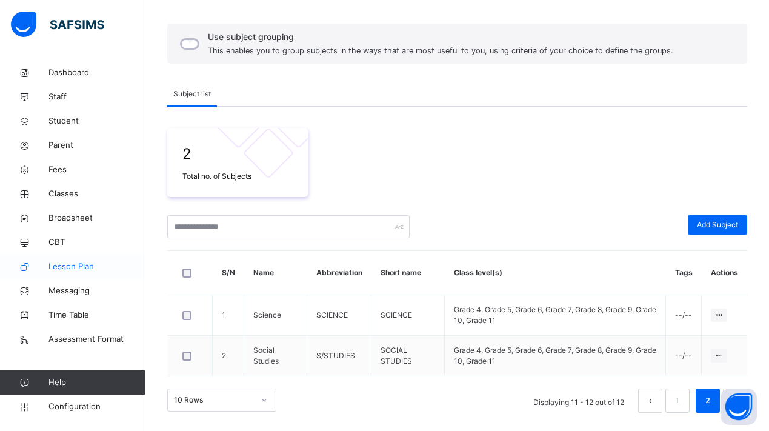
click at [61, 260] on link "Lesson Plan" at bounding box center [72, 266] width 145 height 24
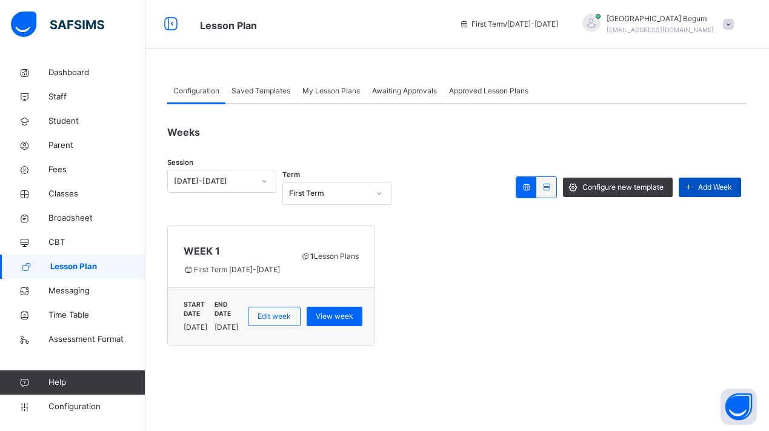
click at [701, 188] on span "Add Week" at bounding box center [715, 187] width 34 height 11
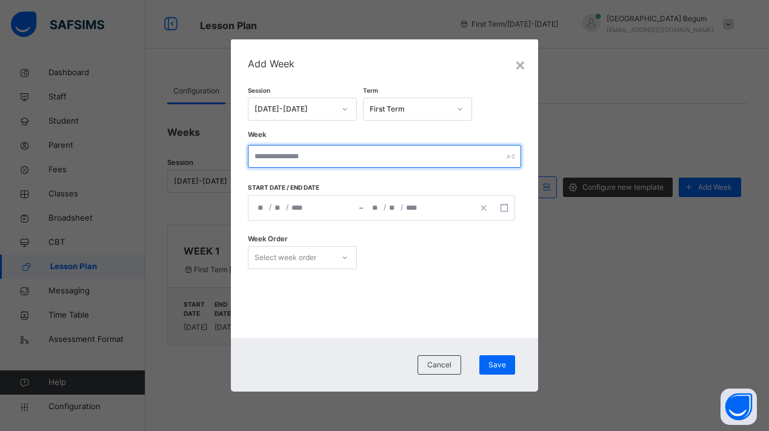
click at [325, 156] on input "text" at bounding box center [385, 156] width 274 height 23
type input "******"
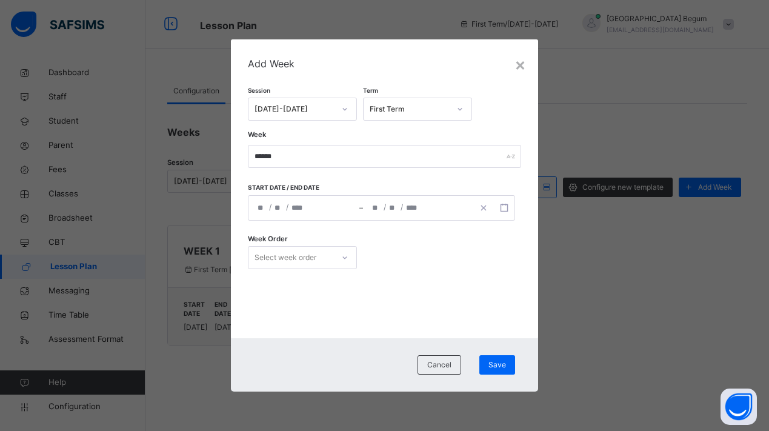
click at [274, 211] on div "/ / – / /" at bounding box center [382, 207] width 268 height 25
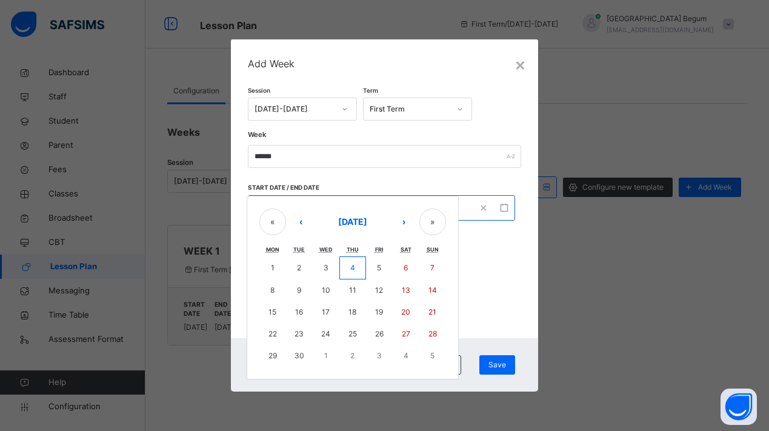
click at [298, 302] on button "16" at bounding box center [299, 312] width 27 height 22
click at [270, 309] on abbr "15" at bounding box center [272, 311] width 8 height 9
type input "**********"
type input "*"
type input "**"
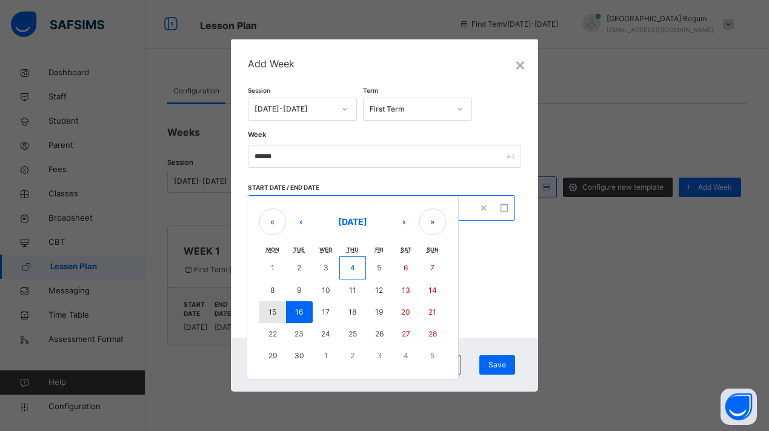
type input "****"
type input "**********"
type input "*"
type input "**"
type input "****"
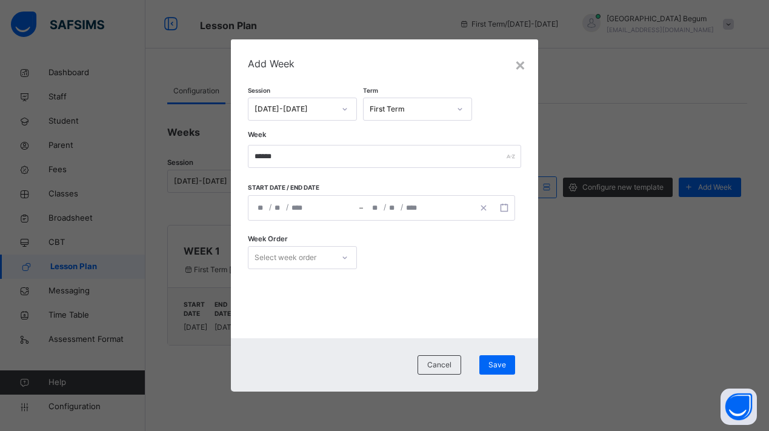
click at [317, 211] on div "**********" at bounding box center [303, 208] width 111 height 24
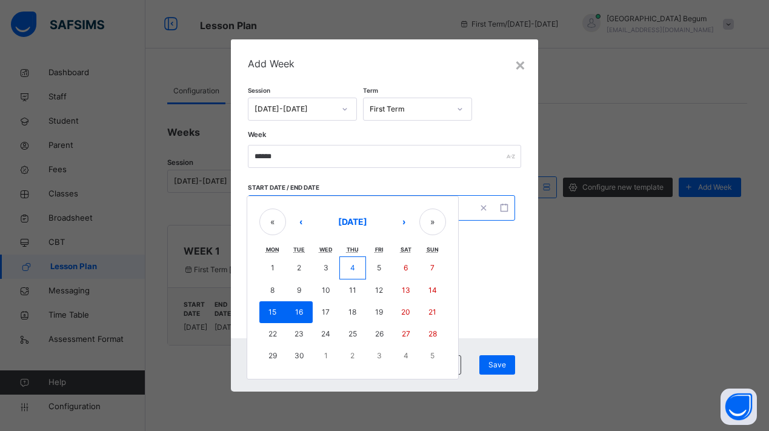
click at [268, 317] on button "15" at bounding box center [272, 312] width 27 height 22
click at [410, 179] on div "Week ******" at bounding box center [385, 158] width 274 height 50
click at [410, 207] on div "**********" at bounding box center [382, 207] width 268 height 25
click at [383, 313] on button "19" at bounding box center [379, 312] width 27 height 22
type input "**********"
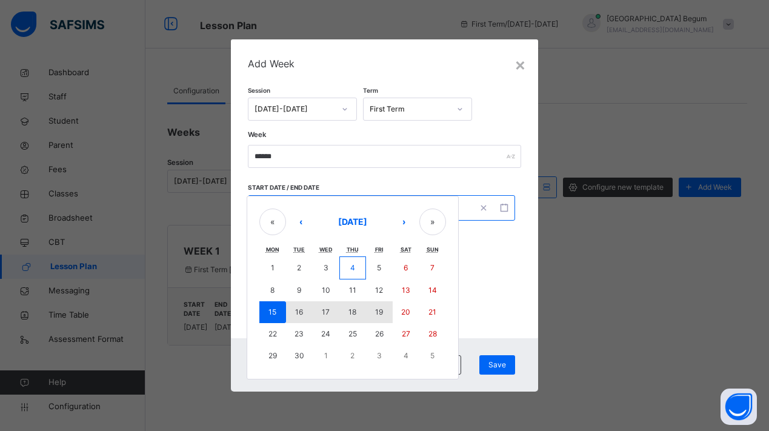
type input "**"
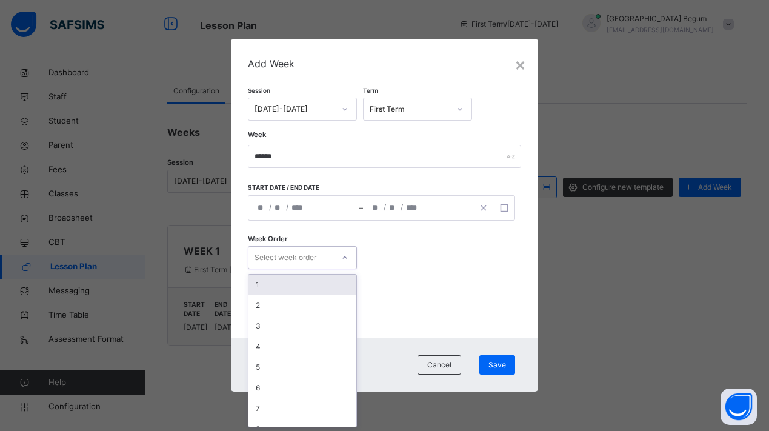
click at [346, 254] on icon at bounding box center [344, 257] width 7 height 12
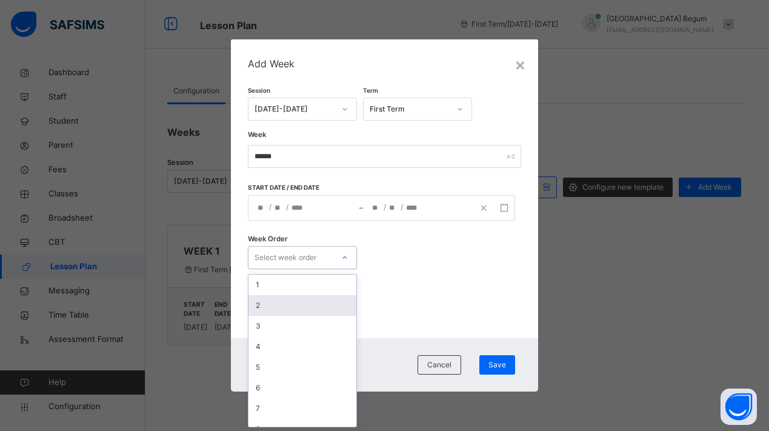
click at [313, 299] on div "2" at bounding box center [302, 305] width 108 height 21
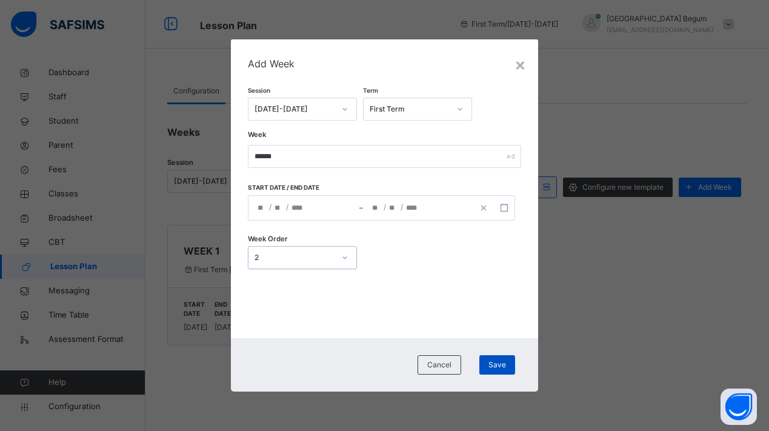
click at [491, 361] on span "Save" at bounding box center [497, 364] width 18 height 11
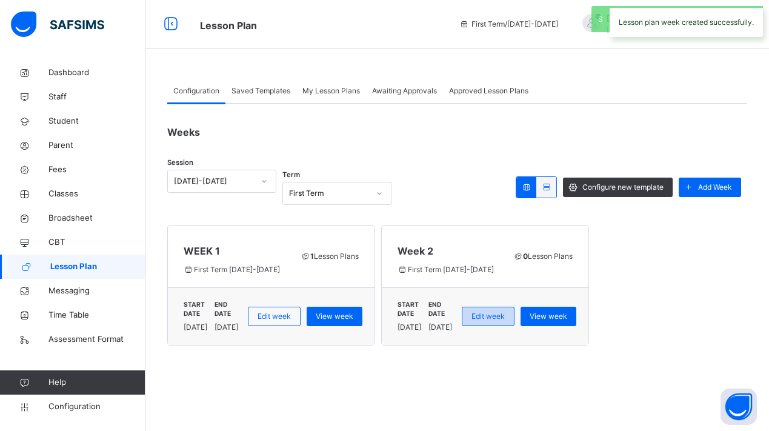
click at [504, 311] on span "Edit week" at bounding box center [487, 316] width 33 height 11
type input "******"
type input "**********"
type input "*"
type input "**"
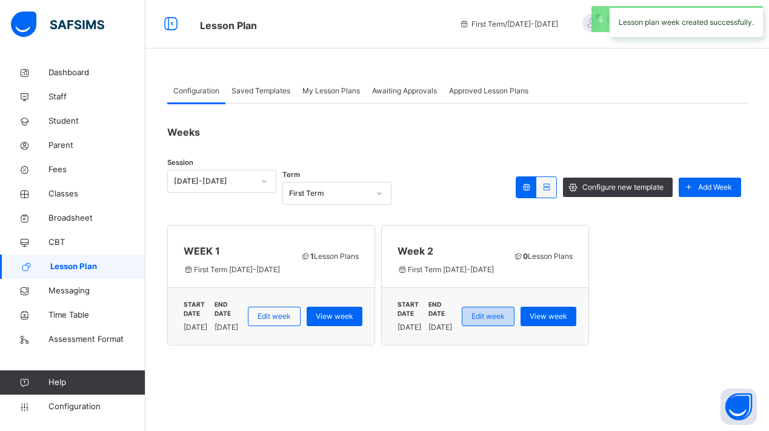
type input "****"
type input "**********"
type input "*"
type input "**"
type input "****"
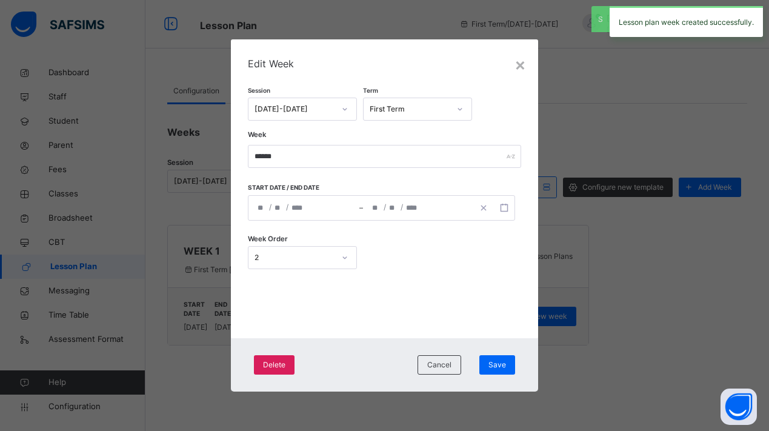
click at [290, 203] on div "**********" at bounding box center [303, 208] width 111 height 24
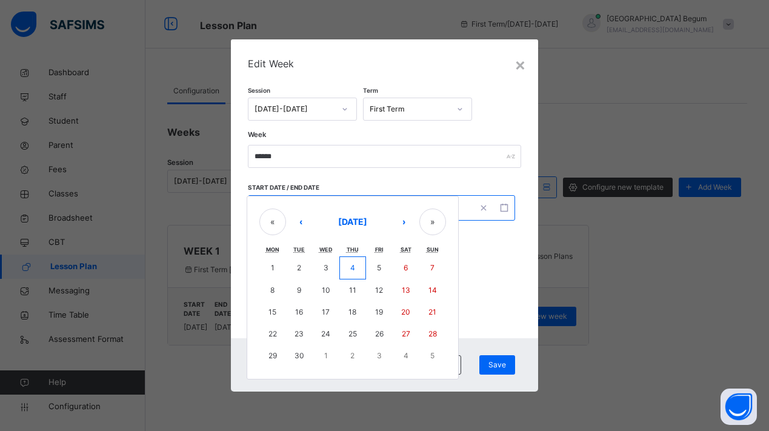
click at [499, 332] on div "**********" at bounding box center [385, 188] width 308 height 299
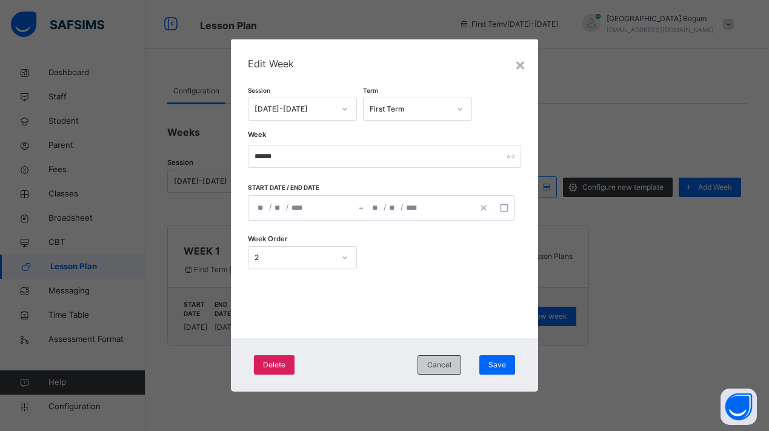
click at [452, 358] on div "Cancel" at bounding box center [439, 364] width 44 height 19
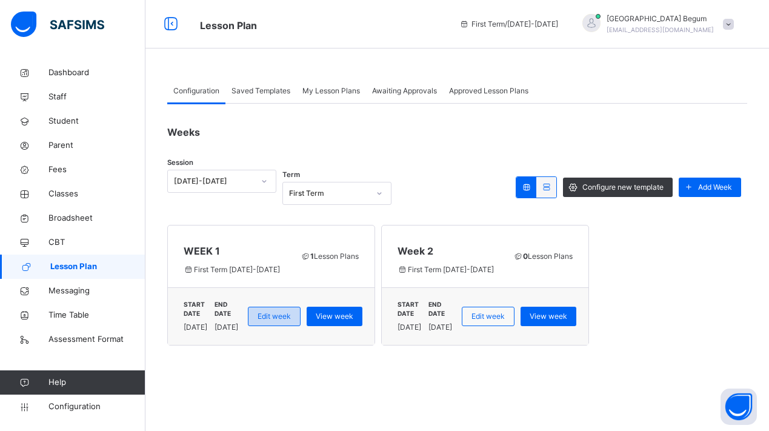
click at [300, 310] on div "Edit week" at bounding box center [274, 315] width 53 height 19
type input "******"
type input "**********"
type input "*"
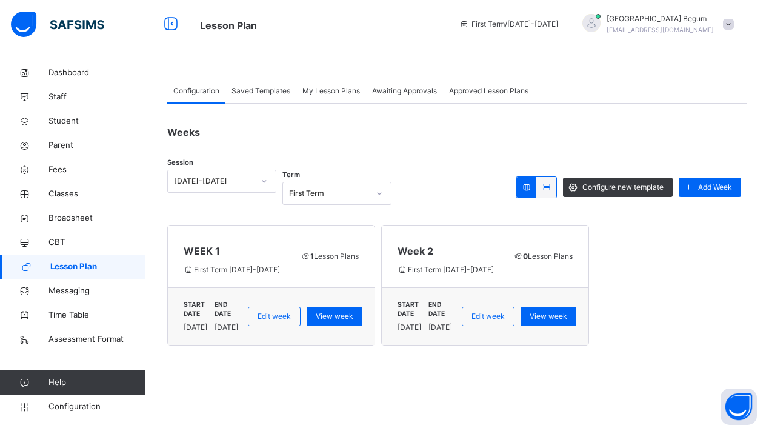
type input "****"
type input "**********"
type input "*"
type input "**"
type input "****"
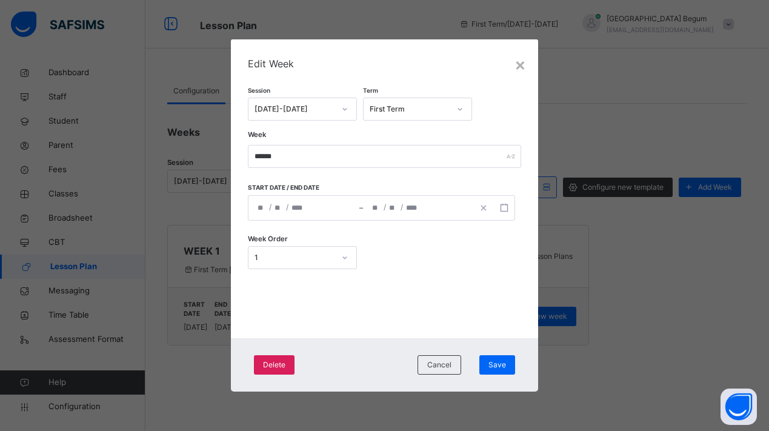
click at [303, 203] on div "**********" at bounding box center [382, 207] width 268 height 25
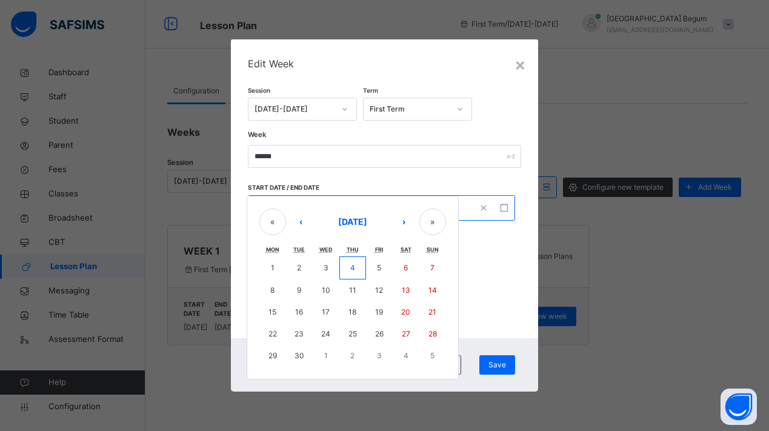
click at [272, 287] on abbr "8" at bounding box center [272, 289] width 4 height 9
click at [383, 295] on button "12" at bounding box center [379, 290] width 27 height 22
type input "**********"
type input "*"
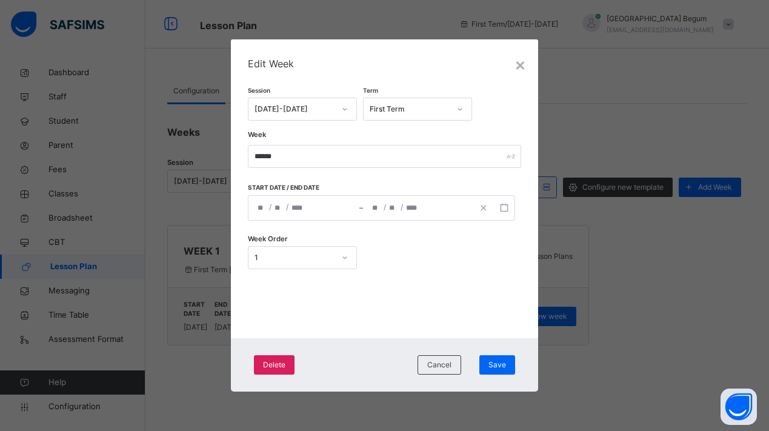
click at [295, 204] on div "**********" at bounding box center [382, 207] width 268 height 25
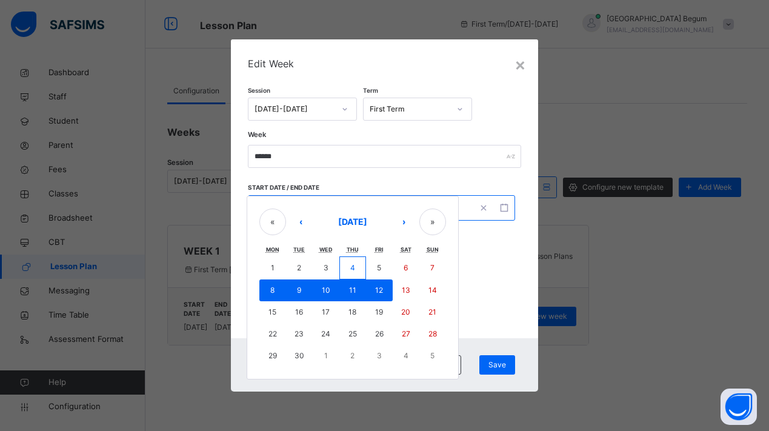
click at [489, 294] on div "**********" at bounding box center [385, 184] width 274 height 226
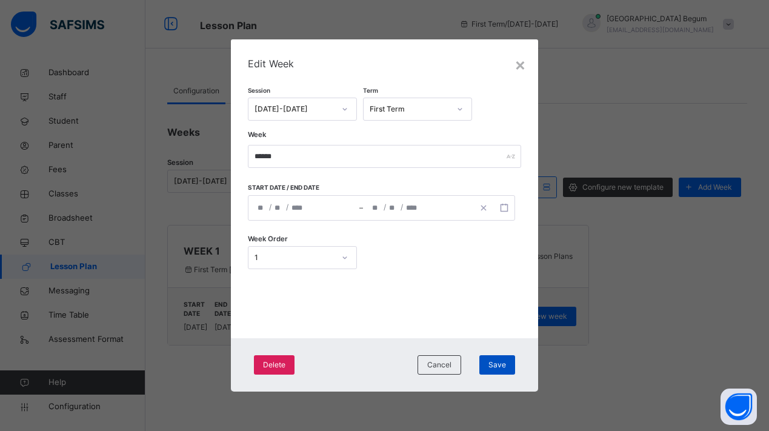
click at [494, 362] on span "Save" at bounding box center [497, 364] width 18 height 11
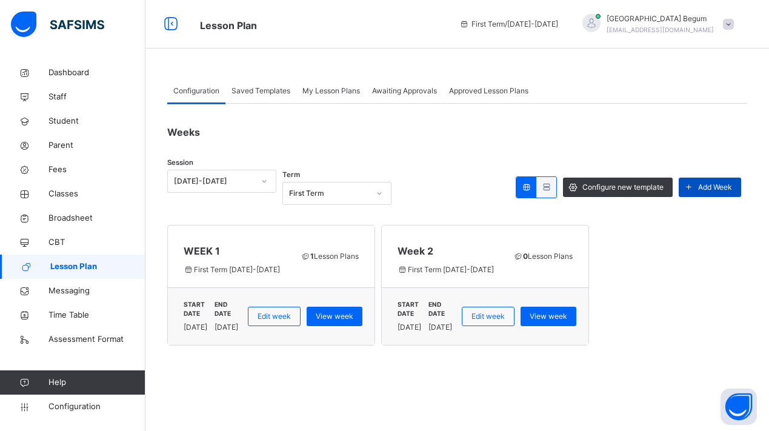
click at [703, 184] on span "Add Week" at bounding box center [715, 187] width 34 height 11
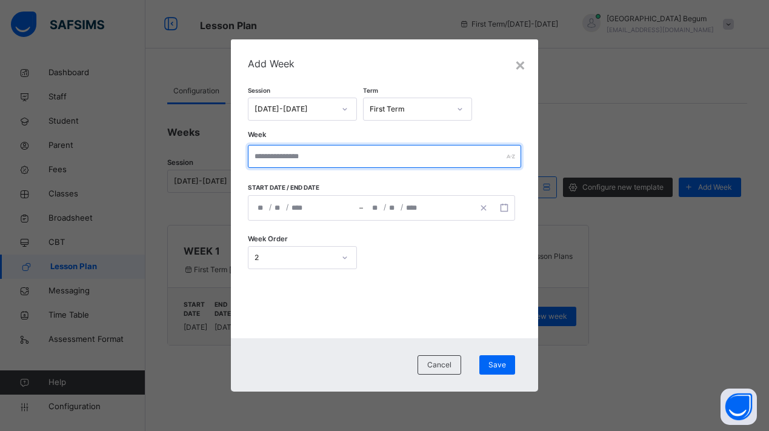
click at [306, 154] on input "text" at bounding box center [385, 156] width 274 height 23
type input "******"
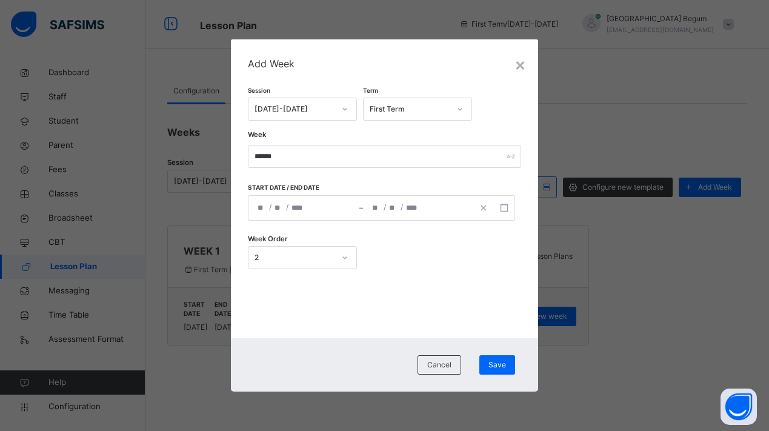
click at [267, 202] on div "/ /" at bounding box center [303, 208] width 111 height 24
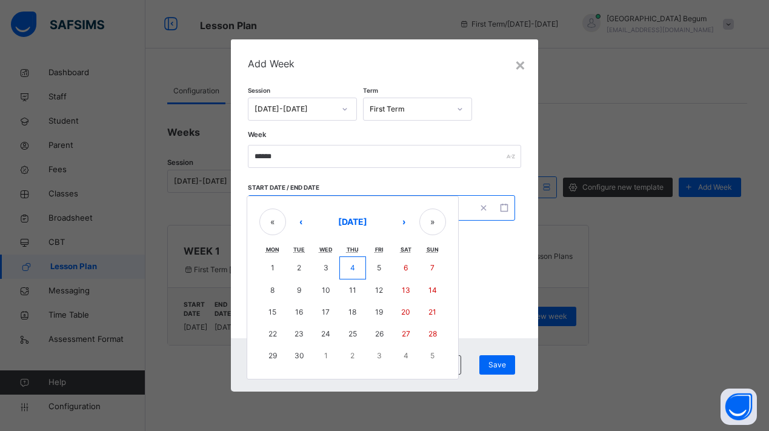
click at [271, 331] on abbr "22" at bounding box center [272, 333] width 8 height 9
click at [377, 333] on abbr "26" at bounding box center [379, 333] width 8 height 9
type input "**********"
type input "*"
type input "**"
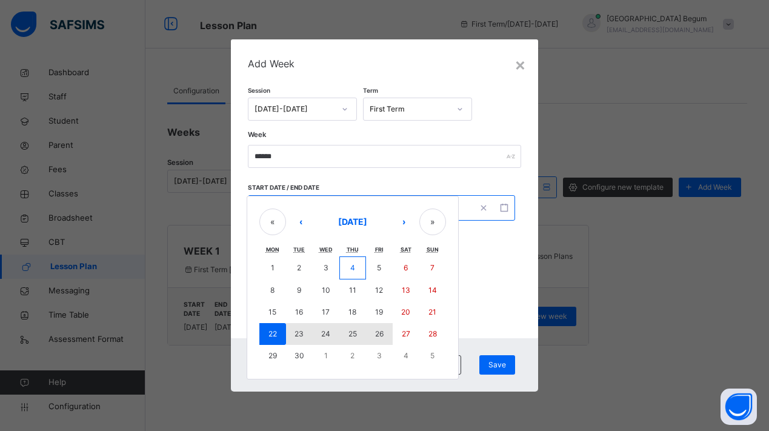
type input "****"
type input "**********"
type input "*"
type input "**"
type input "****"
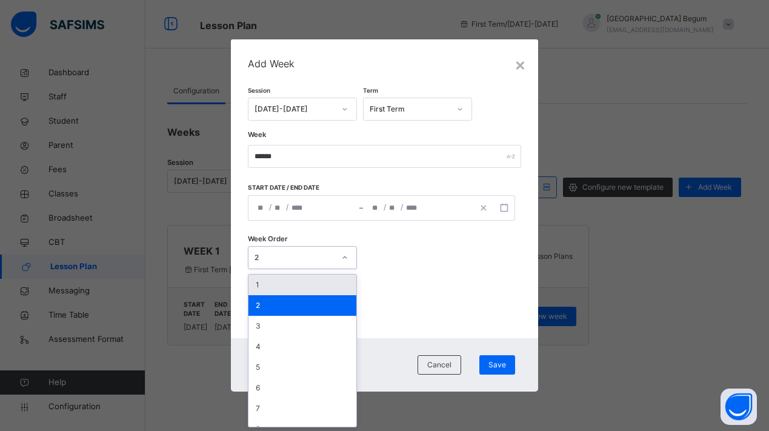
click at [334, 258] on div at bounding box center [344, 257] width 21 height 19
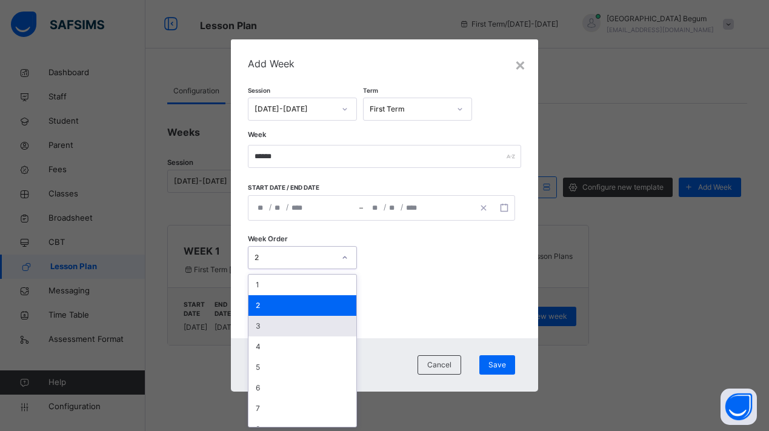
click at [294, 322] on div "3" at bounding box center [302, 326] width 108 height 21
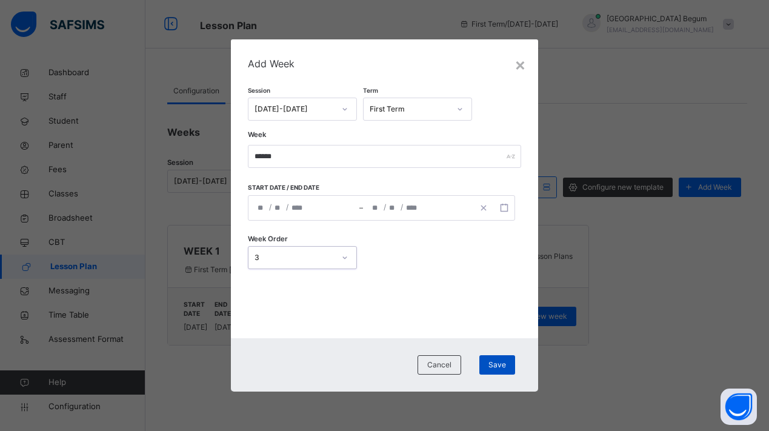
click at [495, 369] on span "Save" at bounding box center [497, 364] width 18 height 11
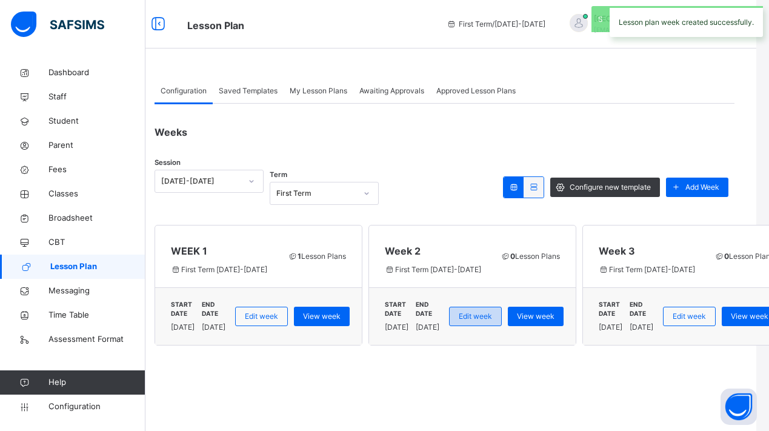
scroll to position [0, 35]
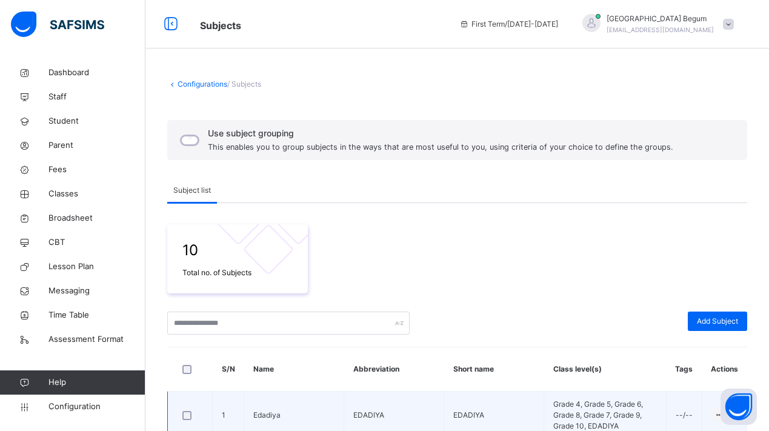
scroll to position [96, 0]
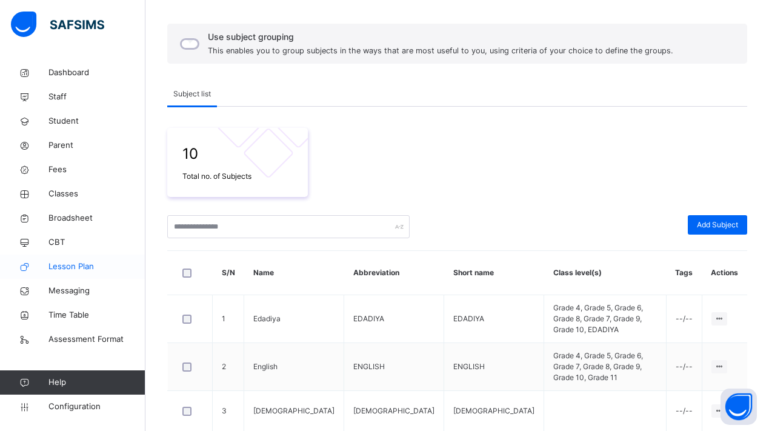
click at [99, 272] on span "Lesson Plan" at bounding box center [96, 266] width 97 height 12
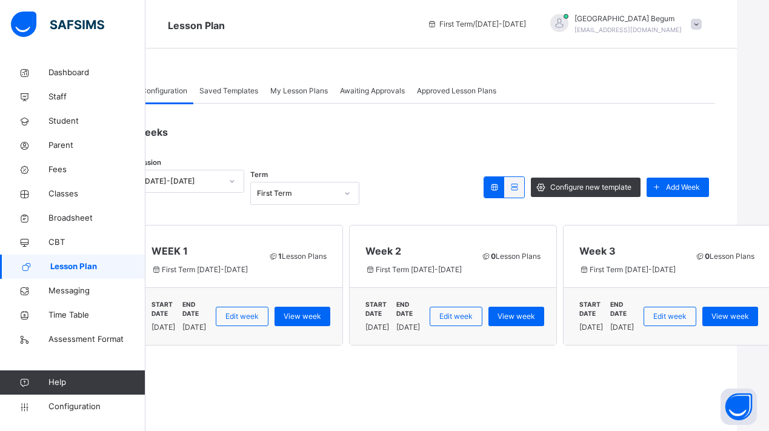
scroll to position [0, 32]
click at [690, 189] on span "Add Week" at bounding box center [683, 187] width 34 height 11
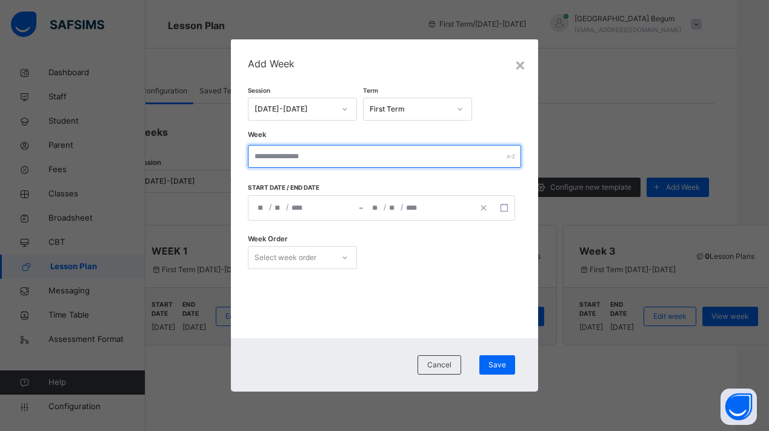
click at [319, 154] on input "text" at bounding box center [385, 156] width 274 height 23
type input "******"
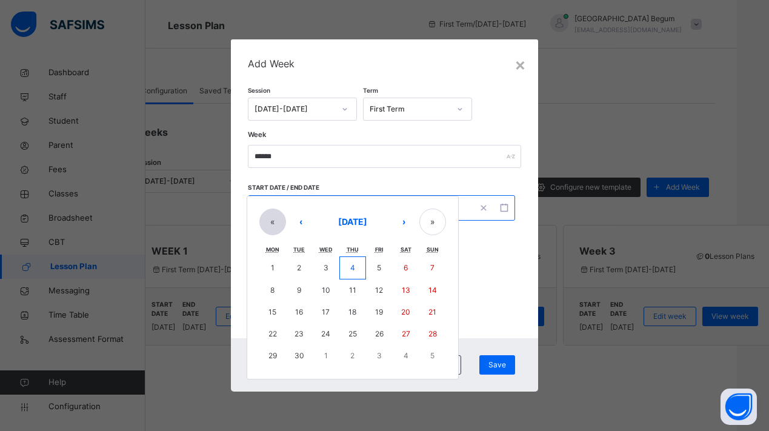
click at [277, 213] on div "/ / – / / « ‹ September 2025 › » Mon Tue Wed Thu Fri Sat Sun 1 2 3 4 5 6 7 8 9 …" at bounding box center [382, 207] width 268 height 25
click at [270, 352] on abbr "29" at bounding box center [272, 355] width 8 height 9
click at [379, 356] on abbr "3" at bounding box center [379, 355] width 5 height 9
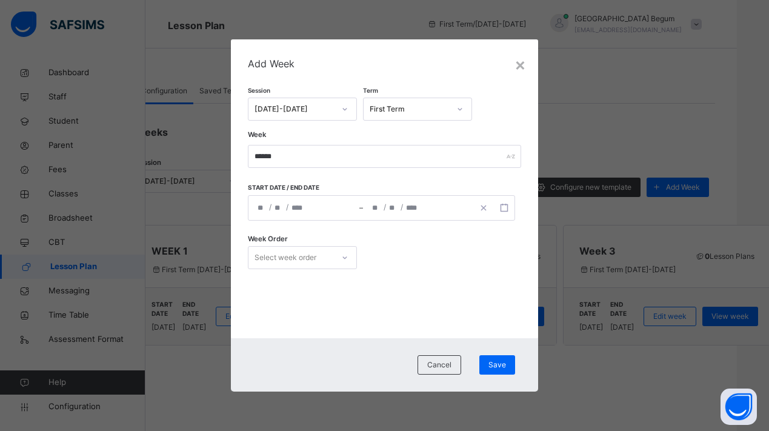
type input "**********"
type input "*"
type input "**"
type input "****"
type input "**********"
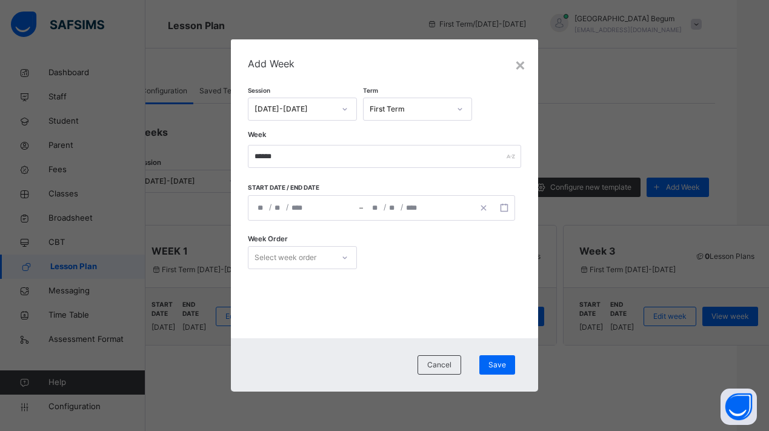
type input "**"
type input "*"
type input "****"
click at [328, 251] on div "Select week order" at bounding box center [290, 257] width 85 height 19
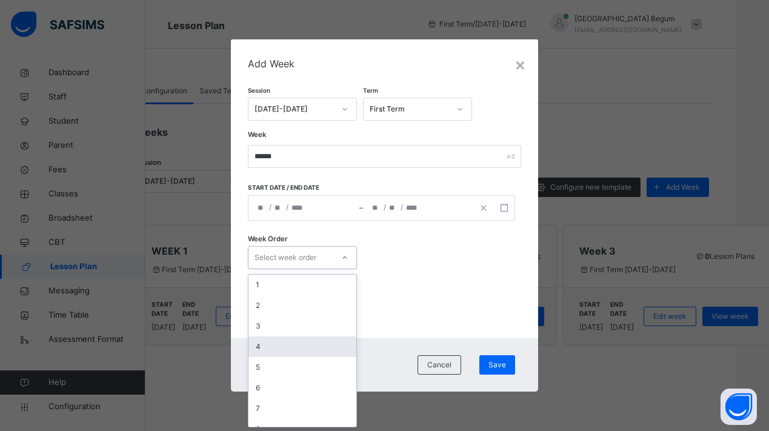
click at [287, 339] on div "4" at bounding box center [302, 346] width 108 height 21
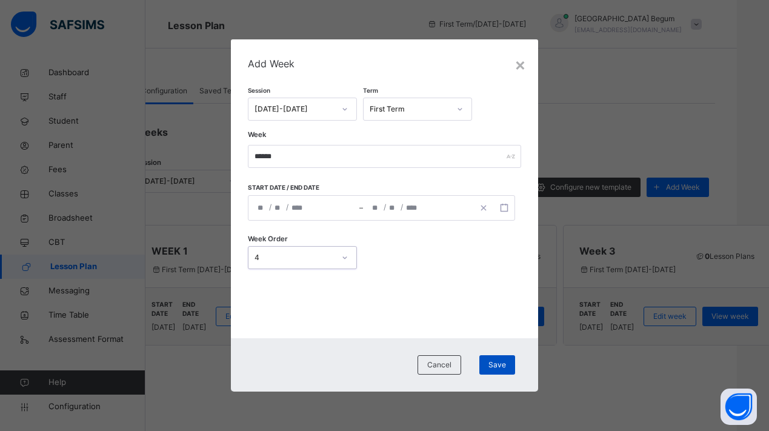
click at [484, 363] on div "Save" at bounding box center [497, 364] width 36 height 19
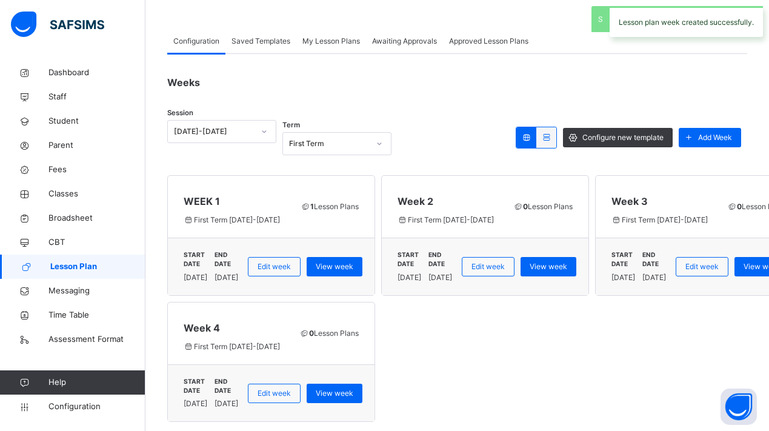
scroll to position [49, 0]
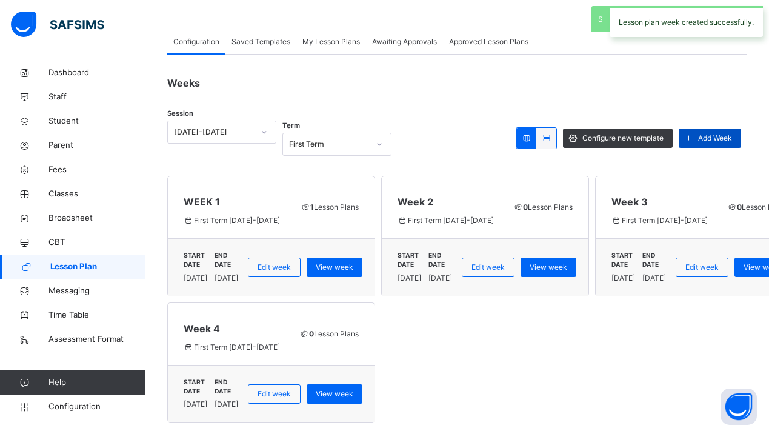
click at [684, 137] on icon at bounding box center [688, 138] width 13 height 14
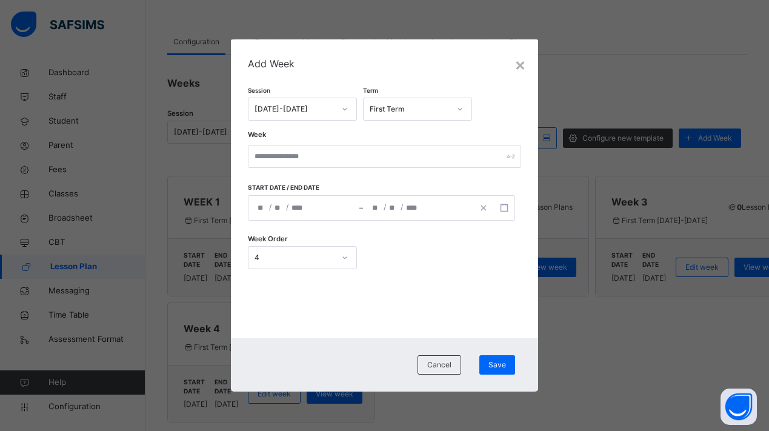
click at [266, 221] on div "Start date / End date / / – / / « ‹ September 2025 › » Mon Tue Wed Thu Fri Sat …" at bounding box center [385, 208] width 274 height 50
click at [265, 213] on div "/ / – / / « ‹ September 2025 › » Mon Tue Wed Thu Fri Sat Sun 1 2 3 4 5 6 7 8 9 …" at bounding box center [382, 207] width 268 height 25
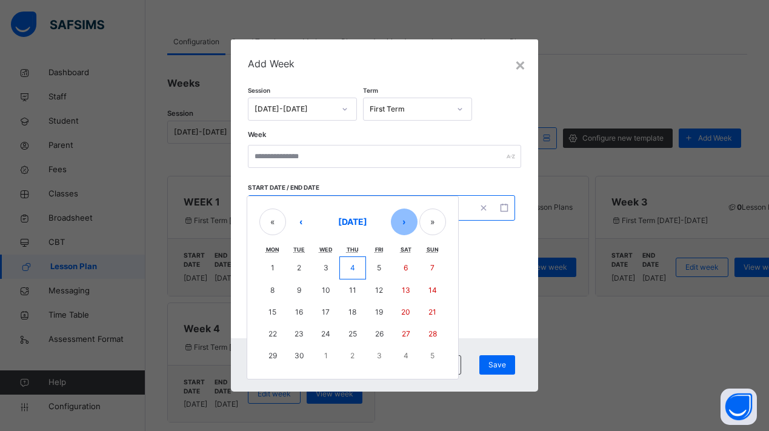
click at [406, 223] on button "›" at bounding box center [404, 221] width 27 height 27
click at [274, 268] on abbr "29" at bounding box center [272, 266] width 8 height 9
click at [407, 223] on button "›" at bounding box center [404, 221] width 27 height 27
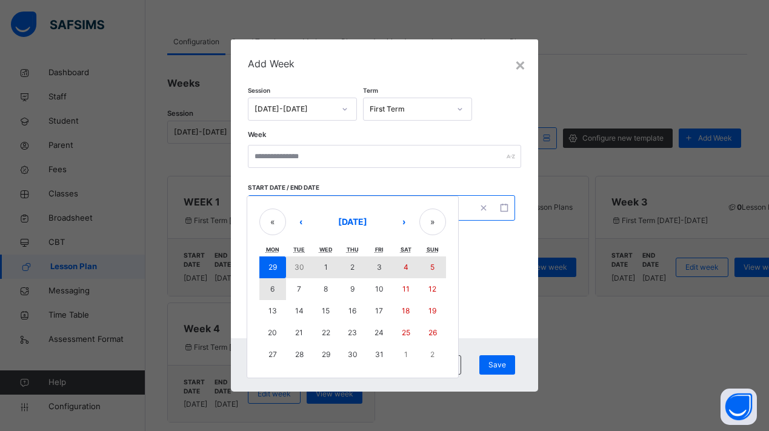
click at [272, 293] on button "6" at bounding box center [272, 289] width 27 height 22
type input "**********"
type input "*"
type input "**"
type input "****"
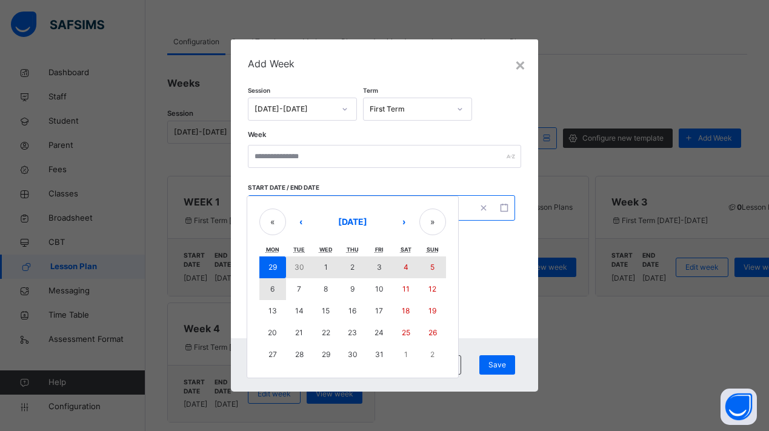
type input "**********"
type input "**"
type input "*"
type input "****"
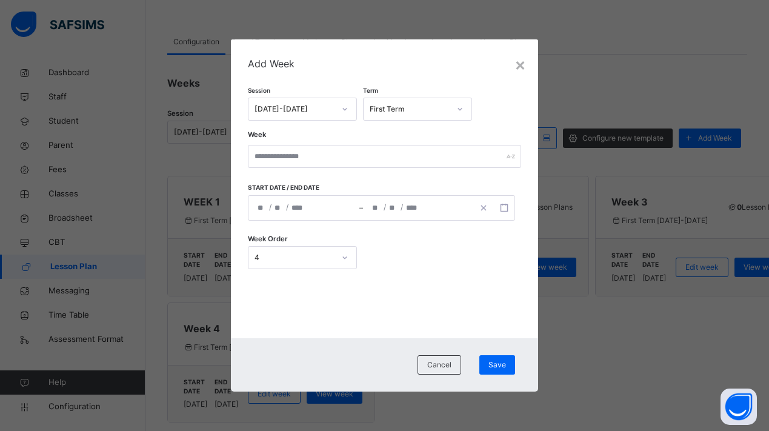
click at [292, 205] on div "**********" at bounding box center [382, 207] width 268 height 25
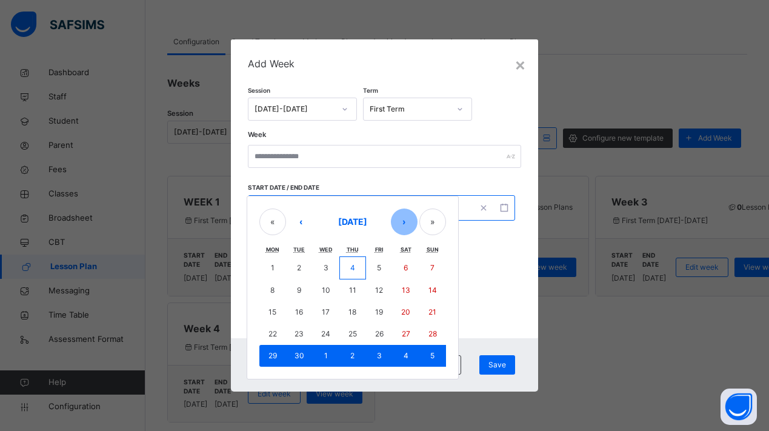
click at [410, 224] on button "›" at bounding box center [404, 221] width 27 height 27
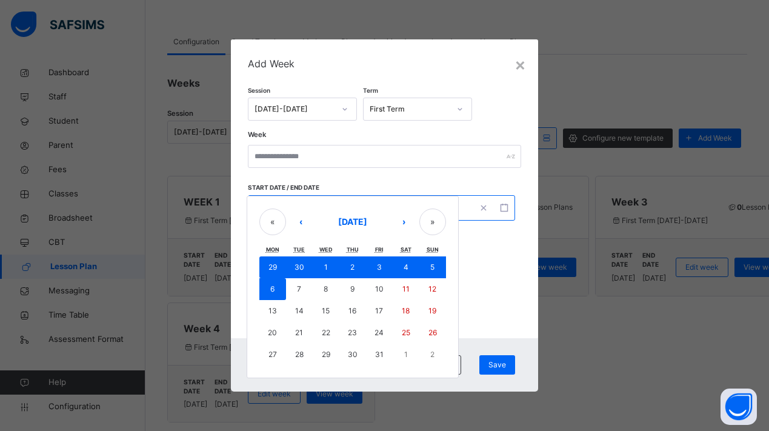
click at [268, 285] on button "6" at bounding box center [272, 289] width 27 height 22
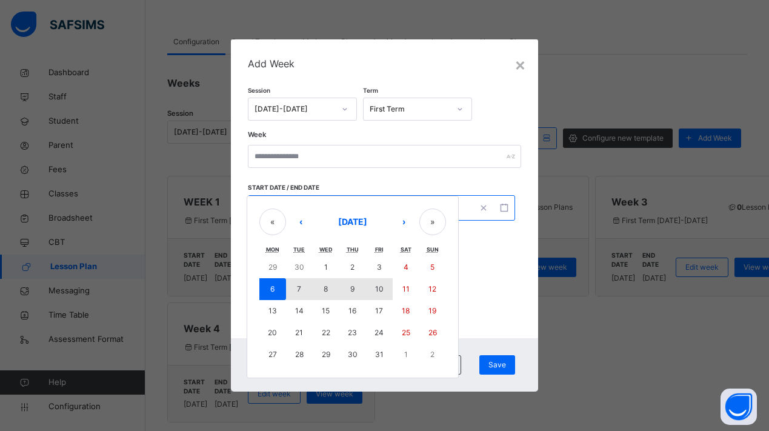
click at [383, 289] on abbr "10" at bounding box center [379, 288] width 8 height 9
type input "**********"
type input "**"
type input "*"
type input "**********"
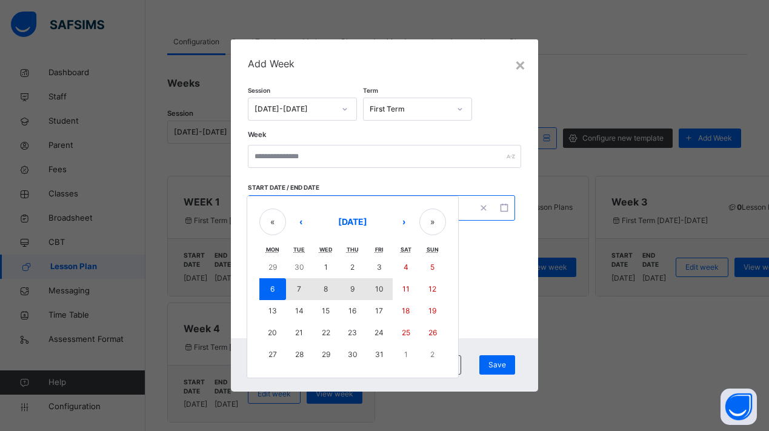
type input "**"
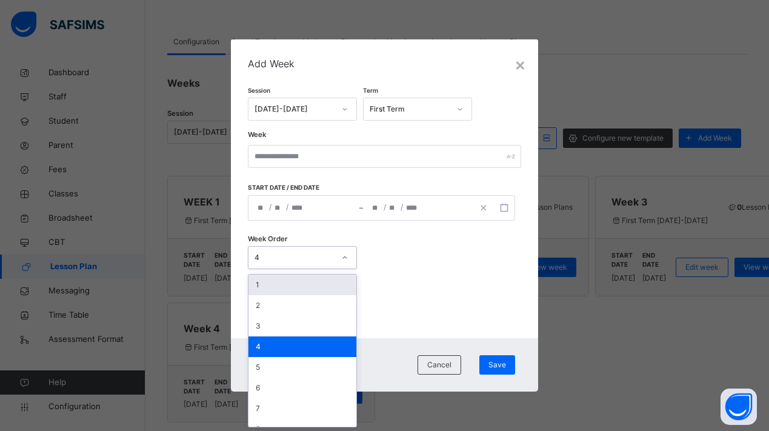
click at [323, 263] on div "4" at bounding box center [290, 257] width 85 height 19
click at [294, 366] on div "5" at bounding box center [302, 367] width 108 height 21
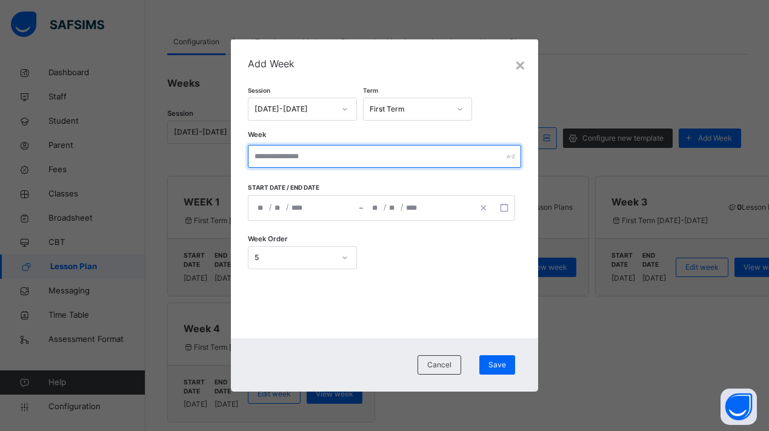
click at [325, 156] on input "text" at bounding box center [385, 156] width 274 height 23
type input "*"
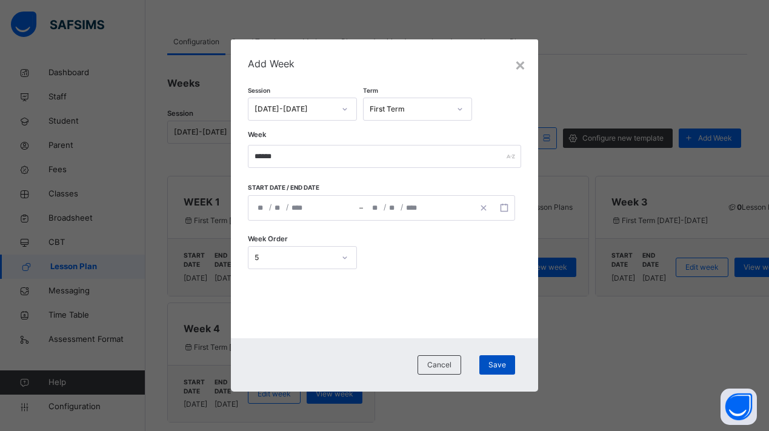
click at [492, 368] on span "Save" at bounding box center [497, 364] width 18 height 11
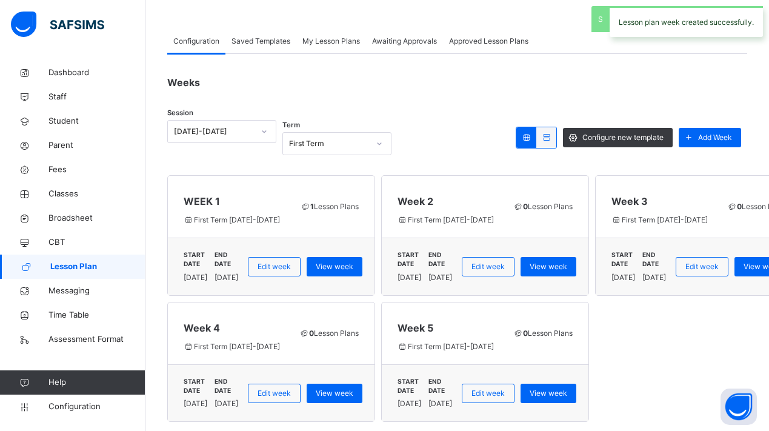
scroll to position [49, 0]
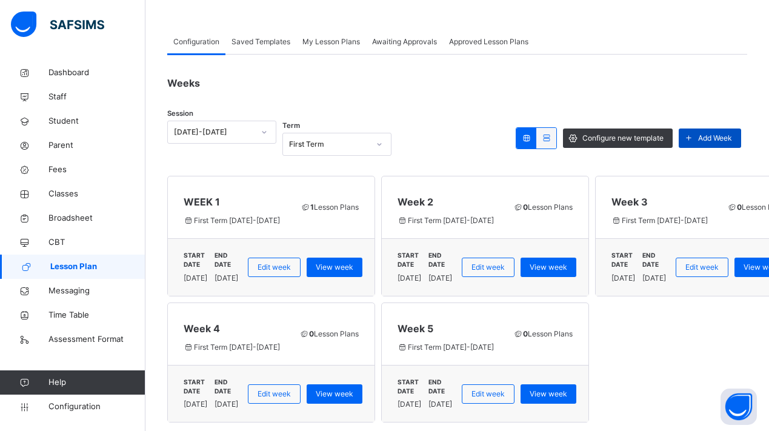
click at [695, 137] on span at bounding box center [687, 137] width 19 height 19
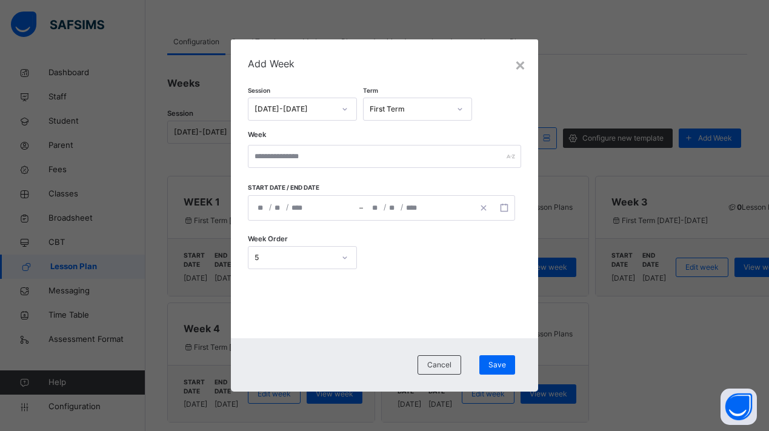
click at [492, 73] on div "Session 2025-2026 Term First Term Week Start date / End date / / – / / « ‹ Octo…" at bounding box center [385, 184] width 274 height 226
click at [512, 68] on span "Add Week" at bounding box center [385, 63] width 274 height 15
click at [523, 68] on div "×" at bounding box center [520, 63] width 12 height 25
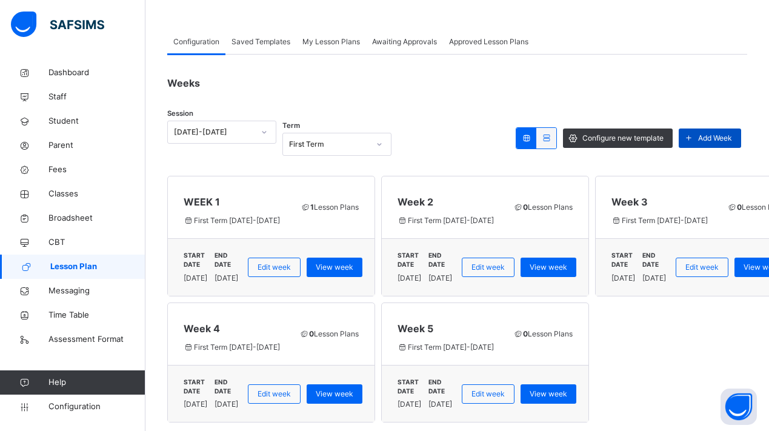
click at [689, 142] on icon at bounding box center [688, 138] width 13 height 14
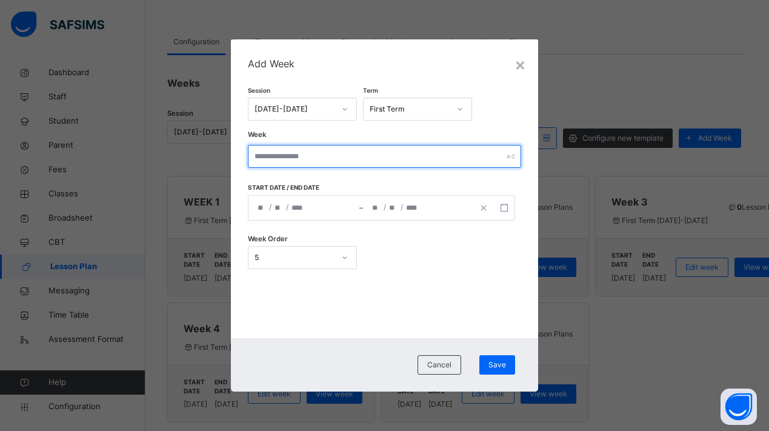
click at [409, 148] on input "text" at bounding box center [385, 156] width 274 height 23
type input "******"
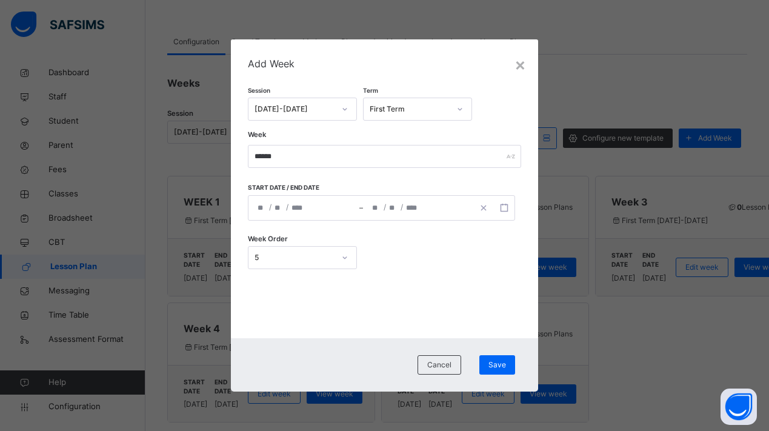
click at [259, 210] on div "/ / – / / « ‹ October 2025 › » Mon Tue Wed Thu Fri Sat Sun 29 30 1 2 3 4 5 6 7 …" at bounding box center [382, 207] width 268 height 25
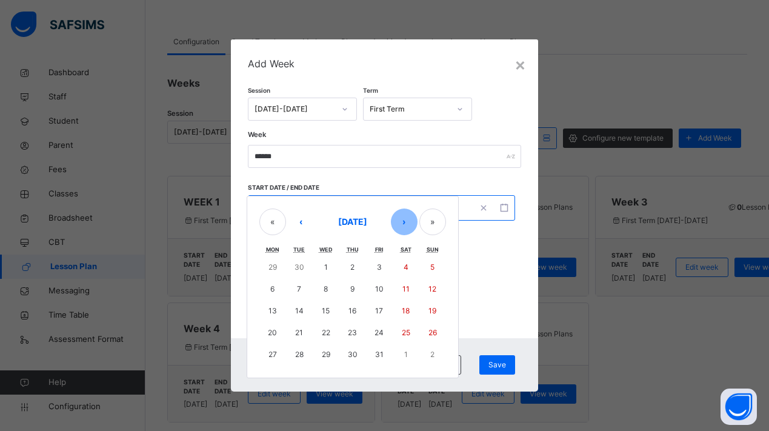
click at [403, 215] on button "›" at bounding box center [404, 221] width 27 height 27
click at [276, 310] on abbr "10" at bounding box center [272, 310] width 8 height 9
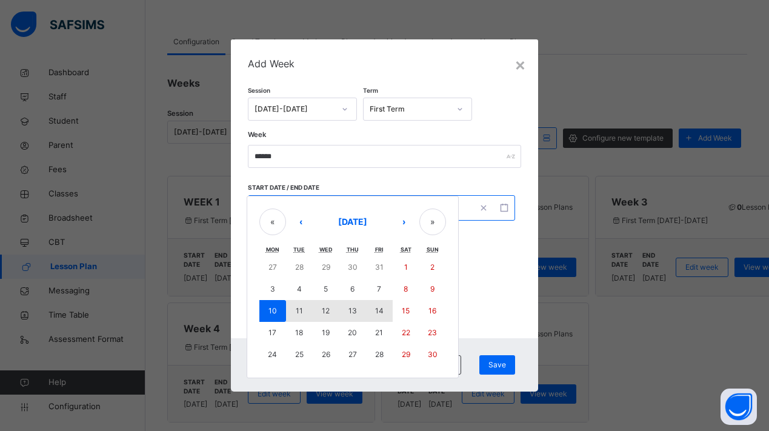
click at [381, 311] on abbr "14" at bounding box center [379, 310] width 8 height 9
type input "**********"
type input "**"
type input "****"
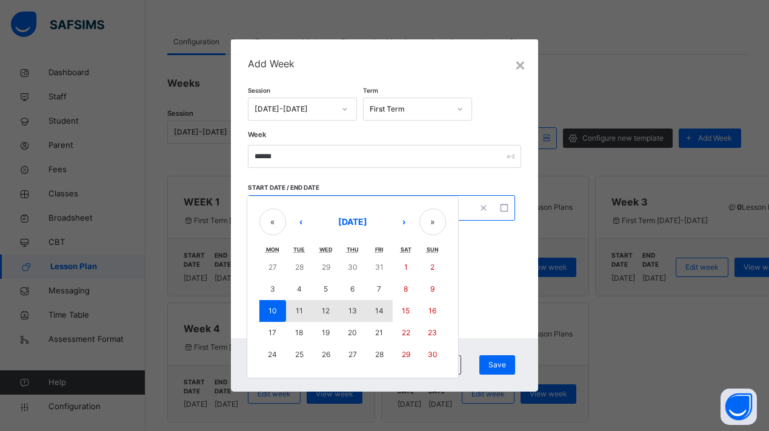
type input "**********"
type input "**"
type input "****"
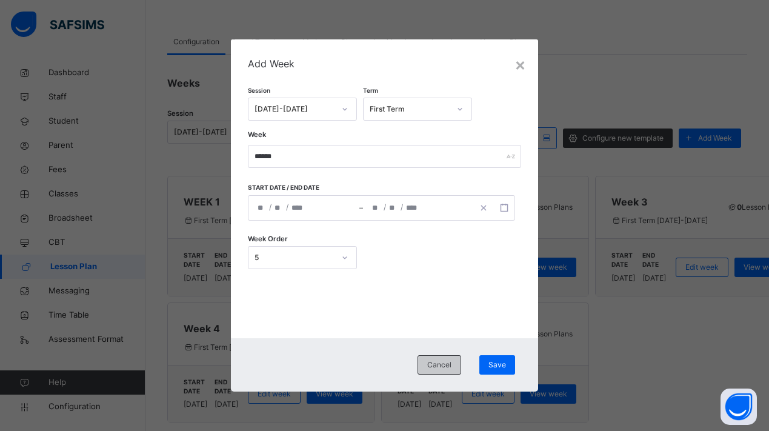
click at [442, 363] on span "Cancel" at bounding box center [439, 364] width 24 height 11
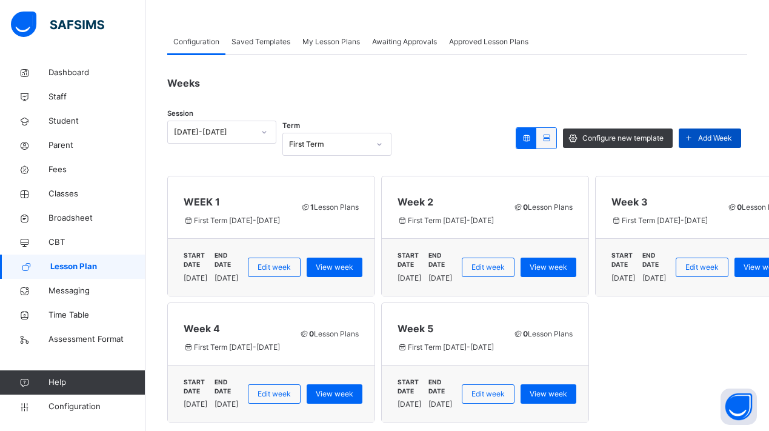
click at [692, 139] on icon at bounding box center [688, 138] width 13 height 14
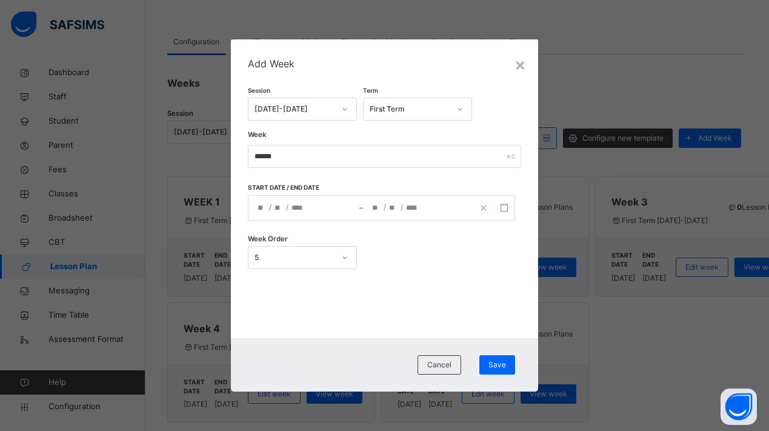
click at [256, 209] on div "/ /" at bounding box center [303, 208] width 111 height 24
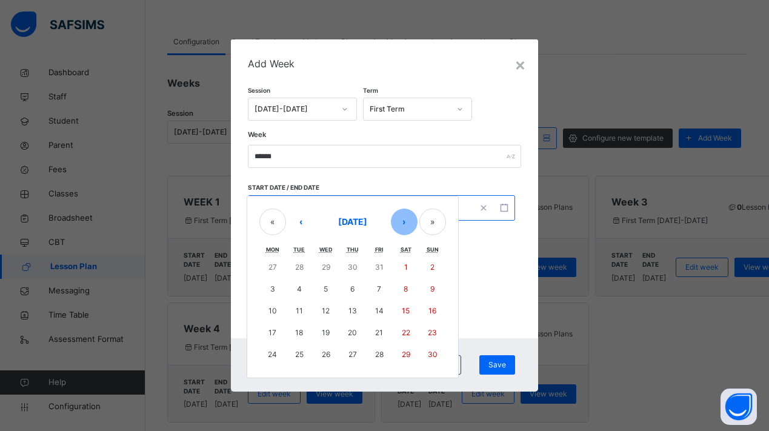
click at [408, 223] on button "›" at bounding box center [404, 221] width 27 height 27
click at [305, 225] on button "‹" at bounding box center [301, 221] width 27 height 27
click at [300, 225] on button "‹" at bounding box center [301, 221] width 27 height 27
click at [410, 220] on button "›" at bounding box center [404, 221] width 27 height 27
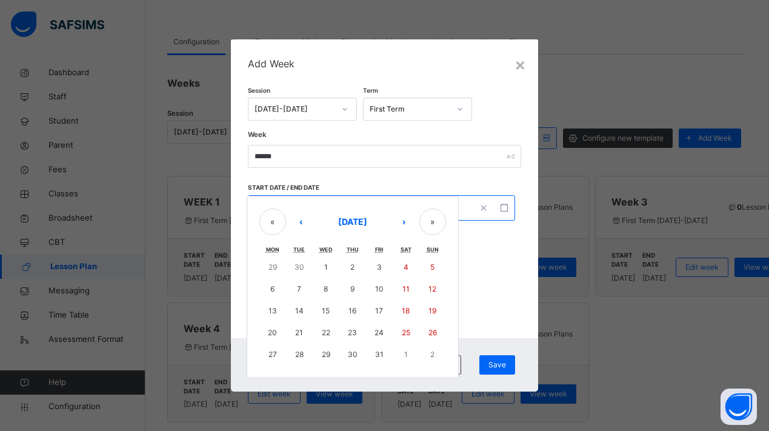
click at [279, 308] on button "13" at bounding box center [272, 311] width 27 height 22
click at [380, 308] on abbr "17" at bounding box center [379, 310] width 8 height 9
type input "**********"
type input "**"
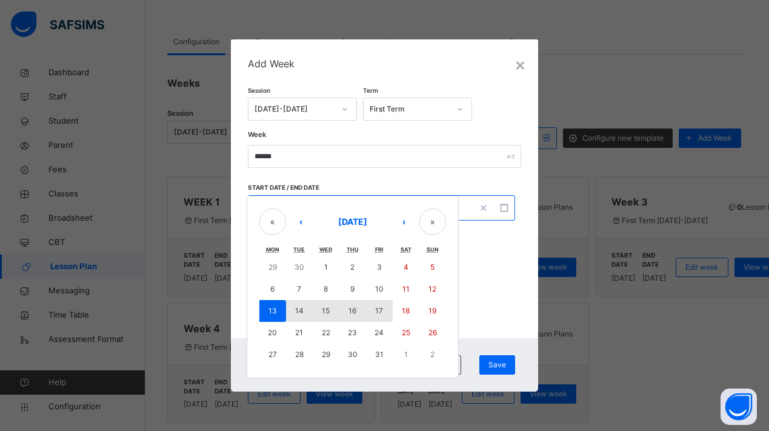
type input "****"
type input "**********"
type input "**"
type input "****"
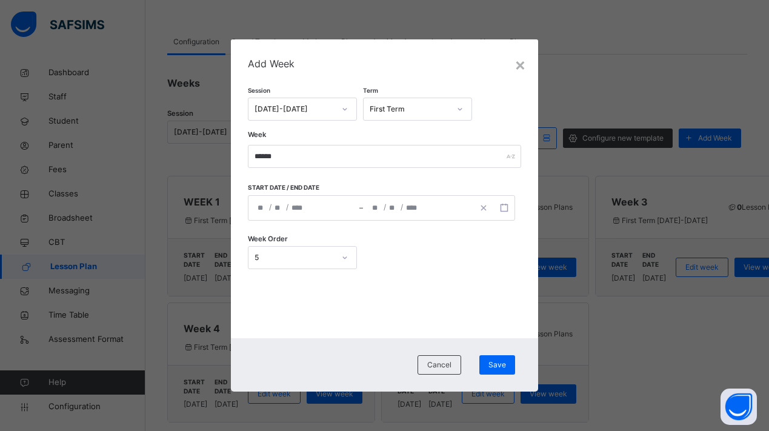
click at [320, 251] on div "5" at bounding box center [290, 257] width 85 height 19
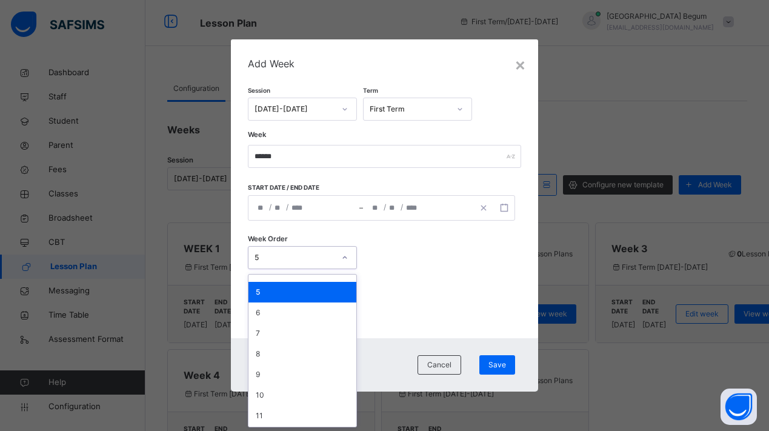
scroll to position [48, 0]
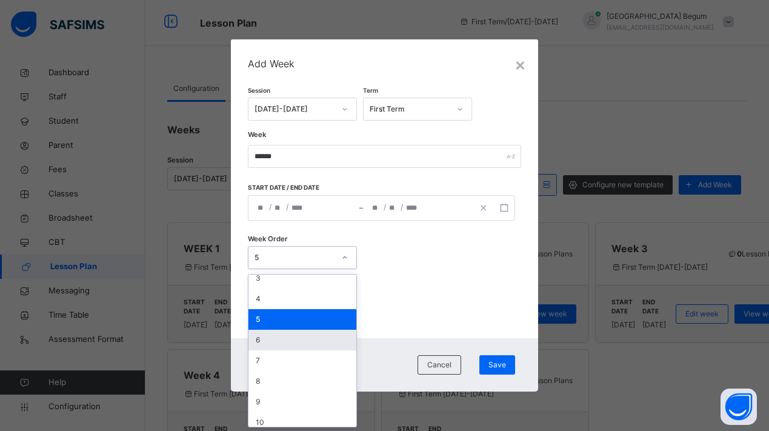
click at [291, 345] on div "6" at bounding box center [302, 339] width 108 height 21
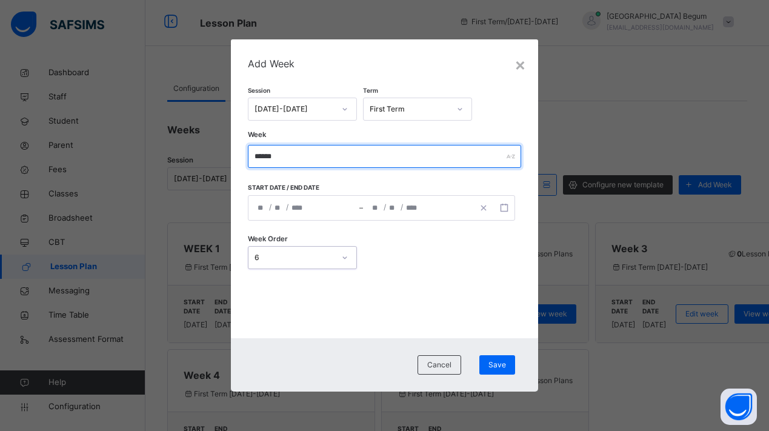
click at [337, 151] on input "******" at bounding box center [385, 156] width 274 height 23
type input "******"
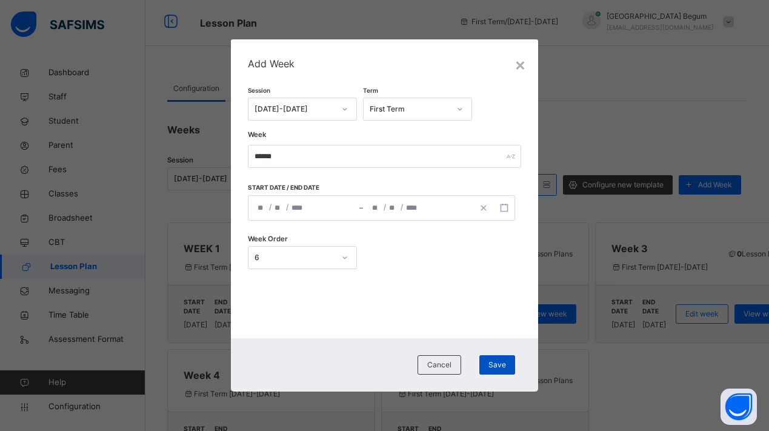
click at [494, 370] on div "Save" at bounding box center [497, 364] width 36 height 19
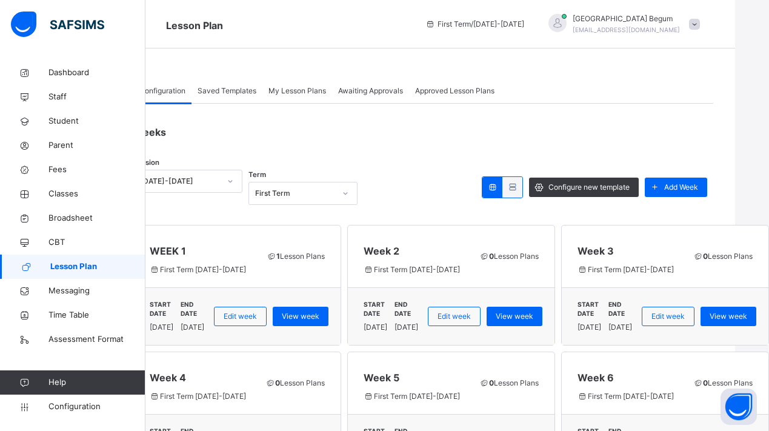
scroll to position [1, 134]
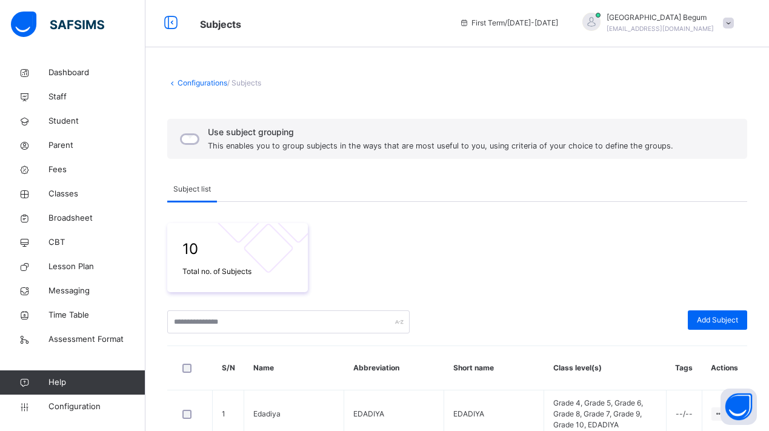
scroll to position [96, 0]
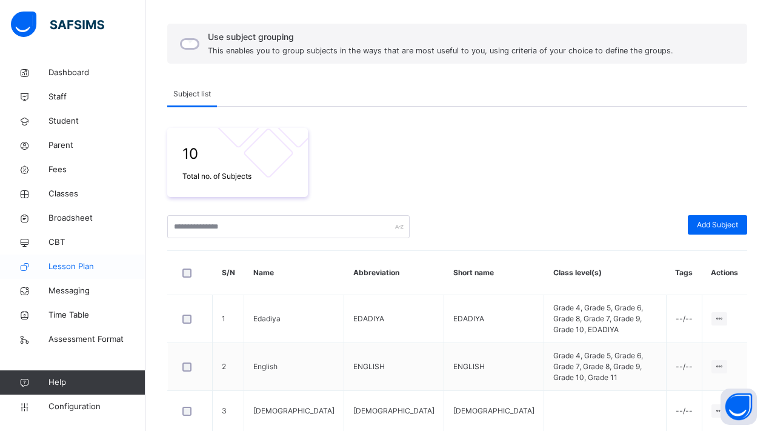
click at [71, 264] on span "Lesson Plan" at bounding box center [96, 266] width 97 height 12
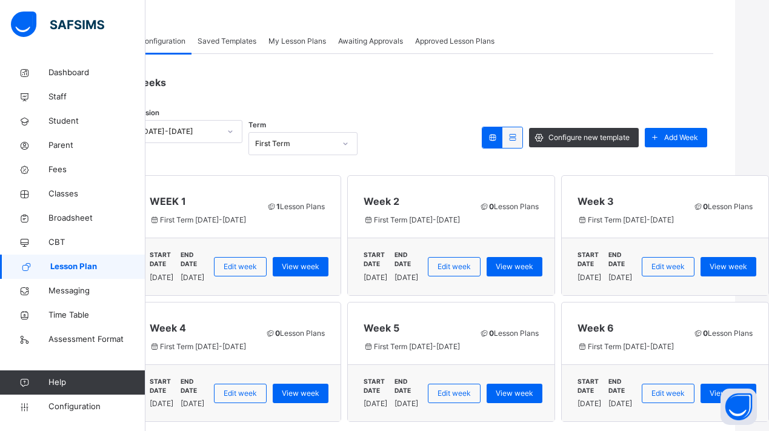
scroll to position [49, 48]
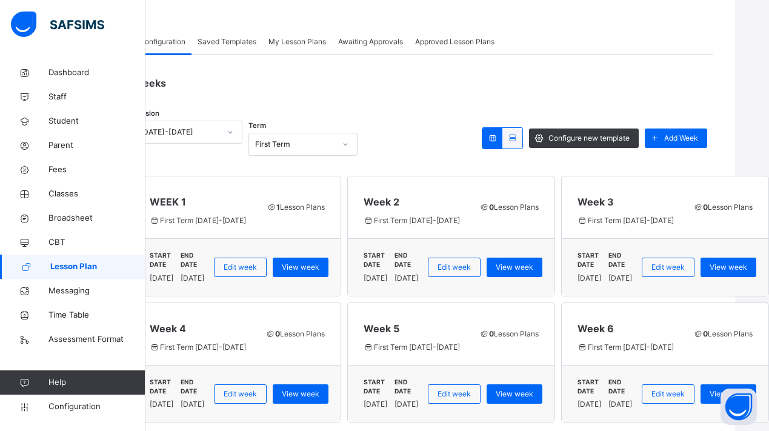
click at [122, 266] on span "Lesson Plan" at bounding box center [97, 266] width 95 height 12
click at [648, 137] on icon at bounding box center [654, 138] width 13 height 14
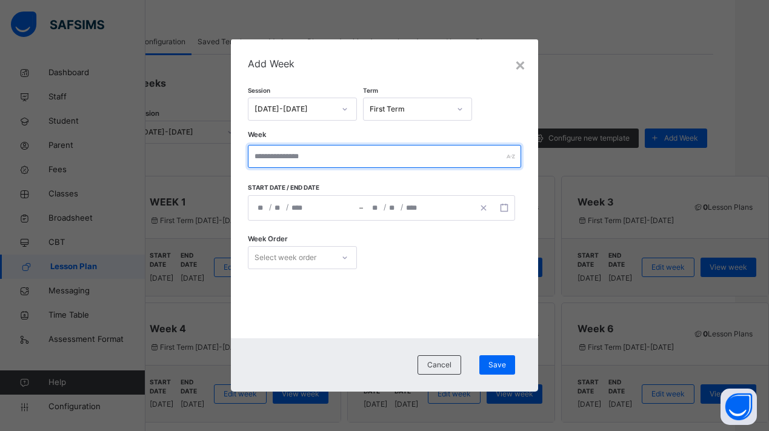
click at [364, 163] on input "text" at bounding box center [385, 156] width 274 height 23
type input "******"
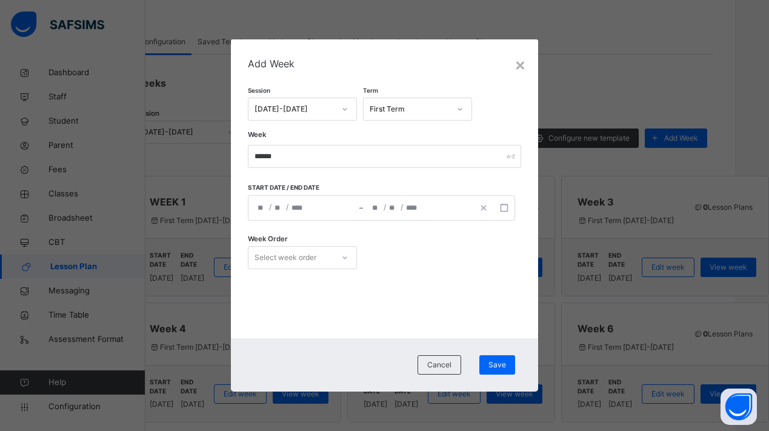
click at [260, 207] on div "/ / – / /" at bounding box center [382, 207] width 268 height 25
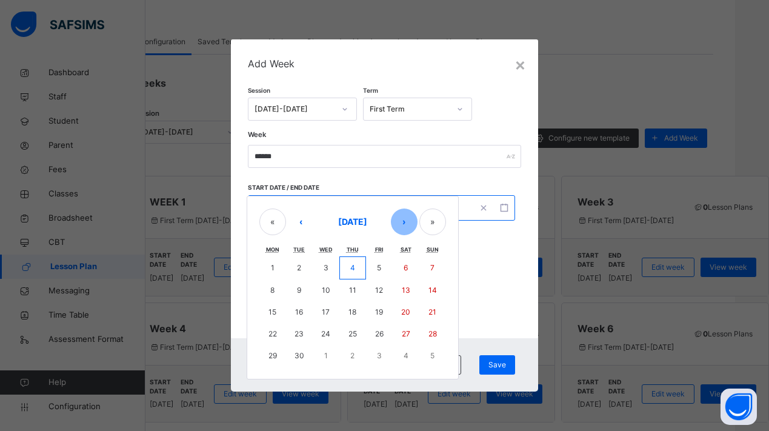
click at [412, 217] on button "›" at bounding box center [404, 221] width 27 height 27
click at [273, 329] on abbr "20" at bounding box center [272, 332] width 9 height 9
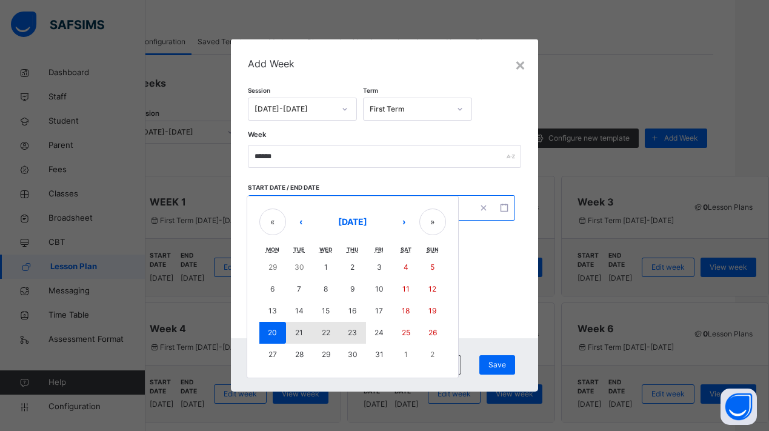
click at [345, 331] on button "23" at bounding box center [352, 333] width 27 height 22
type input "**********"
type input "**"
type input "****"
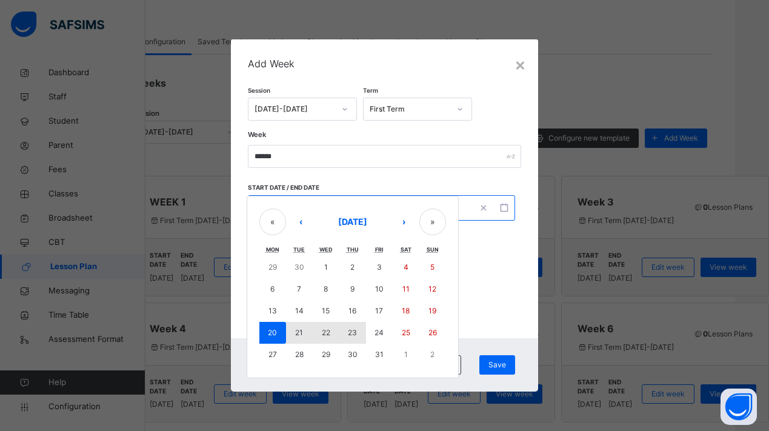
type input "**********"
type input "**"
type input "****"
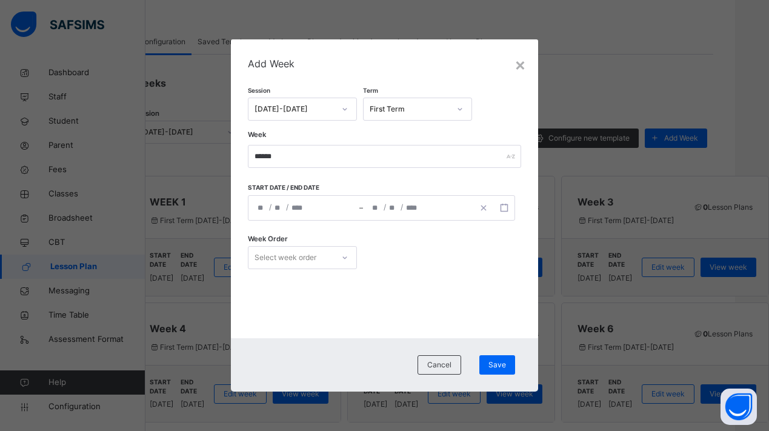
click at [318, 258] on div "Select week order" at bounding box center [290, 257] width 85 height 19
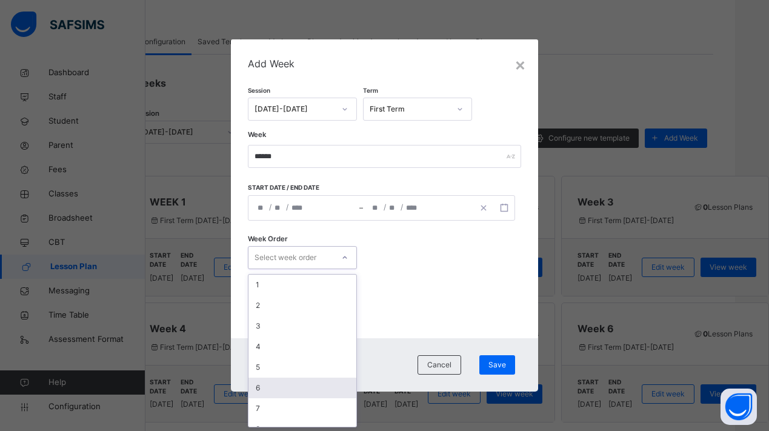
scroll to position [12, 0]
click at [295, 391] on div "7" at bounding box center [302, 396] width 108 height 21
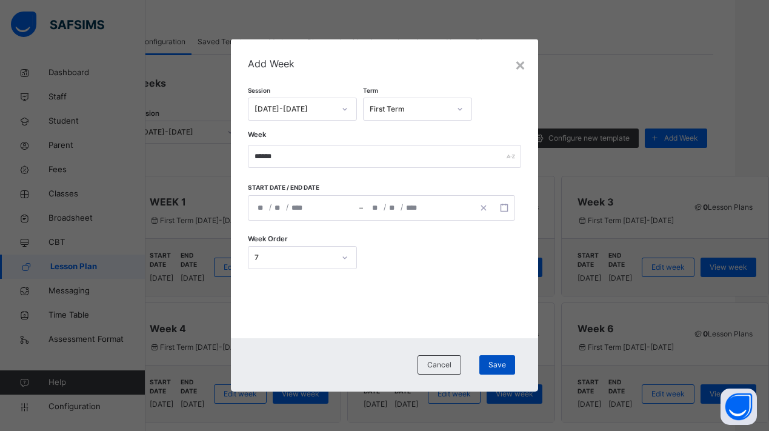
click at [501, 363] on span "Save" at bounding box center [497, 364] width 18 height 11
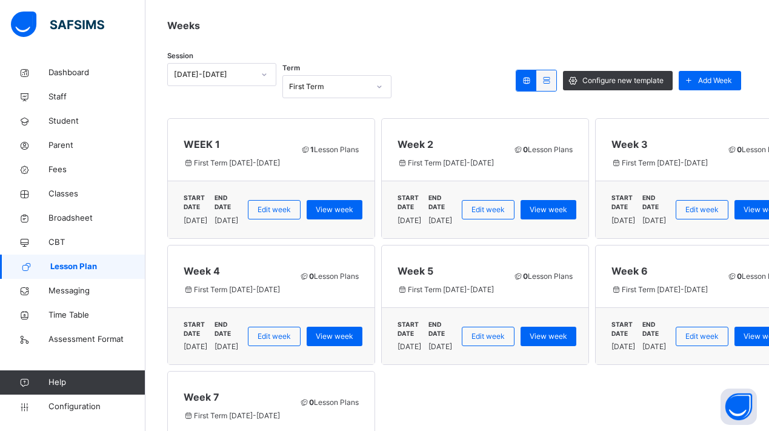
scroll to position [106, 0]
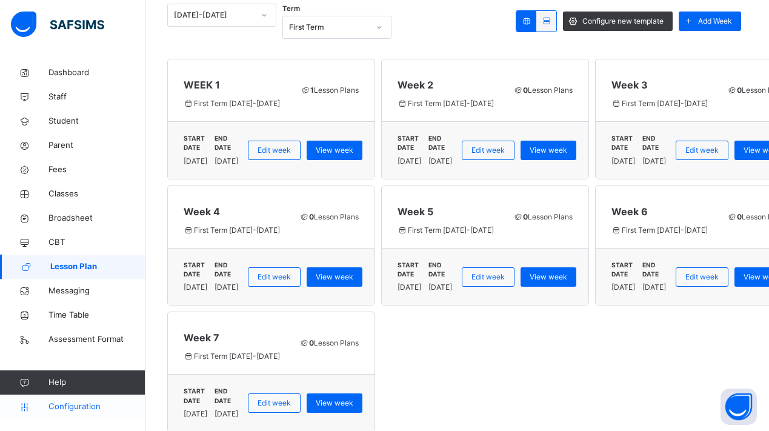
click at [73, 400] on link "Configuration" at bounding box center [72, 406] width 145 height 24
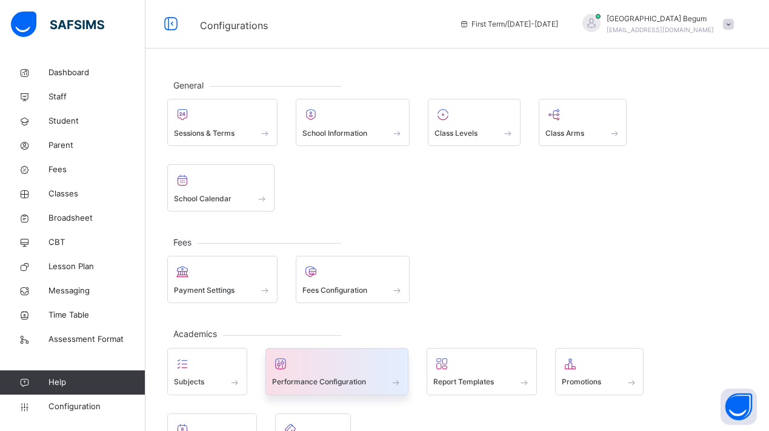
click at [391, 386] on span at bounding box center [396, 381] width 12 height 13
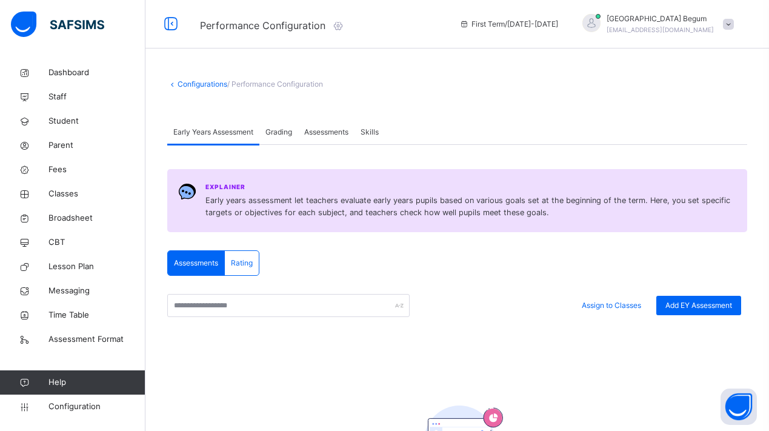
click at [289, 141] on div "Grading" at bounding box center [278, 132] width 39 height 24
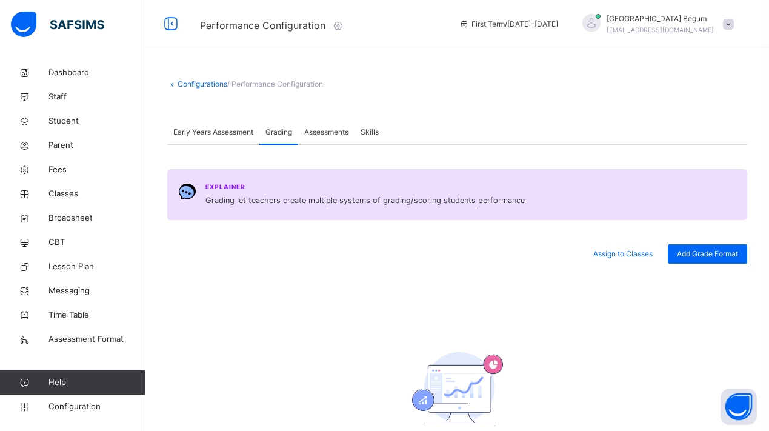
click at [338, 130] on span "Assessments" at bounding box center [326, 132] width 44 height 11
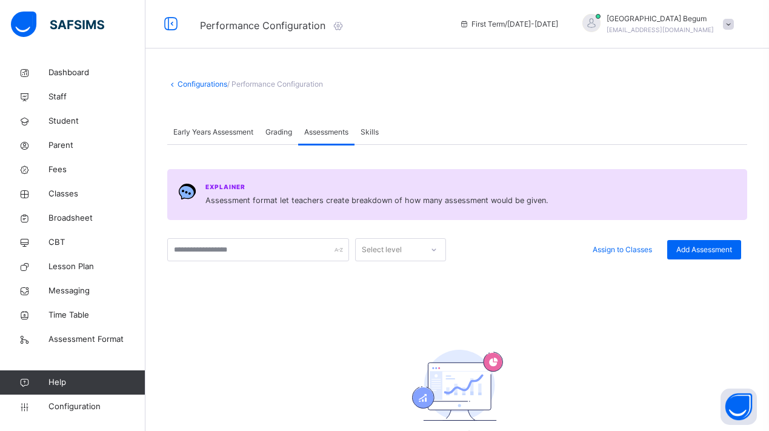
click at [366, 134] on span "Skills" at bounding box center [369, 132] width 18 height 11
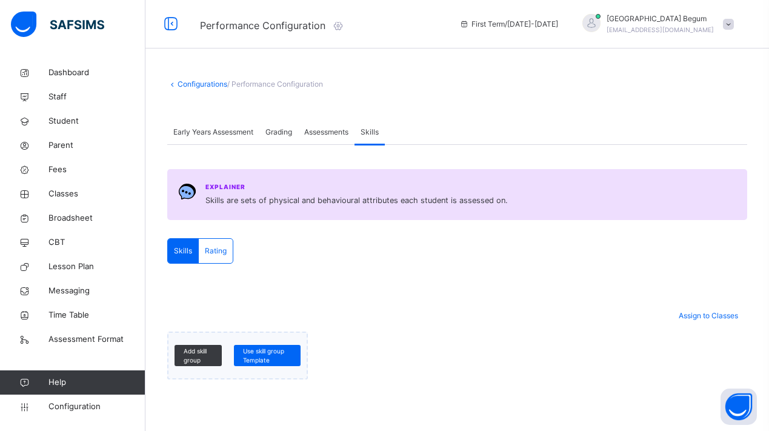
click at [317, 132] on span "Assessments" at bounding box center [326, 132] width 44 height 11
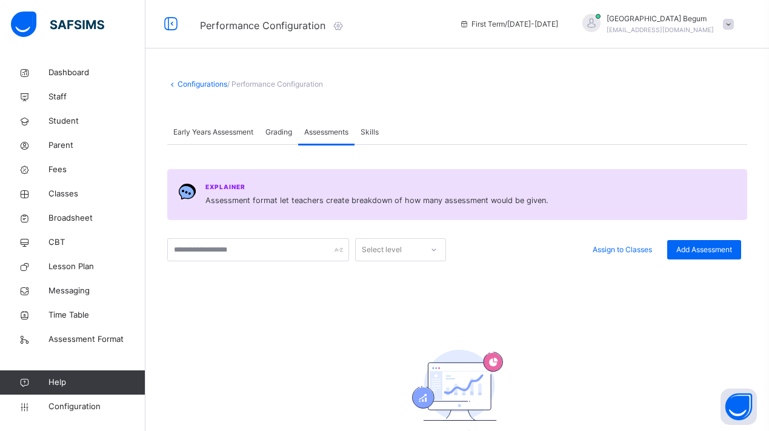
click at [205, 84] on link "Configurations" at bounding box center [202, 83] width 50 height 9
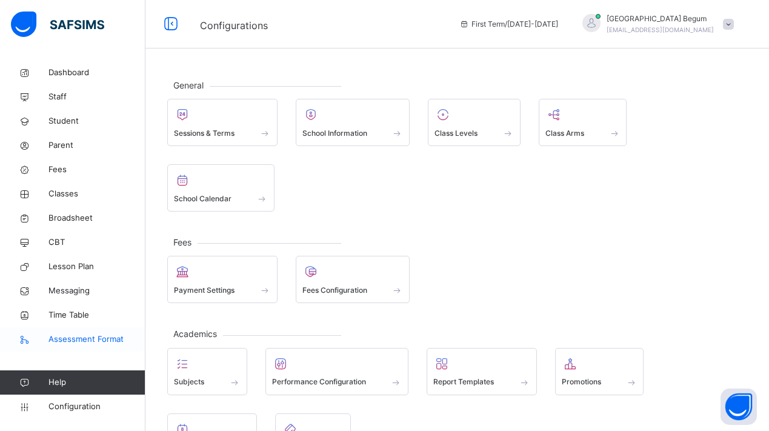
click at [128, 339] on span "Assessment Format" at bounding box center [96, 339] width 97 height 12
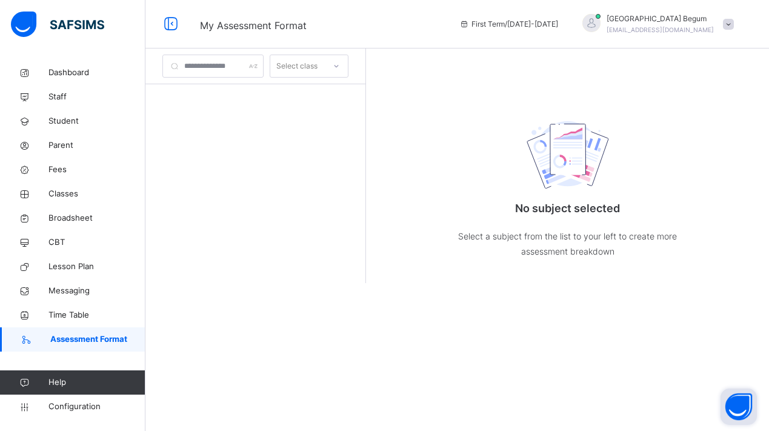
click at [738, 409] on button "Open asap" at bounding box center [738, 406] width 36 height 36
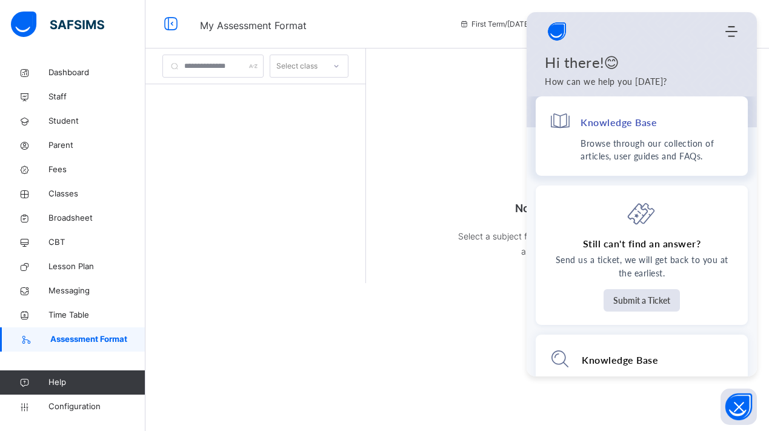
click at [633, 131] on div "Knowledge Base" at bounding box center [641, 123] width 185 height 27
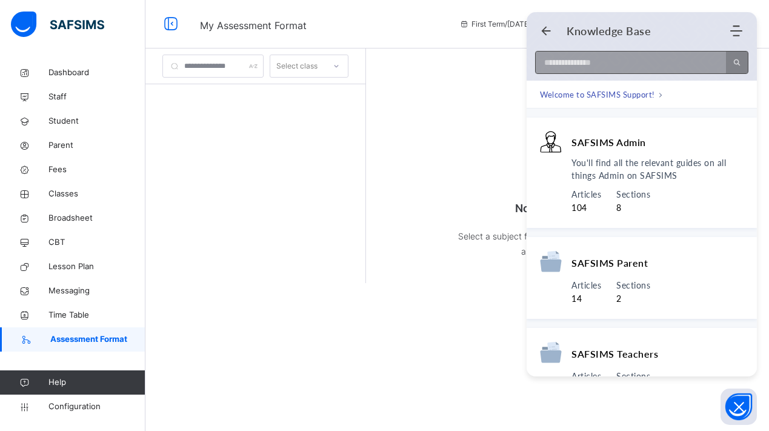
click at [600, 59] on input at bounding box center [626, 62] width 183 height 22
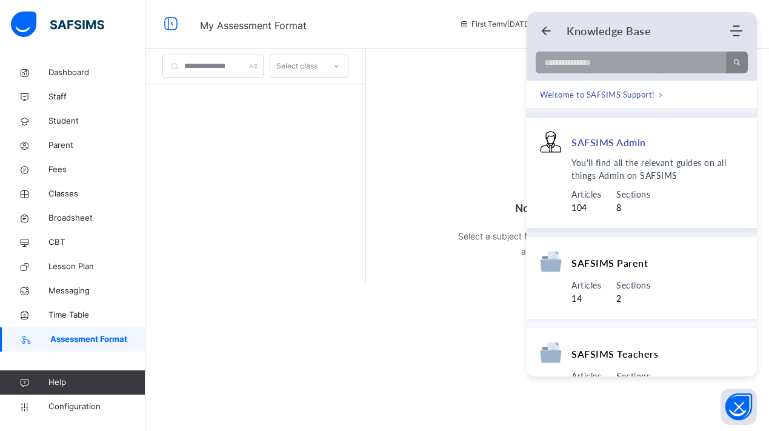
click at [665, 185] on div "You'll find all the relevant guides on all things Admin on SAFSIMS Articles 104…" at bounding box center [641, 185] width 203 height 58
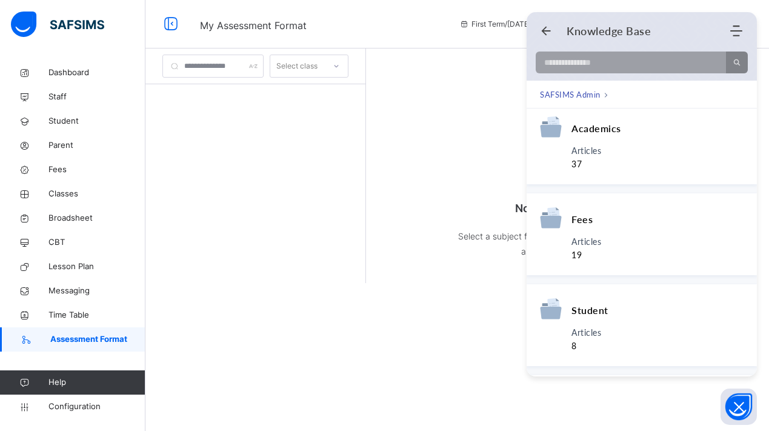
scroll to position [199, 0]
click at [650, 142] on div "Articles 37" at bounding box center [657, 155] width 172 height 27
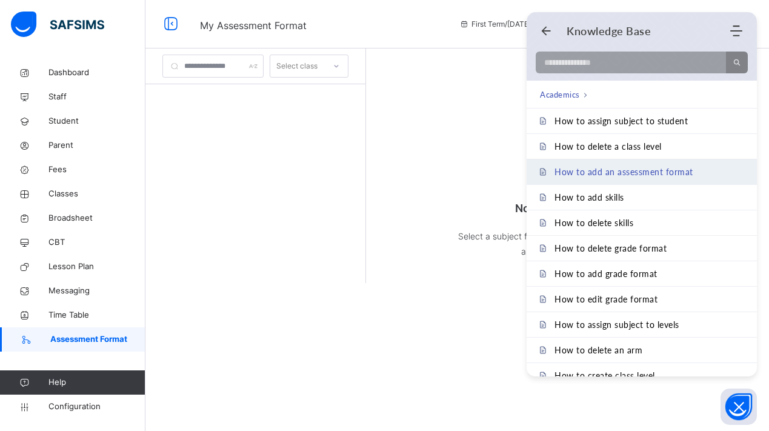
click at [658, 171] on span "How to add an assessment format" at bounding box center [623, 172] width 139 height 10
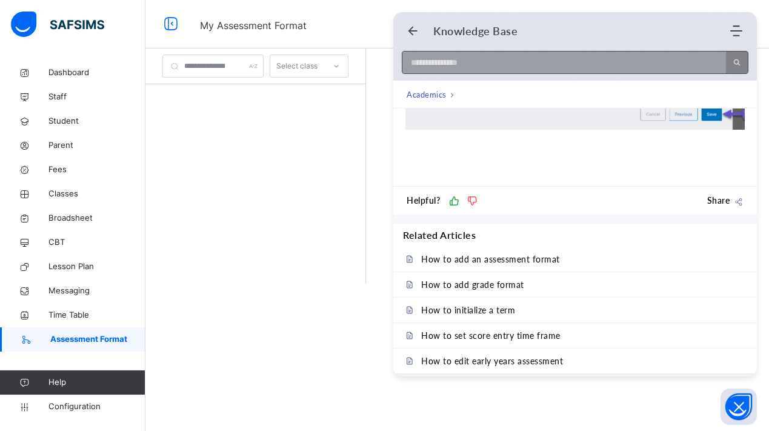
scroll to position [1498, 0]
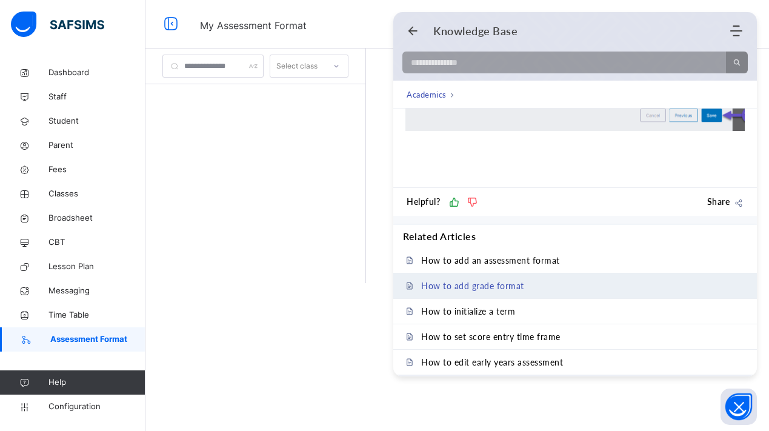
click at [504, 280] on span "How to add grade format" at bounding box center [472, 285] width 103 height 10
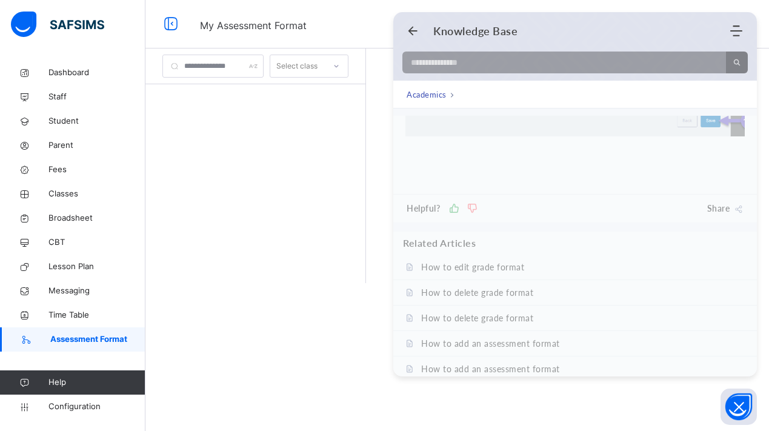
scroll to position [1813, 0]
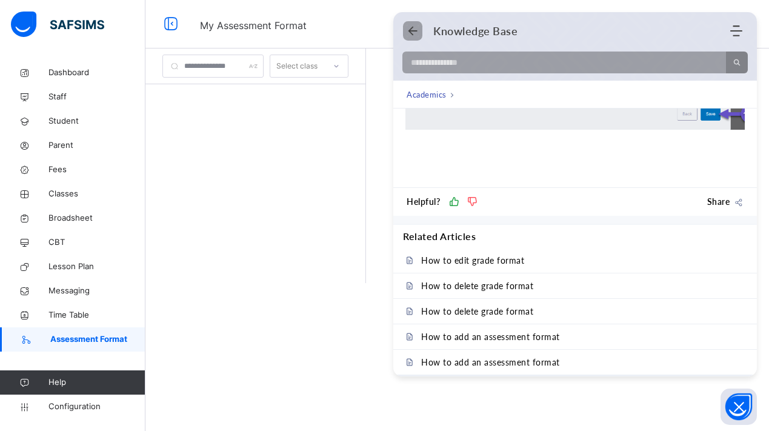
click at [415, 34] on icon "Back" at bounding box center [412, 31] width 12 height 12
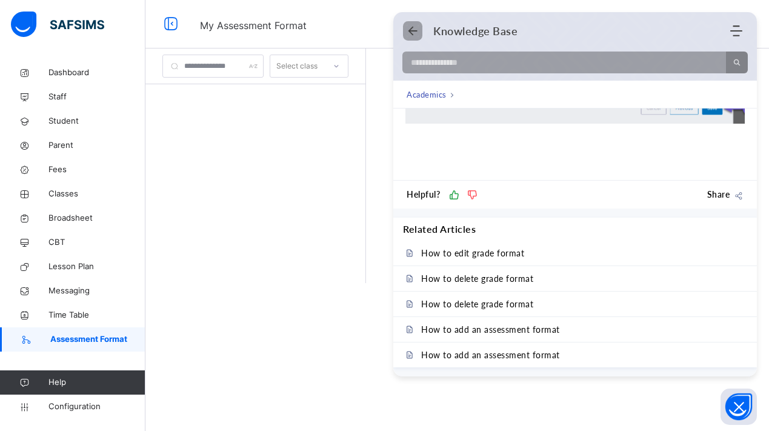
scroll to position [1498, 0]
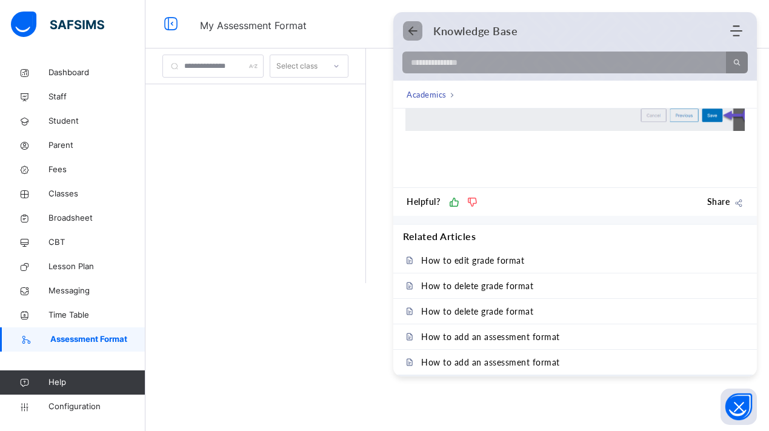
click at [416, 34] on icon "Back" at bounding box center [412, 31] width 12 height 12
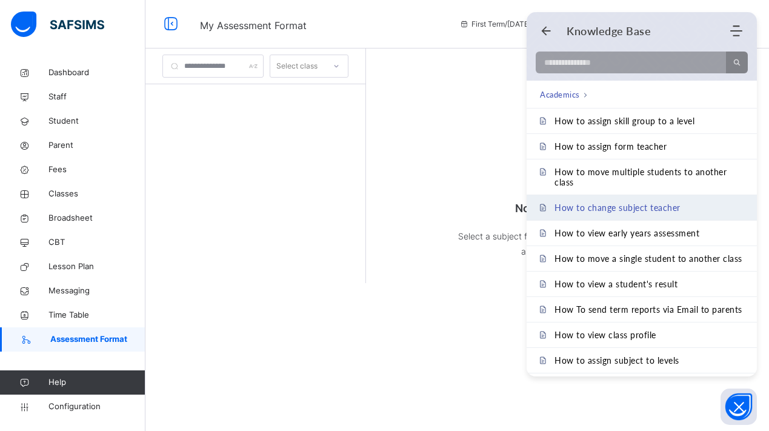
scroll to position [460, 0]
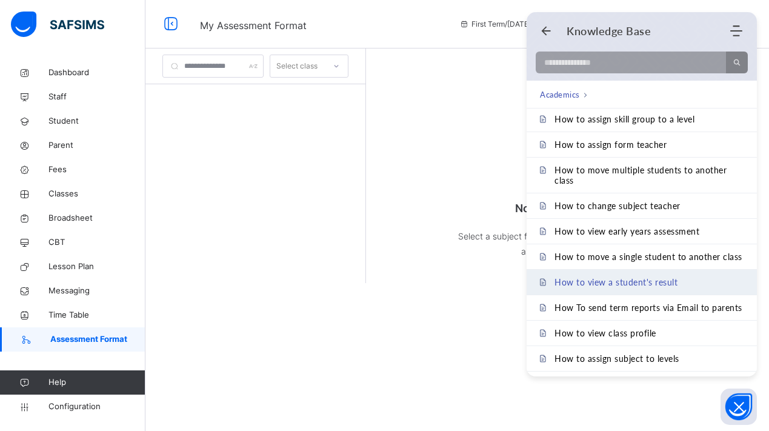
click at [674, 282] on span "How to view a student's result" at bounding box center [615, 282] width 123 height 10
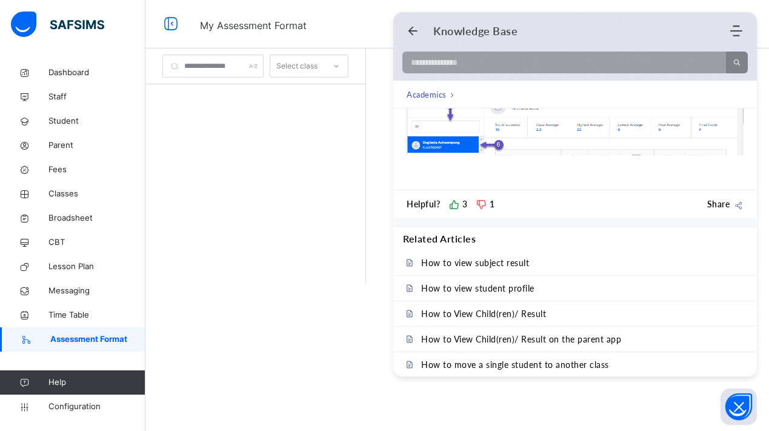
scroll to position [529, 0]
click at [414, 38] on div "Knowledge Base Home Knowledge Base Submit Ticket" at bounding box center [574, 30] width 363 height 23
click at [412, 35] on use "Back" at bounding box center [412, 31] width 9 height 9
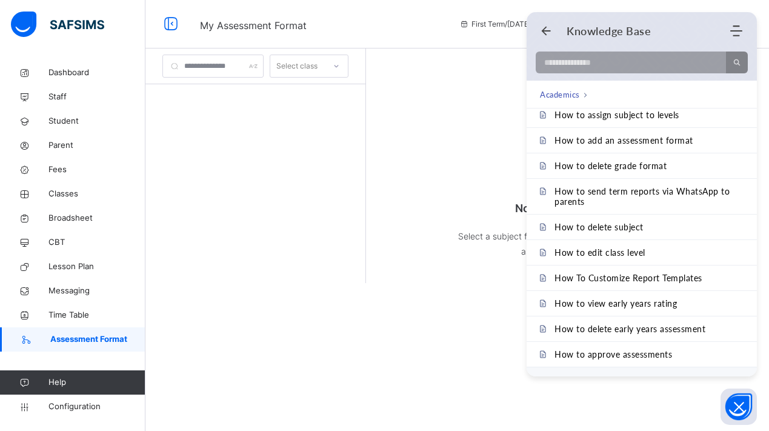
scroll to position [1685, 0]
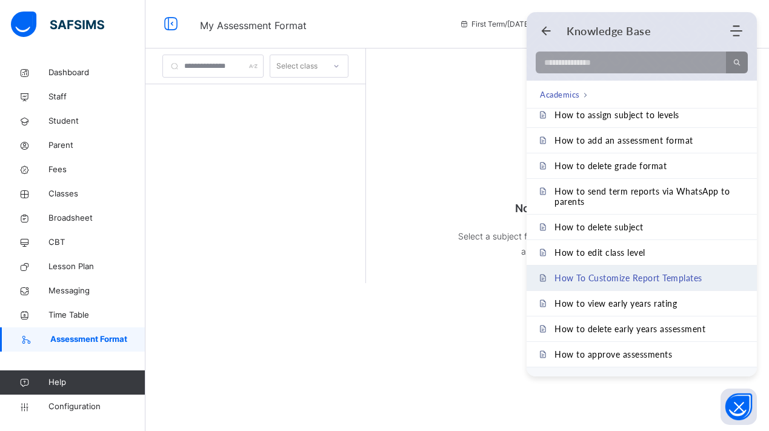
click at [610, 271] on link "How To Customize Report Templates" at bounding box center [641, 277] width 230 height 25
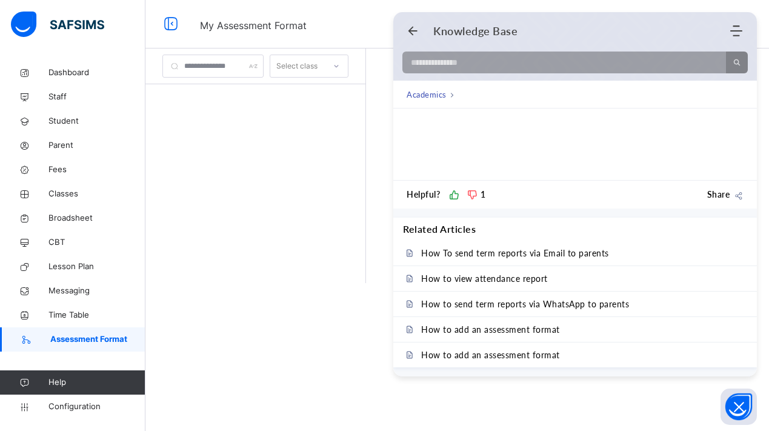
scroll to position [2013, 0]
click at [418, 30] on icon "Back" at bounding box center [412, 31] width 12 height 12
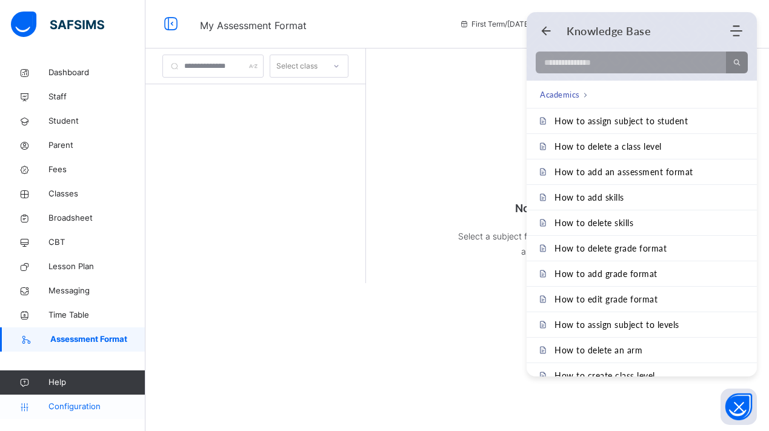
click at [108, 404] on span "Configuration" at bounding box center [96, 406] width 96 height 12
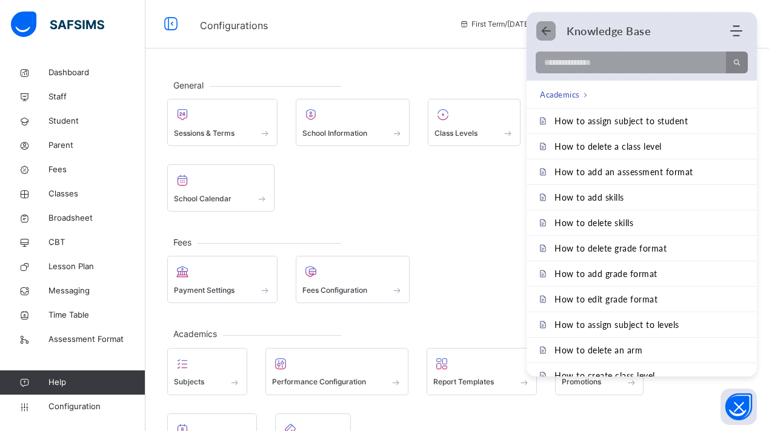
click at [543, 36] on icon "Back" at bounding box center [546, 31] width 12 height 12
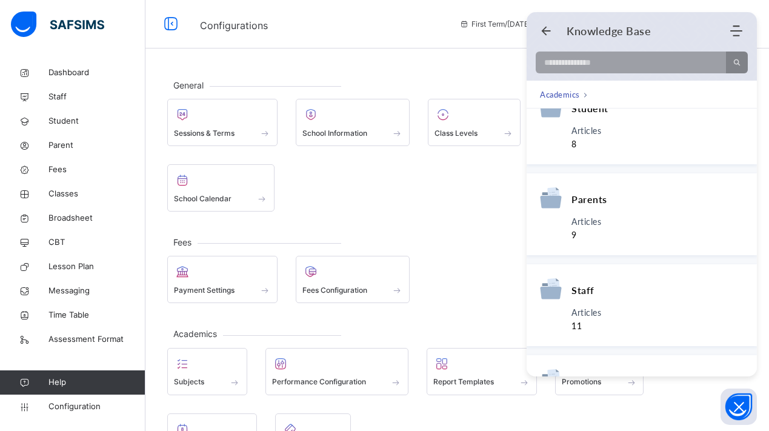
scroll to position [404, 0]
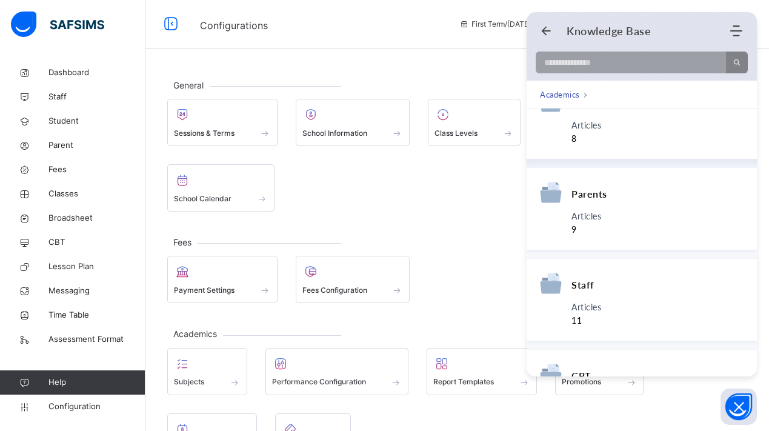
click at [594, 136] on span "8" at bounding box center [586, 138] width 30 height 13
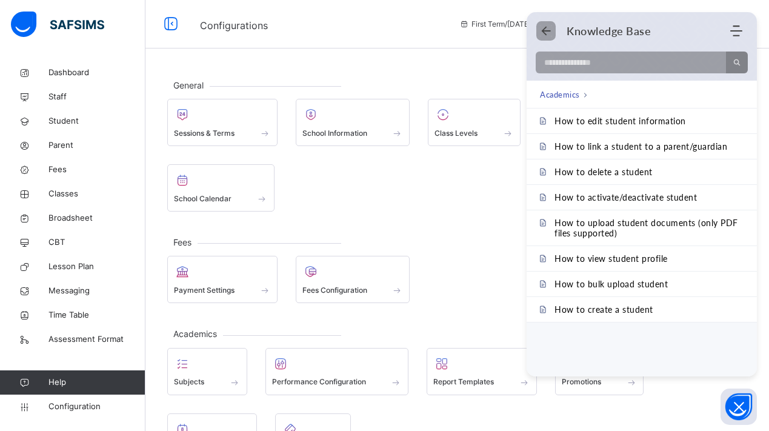
click at [547, 35] on icon "Back" at bounding box center [546, 31] width 12 height 12
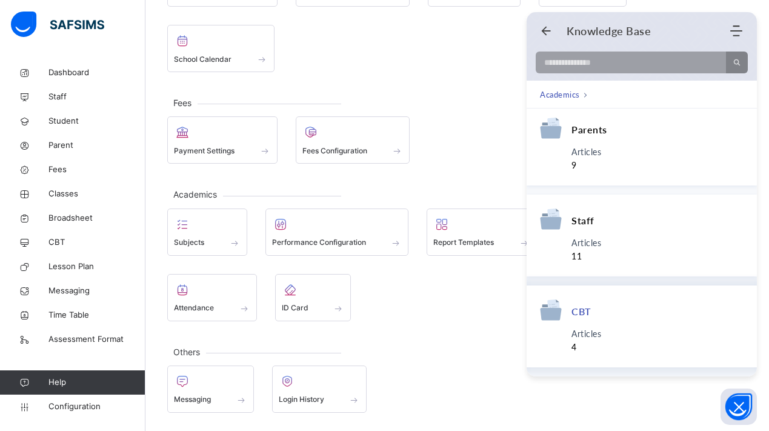
scroll to position [139, 0]
click at [610, 330] on div "Articles 4" at bounding box center [657, 340] width 172 height 27
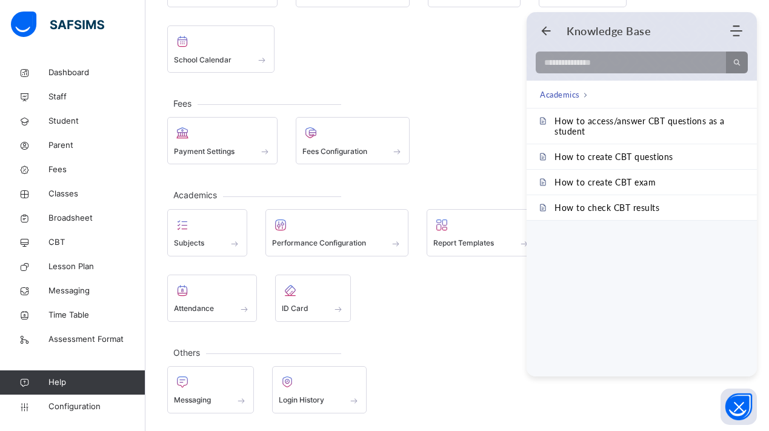
click at [520, 84] on div "General Sessions & Terms School Information Class Levels Class Arms School Cale…" at bounding box center [456, 176] width 623 height 509
click at [540, 38] on div "Knowledge Base Home Knowledge Base Submit Ticket" at bounding box center [641, 30] width 230 height 23
click at [543, 31] on use "Back" at bounding box center [545, 31] width 9 height 9
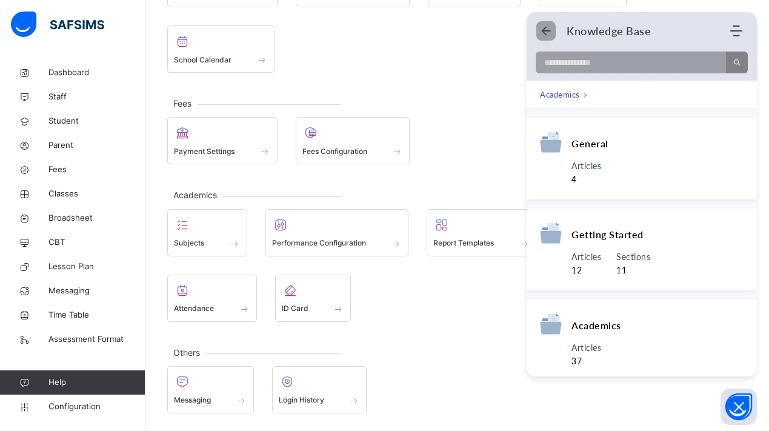
click at [542, 25] on icon "Back" at bounding box center [546, 31] width 12 height 12
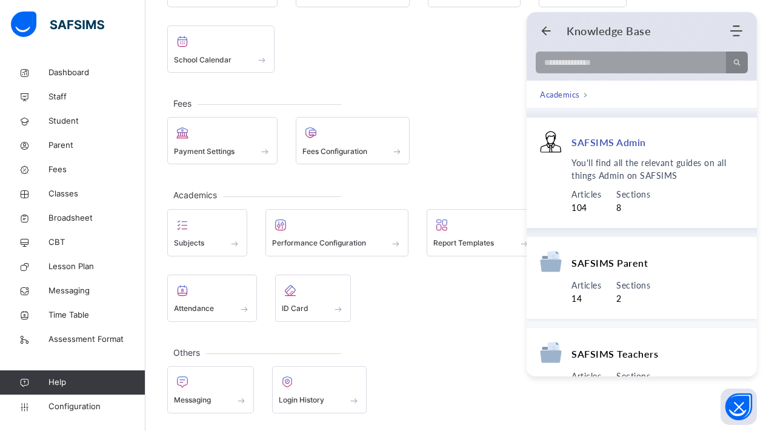
click at [594, 145] on span "SAFSIMS Admin" at bounding box center [608, 142] width 74 height 13
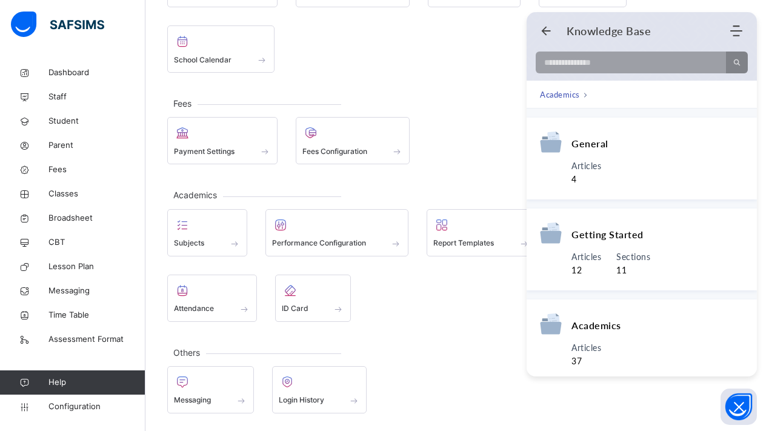
click at [539, 29] on div "Knowledge Base Home Knowledge Base Submit Ticket" at bounding box center [641, 30] width 230 height 23
click at [544, 30] on icon "Back" at bounding box center [546, 31] width 12 height 12
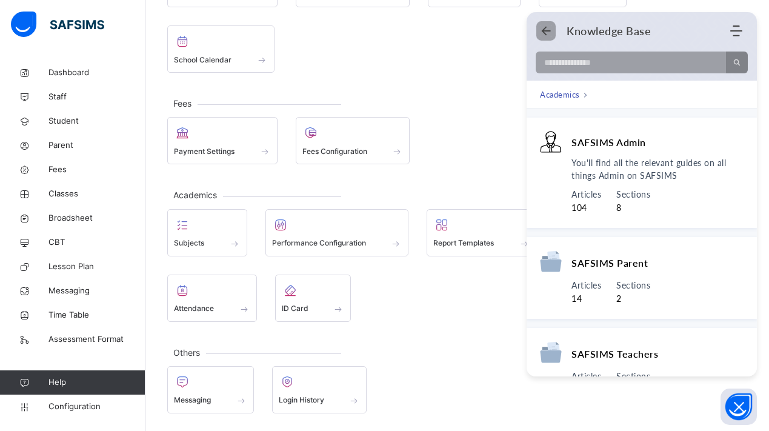
click at [544, 30] on icon "Back" at bounding box center [546, 31] width 12 height 12
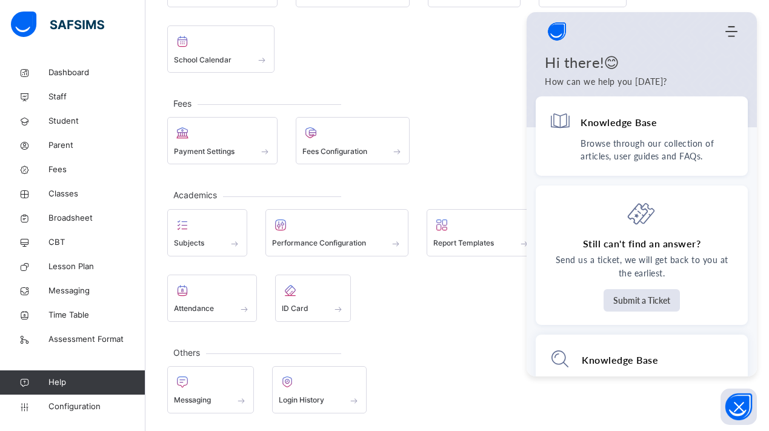
click at [472, 81] on div "General Sessions & Terms School Information Class Levels Class Arms School Cale…" at bounding box center [456, 176] width 623 height 509
click at [742, 405] on icon "Open asap" at bounding box center [738, 406] width 15 height 15
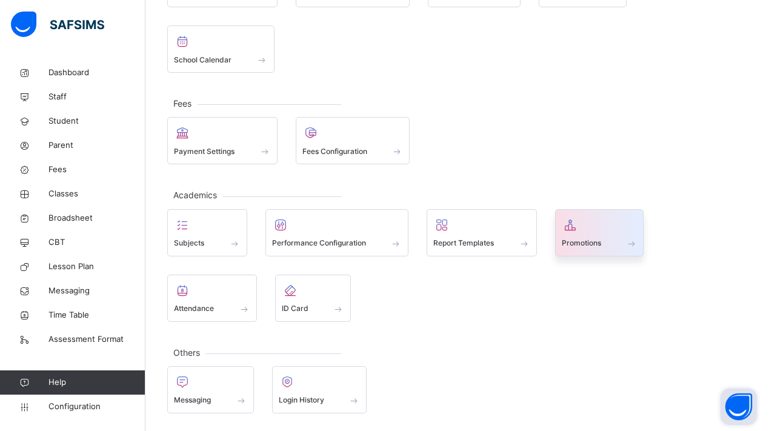
click at [611, 239] on div "Promotions" at bounding box center [599, 243] width 76 height 13
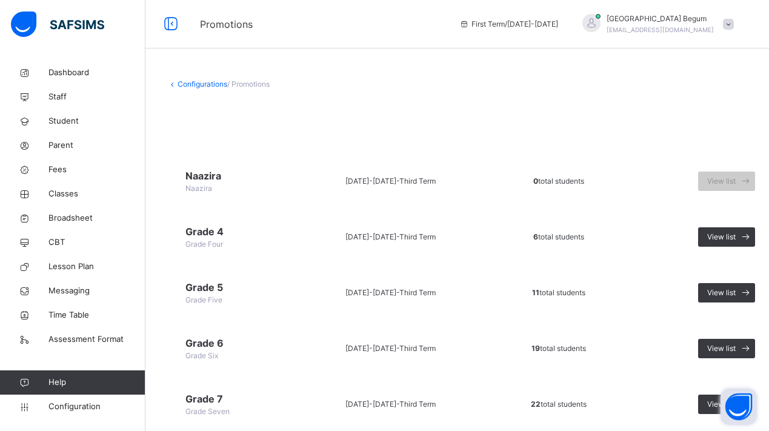
click at [186, 82] on link "Configurations" at bounding box center [202, 83] width 50 height 9
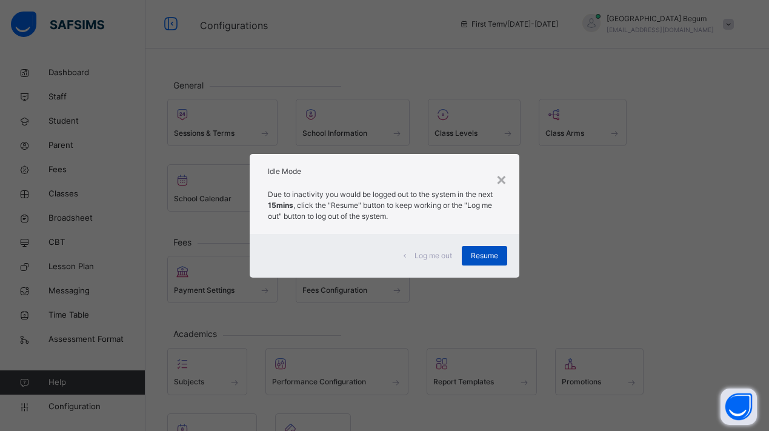
click at [471, 255] on span "Resume" at bounding box center [484, 255] width 27 height 11
click at [481, 243] on div "Log me out Resume" at bounding box center [384, 256] width 269 height 44
click at [481, 248] on div "Resume" at bounding box center [483, 255] width 45 height 19
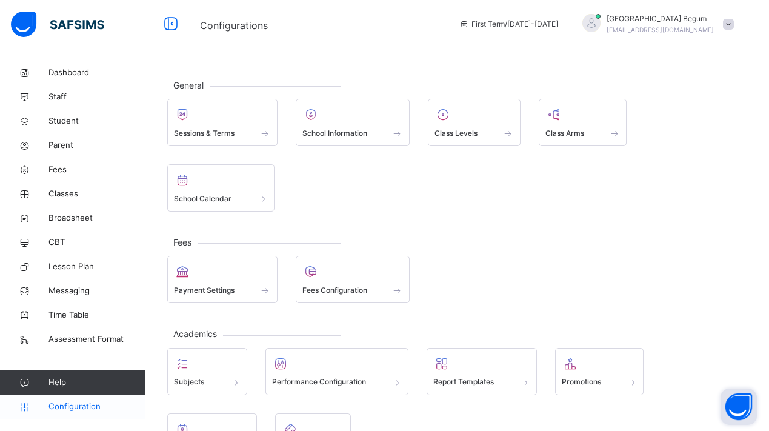
click at [57, 408] on span "Configuration" at bounding box center [96, 406] width 96 height 12
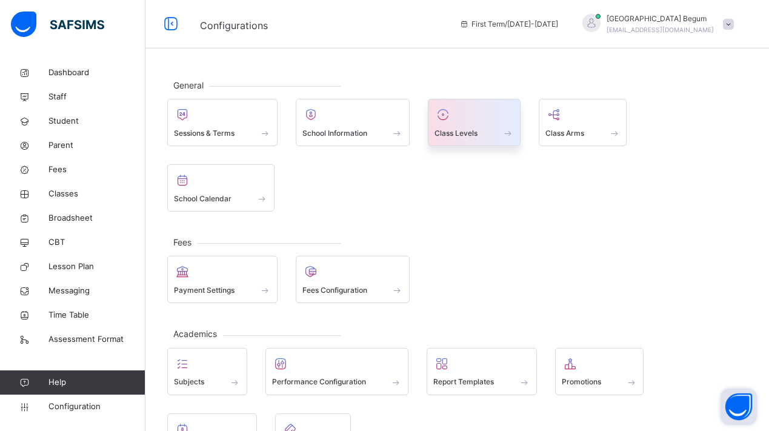
click at [471, 121] on div at bounding box center [473, 114] width 79 height 18
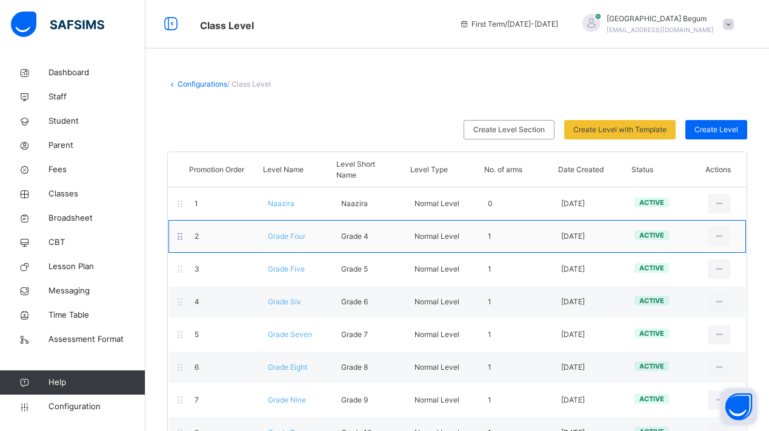
click at [289, 240] on span "Grade Four" at bounding box center [287, 235] width 38 height 9
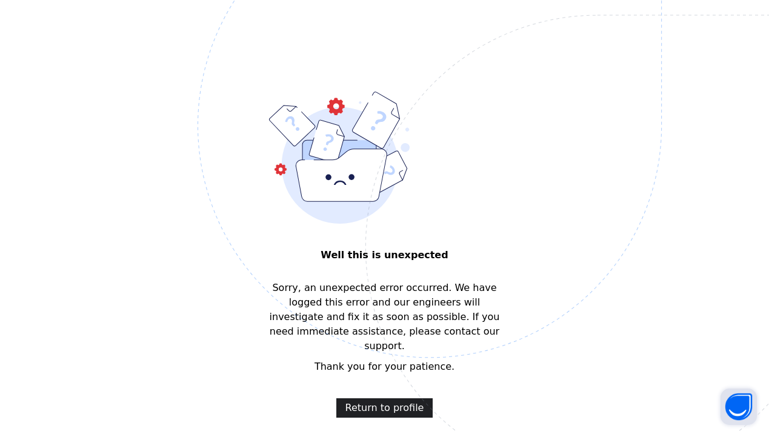
click at [382, 400] on span "Return to profile" at bounding box center [384, 407] width 79 height 15
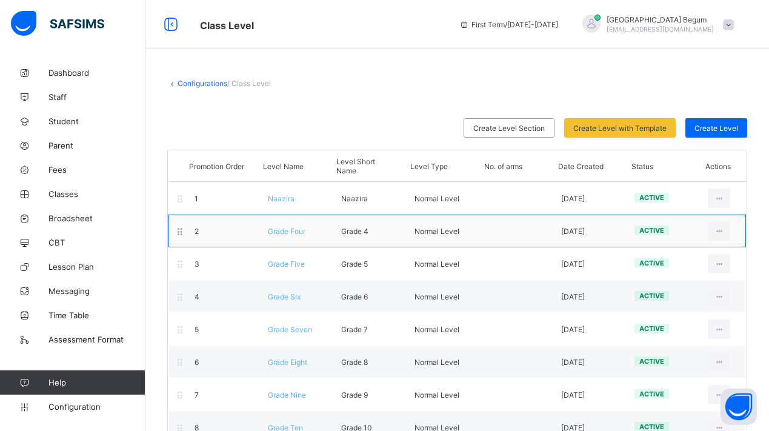
click at [283, 233] on span "Grade Four" at bounding box center [287, 231] width 38 height 9
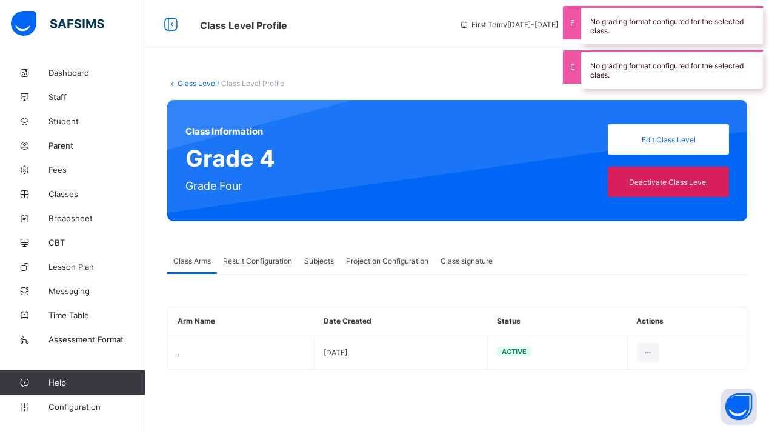
type input "**"
click at [390, 263] on span "Projection Configuration" at bounding box center [387, 260] width 82 height 9
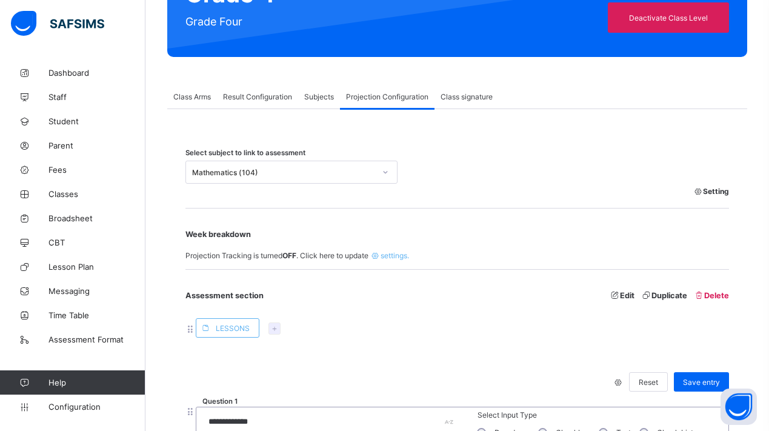
scroll to position [166, 0]
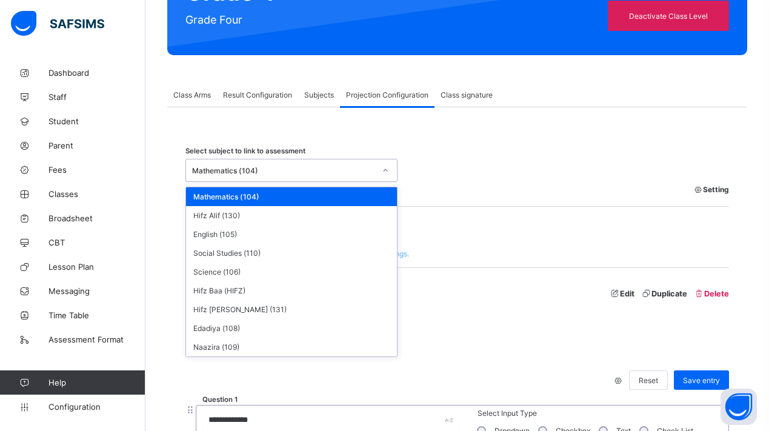
click at [373, 167] on div "Mathematics (104)" at bounding box center [283, 170] width 183 height 9
click at [442, 175] on div "Select subject to link to assessment option Mathematics (104) focused, 1 of 9. …" at bounding box center [456, 170] width 543 height 23
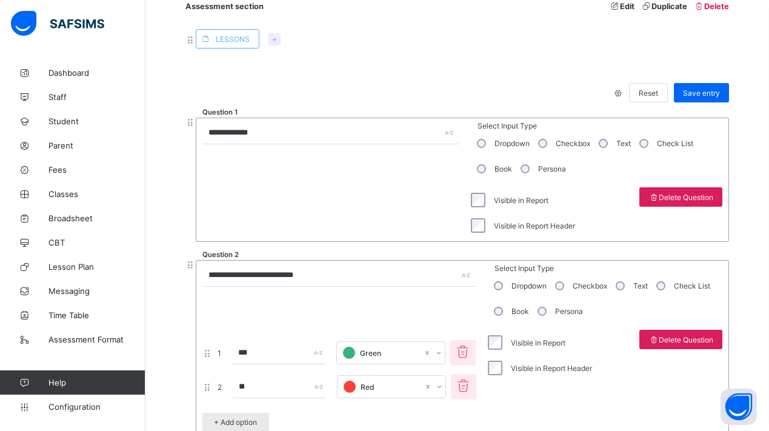
scroll to position [459, 0]
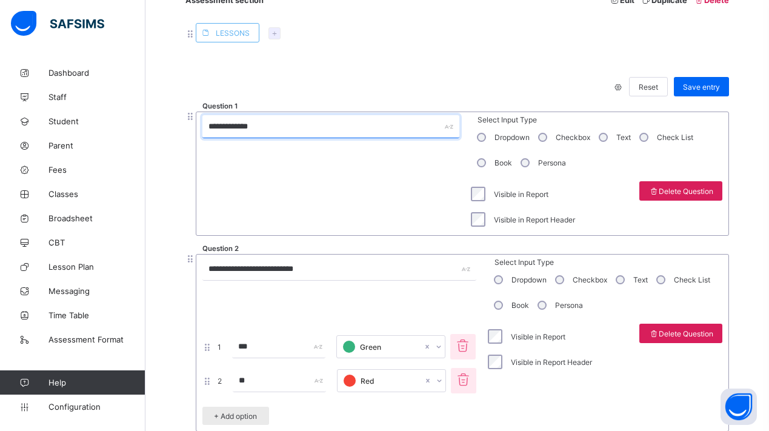
click at [283, 131] on input "**********" at bounding box center [330, 126] width 257 height 23
click at [232, 128] on input "**********" at bounding box center [330, 126] width 257 height 23
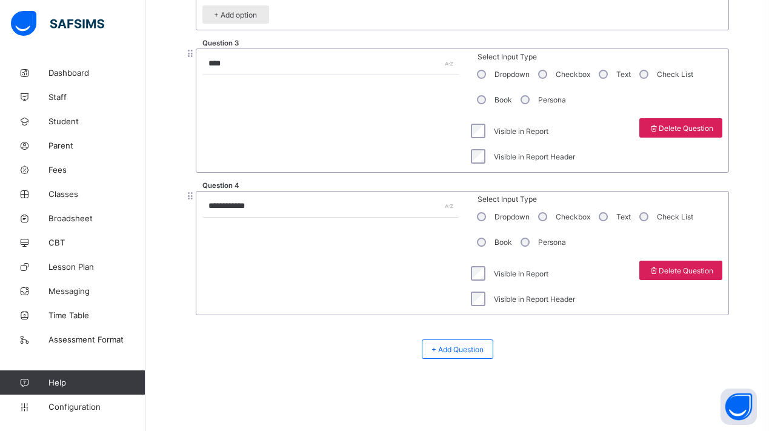
scroll to position [859, 0]
type input "**********"
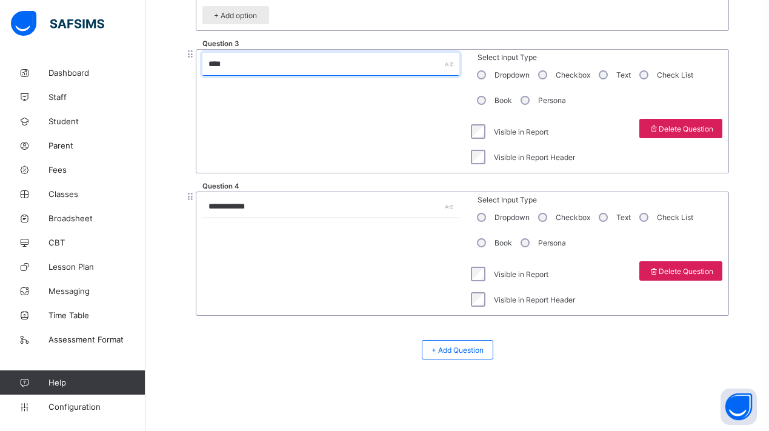
click at [382, 74] on input "****" at bounding box center [330, 64] width 257 height 23
drag, startPoint x: 340, startPoint y: 70, endPoint x: 202, endPoint y: 60, distance: 139.1
click at [203, 61] on input "****" at bounding box center [330, 64] width 257 height 23
click at [667, 128] on span "Delete Question" at bounding box center [680, 128] width 65 height 9
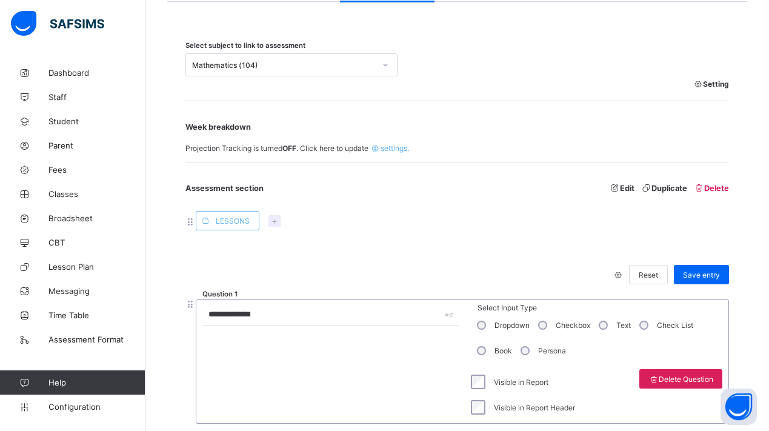
scroll to position [245, 0]
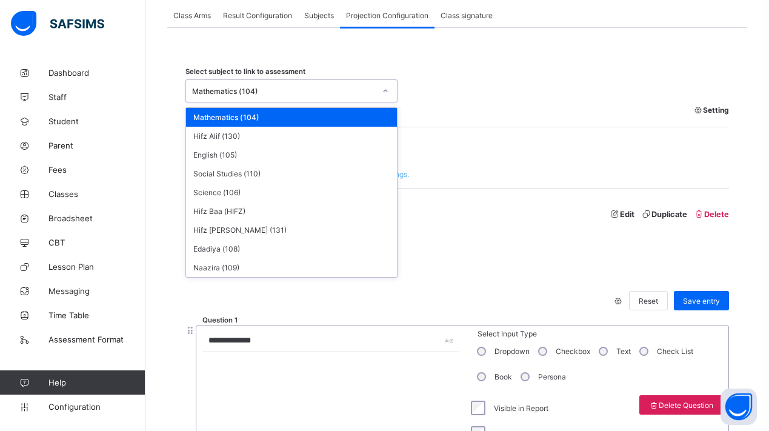
click at [346, 91] on div "Mathematics (104)" at bounding box center [283, 91] width 183 height 9
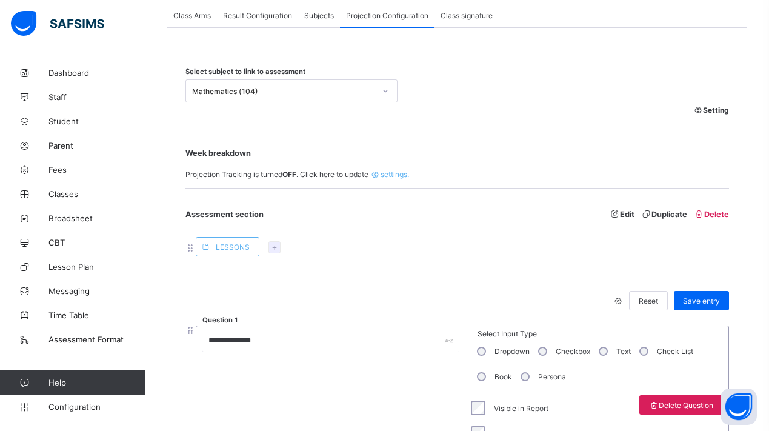
click at [517, 86] on div at bounding box center [608, 90] width 228 height 23
click at [705, 300] on span "Save entry" at bounding box center [701, 300] width 37 height 9
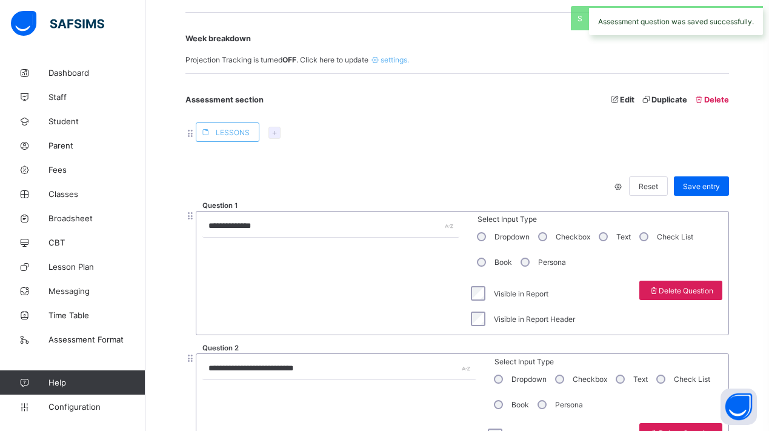
scroll to position [288, 0]
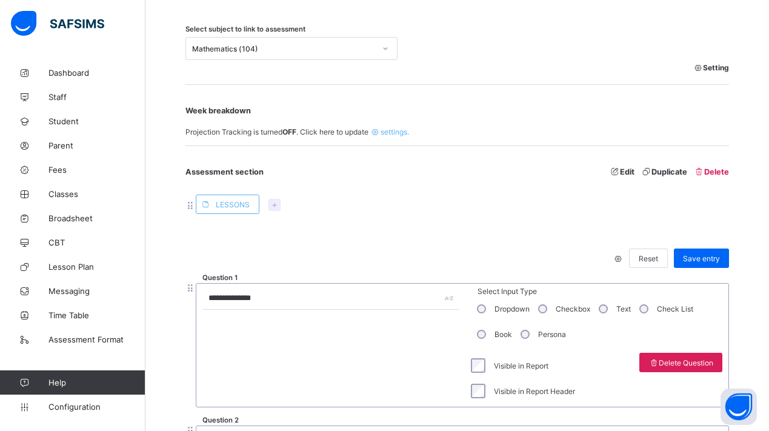
click at [326, 51] on div "Mathematics (104)" at bounding box center [283, 48] width 183 height 9
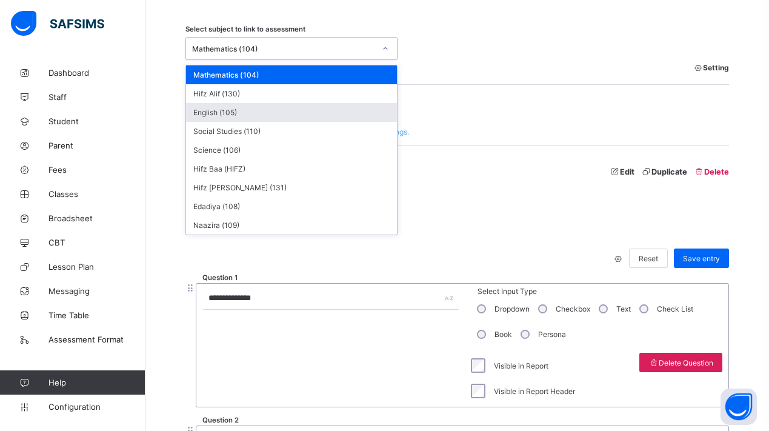
click at [292, 110] on div "English (105)" at bounding box center [291, 112] width 211 height 19
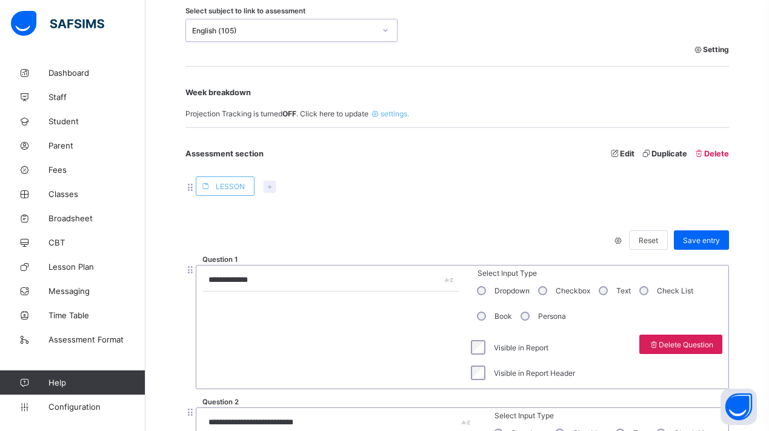
scroll to position [440, 0]
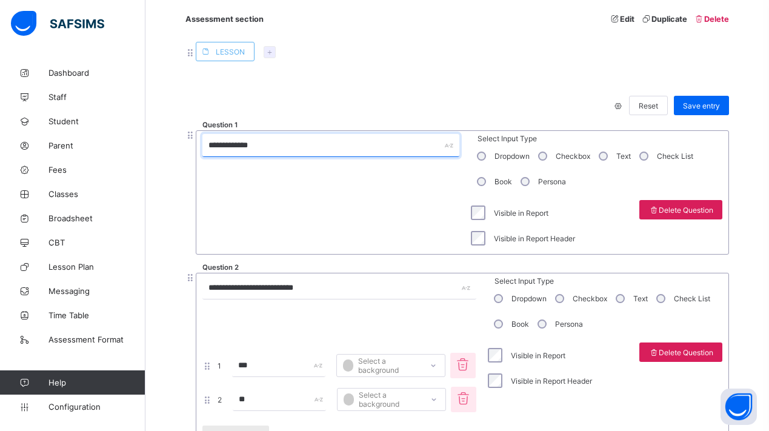
click at [222, 145] on input "**********" at bounding box center [330, 145] width 257 height 23
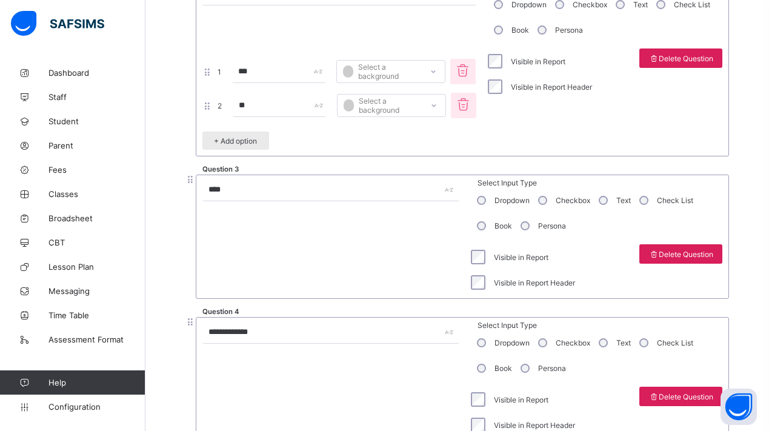
scroll to position [757, 0]
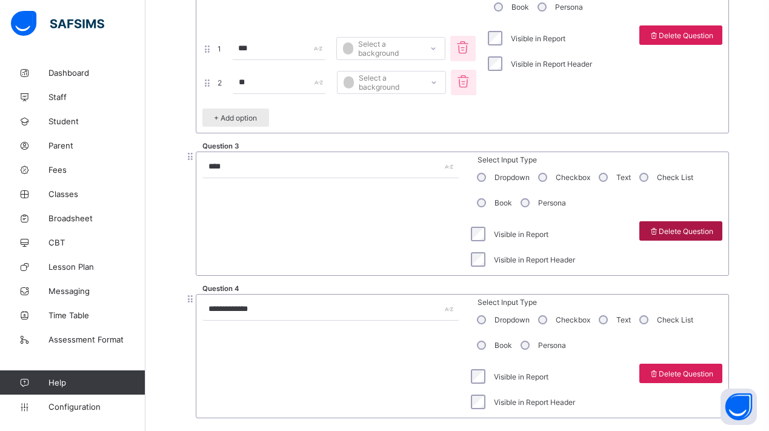
click at [688, 239] on div "Delete Question" at bounding box center [680, 230] width 83 height 19
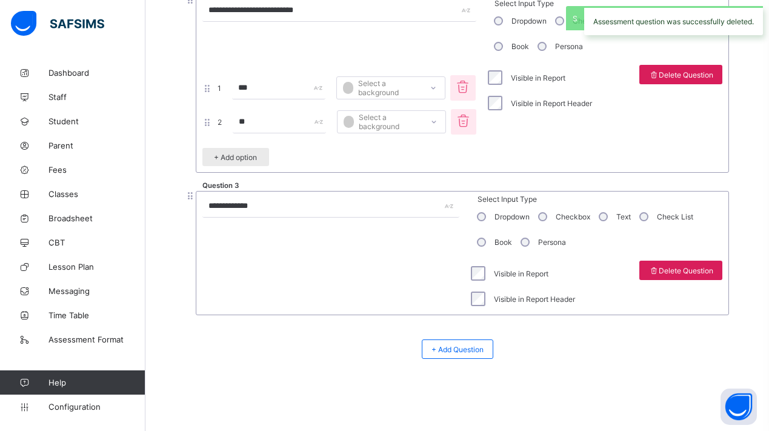
scroll to position [320, 0]
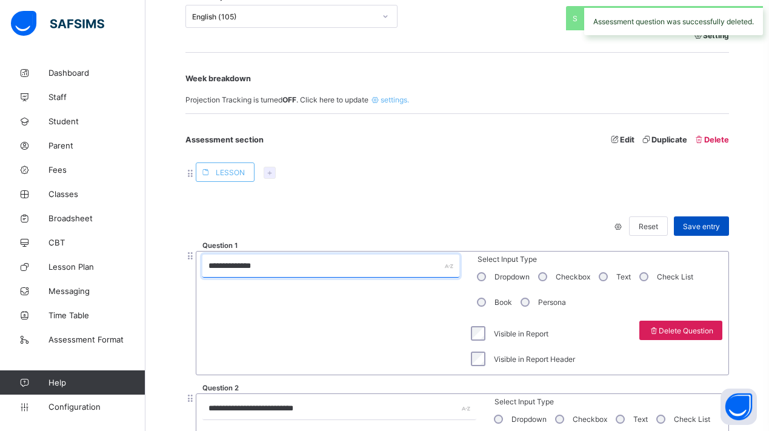
type input "**********"
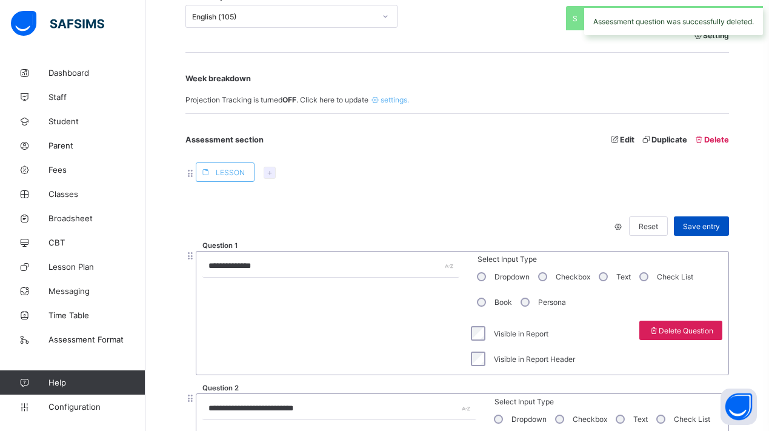
click at [703, 230] on span "Save entry" at bounding box center [701, 226] width 37 height 9
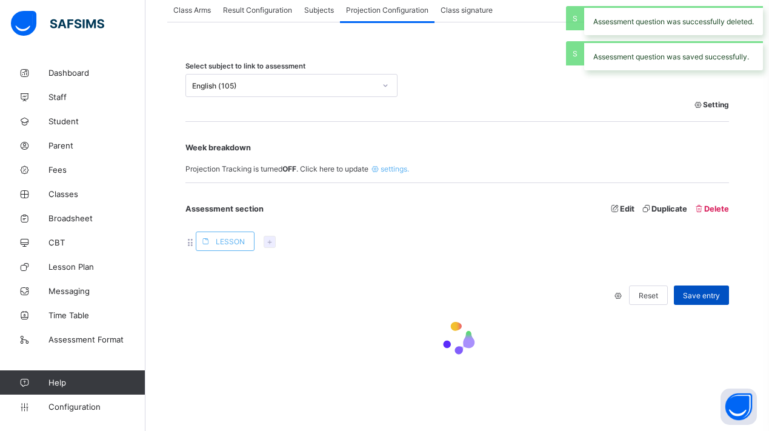
scroll to position [252, 0]
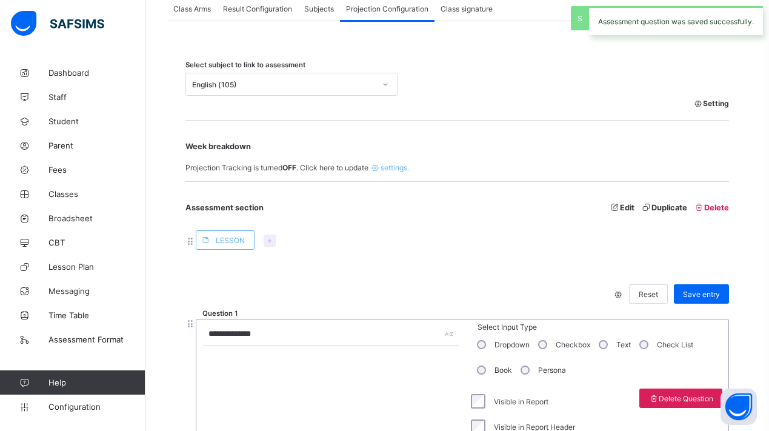
click at [397, 166] on span "settings." at bounding box center [388, 167] width 41 height 9
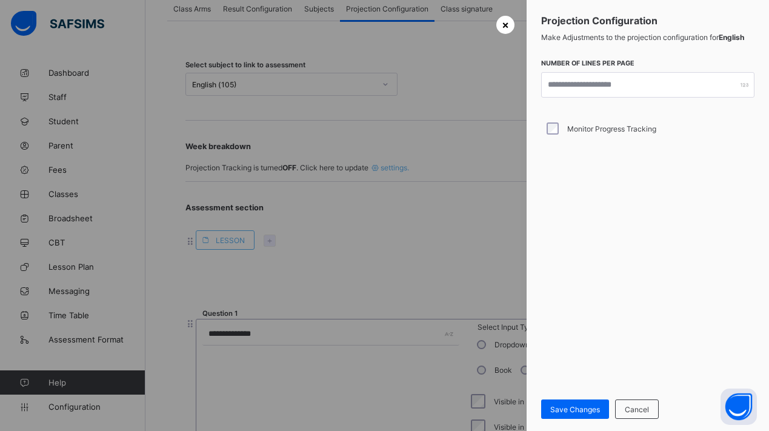
click at [508, 22] on span "×" at bounding box center [504, 24] width 7 height 13
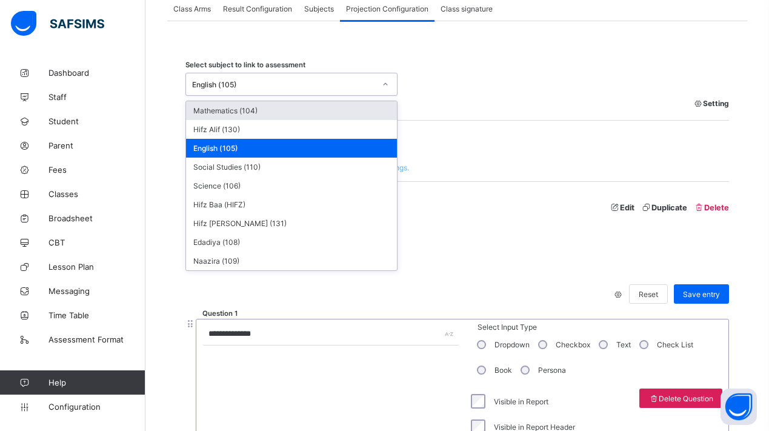
click at [361, 93] on div "English (105)" at bounding box center [291, 84] width 212 height 23
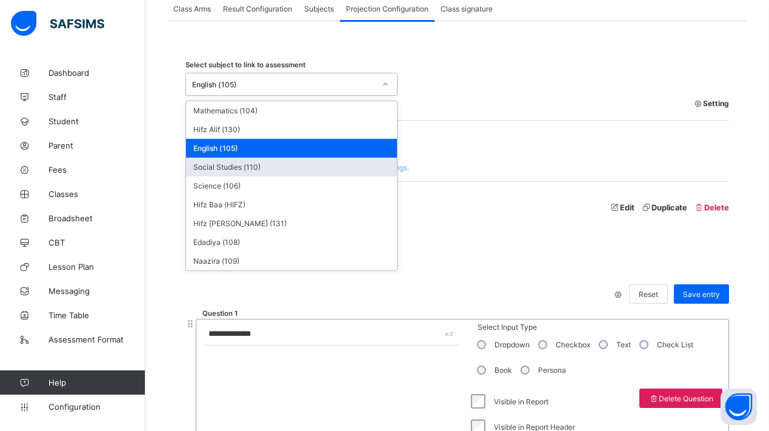
click at [357, 173] on div "Social Studies (110)" at bounding box center [291, 166] width 211 height 19
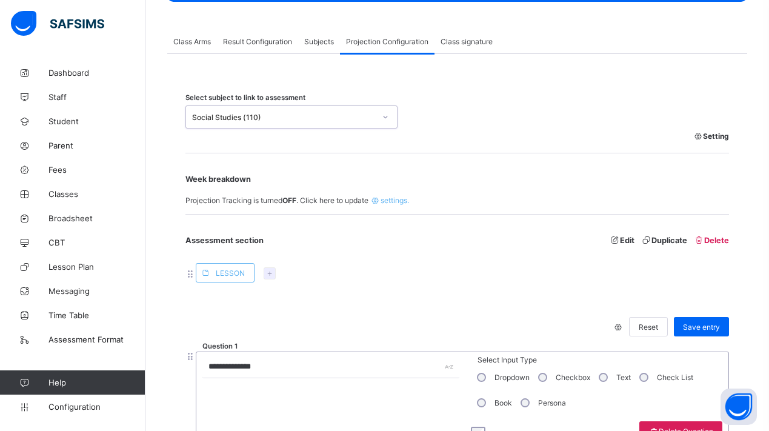
scroll to position [279, 0]
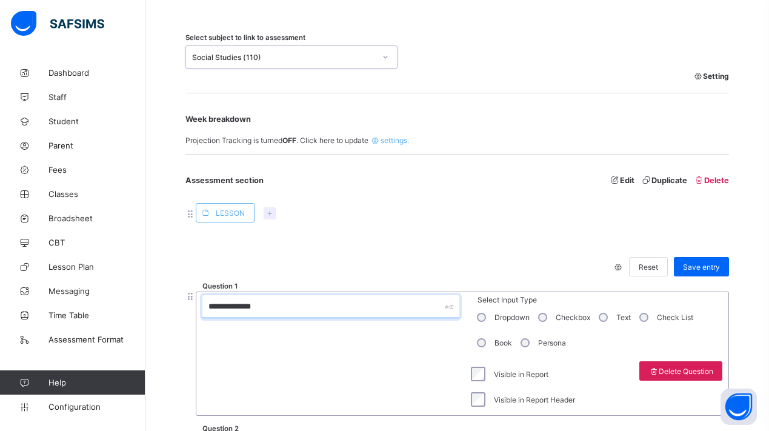
click at [224, 303] on input "**********" at bounding box center [330, 306] width 257 height 23
click at [220, 304] on input "**********" at bounding box center [330, 306] width 257 height 23
click at [220, 305] on input "**********" at bounding box center [330, 306] width 257 height 23
click at [281, 306] on input "**********" at bounding box center [330, 306] width 257 height 23
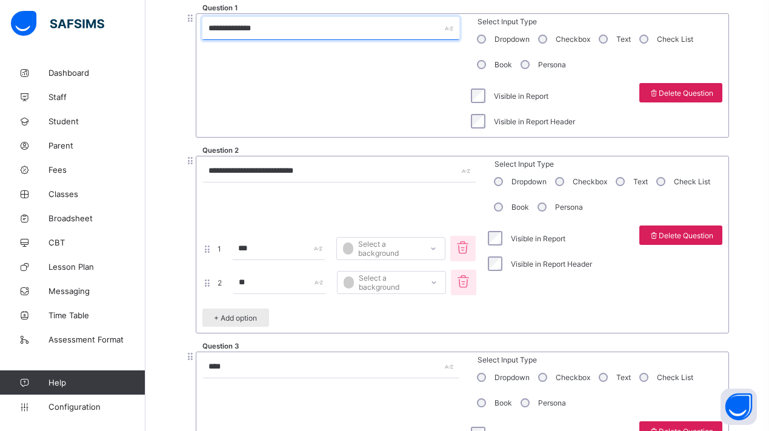
scroll to position [591, 0]
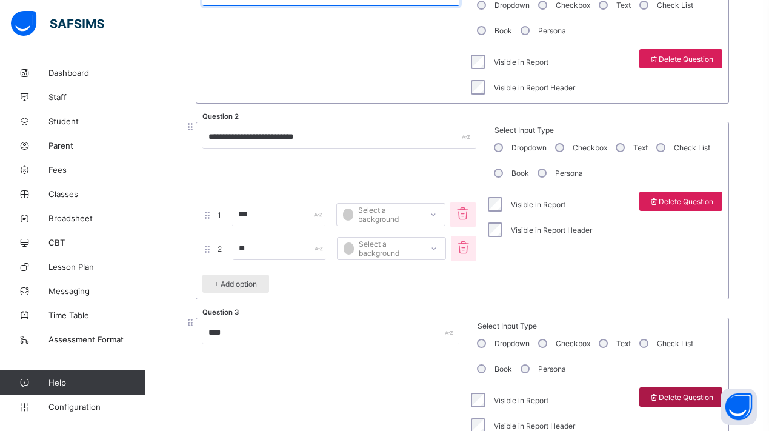
click at [687, 398] on span "Delete Question" at bounding box center [680, 396] width 65 height 9
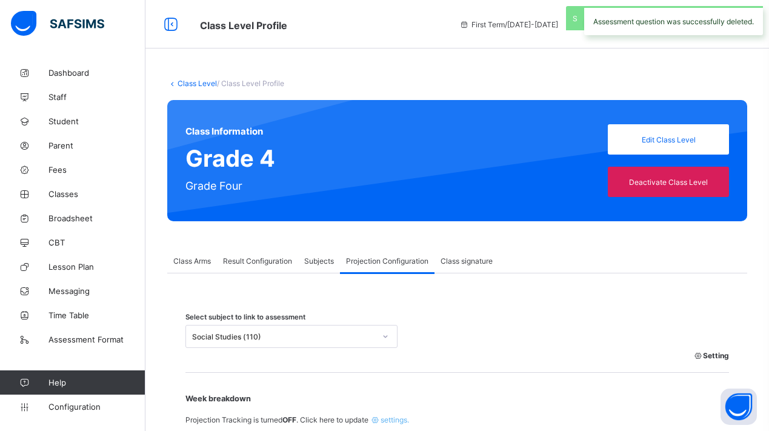
scroll to position [230, 0]
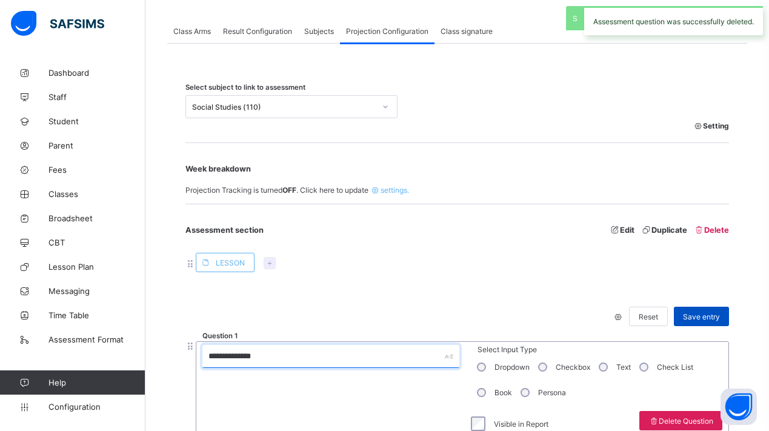
type input "**********"
click at [704, 314] on span "Save entry" at bounding box center [701, 316] width 37 height 9
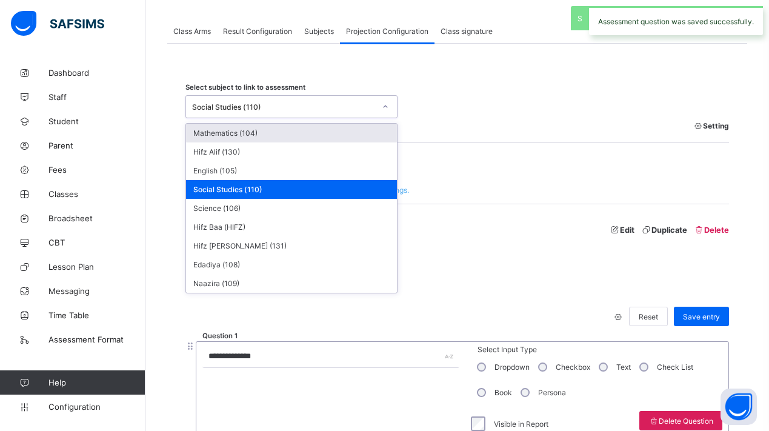
click at [357, 110] on div "Social Studies (110)" at bounding box center [283, 106] width 183 height 9
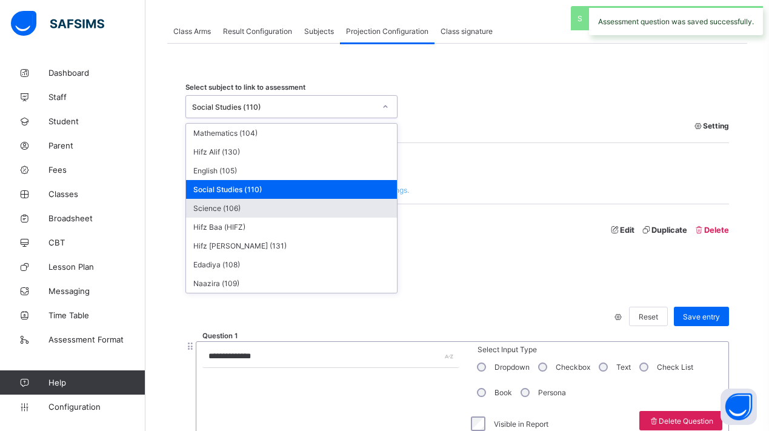
click at [314, 215] on div "Science (106)" at bounding box center [291, 208] width 211 height 19
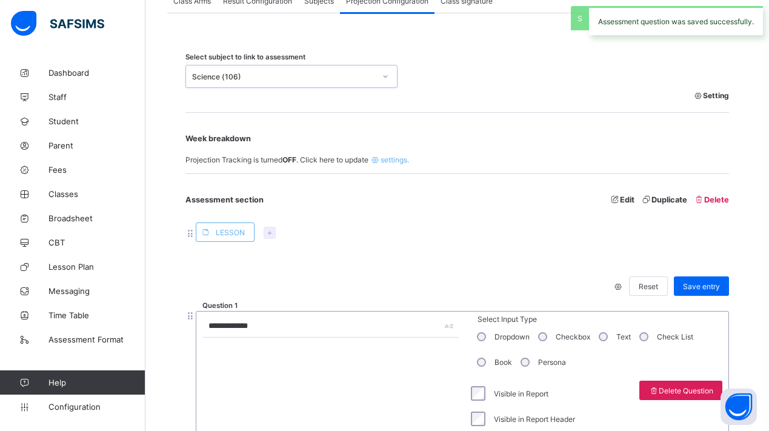
scroll to position [402, 0]
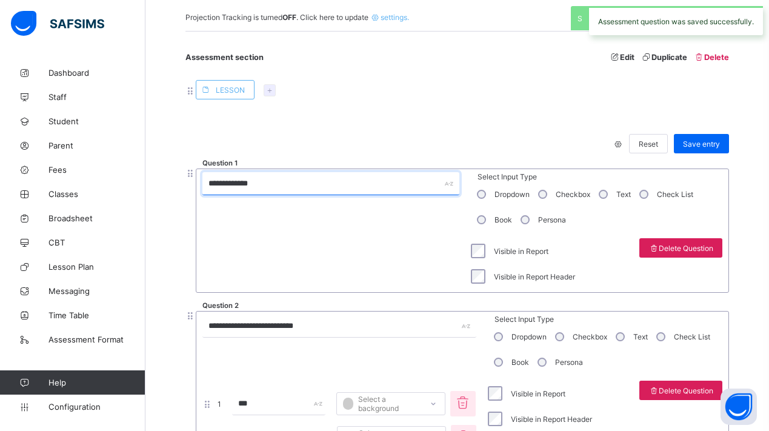
click at [263, 182] on input "**********" at bounding box center [330, 183] width 257 height 23
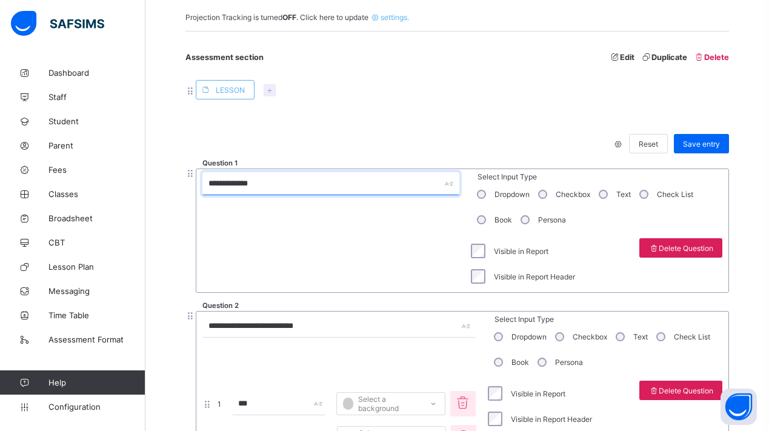
click at [222, 182] on input "**********" at bounding box center [330, 183] width 257 height 23
click at [221, 182] on input "**********" at bounding box center [330, 183] width 257 height 23
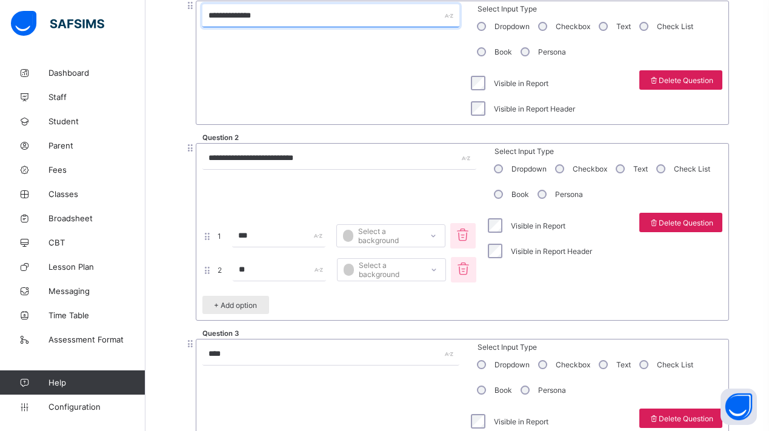
scroll to position [827, 0]
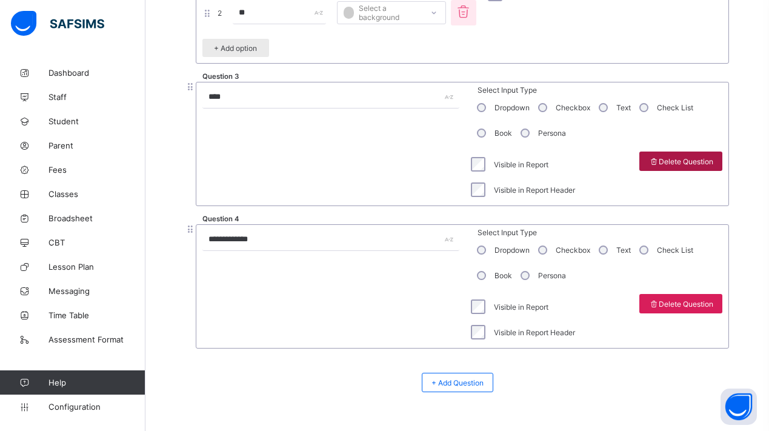
click at [684, 168] on div "Delete Question" at bounding box center [680, 160] width 83 height 19
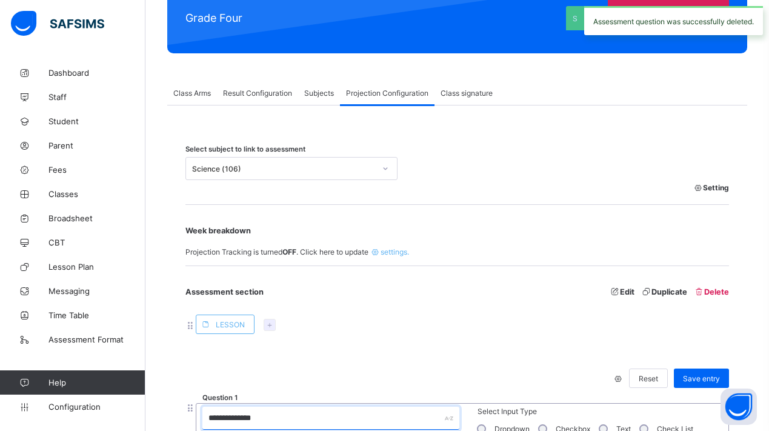
scroll to position [320, 0]
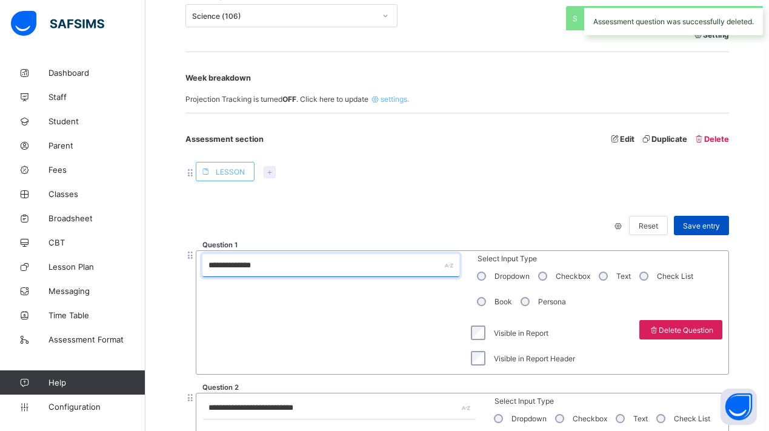
type input "**********"
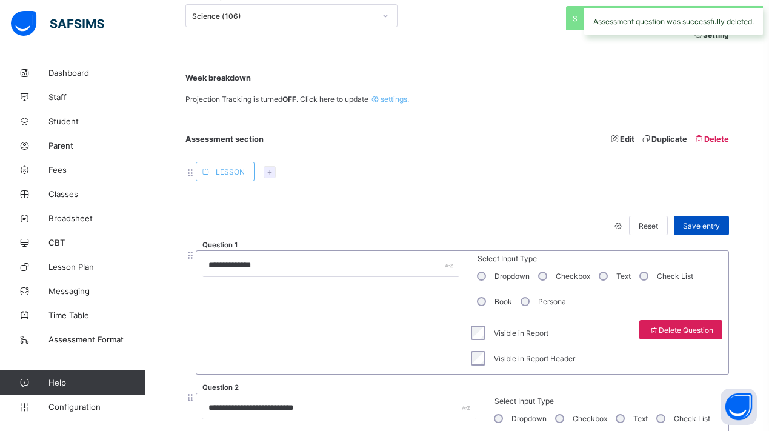
click at [705, 235] on div "Save entry" at bounding box center [700, 225] width 55 height 19
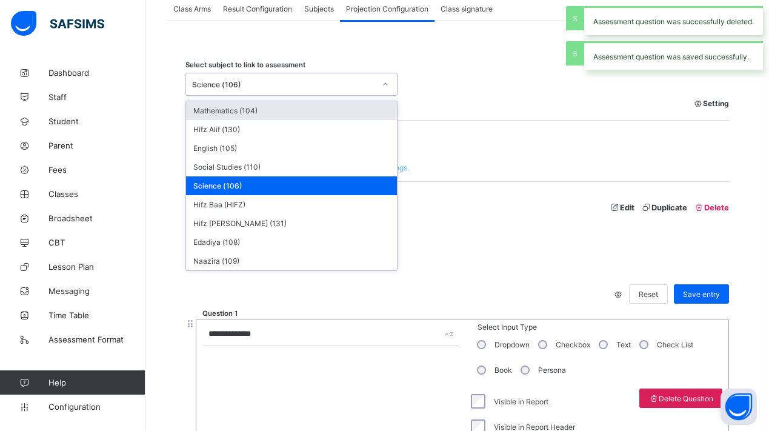
click at [299, 85] on div "Science (106)" at bounding box center [283, 84] width 183 height 9
click at [292, 113] on div "Mathematics (104)" at bounding box center [291, 110] width 211 height 19
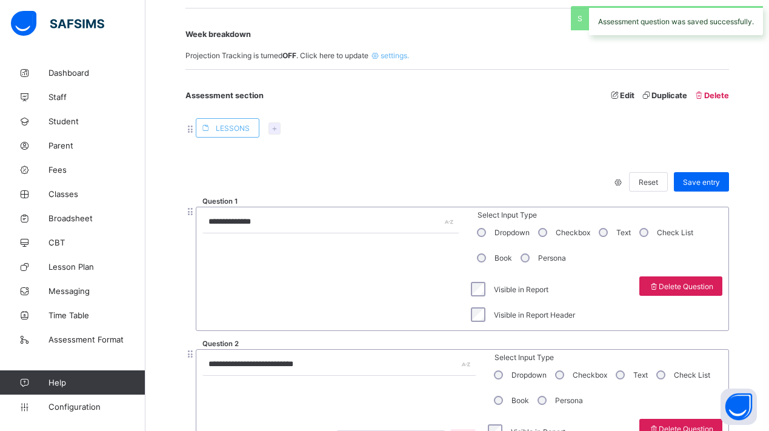
scroll to position [323, 0]
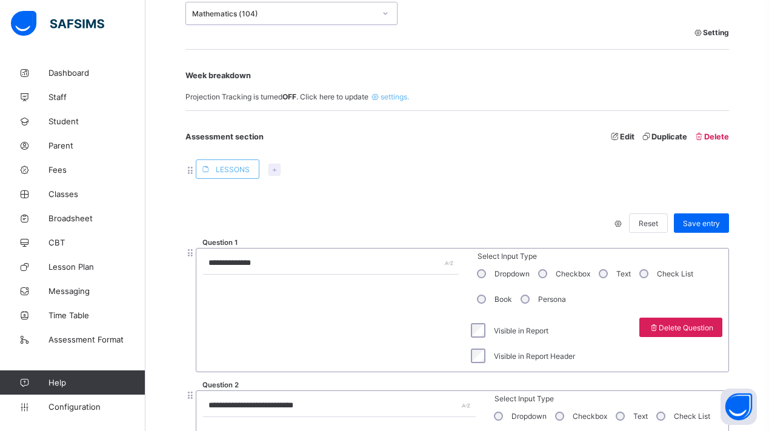
click at [320, 18] on div "Mathematics (104)" at bounding box center [283, 13] width 183 height 9
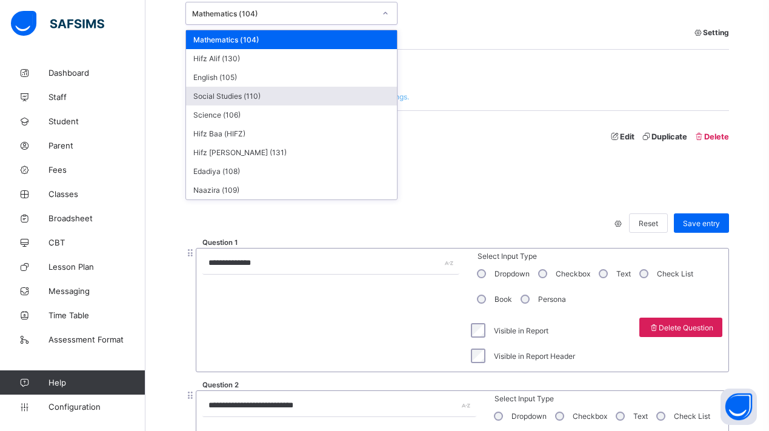
click at [447, 70] on div "Week breakdown Projection Tracking is turned OFF . Click here to update setting…" at bounding box center [456, 80] width 543 height 61
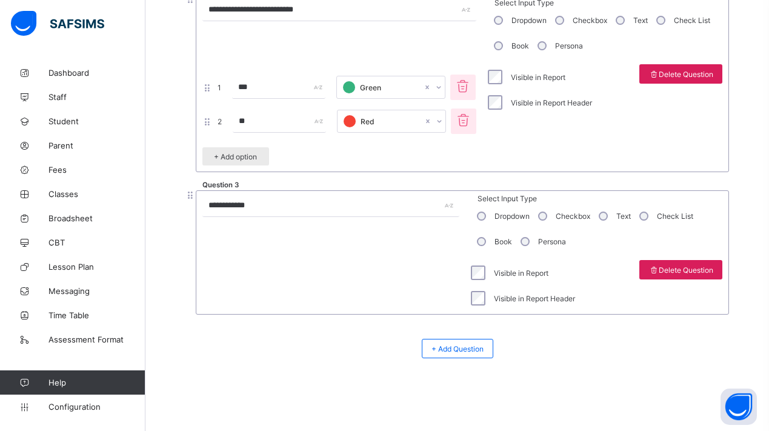
scroll to position [718, 0]
click at [92, 336] on span "Assessment Format" at bounding box center [96, 339] width 97 height 10
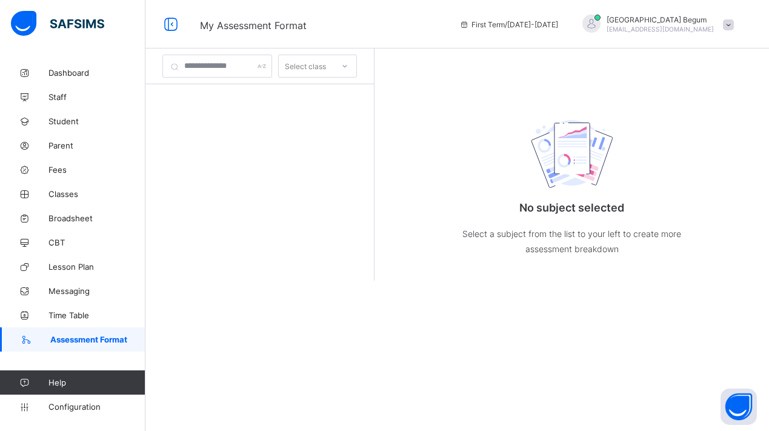
click at [243, 78] on div "Select class" at bounding box center [259, 66] width 228 height 36
click at [242, 67] on input "text" at bounding box center [217, 66] width 110 height 23
type input "****"
click at [268, 69] on div "****" at bounding box center [217, 66] width 110 height 23
click at [326, 59] on div "Select class" at bounding box center [305, 66] width 41 height 23
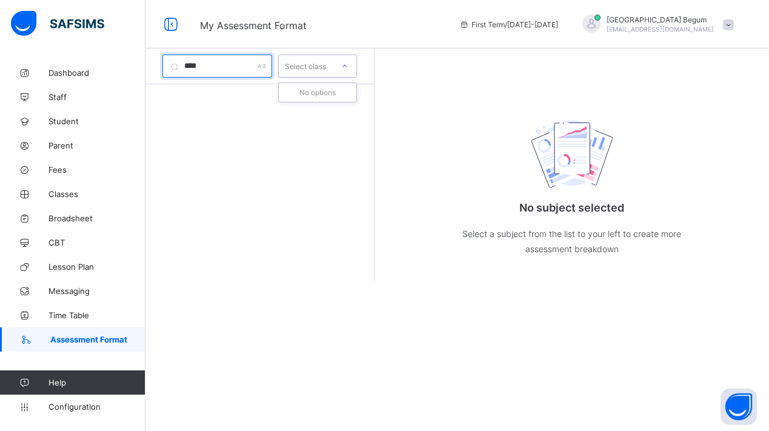
click at [223, 64] on input "****" at bounding box center [217, 66] width 110 height 23
click at [78, 337] on span "Assessment Format" at bounding box center [97, 339] width 95 height 10
click at [729, 400] on button "Open asap" at bounding box center [738, 406] width 36 height 36
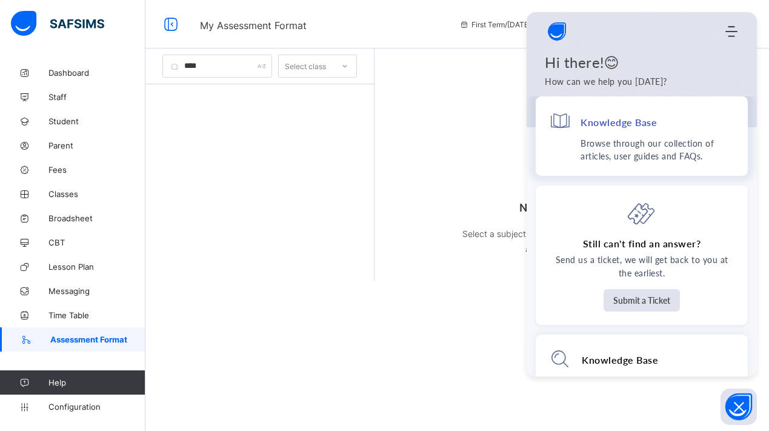
click at [669, 141] on p "Browse through our collection of articles, user guides and FAQs." at bounding box center [657, 149] width 154 height 25
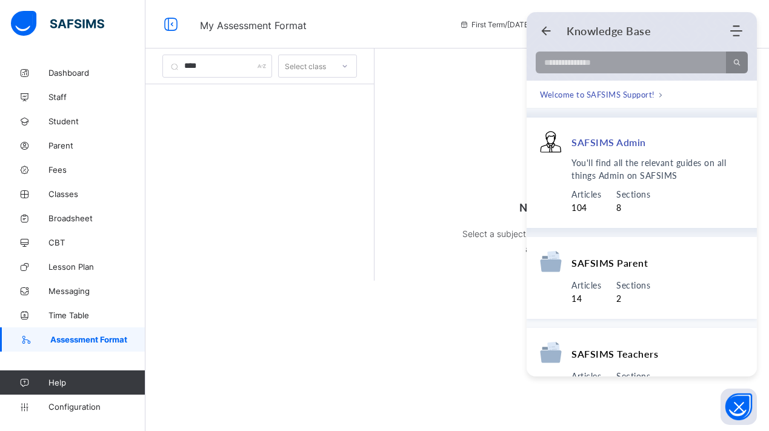
click at [627, 137] on span "SAFSIMS Admin" at bounding box center [608, 142] width 74 height 13
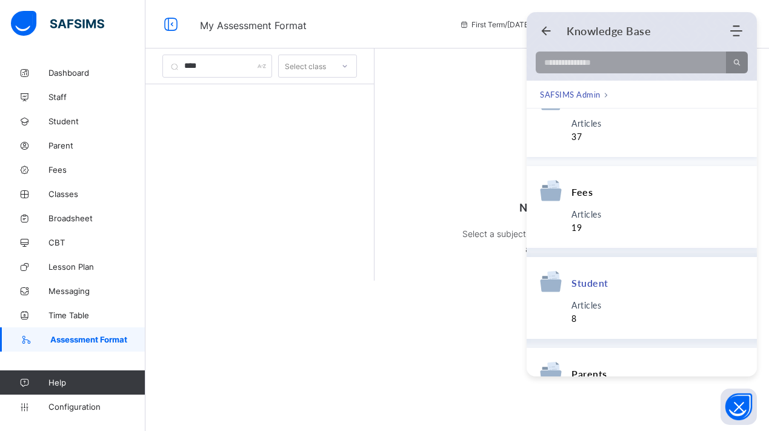
scroll to position [164, 0]
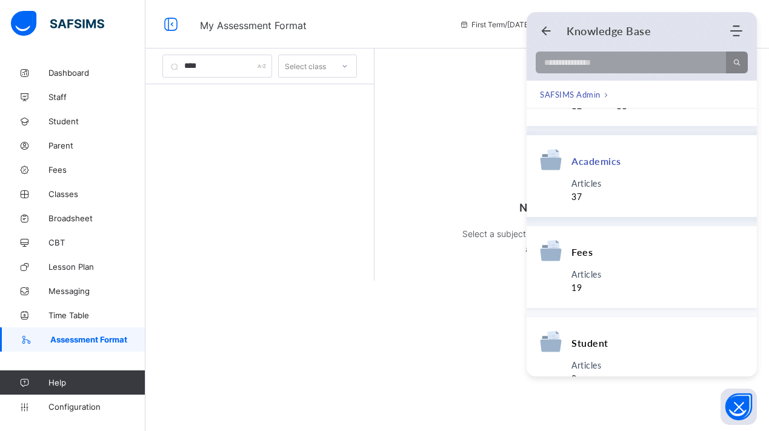
click at [607, 172] on div "Academics" at bounding box center [641, 162] width 203 height 28
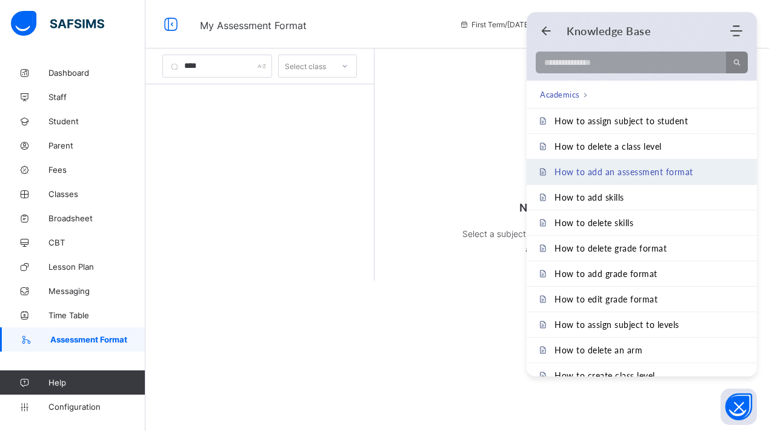
click at [642, 166] on link "How to add an assessment format" at bounding box center [641, 171] width 230 height 25
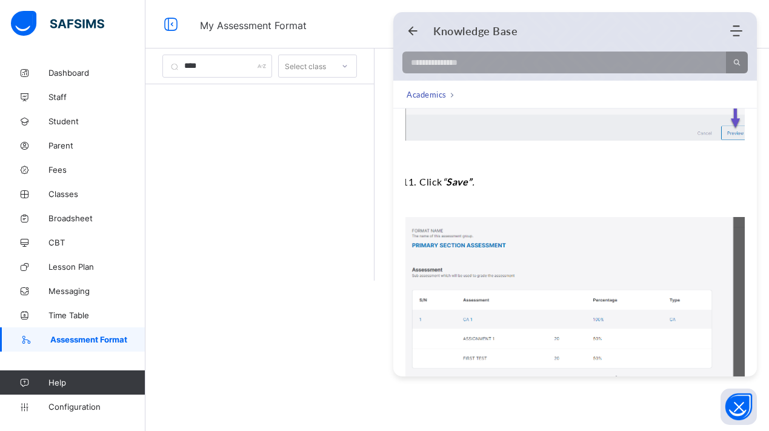
scroll to position [1231, 0]
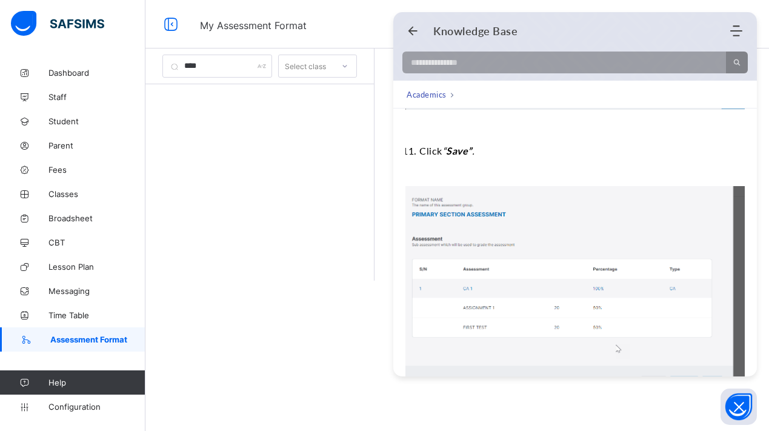
click at [414, 42] on div "No result found" at bounding box center [574, 57] width 363 height 31
click at [414, 27] on icon "Back" at bounding box center [412, 31] width 12 height 12
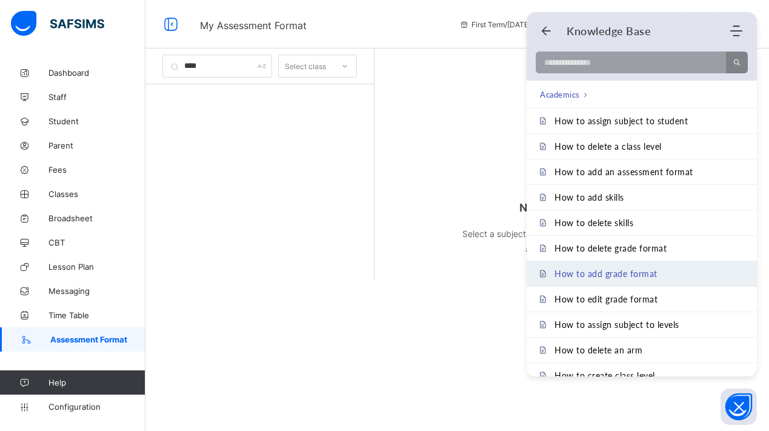
click at [648, 270] on span "How to add grade format" at bounding box center [605, 273] width 103 height 10
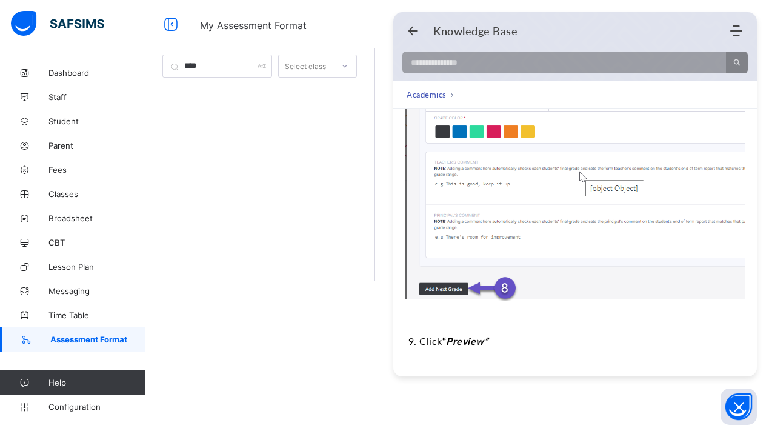
scroll to position [1084, 0]
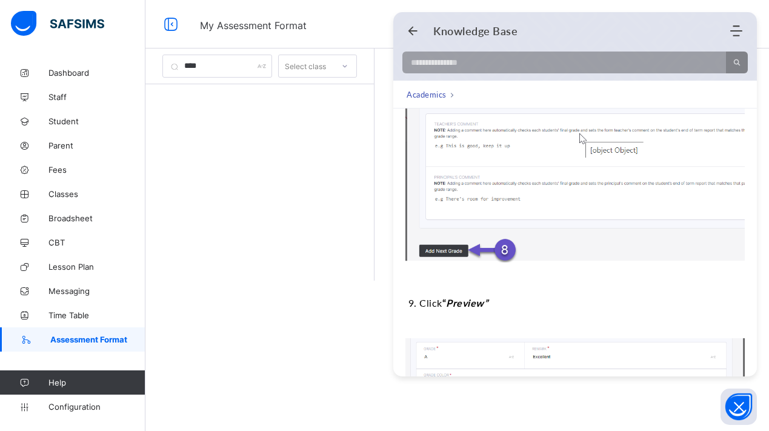
click at [237, 255] on div at bounding box center [259, 200] width 228 height 232
click at [89, 401] on link "Configuration" at bounding box center [72, 406] width 145 height 24
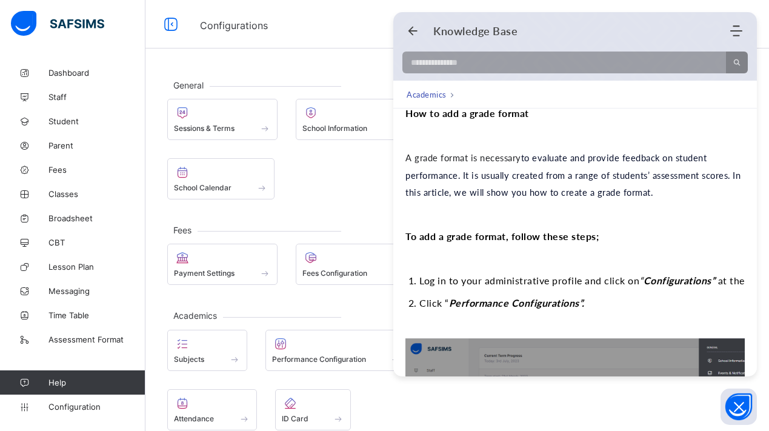
scroll to position [84, 0]
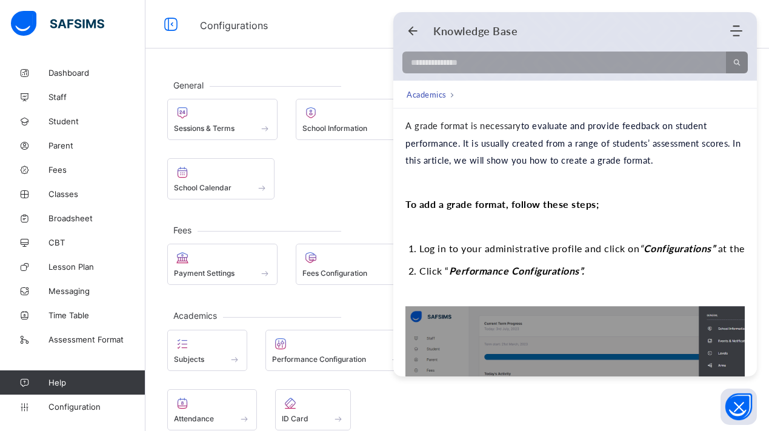
click at [503, 25] on h1 "Knowledge Base" at bounding box center [475, 30] width 84 height 13
click at [741, 412] on icon "Open asap" at bounding box center [738, 406] width 15 height 15
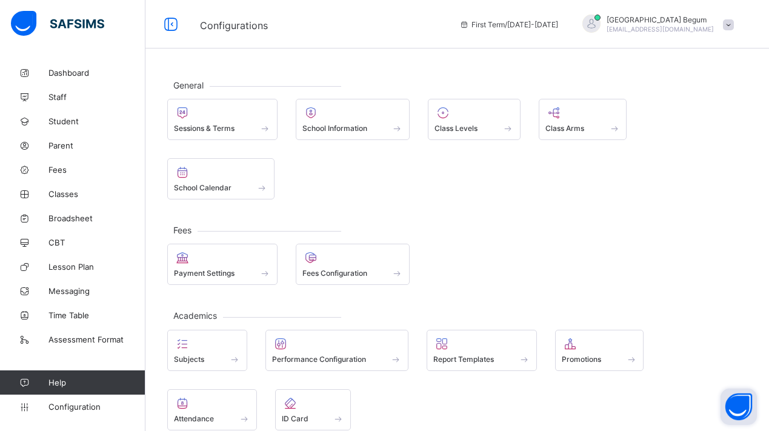
scroll to position [102, 0]
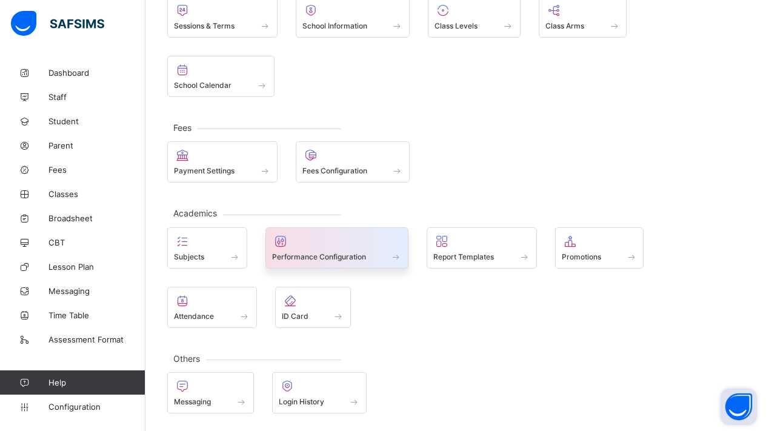
click at [385, 240] on div at bounding box center [337, 241] width 130 height 15
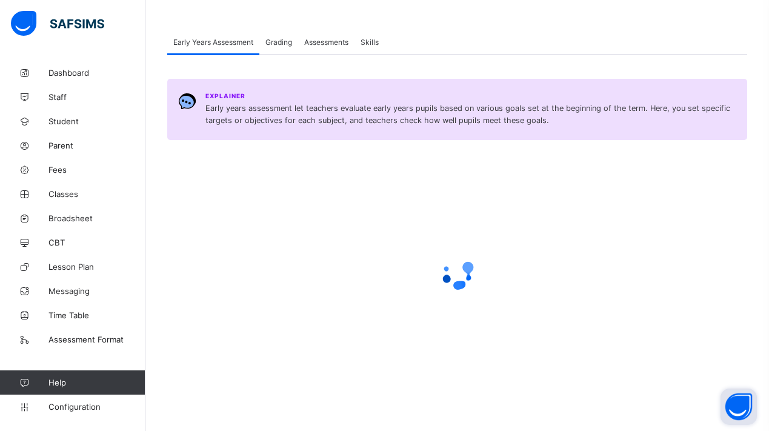
scroll to position [88, 0]
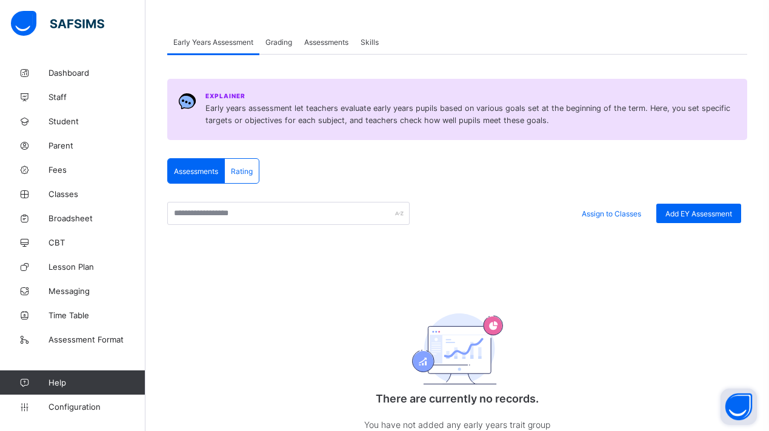
click at [292, 44] on span "Grading" at bounding box center [278, 42] width 27 height 9
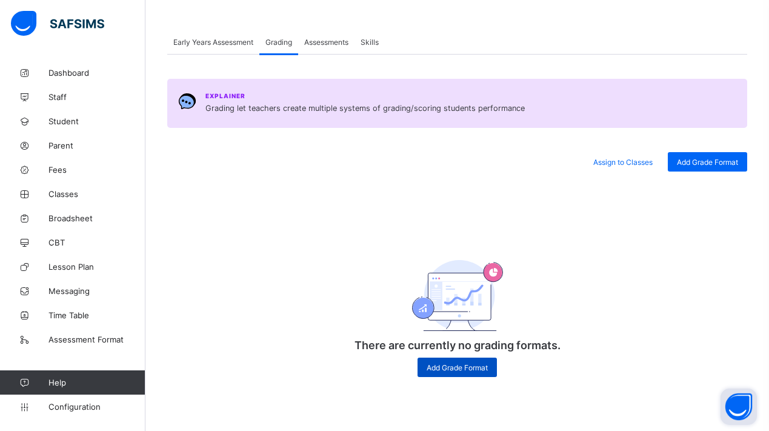
click at [462, 373] on div "Add Grade Format" at bounding box center [456, 366] width 79 height 19
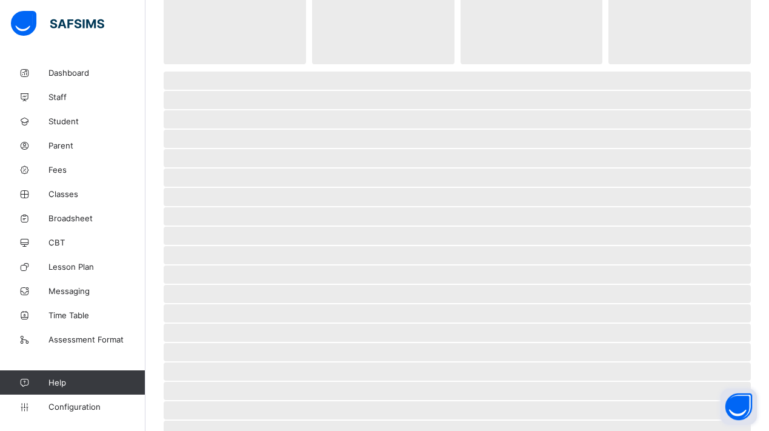
scroll to position [55, 0]
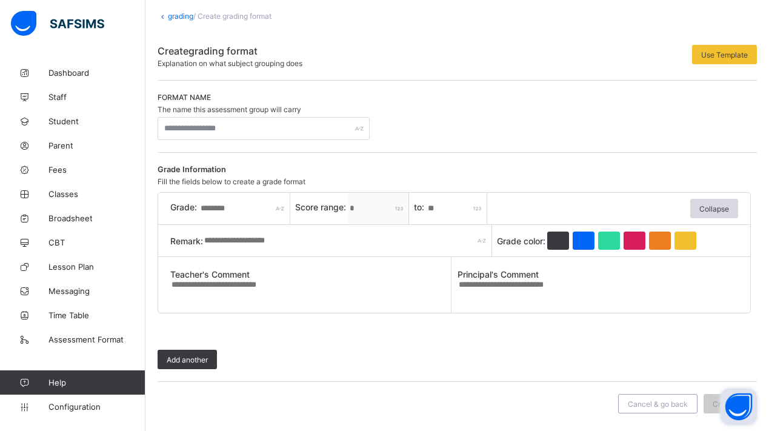
click at [326, 115] on div "Format name The name this assessment group will carry" at bounding box center [456, 116] width 599 height 47
click at [339, 121] on input "text" at bounding box center [263, 128] width 212 height 23
type input "****"
click at [472, 145] on div "Format name The name this assessment group will carry ****" at bounding box center [456, 117] width 599 height 72
click at [227, 206] on input "text" at bounding box center [244, 208] width 91 height 31
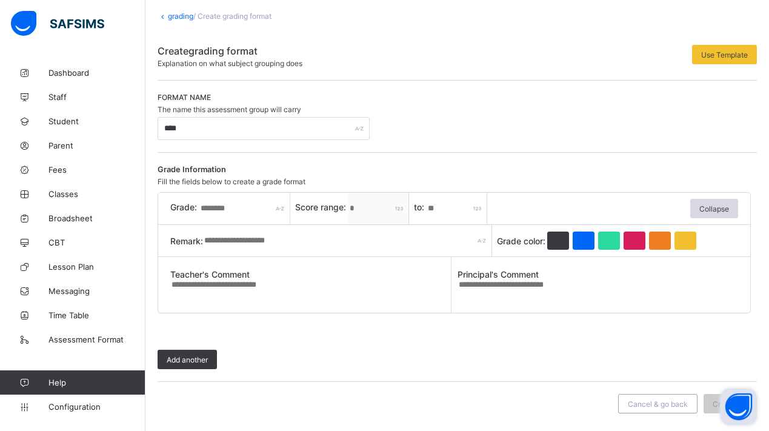
click at [360, 209] on input "*" at bounding box center [378, 208] width 61 height 31
click at [251, 206] on input "text" at bounding box center [244, 208] width 91 height 31
type input "*"
click at [357, 219] on input "*" at bounding box center [378, 208] width 61 height 31
click at [360, 210] on input "*" at bounding box center [378, 208] width 61 height 31
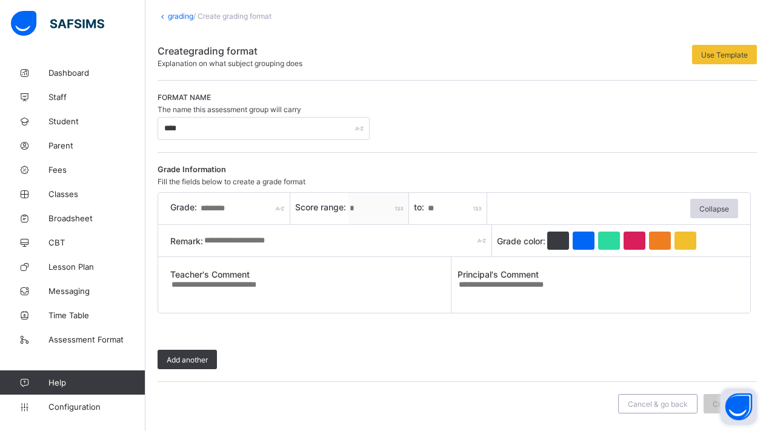
click at [400, 203] on input "*" at bounding box center [378, 208] width 61 height 31
click at [386, 206] on input "*" at bounding box center [378, 208] width 61 height 31
click at [368, 208] on input "*" at bounding box center [378, 208] width 61 height 31
click at [371, 209] on input "*" at bounding box center [378, 208] width 61 height 31
click at [468, 217] on input "*" at bounding box center [456, 208] width 61 height 31
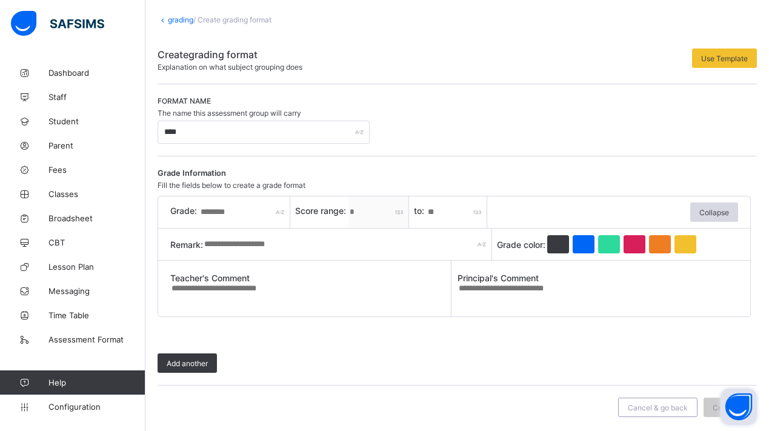
scroll to position [26, 0]
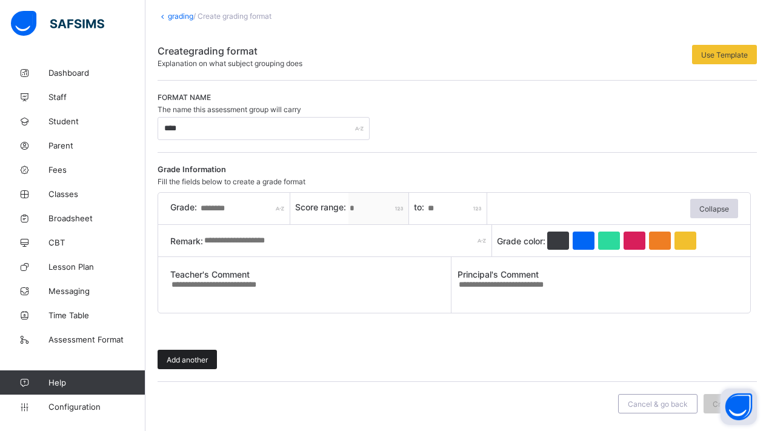
type input "***"
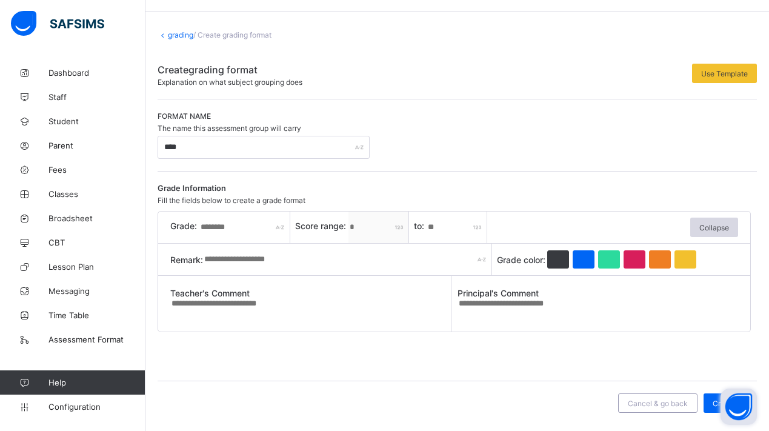
scroll to position [36, 0]
click at [711, 404] on div "Create" at bounding box center [723, 403] width 41 height 19
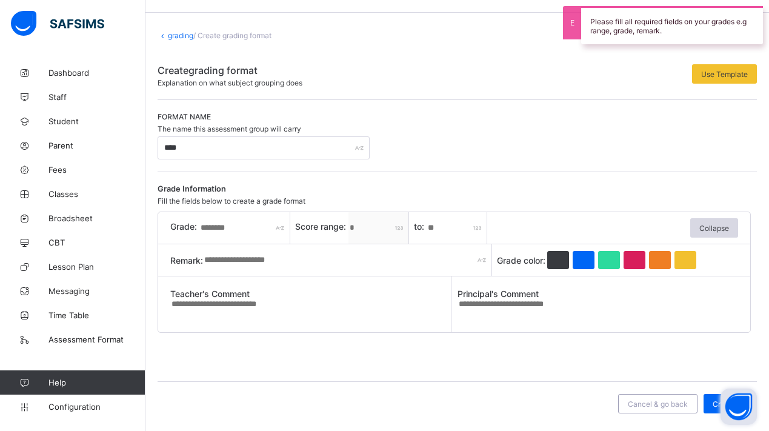
click at [665, 35] on div "Please fill all required fields on your grades e.g range, grade, remark." at bounding box center [672, 25] width 182 height 38
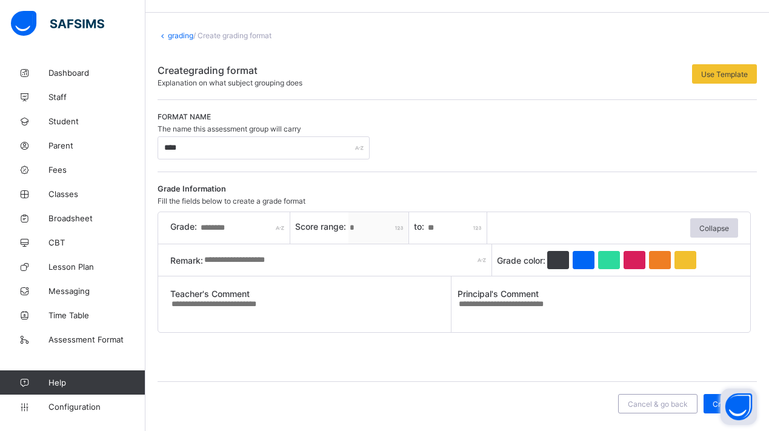
click at [498, 322] on div "Principal's Comment" at bounding box center [597, 304] width 281 height 56
click at [498, 306] on textarea at bounding box center [597, 308] width 281 height 19
click at [176, 39] on link "grading" at bounding box center [180, 35] width 25 height 9
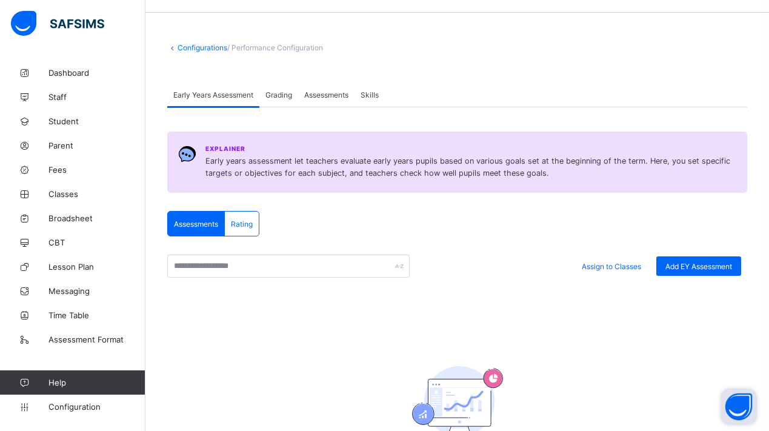
click at [276, 92] on span "Grading" at bounding box center [278, 94] width 27 height 9
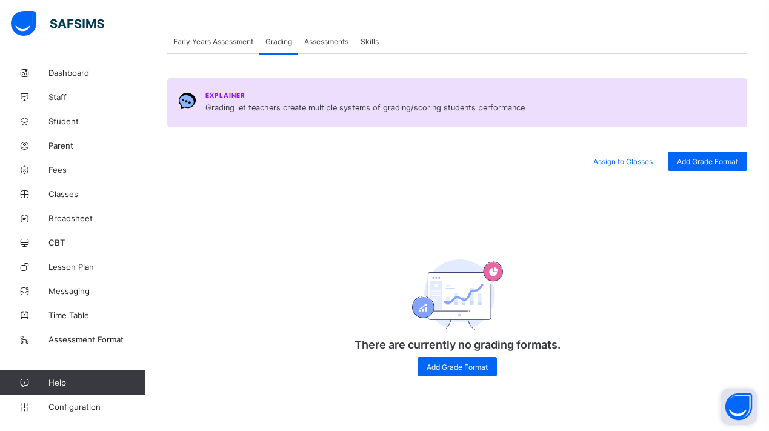
scroll to position [89, 0]
click at [90, 405] on span "Configuration" at bounding box center [96, 407] width 96 height 10
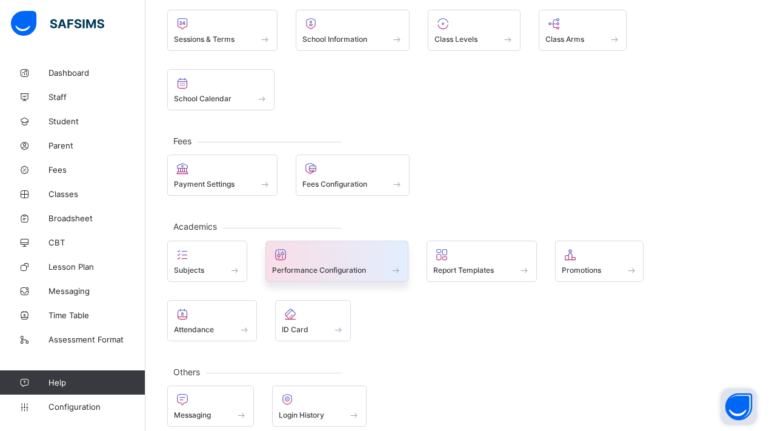
click at [403, 252] on div "Performance Configuration" at bounding box center [337, 260] width 144 height 41
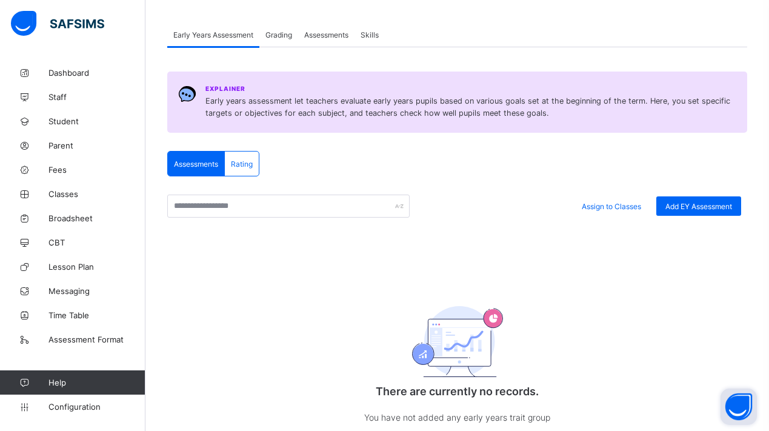
scroll to position [98, 0]
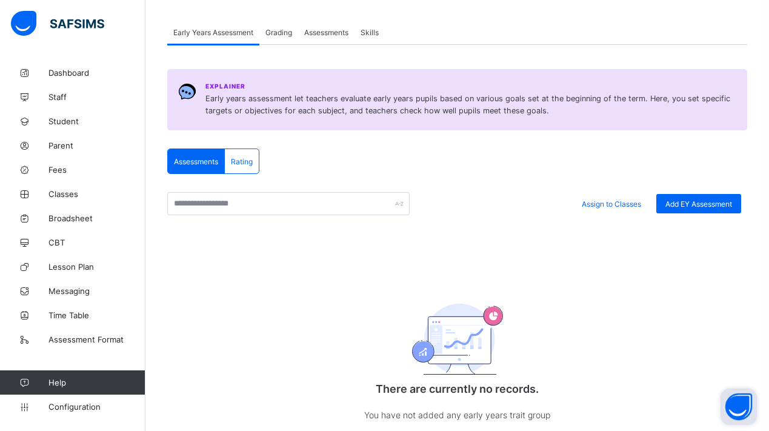
click at [292, 33] on span "Grading" at bounding box center [278, 32] width 27 height 9
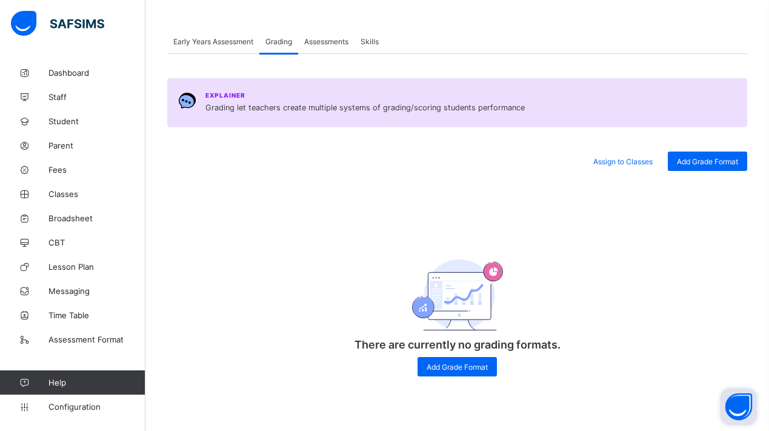
click at [320, 41] on span "Assessments" at bounding box center [326, 41] width 44 height 9
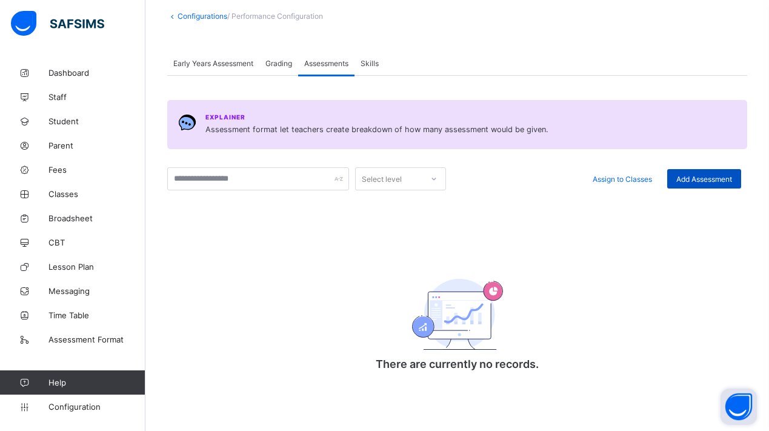
click at [678, 184] on div "Add Assessment" at bounding box center [704, 178] width 74 height 19
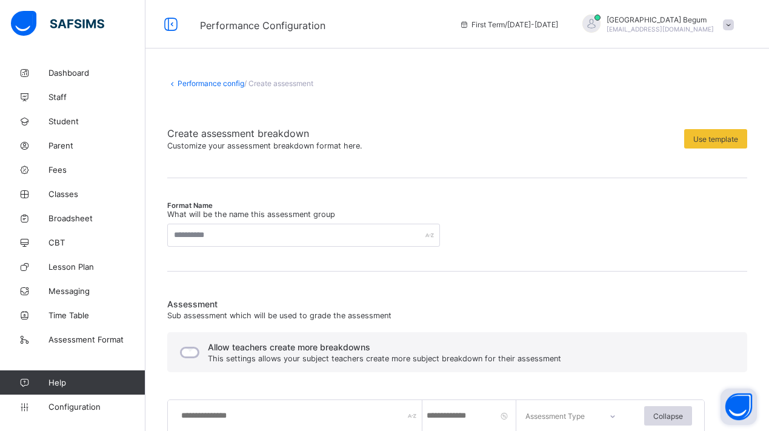
click at [211, 82] on link "Performance config" at bounding box center [210, 83] width 67 height 9
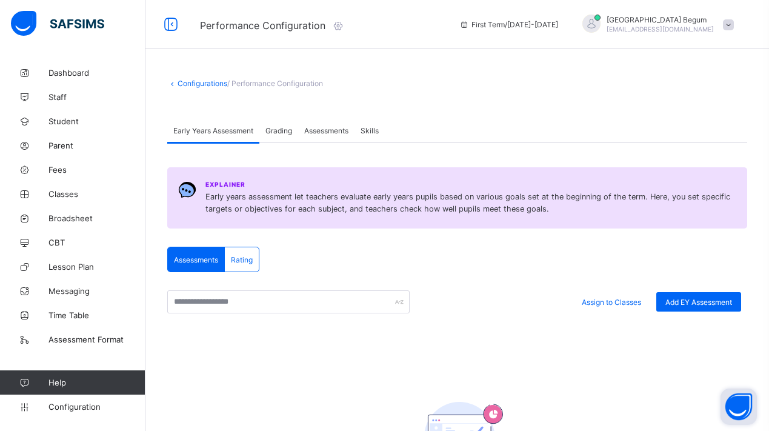
click at [281, 124] on div "Grading" at bounding box center [278, 130] width 39 height 24
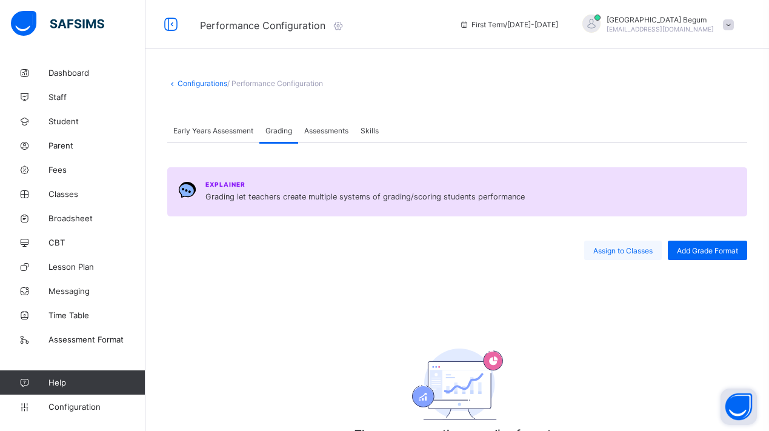
click at [639, 257] on div "Assign to Classes" at bounding box center [623, 249] width 78 height 19
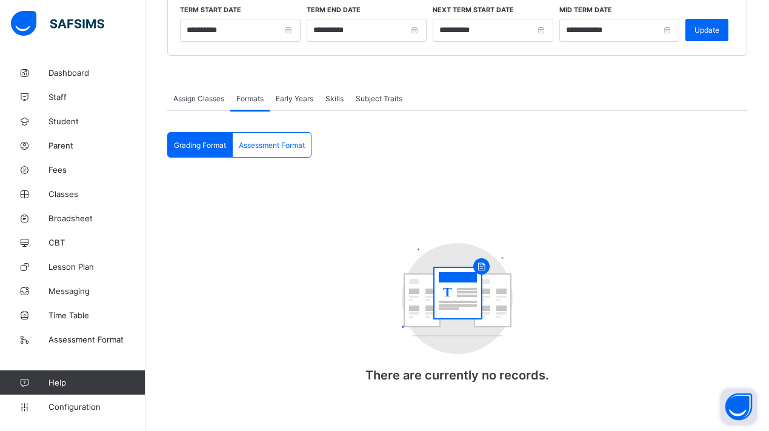
scroll to position [164, 0]
click at [205, 139] on div "Grading Format" at bounding box center [200, 145] width 65 height 24
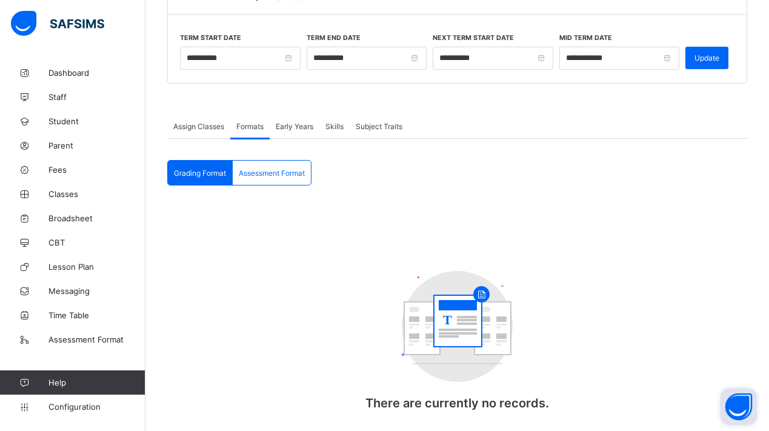
scroll to position [76, 0]
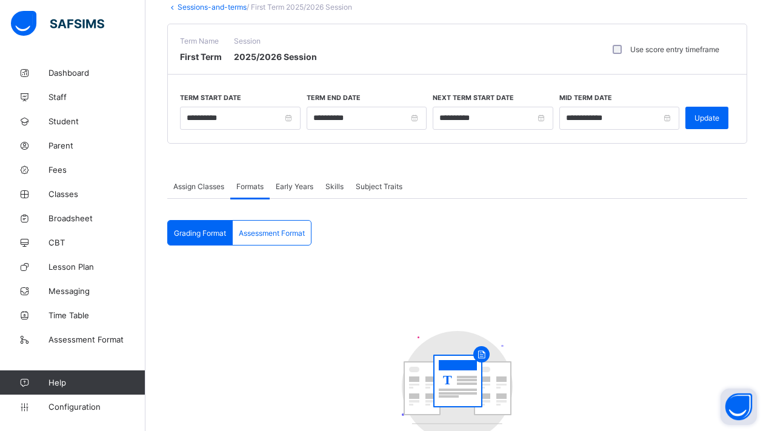
click at [304, 241] on div "Assessment Format" at bounding box center [272, 232] width 78 height 24
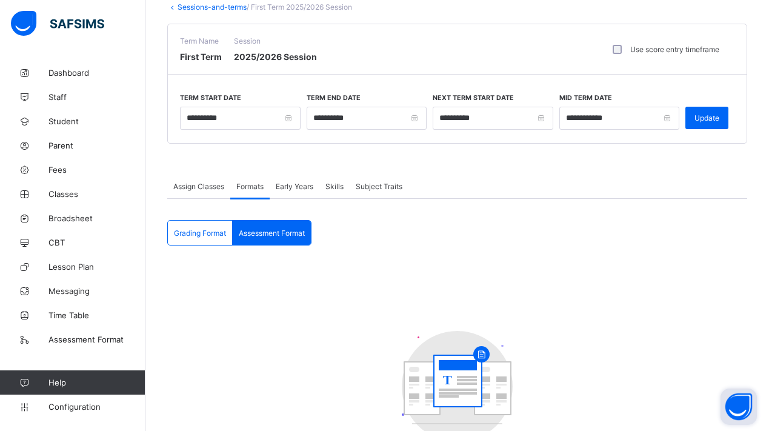
click at [209, 235] on span "Grading Format" at bounding box center [200, 232] width 52 height 9
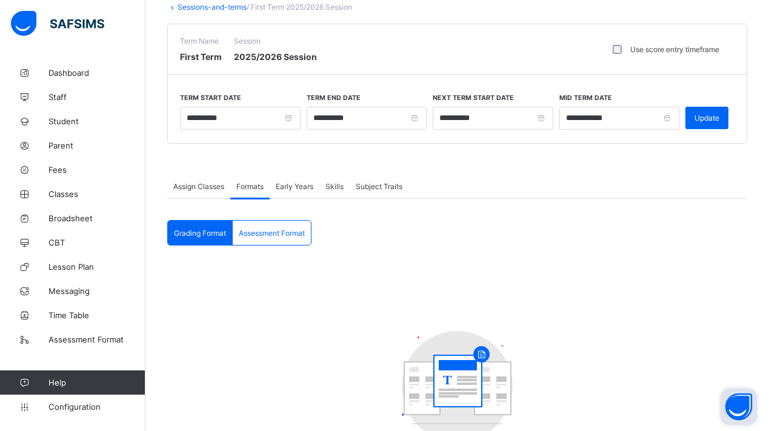
click at [208, 176] on div "Assign Classes" at bounding box center [198, 186] width 63 height 24
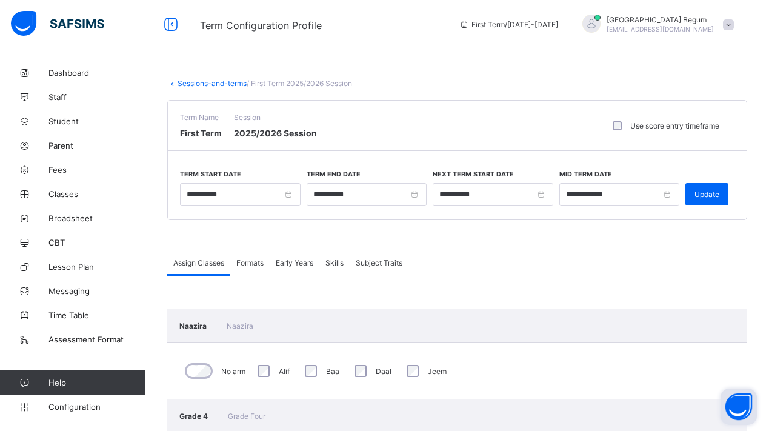
scroll to position [0, 0]
click at [242, 263] on span "Formats" at bounding box center [249, 262] width 27 height 9
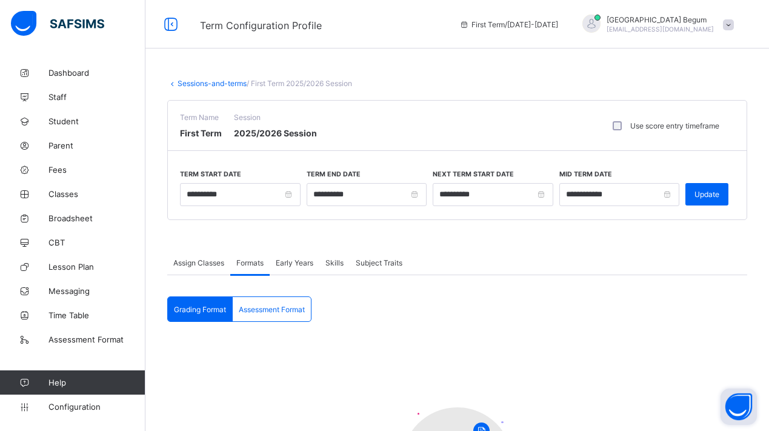
click at [235, 81] on link "Sessions-and-terms" at bounding box center [211, 83] width 69 height 9
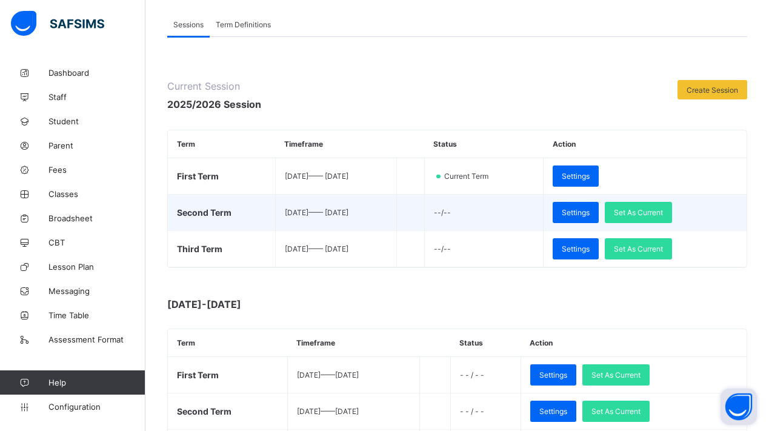
scroll to position [86, 0]
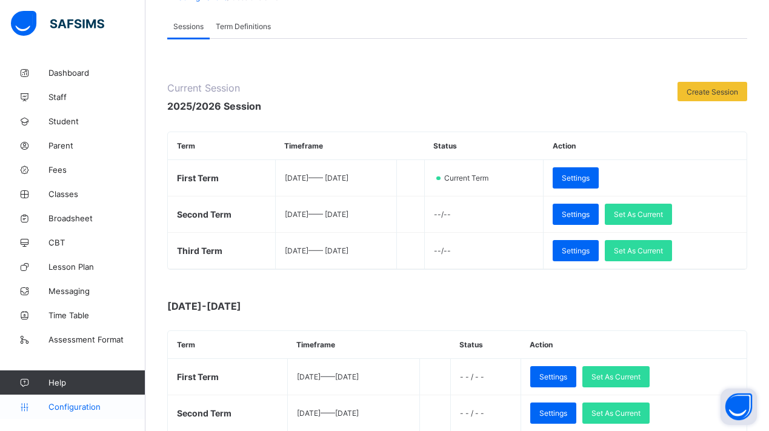
click at [84, 399] on link "Configuration" at bounding box center [72, 406] width 145 height 24
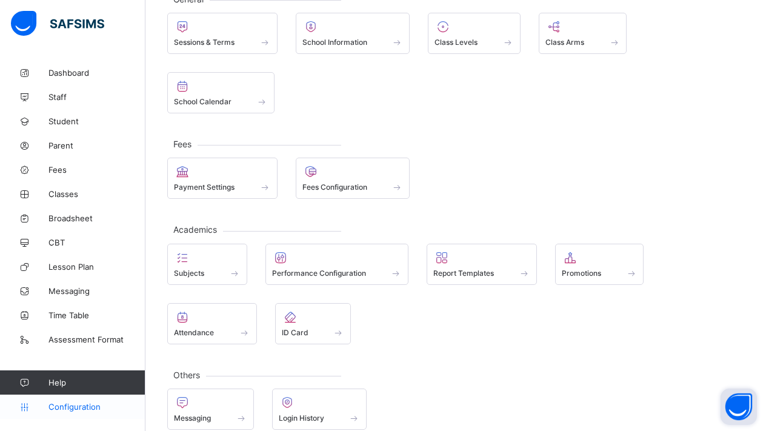
click at [88, 399] on link "Configuration" at bounding box center [72, 406] width 145 height 24
click at [90, 407] on span "Configuration" at bounding box center [96, 407] width 96 height 10
click at [88, 408] on span "Configuration" at bounding box center [96, 407] width 96 height 10
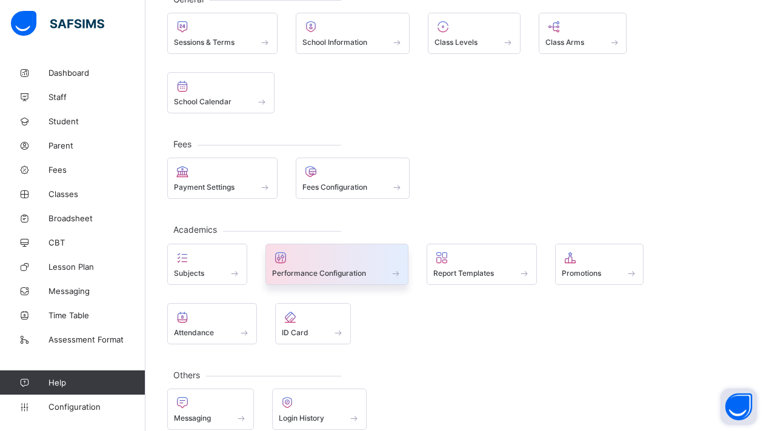
click at [309, 273] on span "Performance Configuration" at bounding box center [319, 272] width 94 height 9
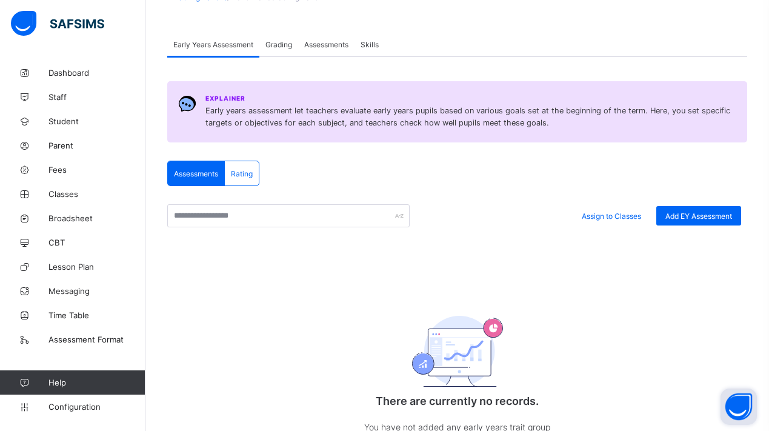
click at [724, 393] on button "Open asap" at bounding box center [738, 406] width 36 height 36
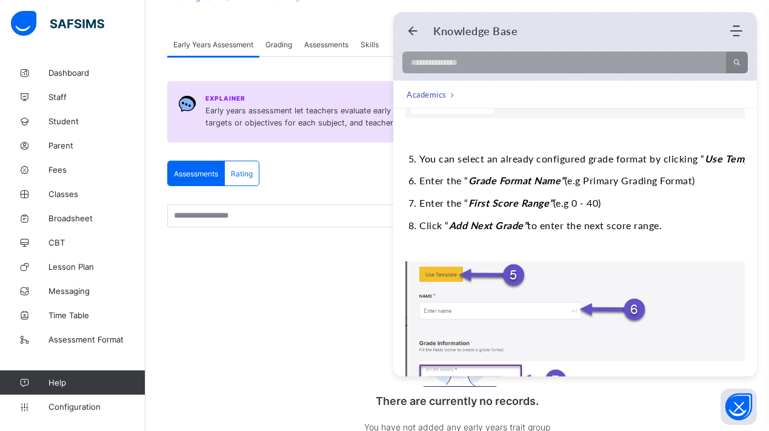
scroll to position [726, 0]
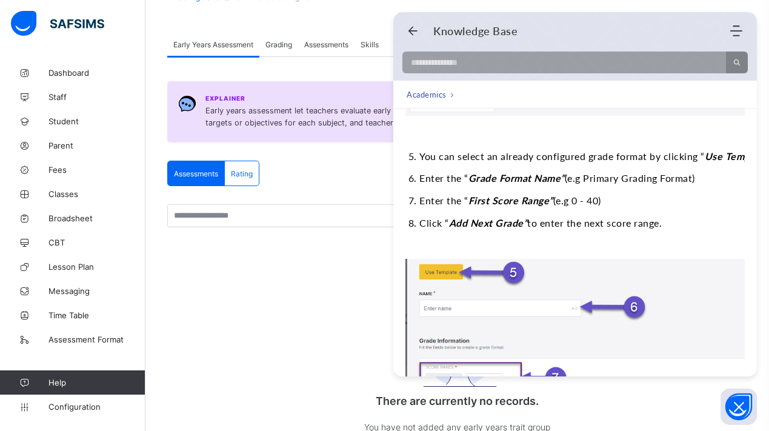
click at [355, 310] on div "There are currently no records. You have not added any early years trait group …" at bounding box center [457, 380] width 242 height 196
click at [277, 40] on span "Grading" at bounding box center [278, 44] width 27 height 9
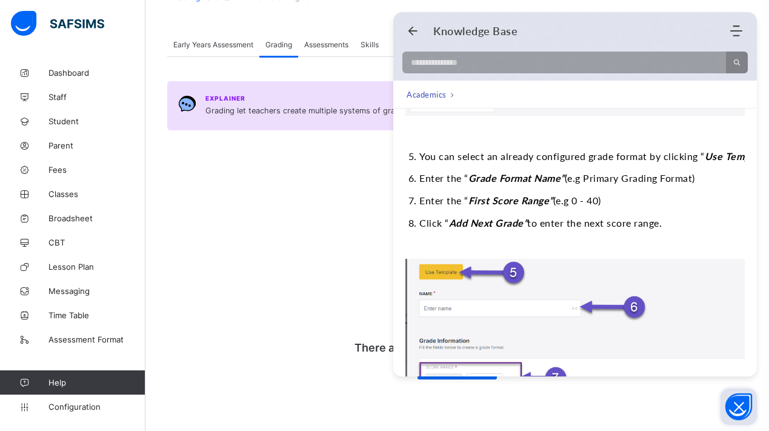
click at [730, 406] on button "Open asap" at bounding box center [738, 406] width 36 height 36
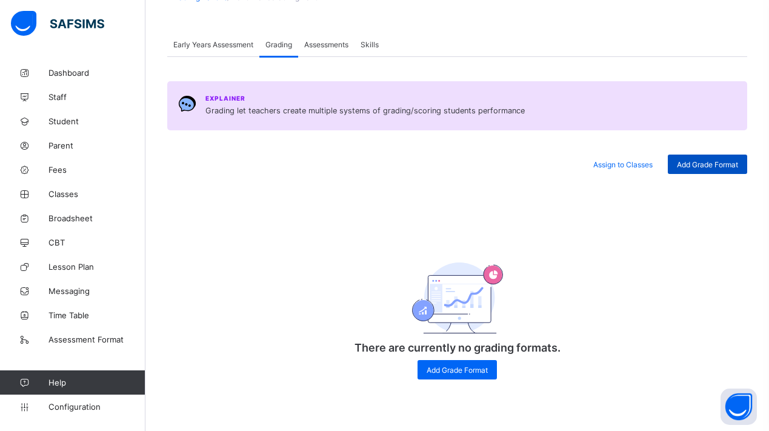
click at [718, 163] on span "Add Grade Format" at bounding box center [706, 164] width 61 height 9
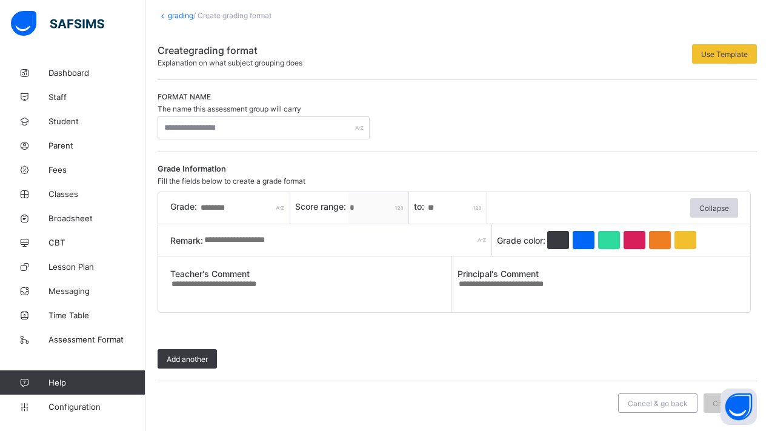
scroll to position [55, 0]
click at [726, 51] on span "Use Template" at bounding box center [724, 54] width 47 height 9
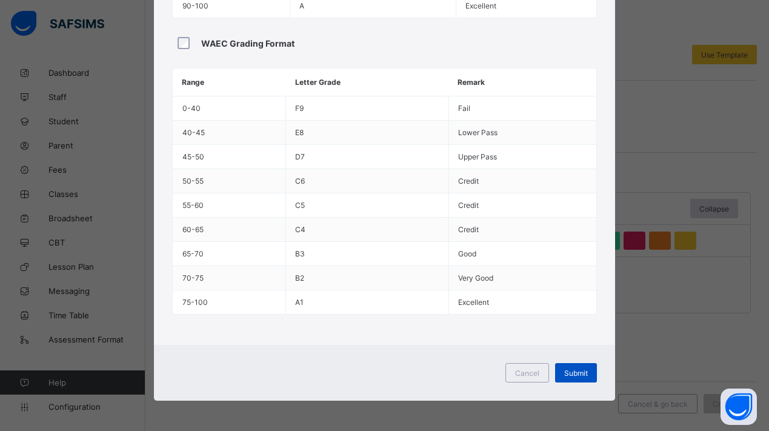
scroll to position [262, 0]
click at [574, 377] on div "Submit" at bounding box center [576, 372] width 42 height 19
type input "**********"
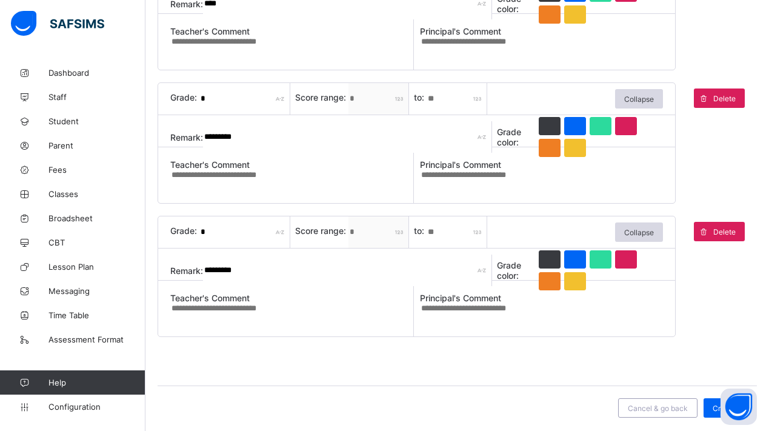
scroll to position [564, 0]
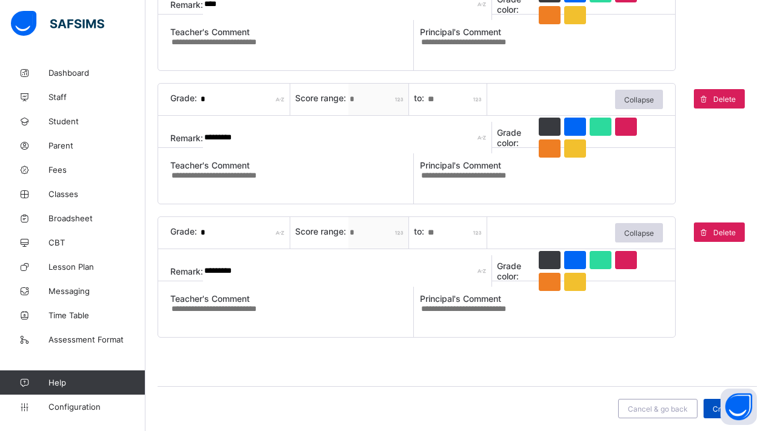
click at [712, 404] on span "Create" at bounding box center [723, 408] width 23 height 9
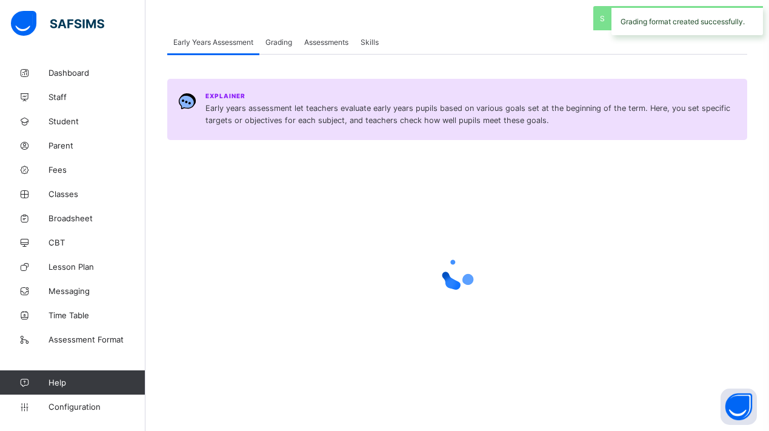
scroll to position [88, 0]
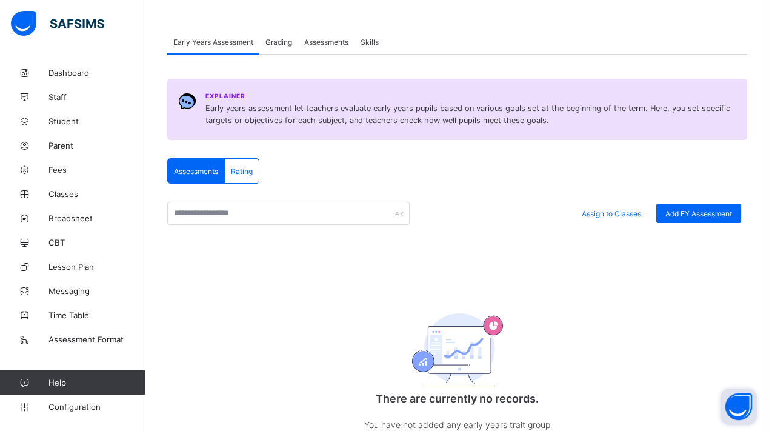
click at [738, 408] on button "Open asap" at bounding box center [738, 406] width 36 height 36
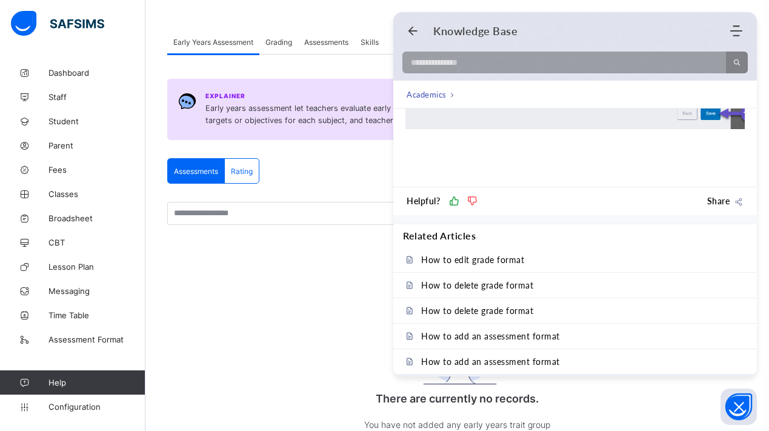
scroll to position [1813, 0]
click at [412, 28] on use "Back" at bounding box center [412, 31] width 9 height 9
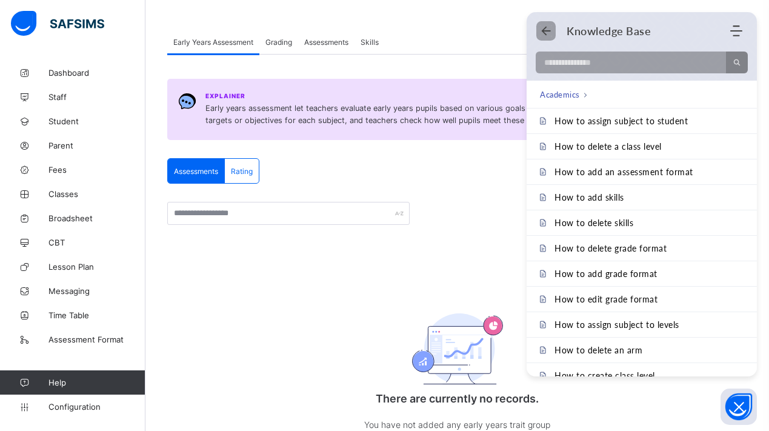
click at [550, 25] on icon "Back" at bounding box center [546, 31] width 12 height 12
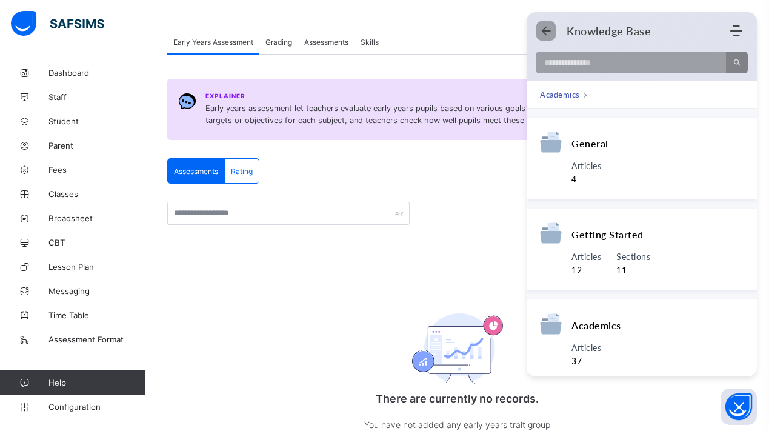
click at [550, 25] on icon "Back" at bounding box center [546, 31] width 12 height 12
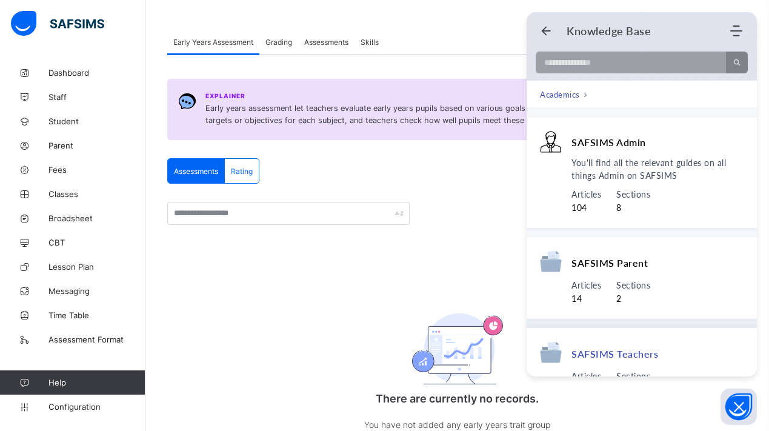
click at [607, 351] on span "SAFSIMS Teachers" at bounding box center [614, 353] width 87 height 13
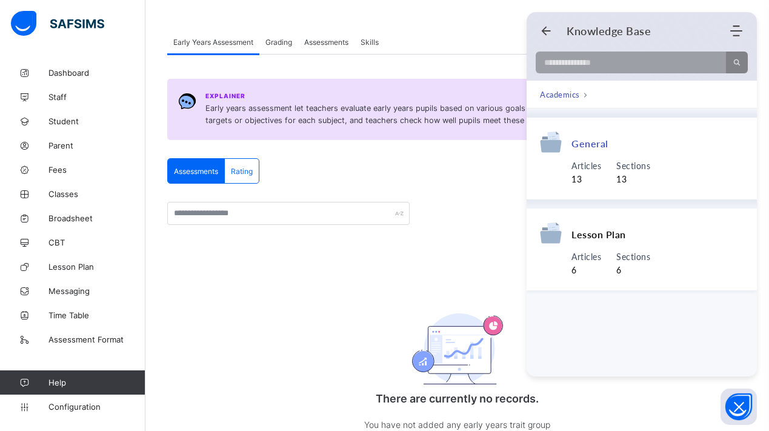
click at [598, 153] on div "General" at bounding box center [641, 145] width 203 height 28
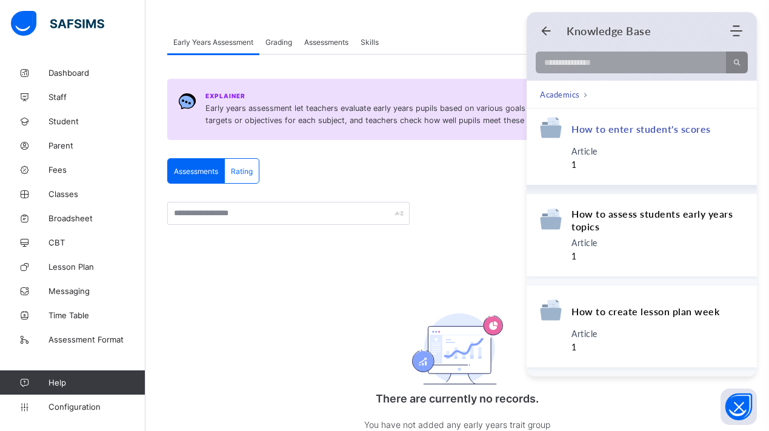
scroll to position [924, 0]
click at [662, 138] on div "How to enter student's scores" at bounding box center [641, 130] width 203 height 28
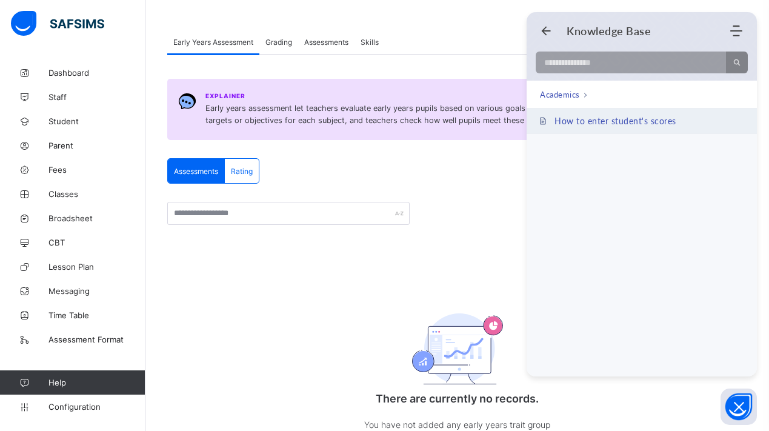
click at [671, 131] on link "How to enter student's scores" at bounding box center [641, 120] width 230 height 25
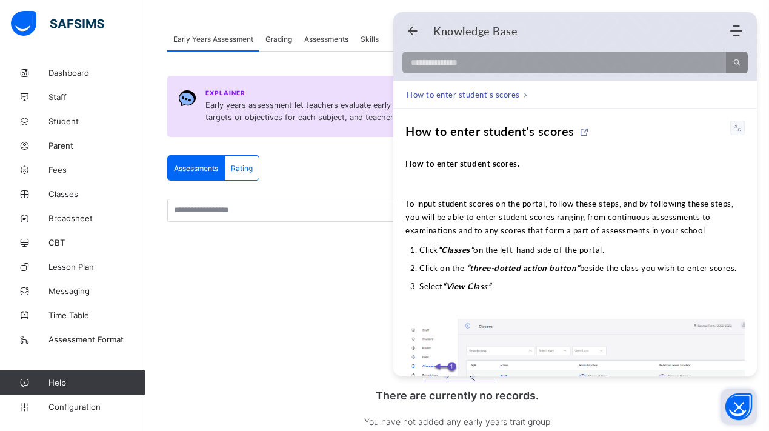
scroll to position [0, 0]
click at [731, 401] on icon "Open asap" at bounding box center [738, 406] width 15 height 15
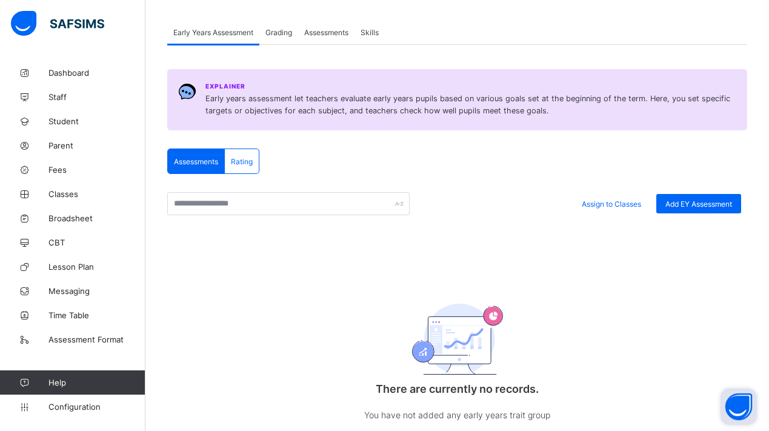
scroll to position [28, 0]
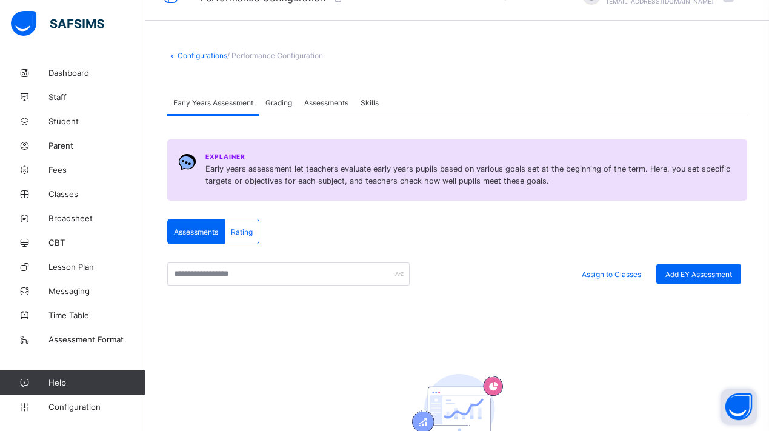
click at [277, 105] on span "Grading" at bounding box center [278, 102] width 27 height 9
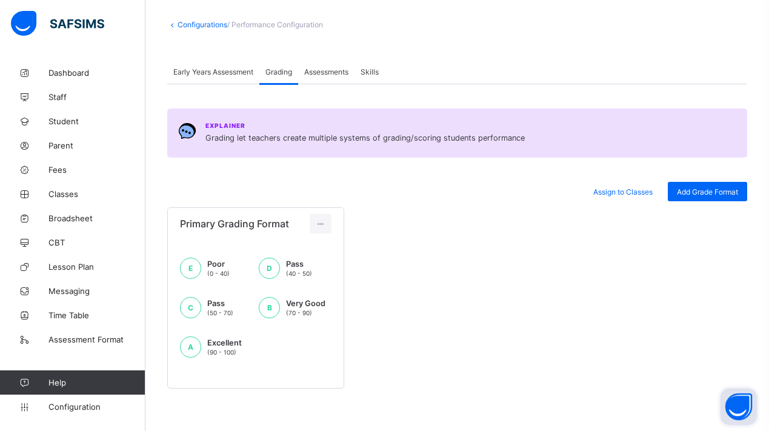
scroll to position [66, 0]
click at [324, 67] on span "Assessments" at bounding box center [326, 71] width 44 height 9
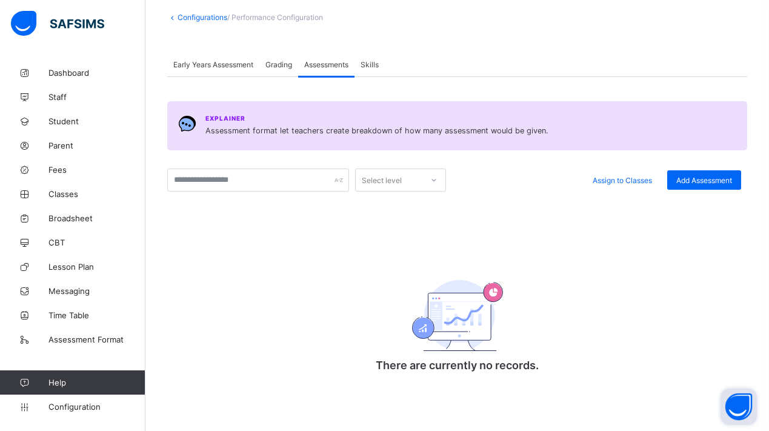
click at [279, 70] on div "Grading" at bounding box center [278, 64] width 39 height 24
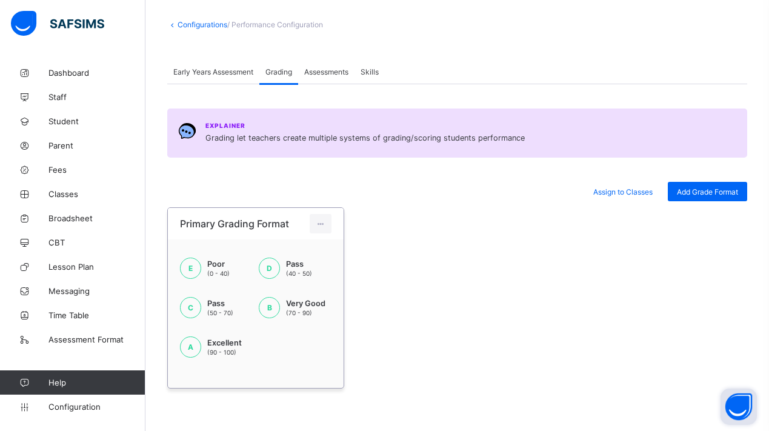
click at [194, 262] on div "E" at bounding box center [190, 267] width 21 height 21
click at [322, 59] on div "Assessments" at bounding box center [326, 71] width 56 height 24
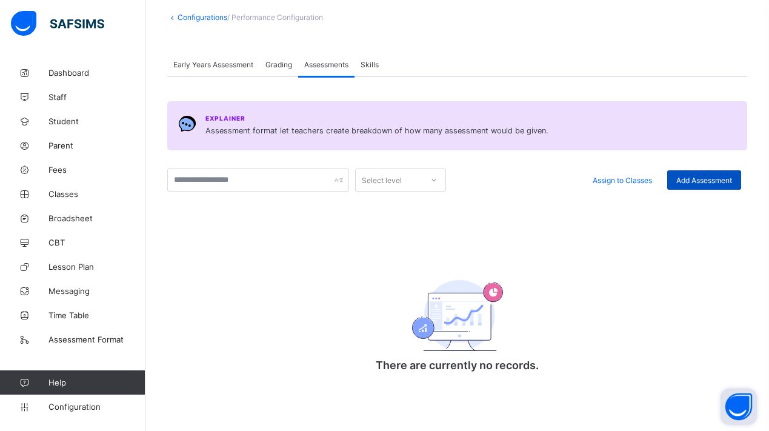
click at [696, 177] on span "Add Assessment" at bounding box center [704, 180] width 56 height 9
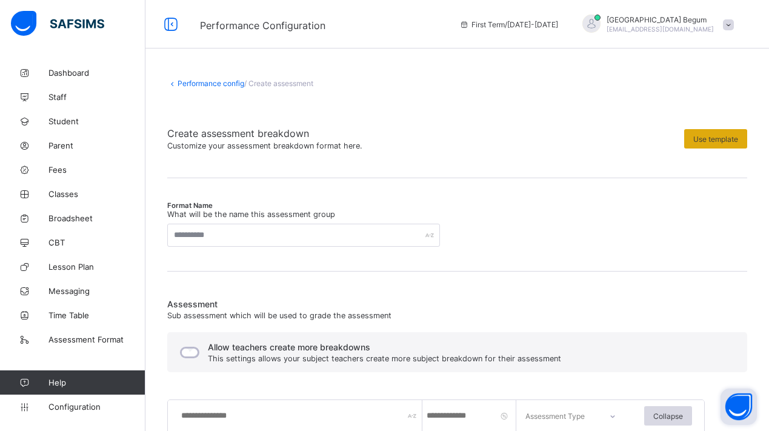
click at [696, 147] on div "Use template" at bounding box center [715, 138] width 63 height 19
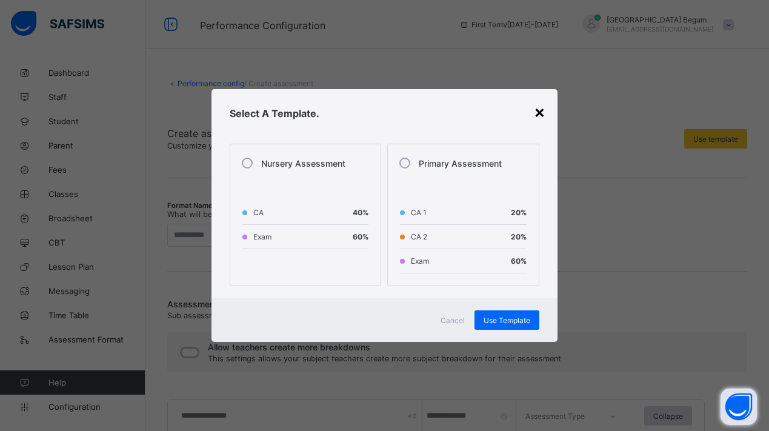
click at [541, 109] on div "×" at bounding box center [540, 111] width 12 height 21
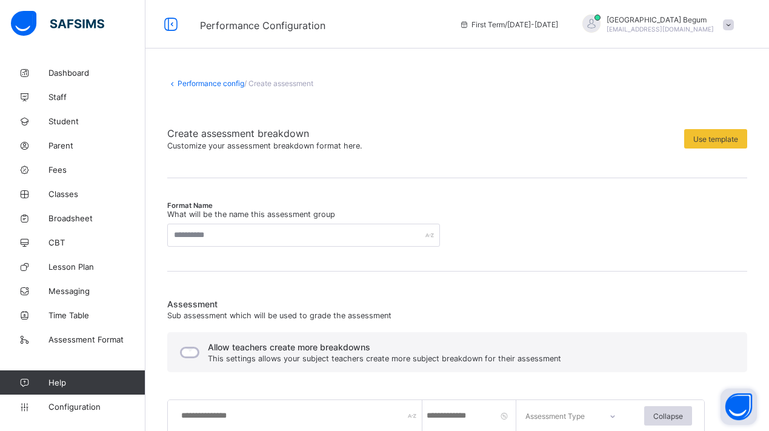
click at [220, 81] on link "Performance config" at bounding box center [210, 83] width 67 height 9
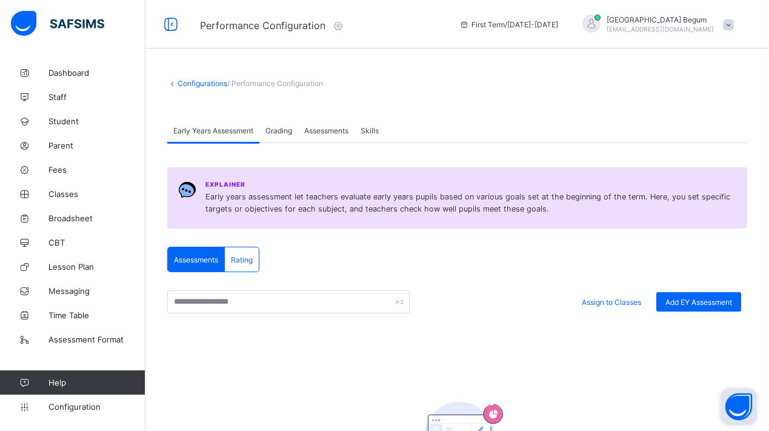
click at [743, 406] on button "Open asap" at bounding box center [738, 406] width 36 height 36
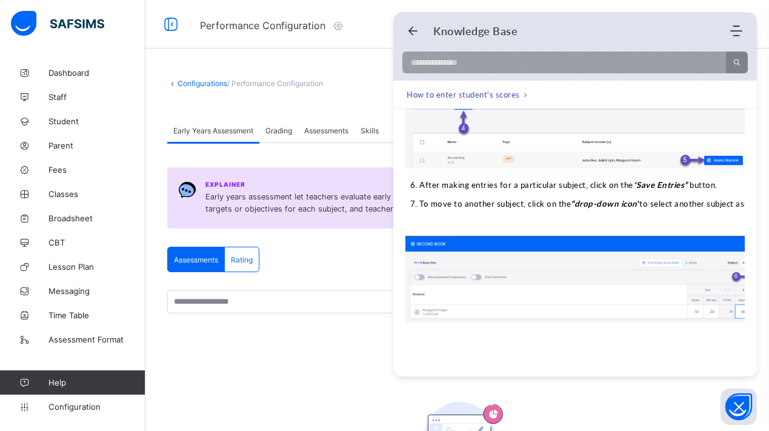
scroll to position [640, 0]
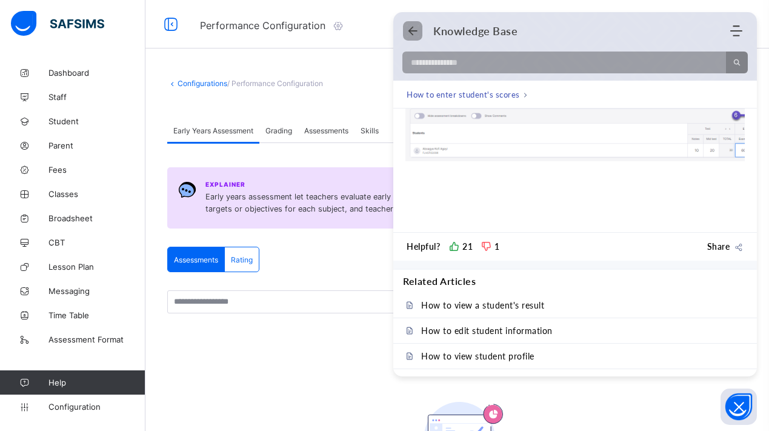
click at [415, 31] on use "Back" at bounding box center [412, 31] width 9 height 9
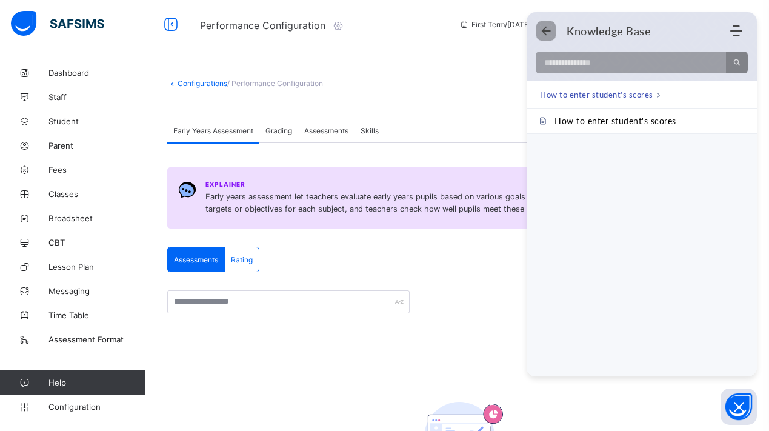
click at [543, 30] on use "Back" at bounding box center [545, 31] width 9 height 9
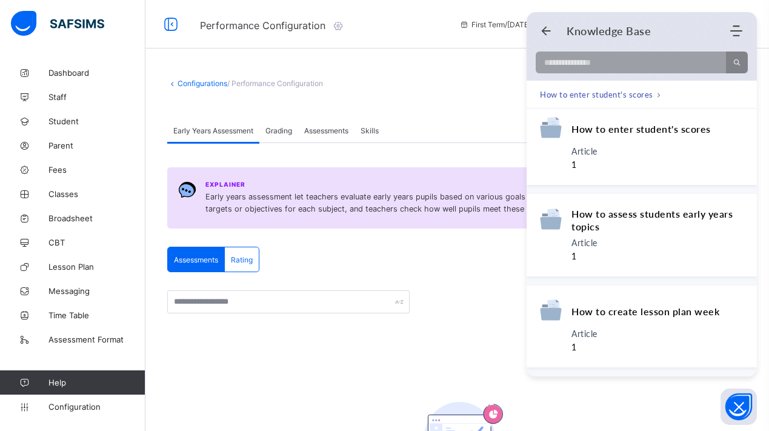
scroll to position [924, 0]
click at [623, 309] on span "How to create lesson plan week" at bounding box center [645, 311] width 148 height 13
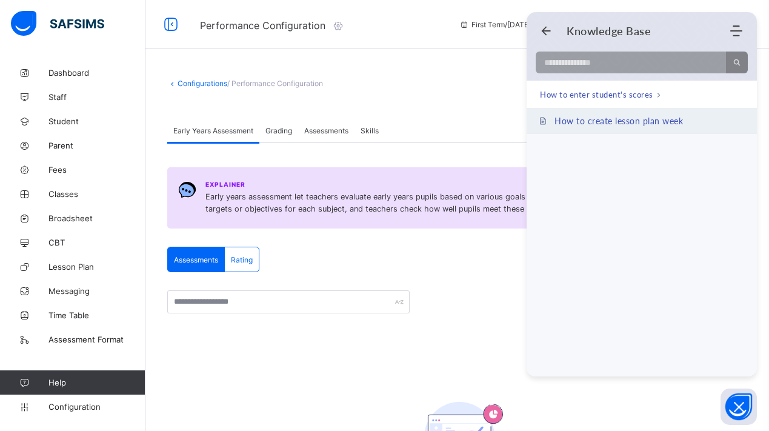
click at [627, 119] on span "How to create lesson plan week" at bounding box center [618, 121] width 128 height 10
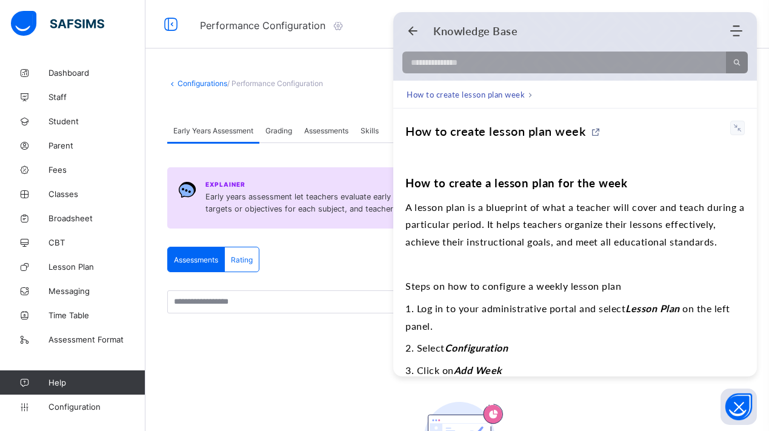
scroll to position [0, 0]
click at [415, 33] on icon "Back" at bounding box center [412, 31] width 12 height 12
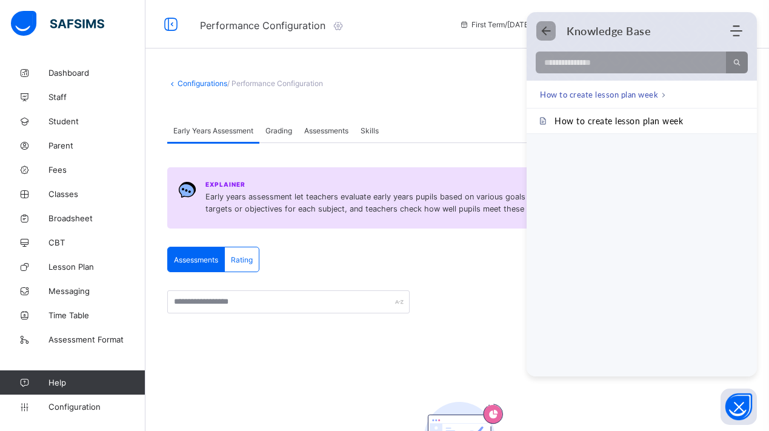
click at [548, 35] on icon "Back" at bounding box center [546, 31] width 12 height 12
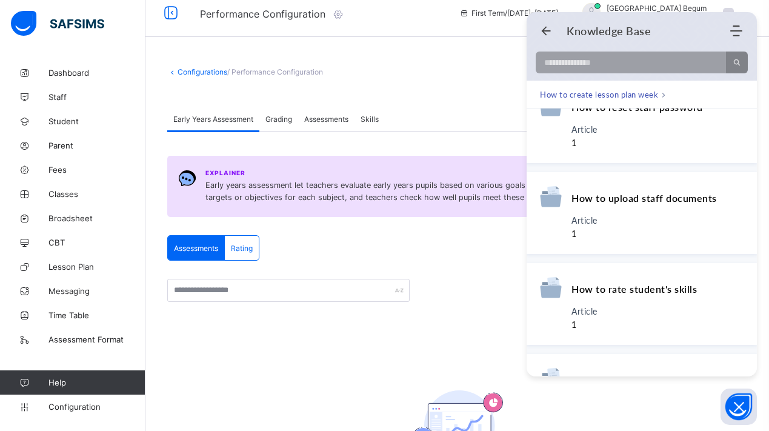
scroll to position [144, 0]
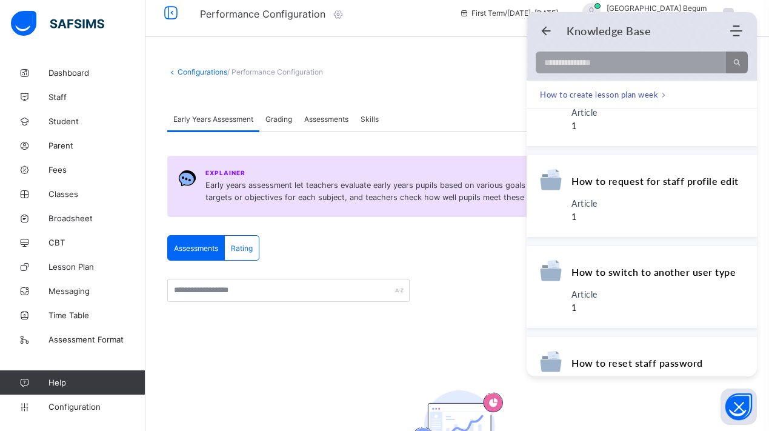
click at [541, 24] on div "Knowledge Base Home Knowledge Base Submit Ticket" at bounding box center [641, 30] width 230 height 23
click at [545, 33] on icon "Back" at bounding box center [546, 31] width 12 height 12
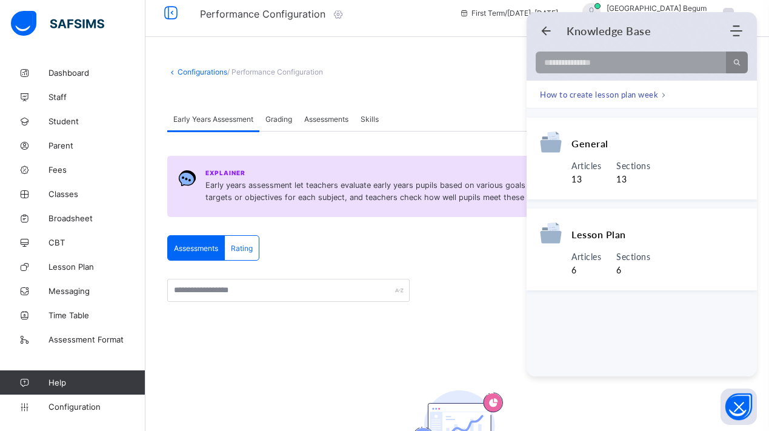
click at [423, 62] on div "Configurations / Performance Configuration Early Years Assessment Grading Asses…" at bounding box center [456, 325] width 623 height 552
click at [93, 136] on link "Parent" at bounding box center [72, 145] width 145 height 24
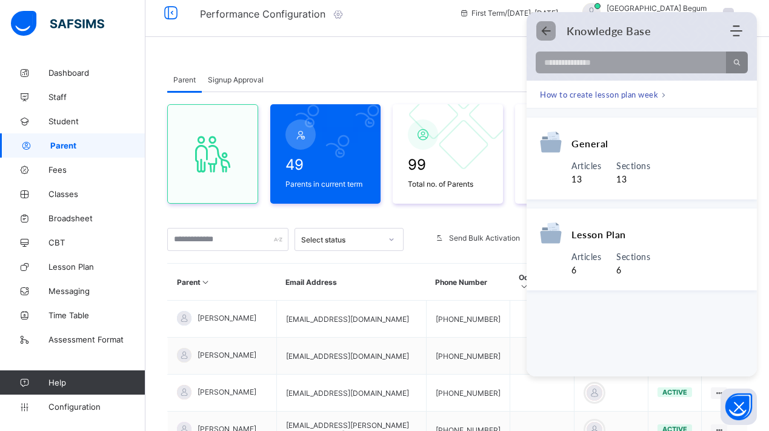
click at [546, 29] on icon "Back" at bounding box center [546, 31] width 12 height 12
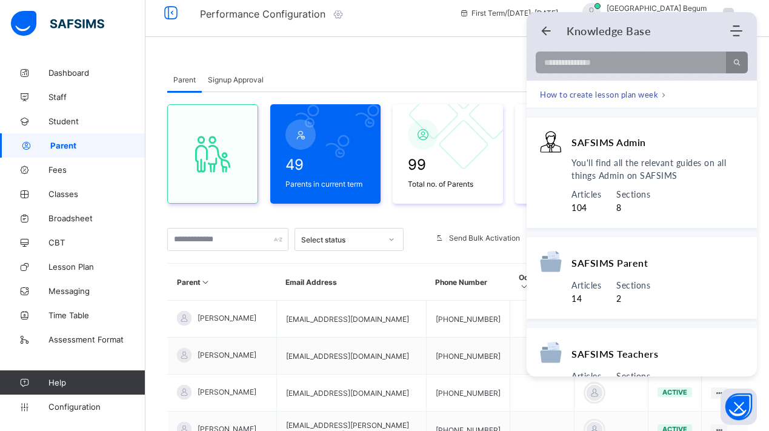
click at [465, 54] on div "Parent Signup Approval Parent Signup Approval 49 Parents in current term 99 Tot…" at bounding box center [456, 402] width 623 height 706
click at [243, 81] on span "Signup Approval" at bounding box center [236, 79] width 56 height 9
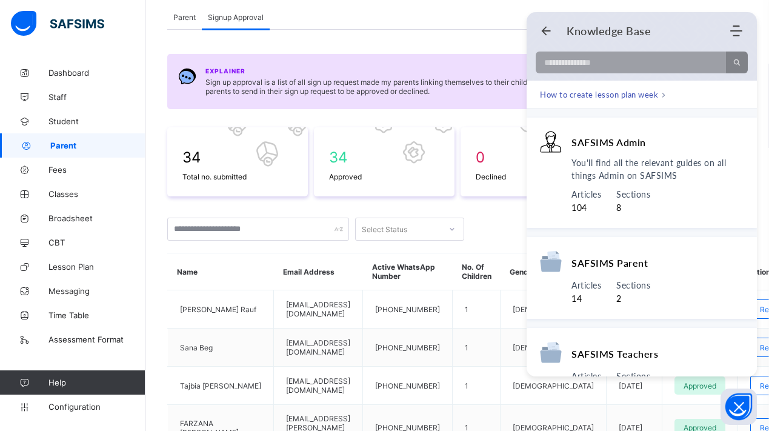
scroll to position [84, 0]
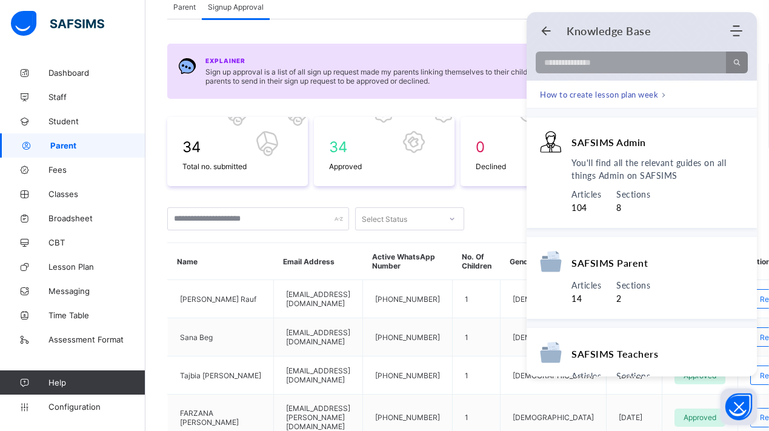
click at [736, 408] on icon "Open asap" at bounding box center [738, 407] width 10 height 10
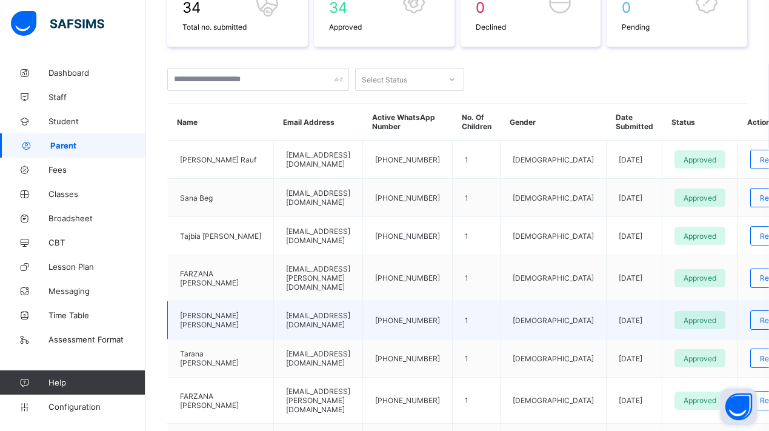
scroll to position [239, 0]
